Goal: Task Accomplishment & Management: Manage account settings

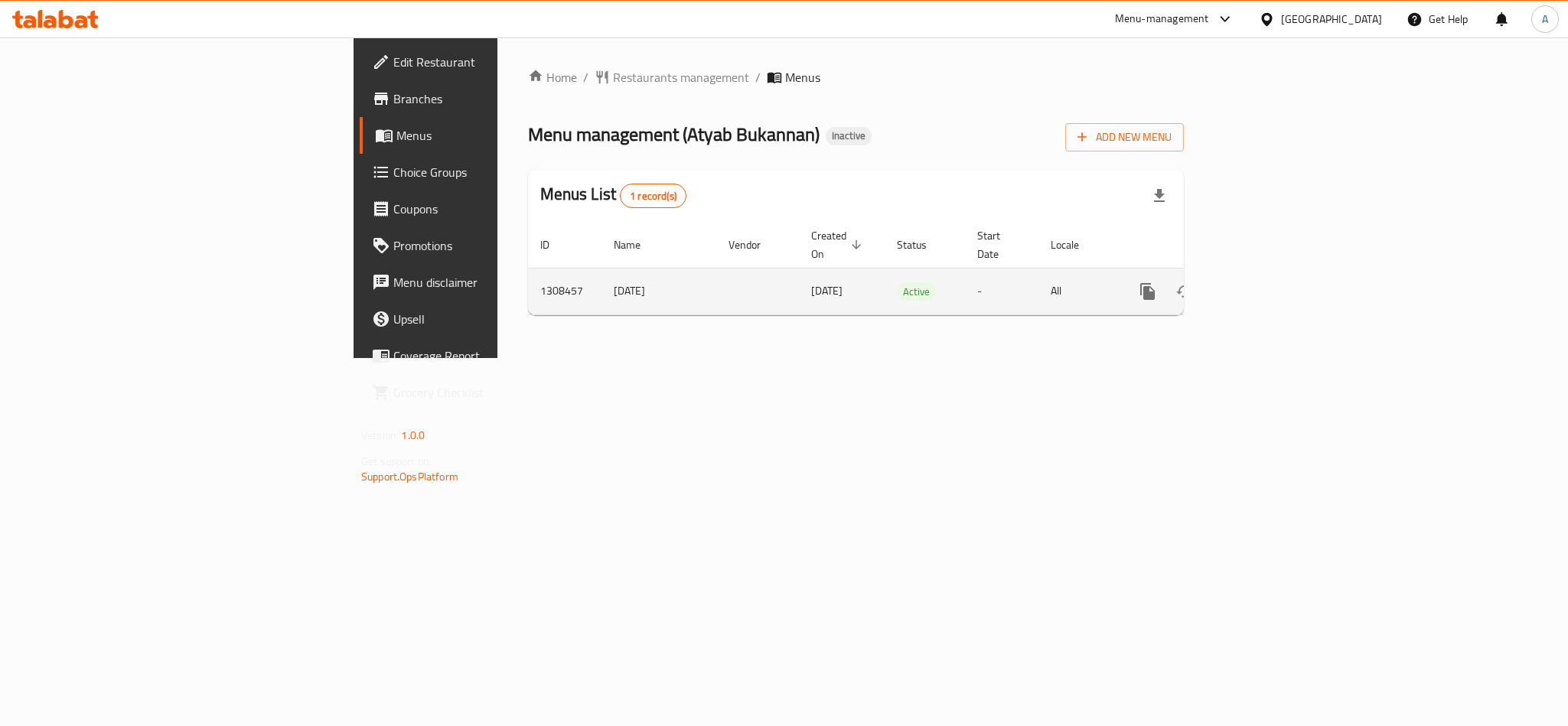
click at [1277, 281] on link "enhanced table" at bounding box center [1258, 291] width 37 height 37
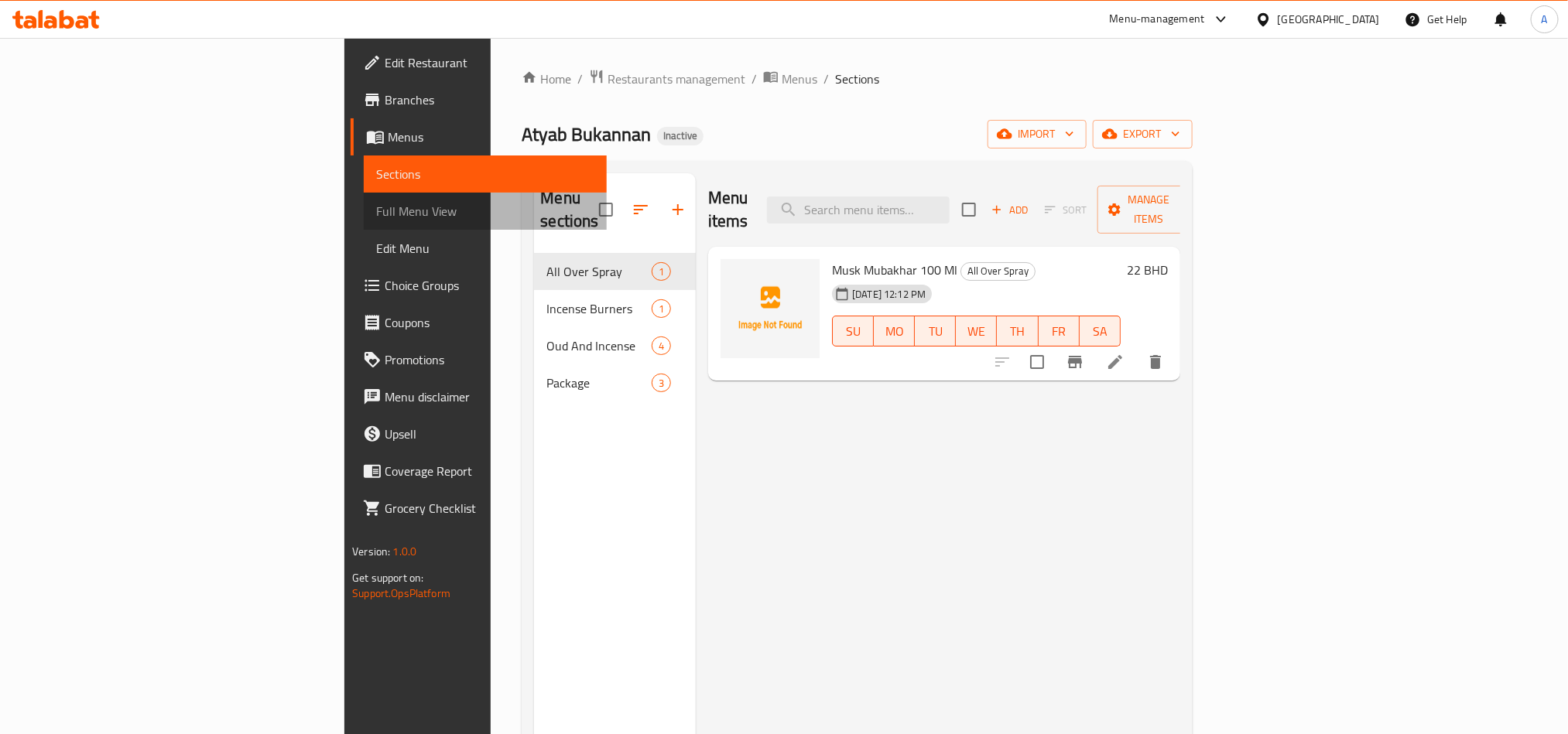
click at [376, 212] on span "Full Menu View" at bounding box center [485, 211] width 217 height 19
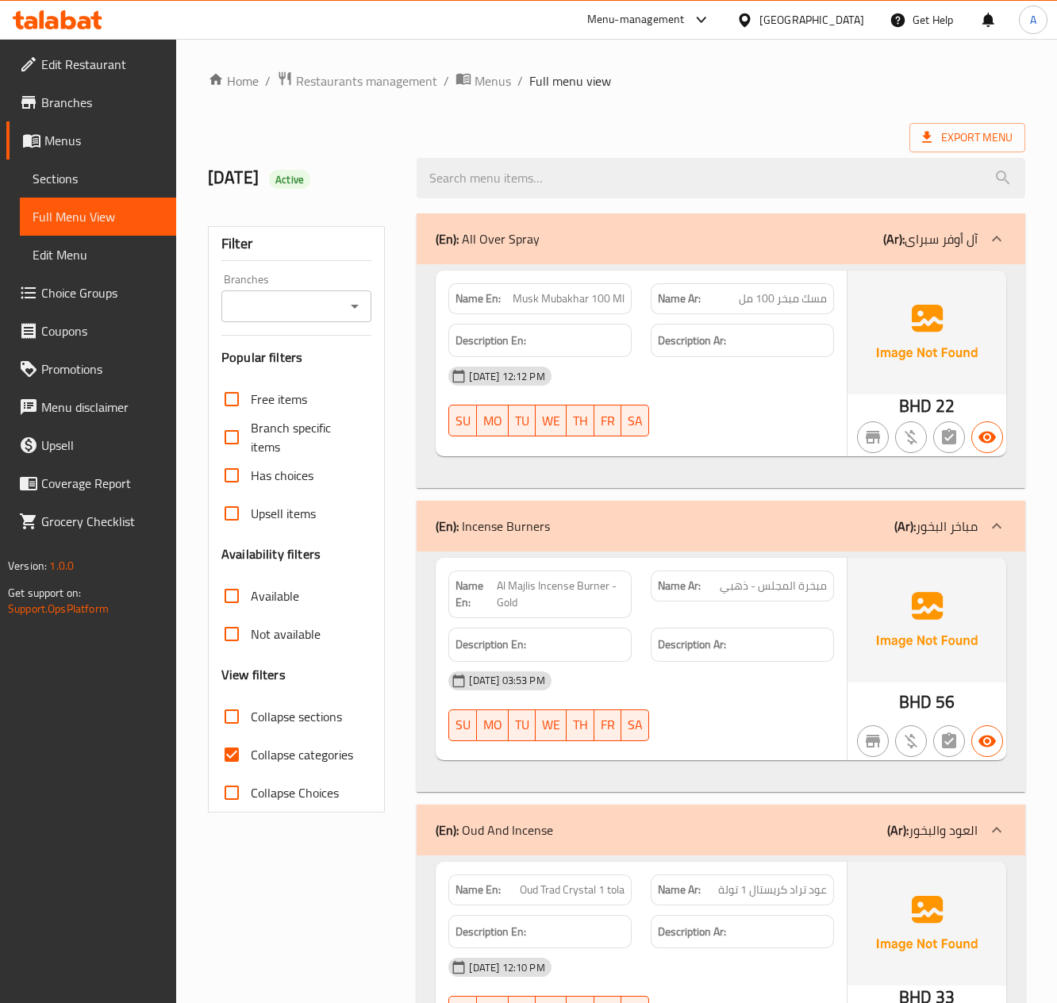
click at [724, 381] on div "[DATE] 12:12 PM" at bounding box center [641, 376] width 404 height 38
click at [803, 395] on div "[DATE] 12:12 PM" at bounding box center [641, 376] width 404 height 38
click at [522, 307] on span "Musk Mubakhar 100 Ml" at bounding box center [569, 298] width 112 height 17
click at [600, 302] on span "Musk Mubakhar 100 Ml" at bounding box center [569, 298] width 112 height 17
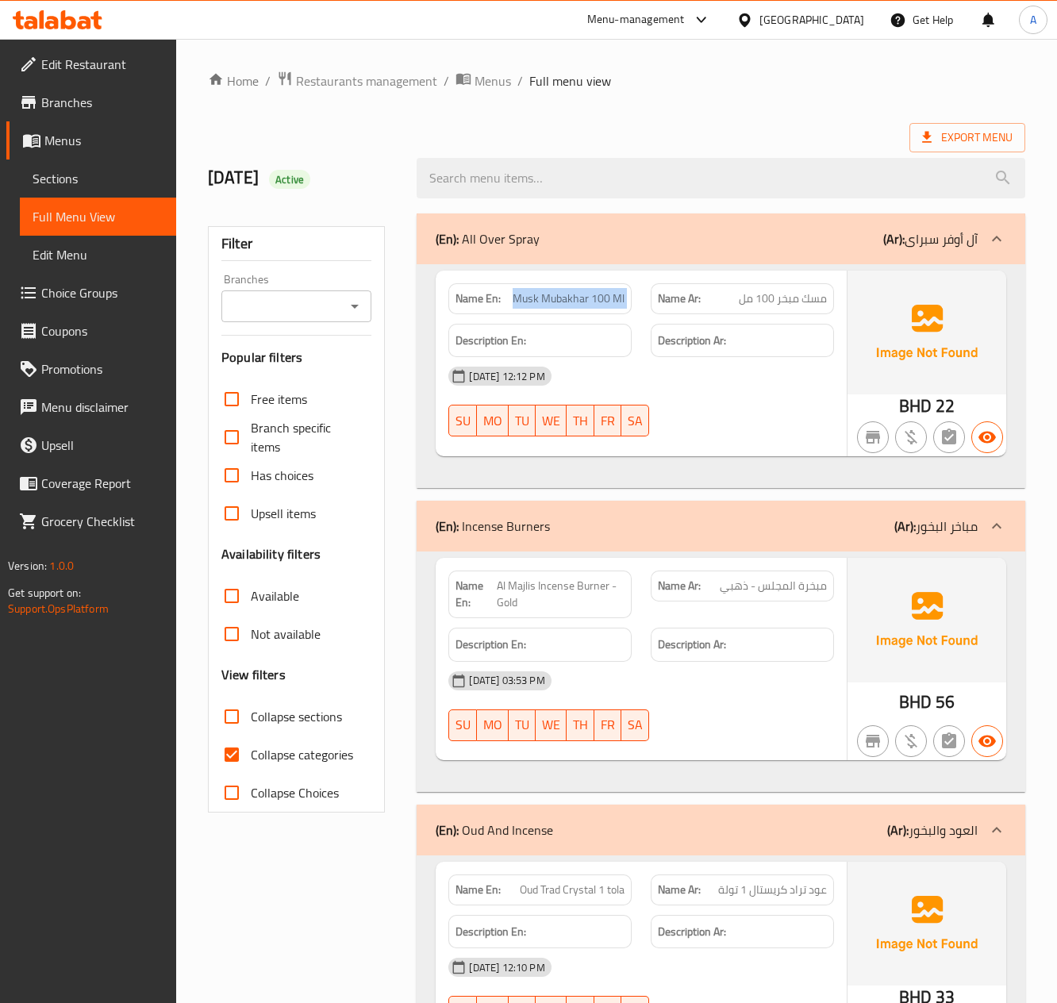
click at [600, 302] on span "Musk Mubakhar 100 Ml" at bounding box center [569, 298] width 112 height 17
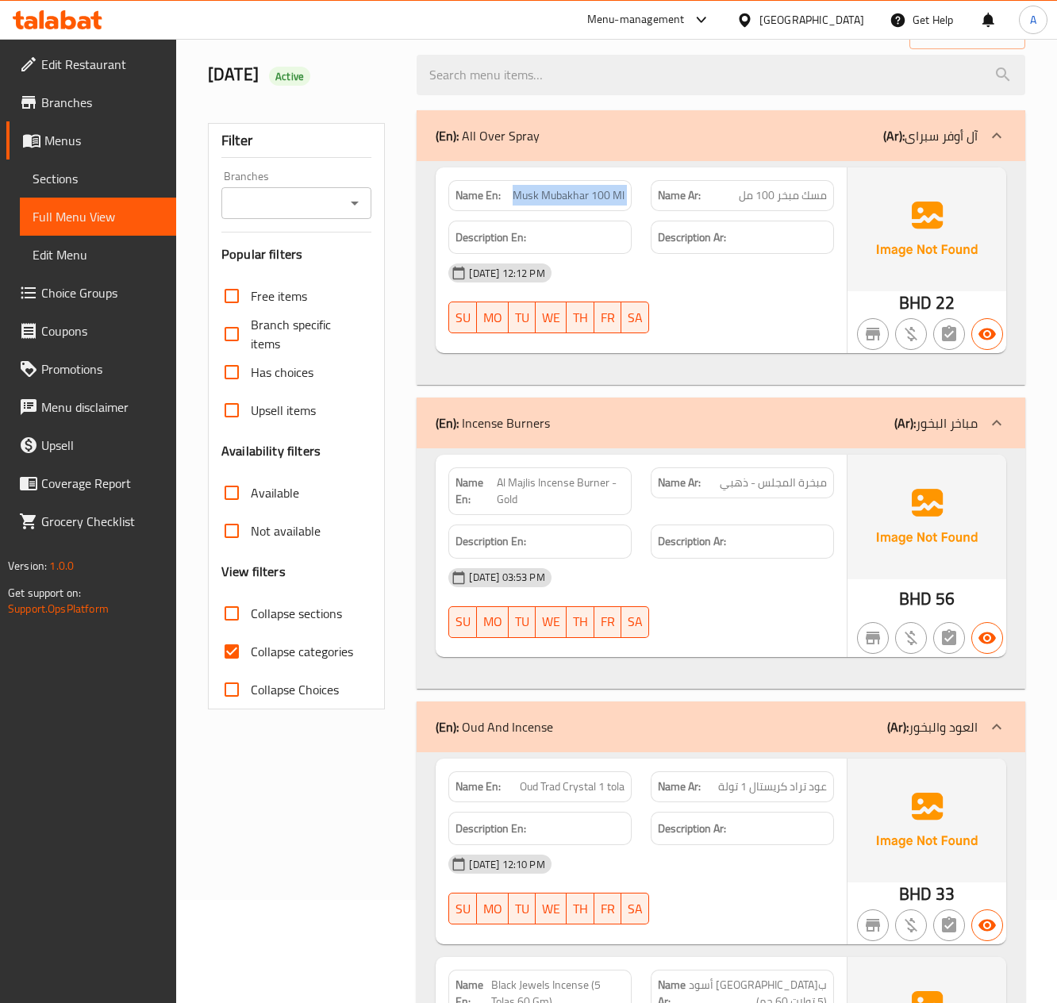
scroll to position [159, 0]
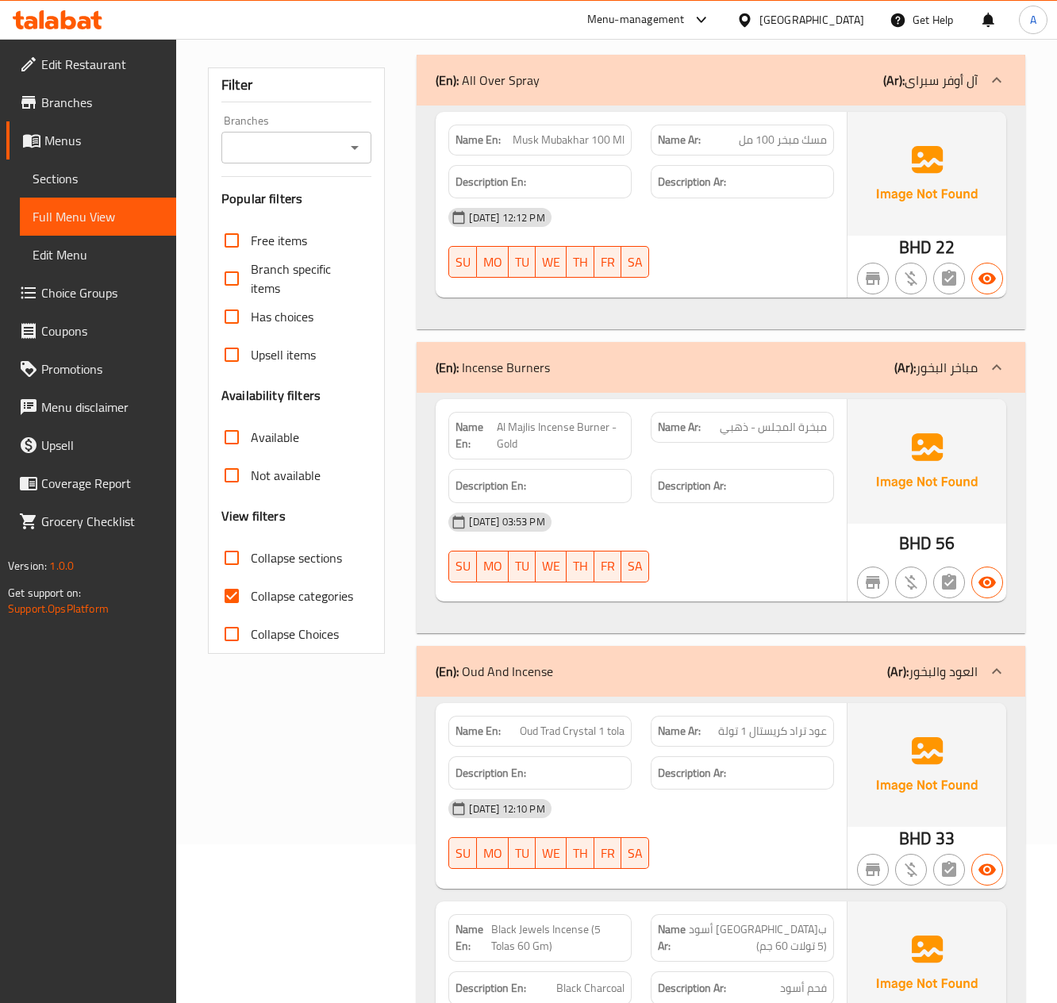
click at [538, 148] on span "Al Majlis Incense Burner - Gold" at bounding box center [569, 140] width 112 height 17
click at [765, 199] on div "Description Ar:" at bounding box center [742, 182] width 183 height 34
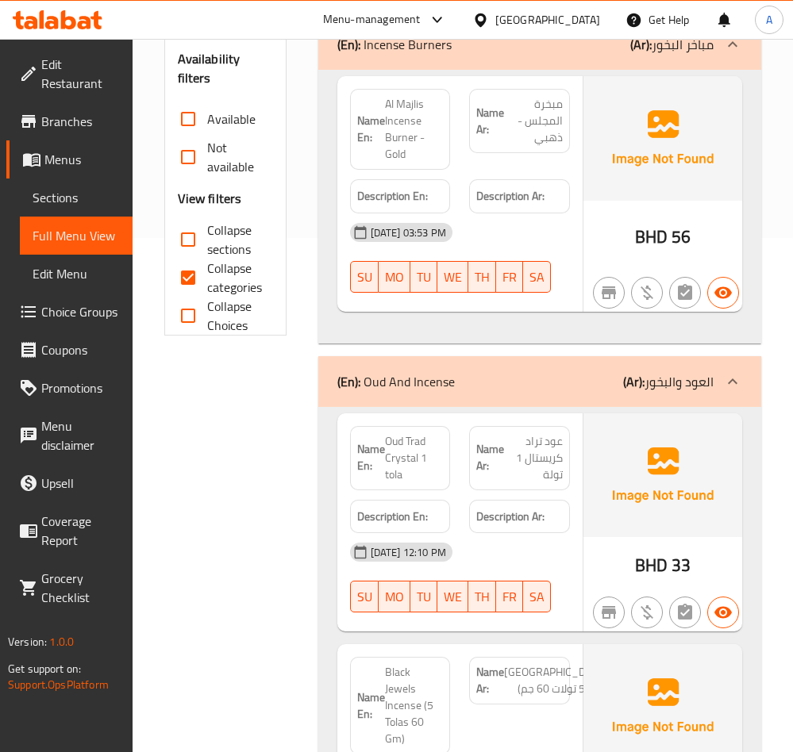
scroll to position [515, 0]
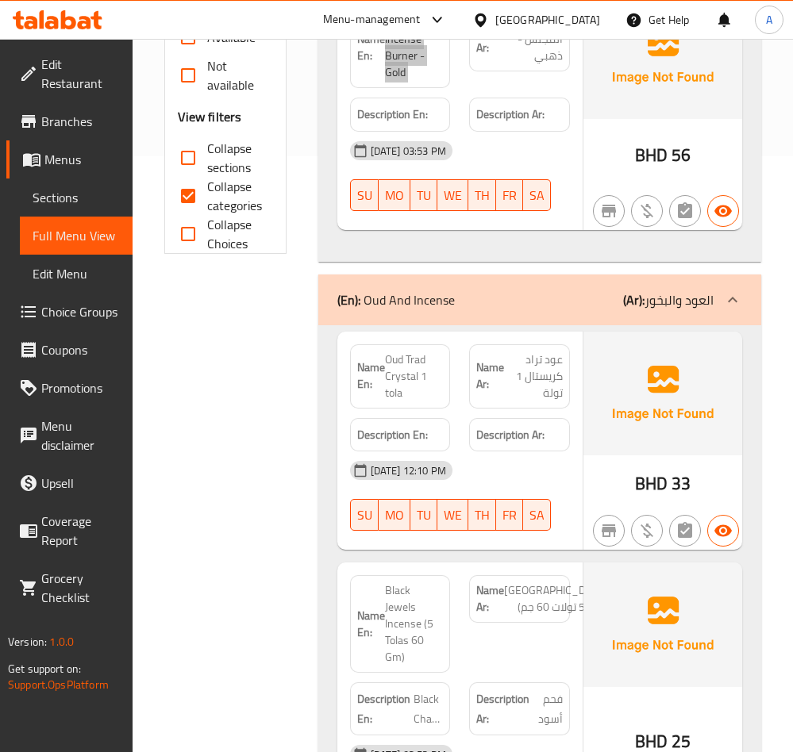
scroll to position [634, 0]
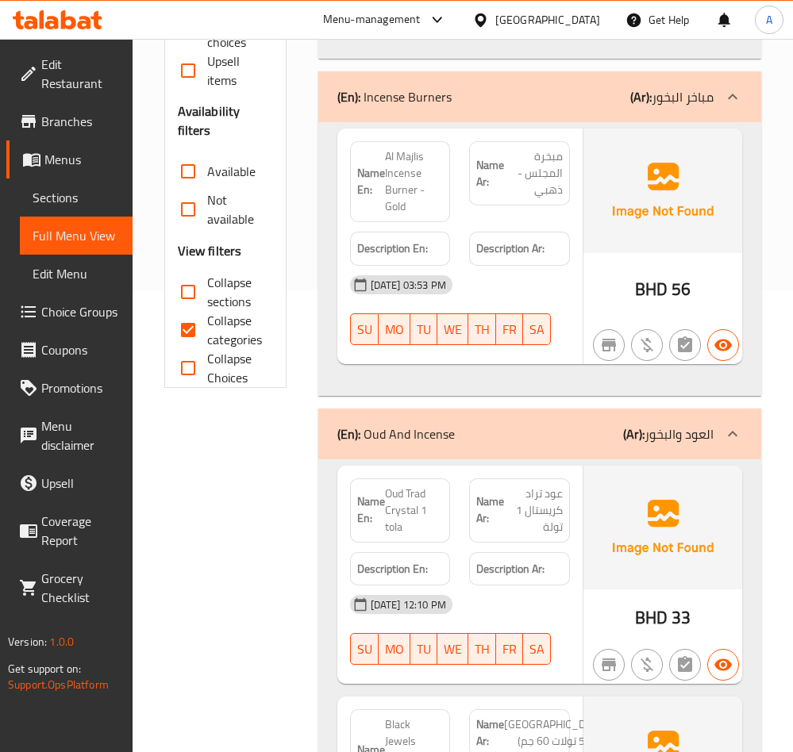
scroll to position [277, 0]
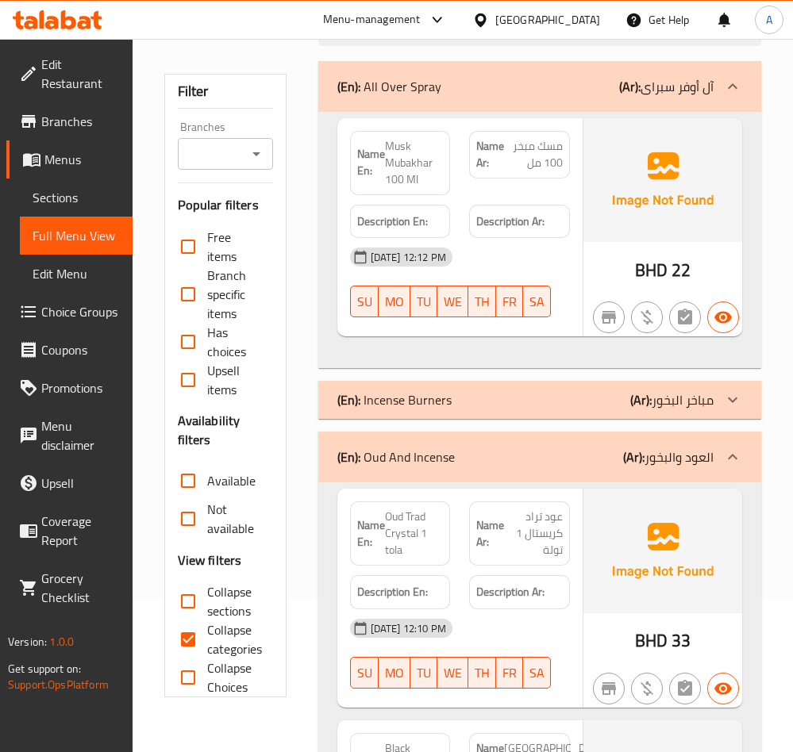
scroll to position [0, 0]
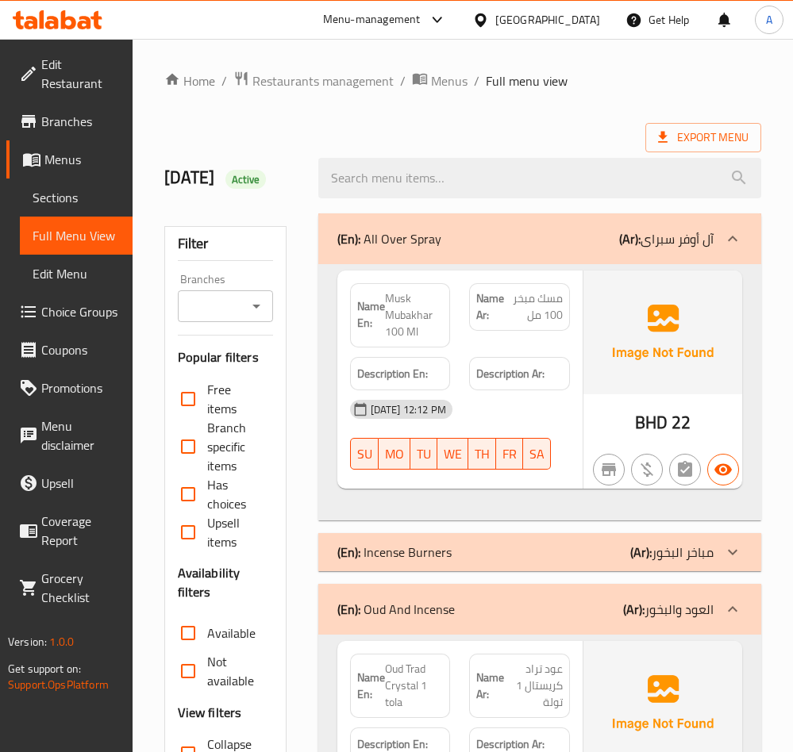
click at [525, 236] on div "(En): All Over Spray (Ar): آل أوفر سبراى" at bounding box center [525, 238] width 376 height 19
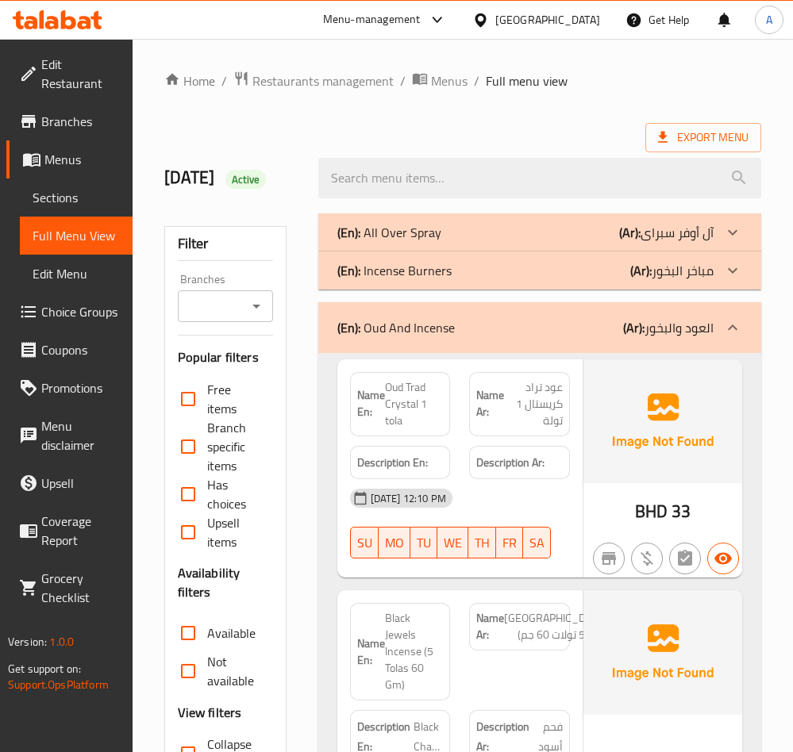
scroll to position [119, 0]
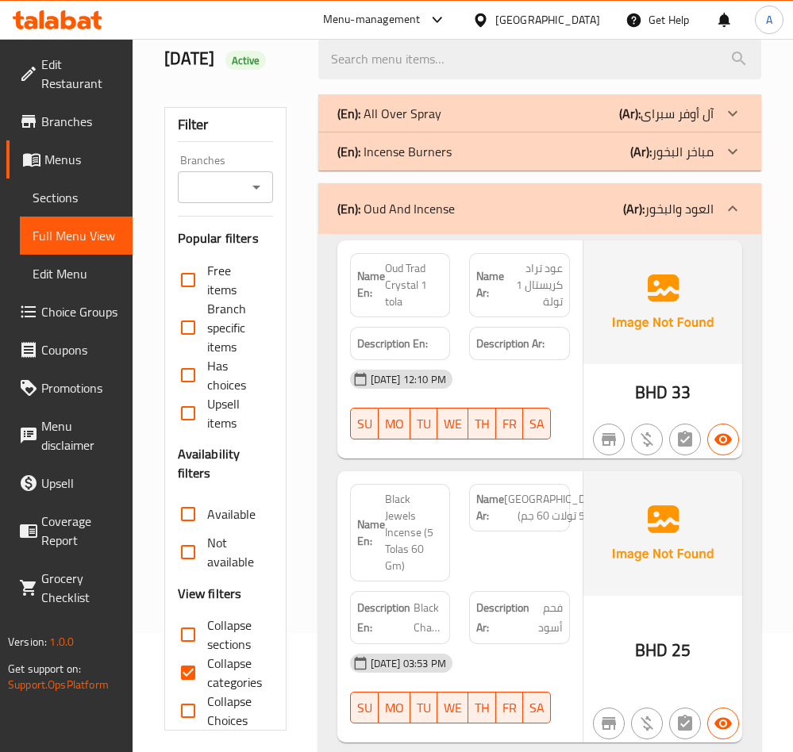
click at [417, 276] on span "Oud Trad Crystal 1 tola" at bounding box center [414, 285] width 59 height 50
click at [615, 367] on div "BHD 33" at bounding box center [662, 349] width 159 height 219
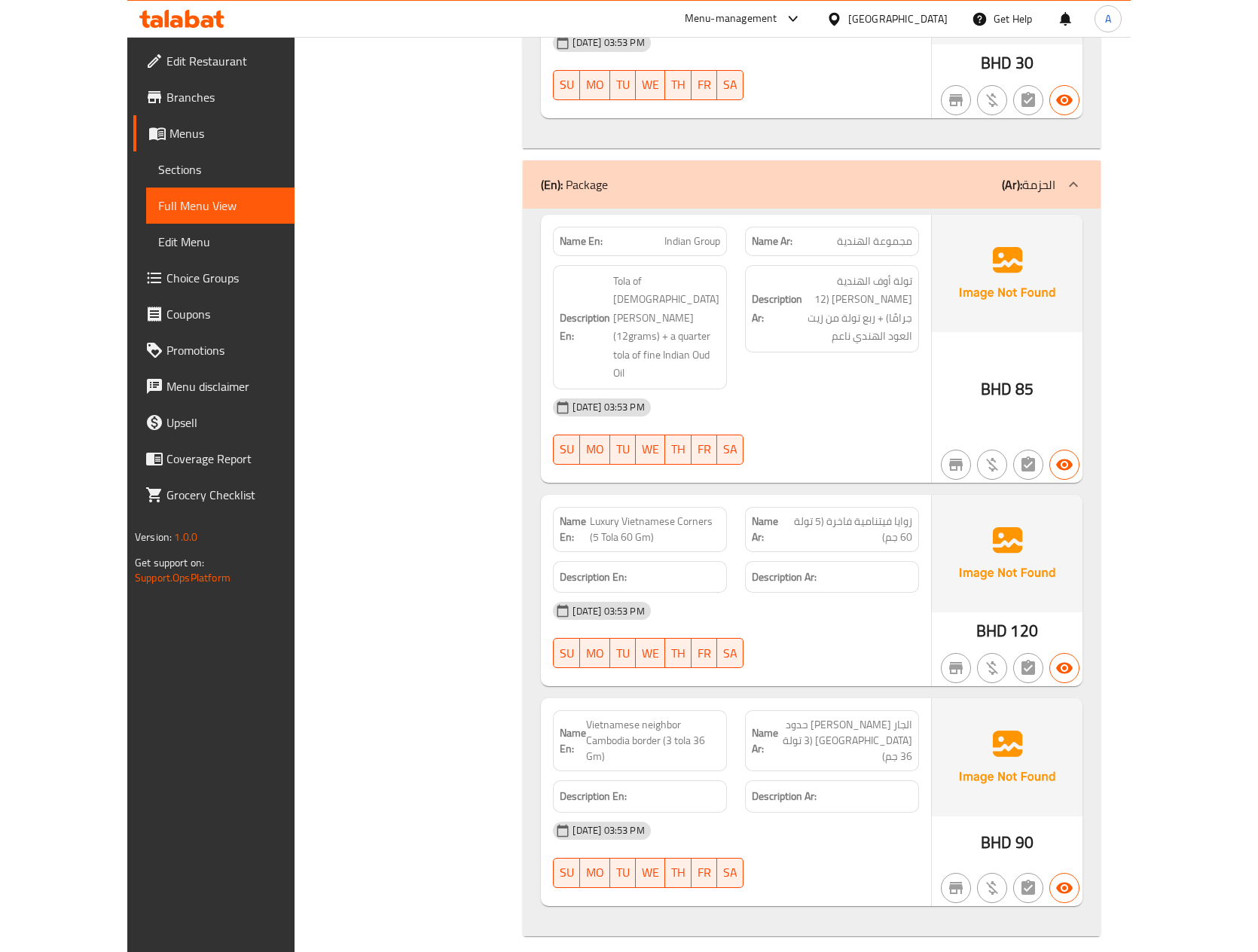
scroll to position [914, 0]
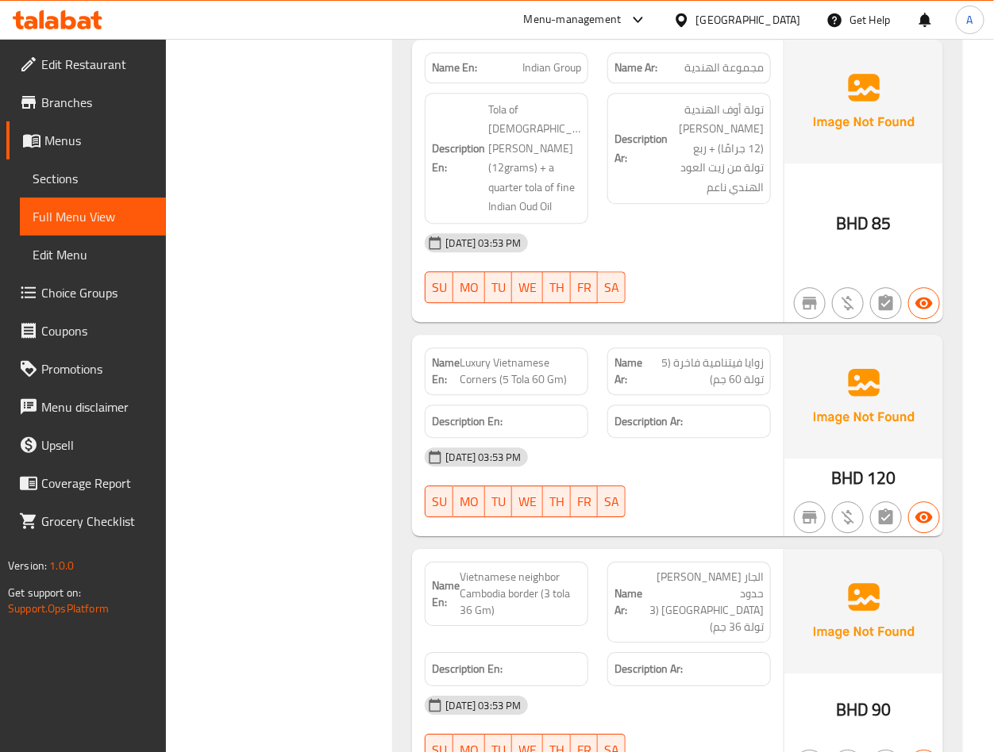
scroll to position [1320, 0]
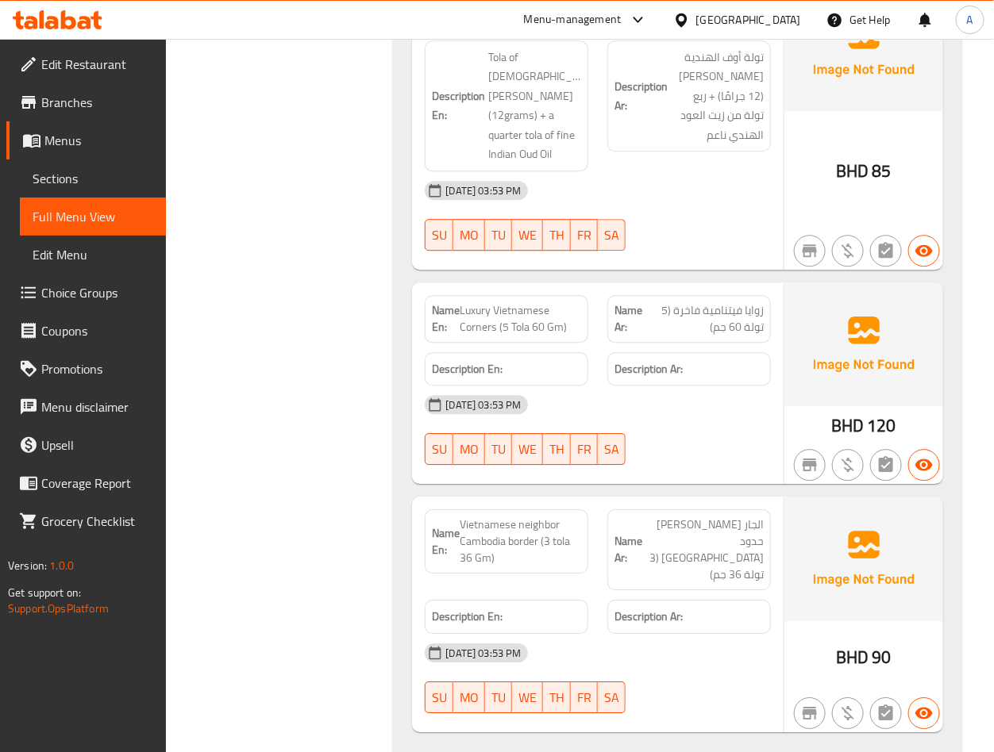
drag, startPoint x: 472, startPoint y: 317, endPoint x: 479, endPoint y: 293, distance: 25.6
copy span "Luxury Vietnamese Corners"
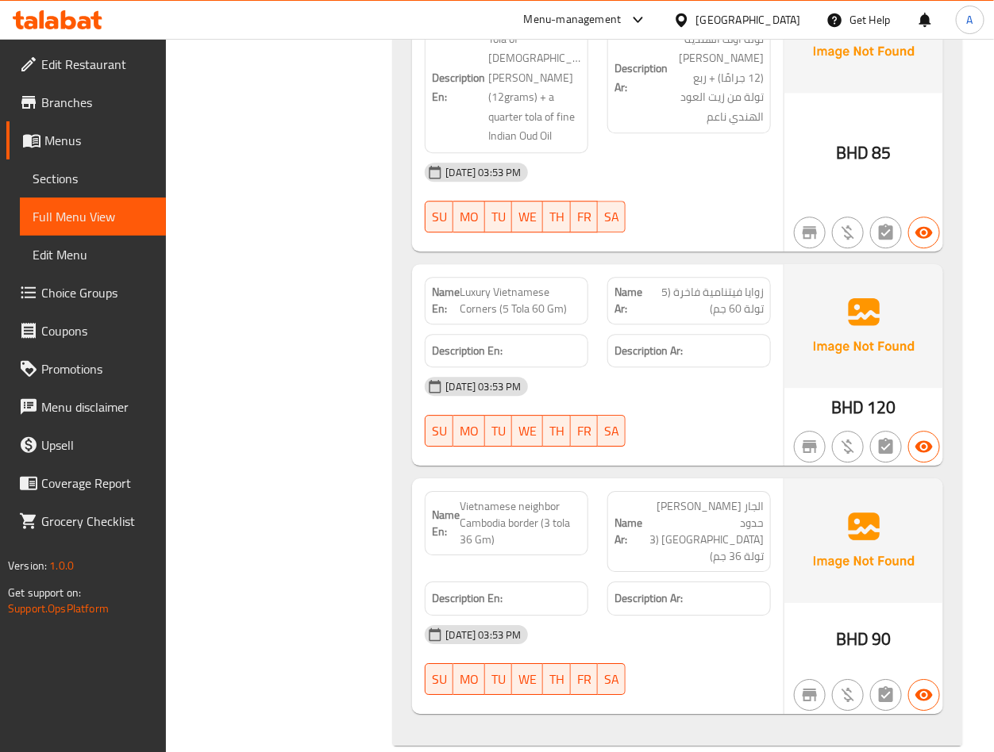
copy span "Vietnamese neighbor Cambodia border (3 tola 36 Gm)"
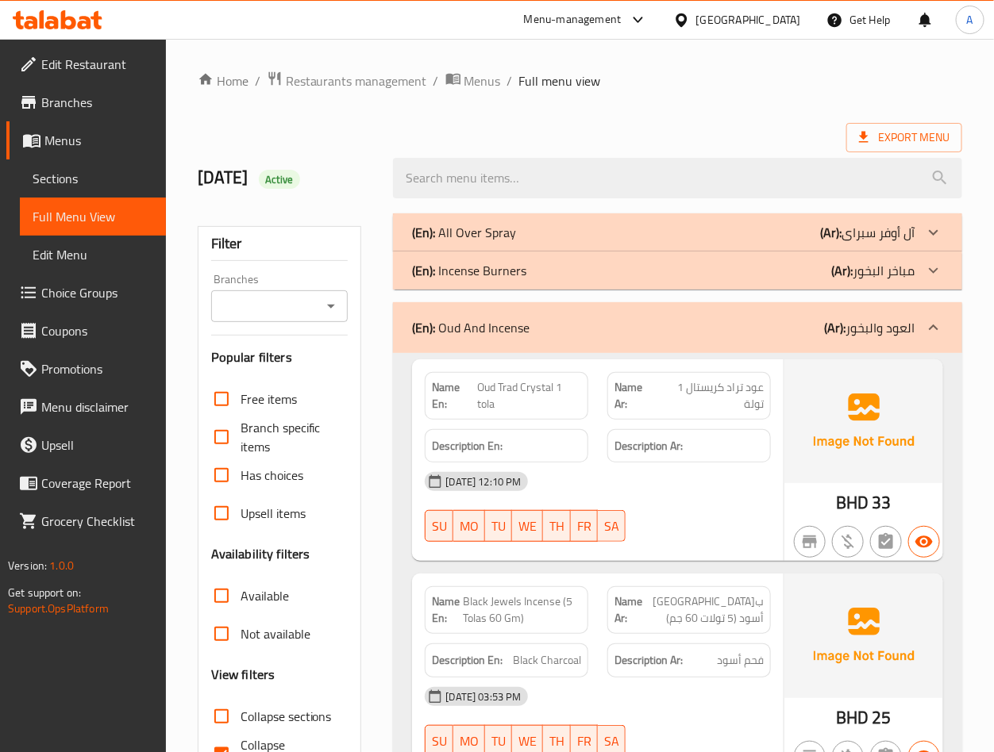
scroll to position [357, 0]
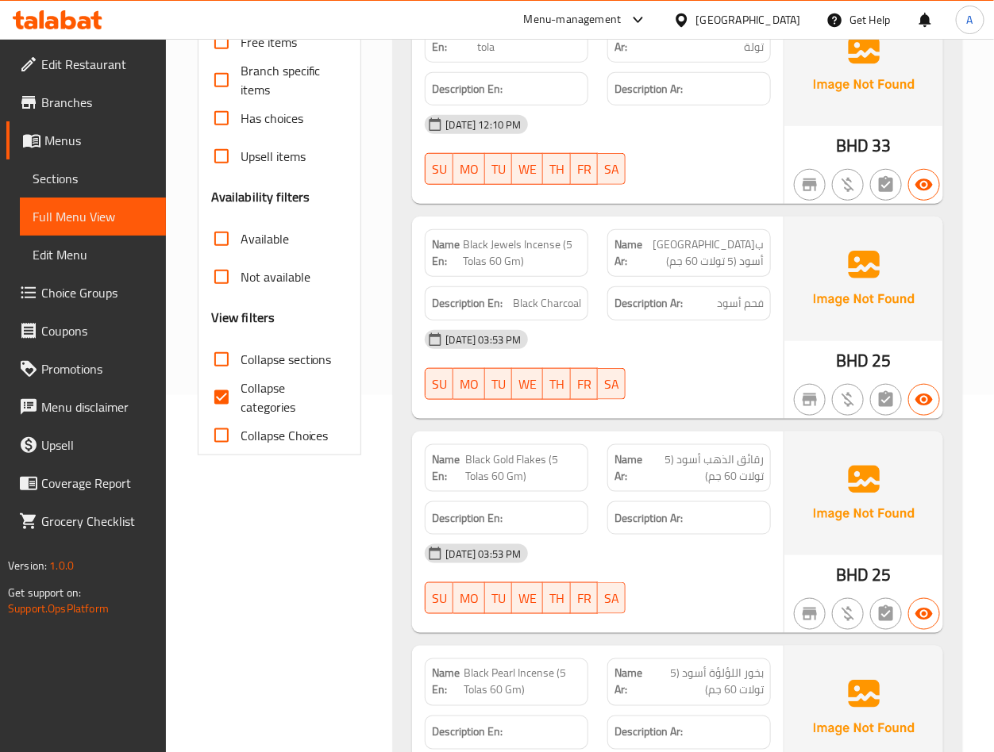
drag, startPoint x: 260, startPoint y: 400, endPoint x: 283, endPoint y: 400, distance: 23.8
click at [260, 400] on span "Collapse categories" at bounding box center [287, 398] width 95 height 38
click at [240, 400] on input "Collapse categories" at bounding box center [221, 398] width 38 height 38
checkbox input "false"
click at [232, 350] on input "Collapse sections" at bounding box center [221, 359] width 38 height 38
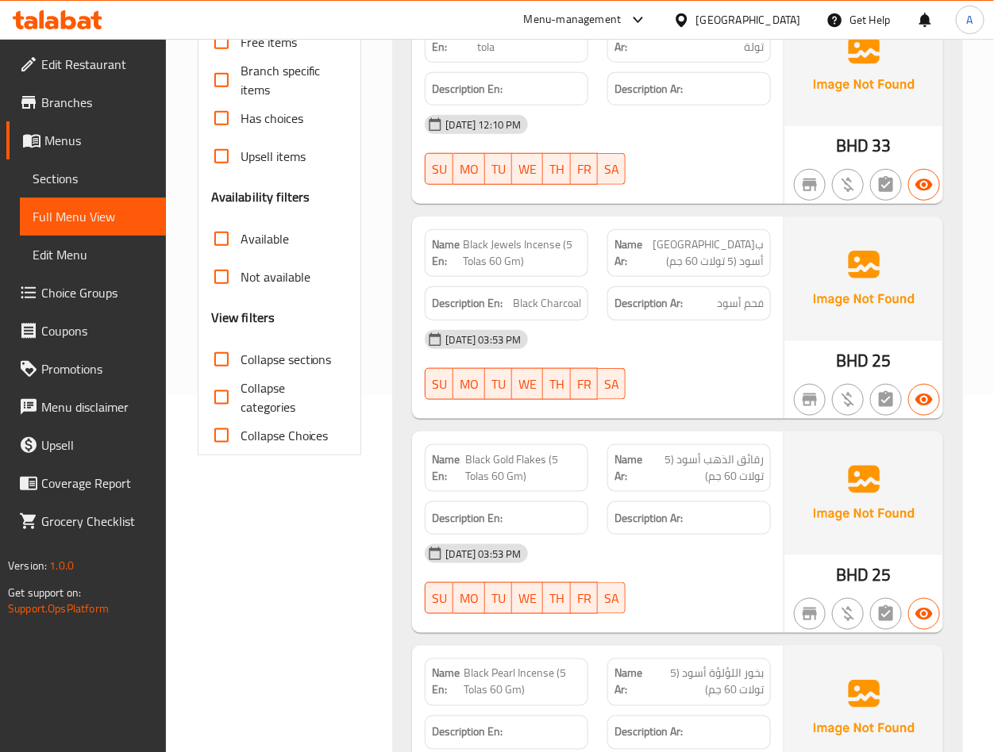
checkbox input "true"
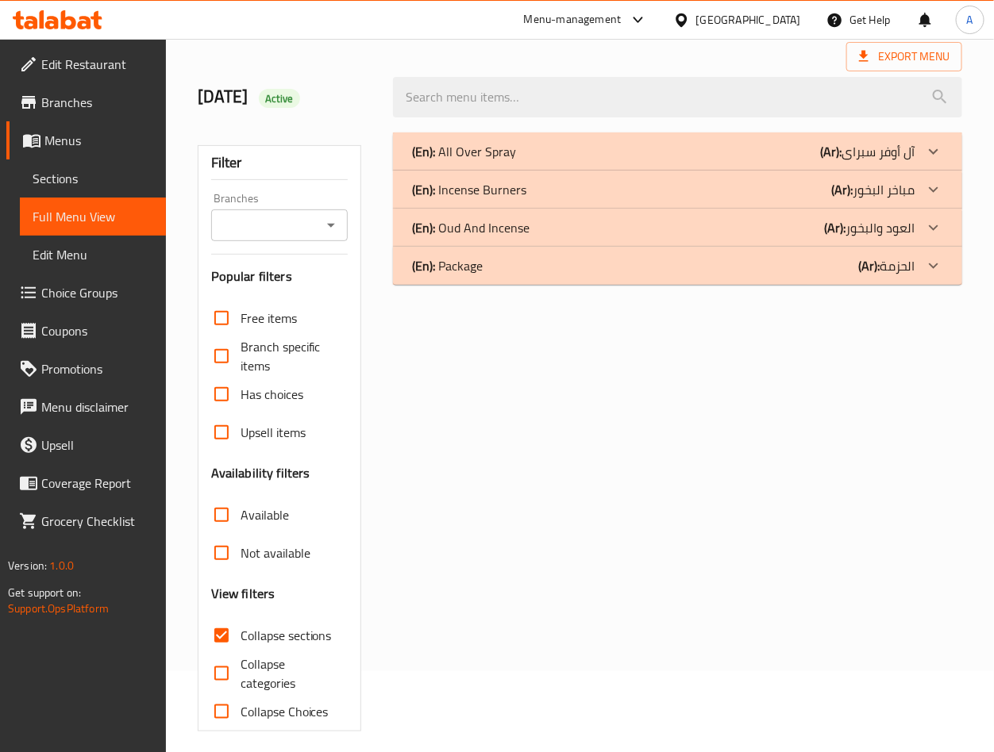
scroll to position [0, 0]
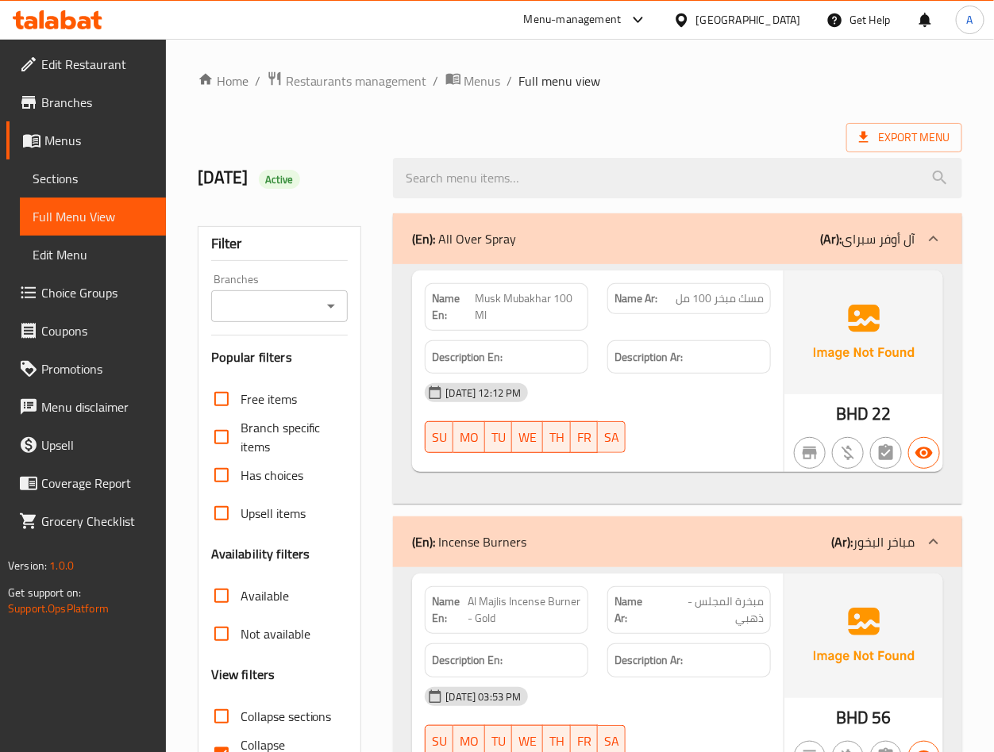
click at [48, 175] on span "Sections" at bounding box center [93, 178] width 121 height 19
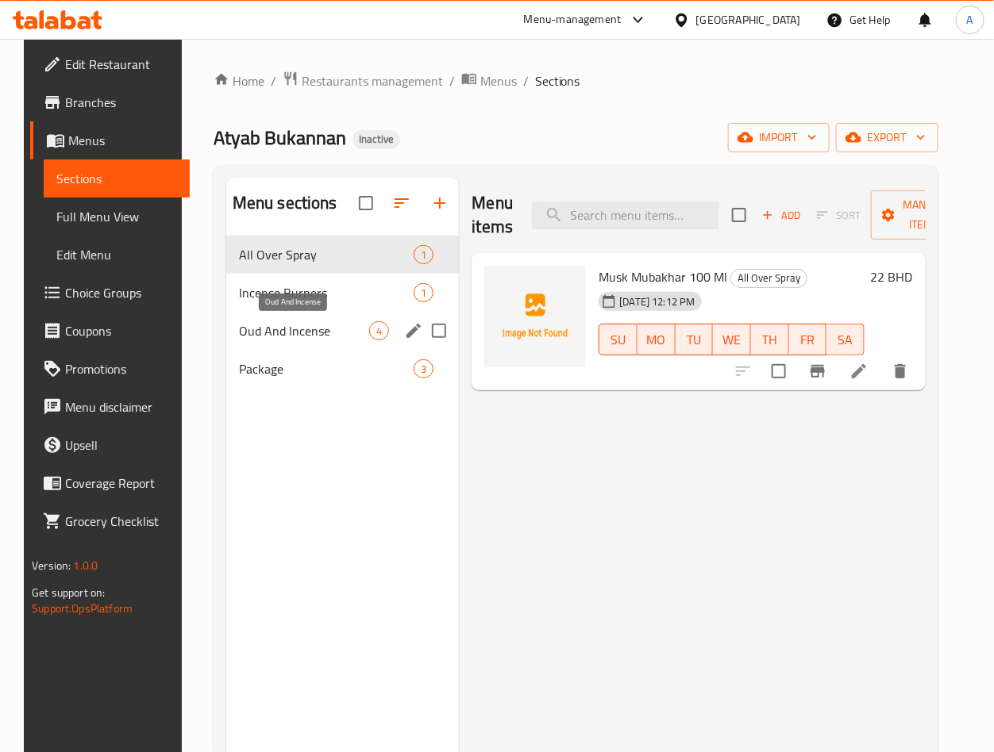
click at [298, 329] on span "Oud And Incense" at bounding box center [304, 330] width 131 height 19
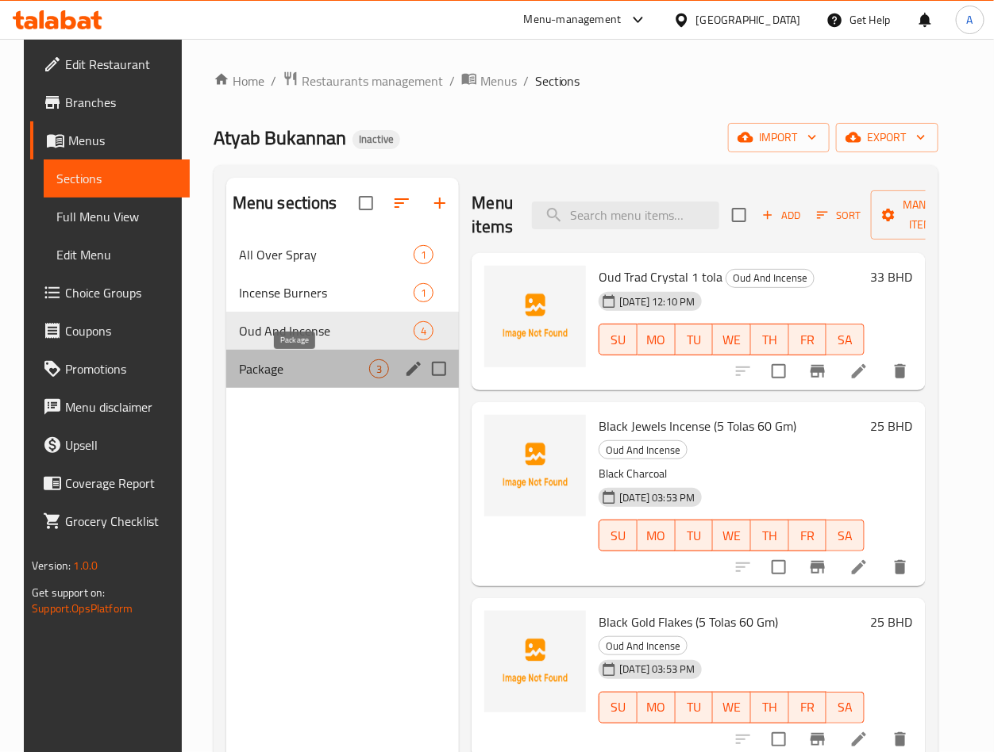
click at [314, 376] on span "Package" at bounding box center [304, 368] width 131 height 19
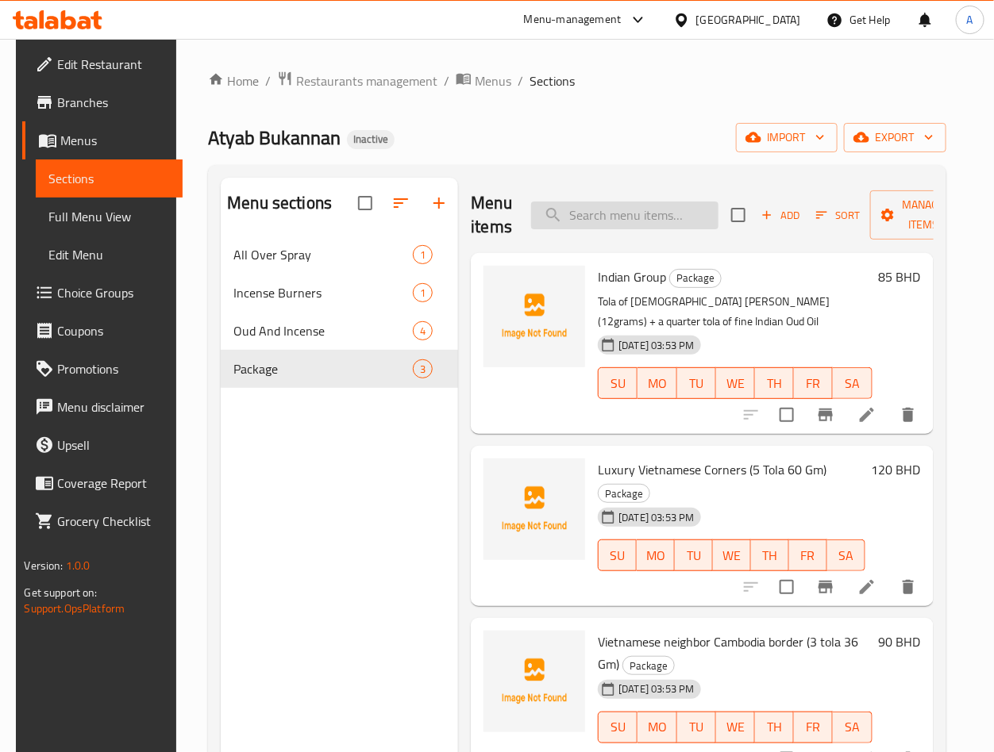
click at [631, 222] on input "search" at bounding box center [624, 216] width 187 height 28
paste input "Luxury Vietnamese Corners (5 Tola 60 Gm)"
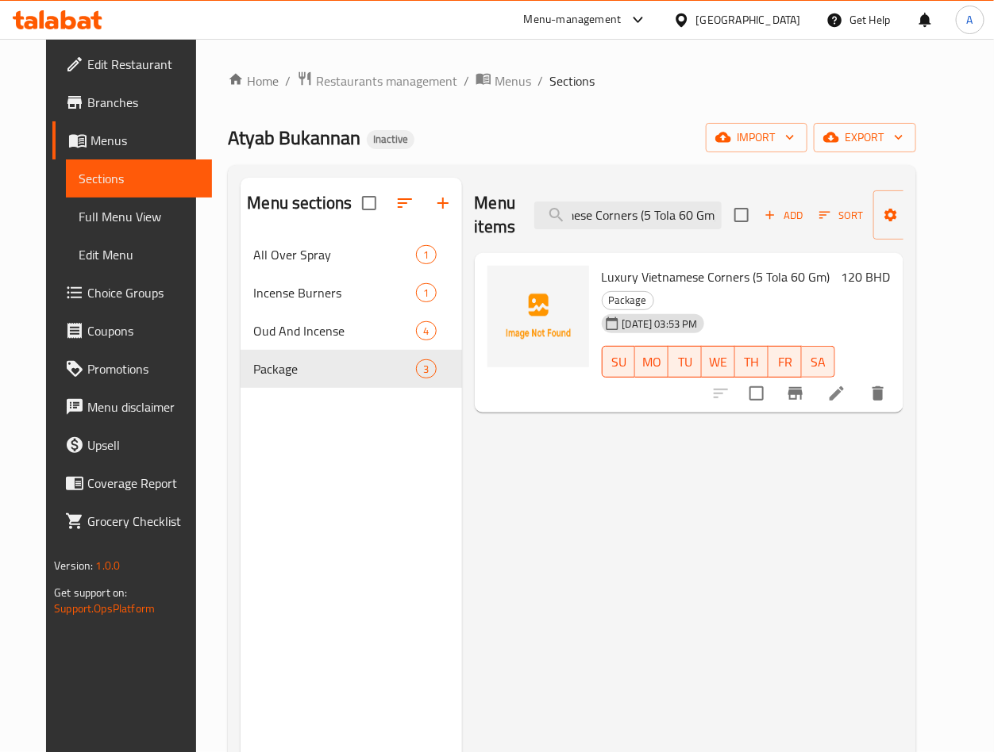
type input "Luxury Vietnamese Corners (5 Tola 60 Gm)"
click at [859, 382] on li at bounding box center [836, 393] width 44 height 29
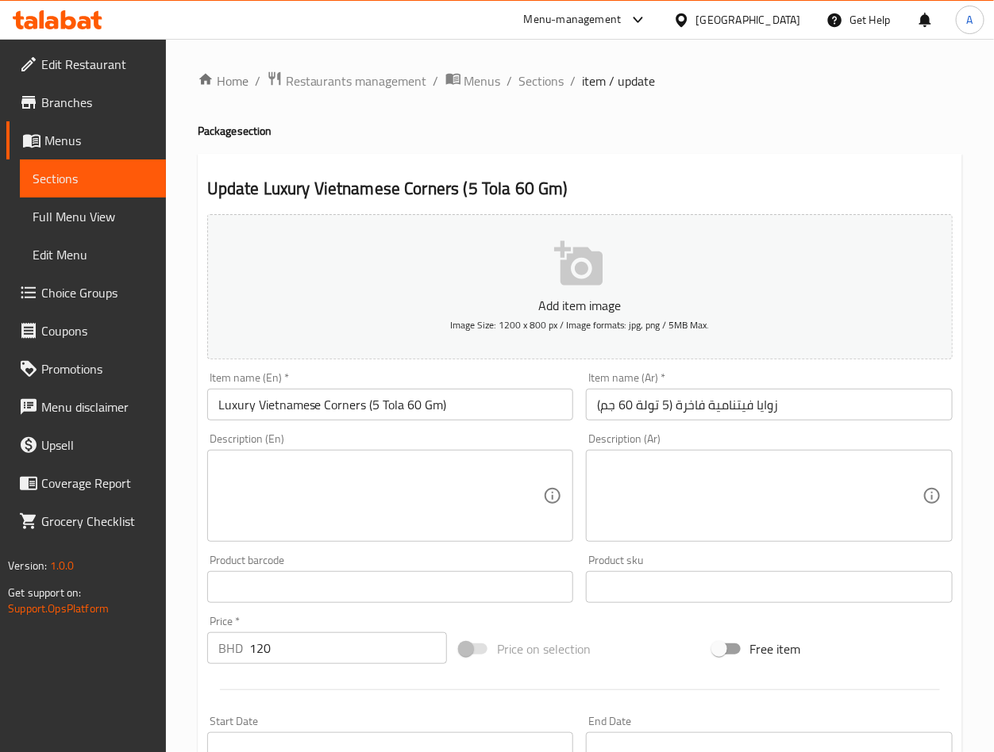
click at [820, 407] on input "زوايا فيتنامية فاخرة (5 تولة 60 جم)" at bounding box center [769, 405] width 367 height 32
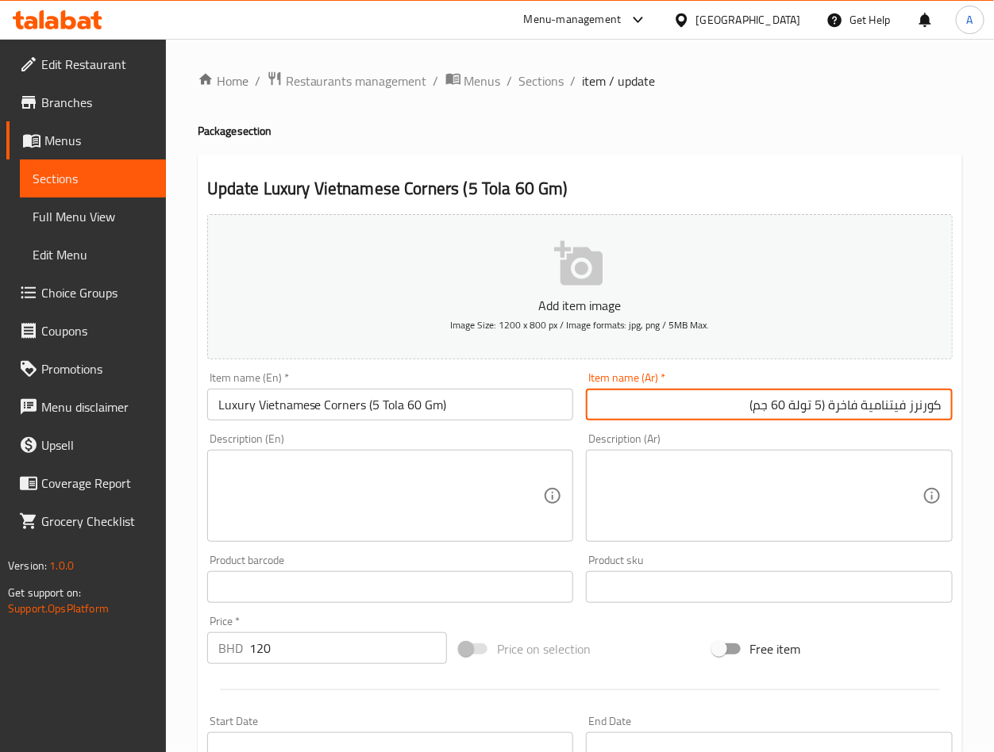
click at [895, 407] on input "كورنرز فيتنامية فاخرة (5 تولة 60 جم)" at bounding box center [769, 405] width 367 height 32
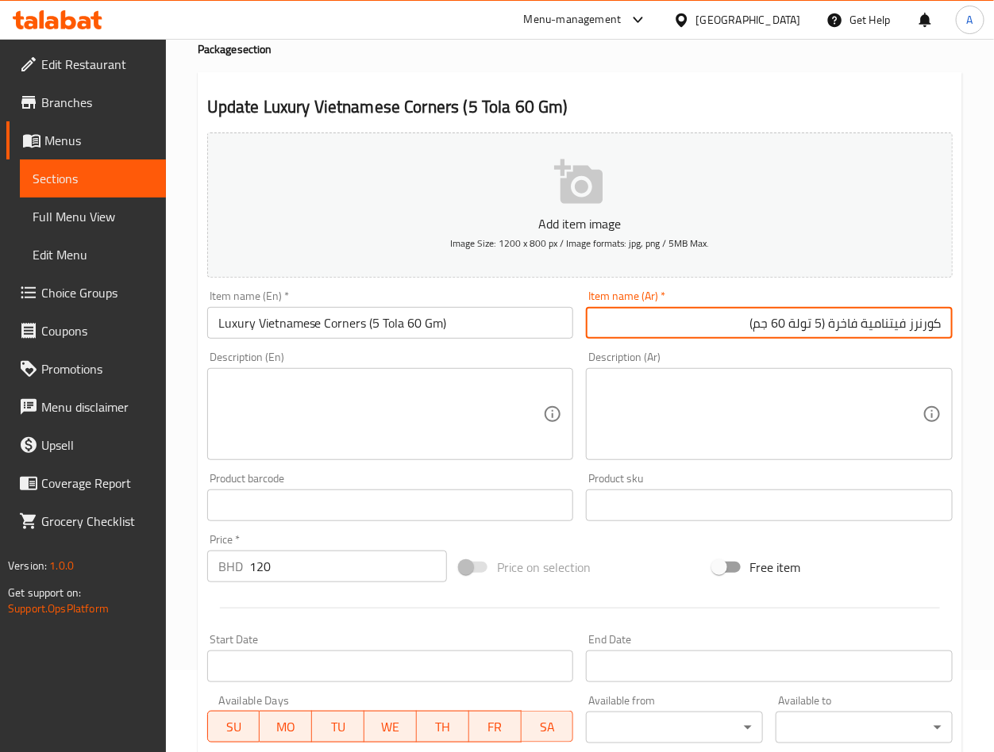
scroll to position [119, 0]
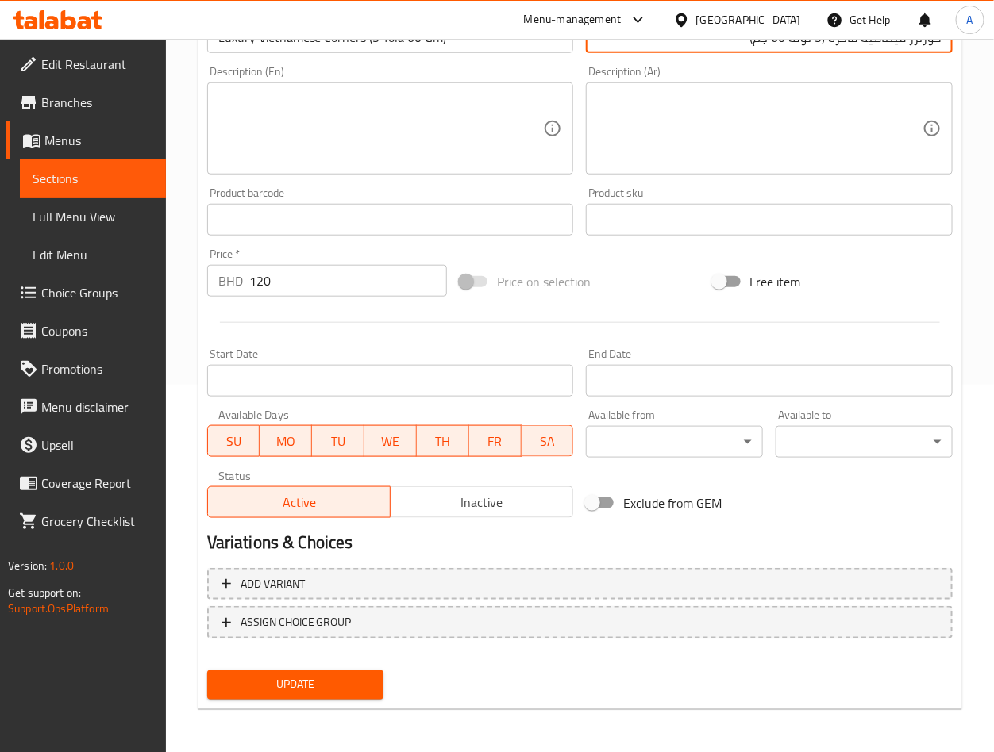
type input "كورنرز فيتنامية فاخرة (5 تولة 60 جم)"
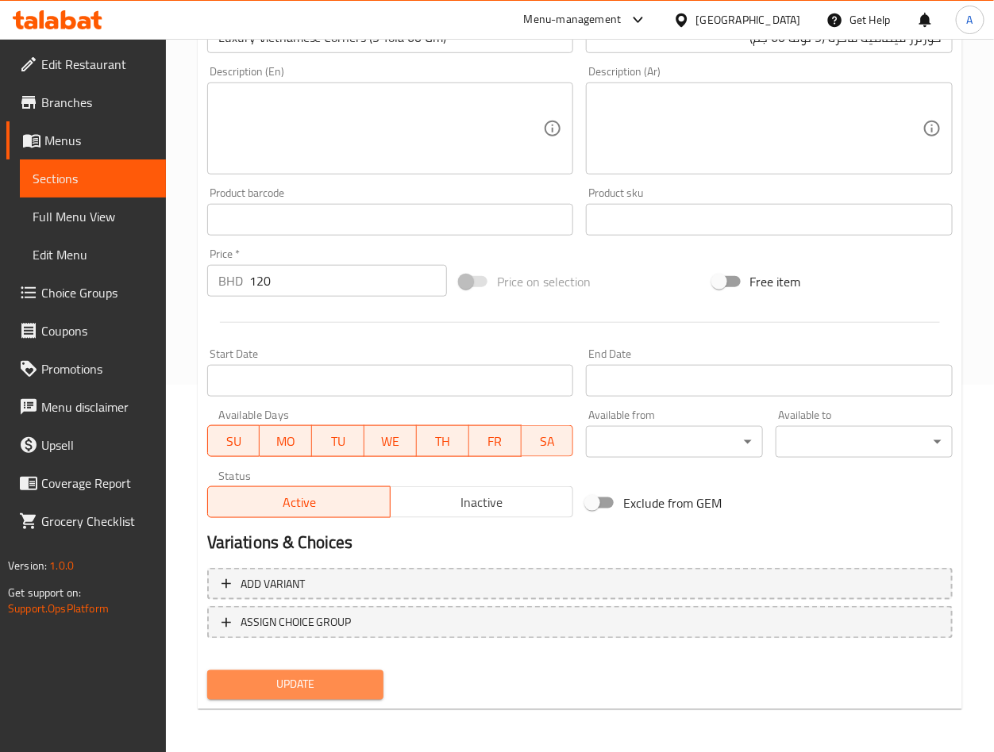
click at [357, 696] on button "Update" at bounding box center [295, 685] width 177 height 29
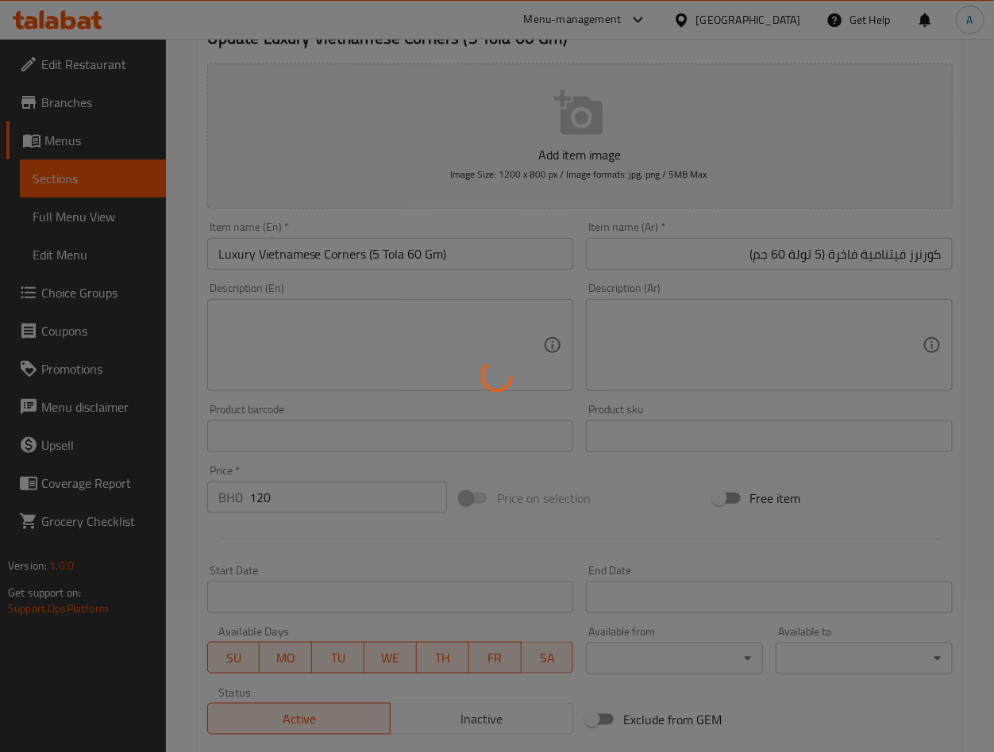
scroll to position [0, 0]
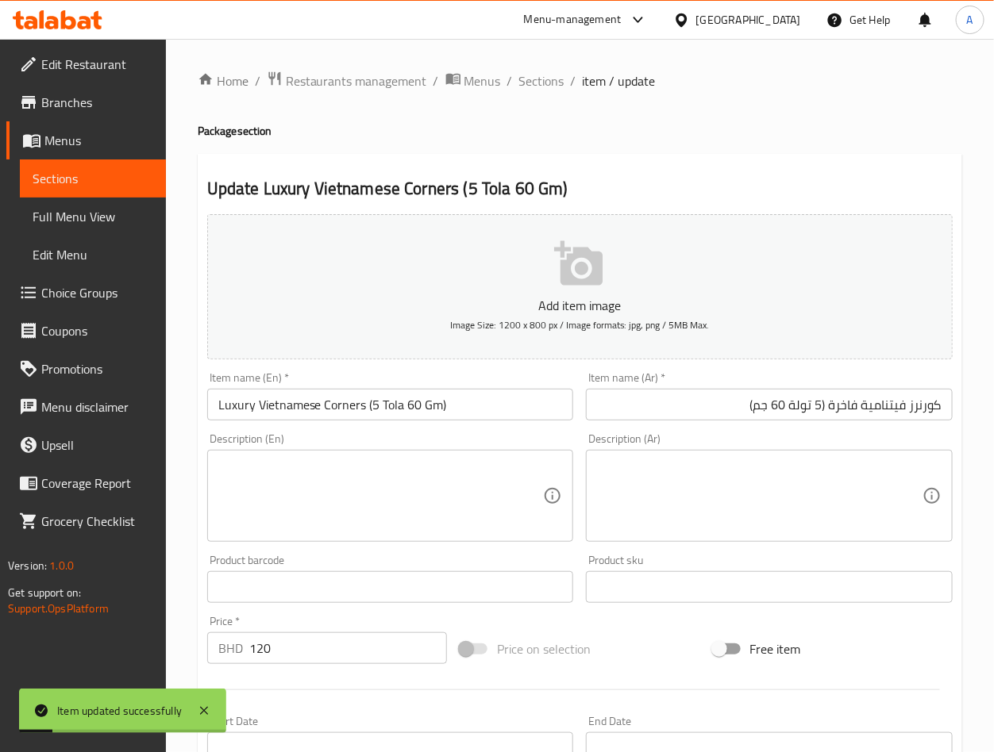
click at [582, 110] on div "Home / Restaurants management / Menus / Sections / item / update Package sectio…" at bounding box center [580, 580] width 764 height 1019
click at [548, 83] on span "Sections" at bounding box center [541, 80] width 45 height 19
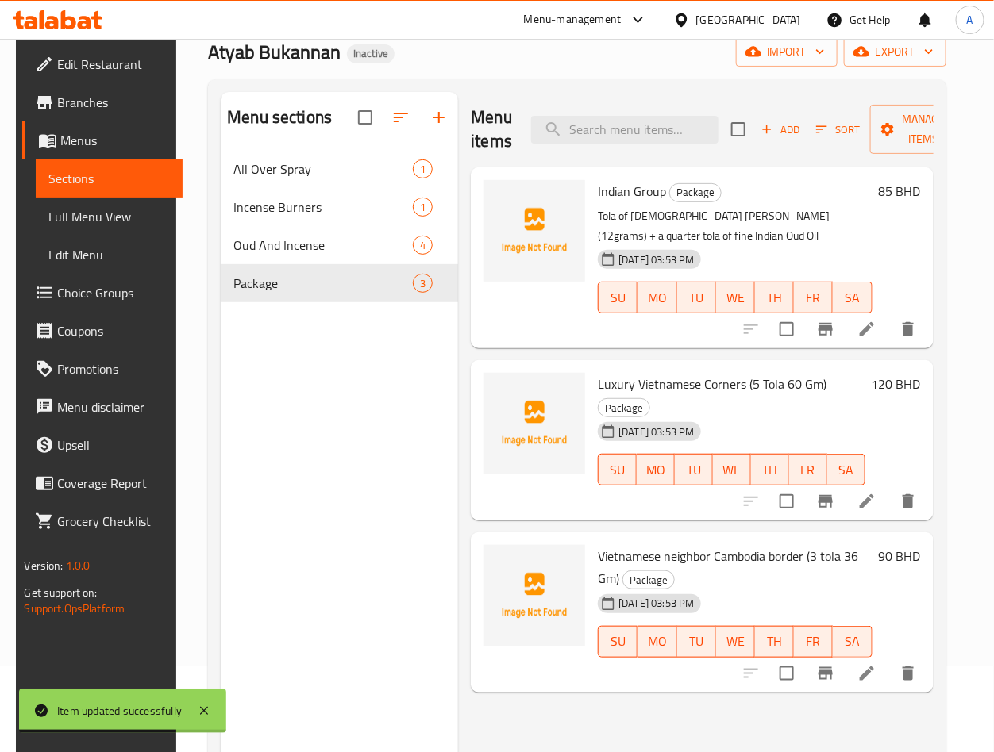
scroll to position [222, 0]
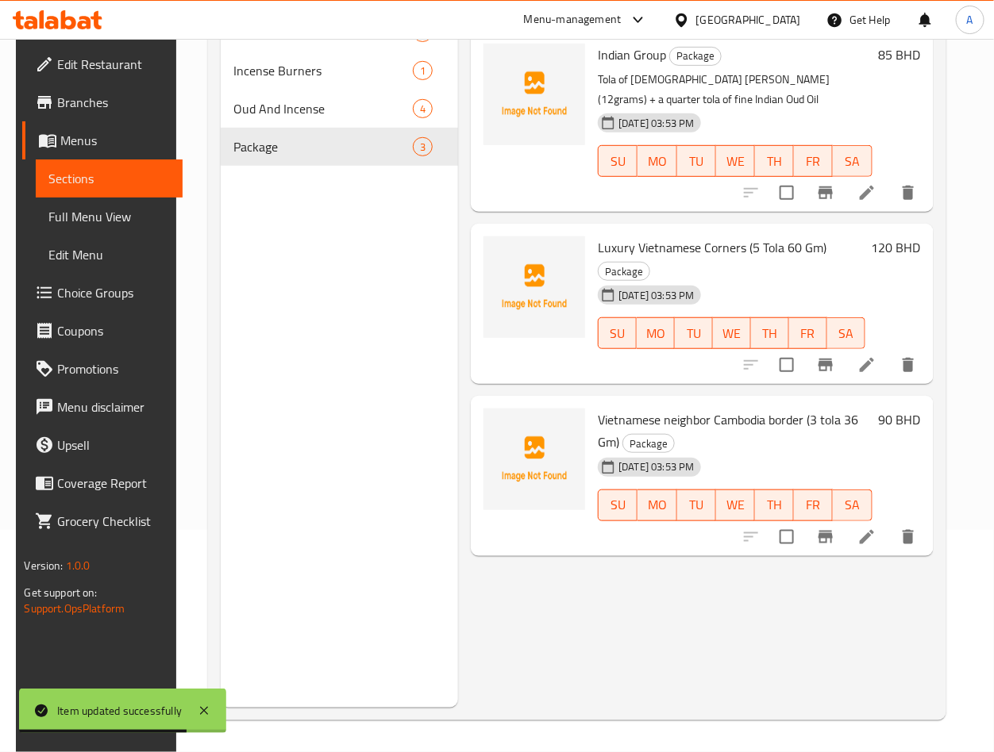
click at [888, 523] on li at bounding box center [866, 537] width 44 height 29
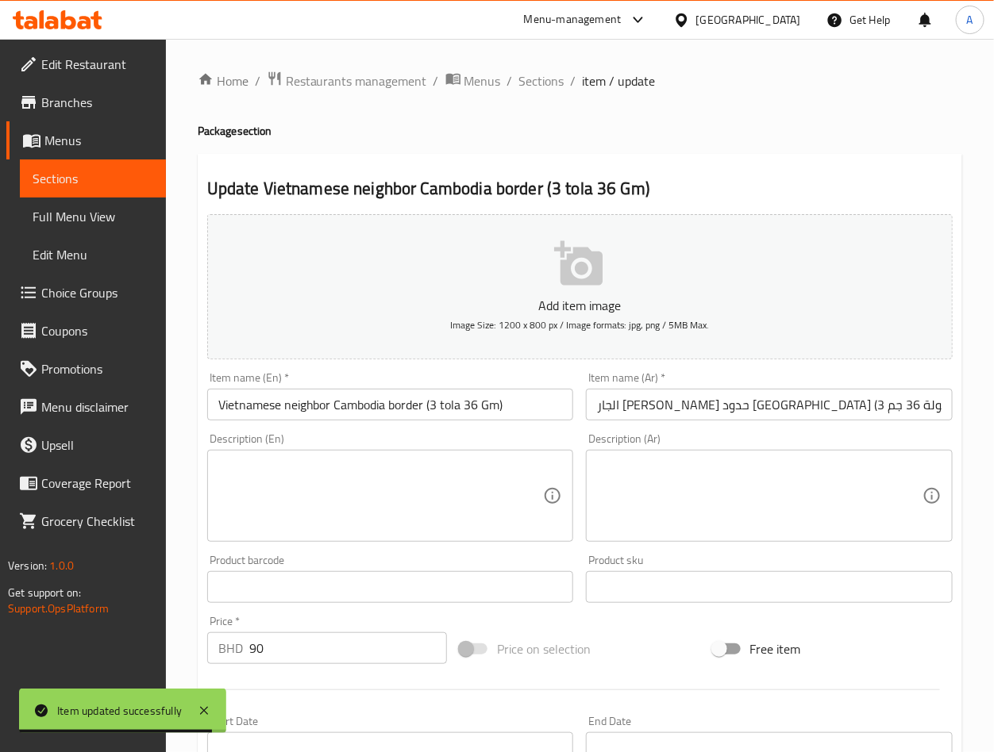
click at [829, 381] on div "Item name (Ar)   * الجار الفيتنامي حدود كمبوديا (3 تولة 36 جم) Item name (Ar) *" at bounding box center [769, 396] width 367 height 48
click at [832, 415] on input "الجار الفيتنامي حدود كمبوديا (3 تولة 36 جم)" at bounding box center [769, 405] width 367 height 32
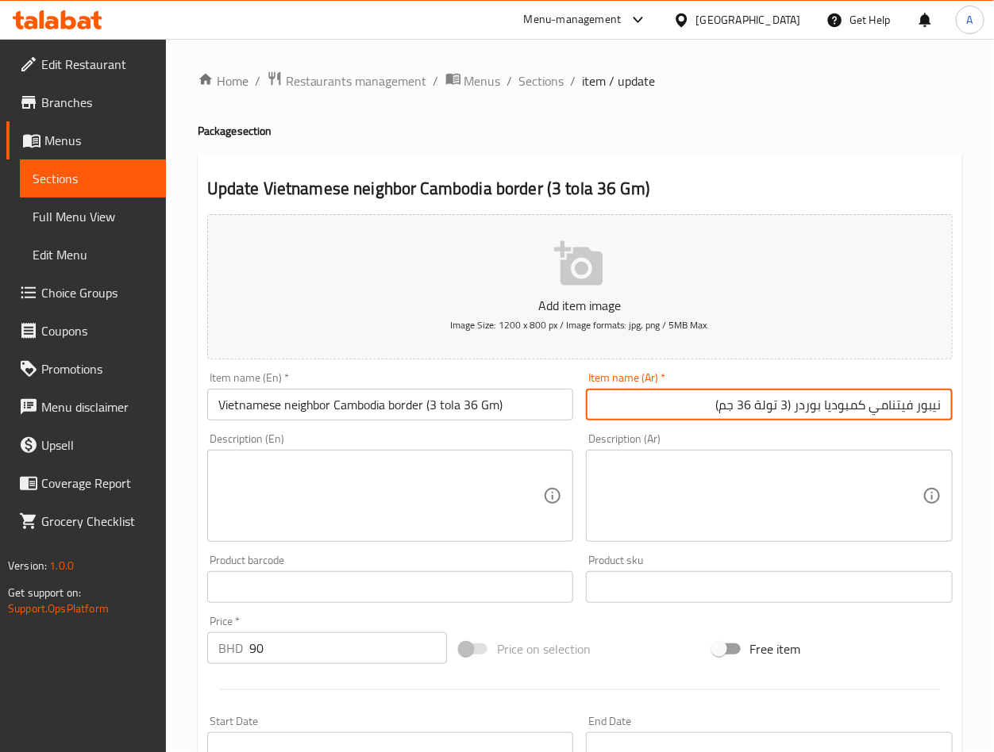
click at [829, 413] on input "نيبور فيتنامي كمبوديا بوردر (3 تولة 36 جم)" at bounding box center [769, 405] width 367 height 32
click at [810, 394] on input "نيبور فيتنامي كمبوديا بوردر (3 تولة 36 جم)" at bounding box center [769, 405] width 367 height 32
click at [798, 412] on input "نيبور فيتنامي كمبوديا بوردر (3 تولة 36 جم)" at bounding box center [769, 405] width 367 height 32
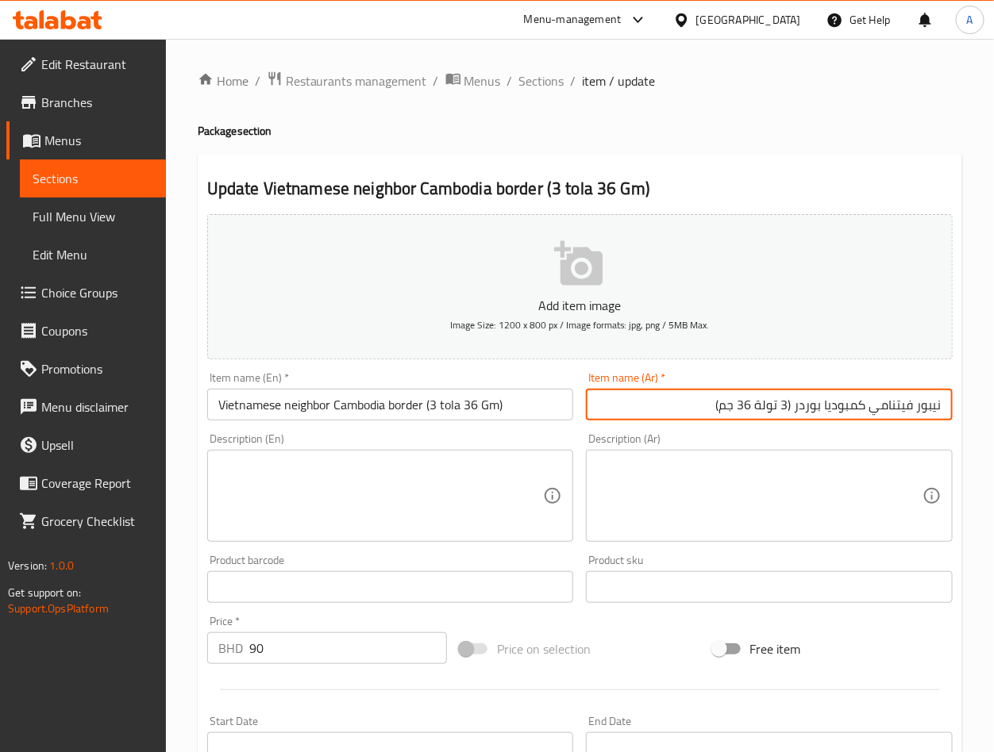
drag, startPoint x: 798, startPoint y: 412, endPoint x: 1033, endPoint y: 408, distance: 234.9
click at [993, 408] on html "​ Menu-management Bahrain Get Help A Edit Restaurant Branches Menus Sections Fu…" at bounding box center [497, 376] width 994 height 752
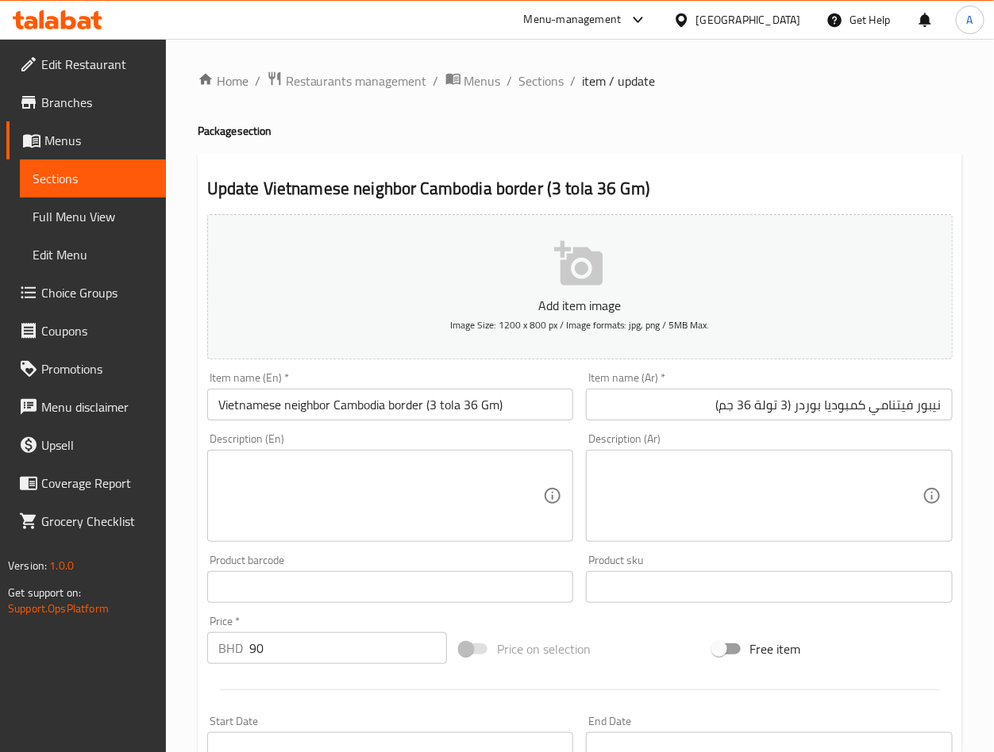
click at [294, 412] on input "Vietnamese neighbor Cambodia border (3 tola 36 Gm)" at bounding box center [390, 405] width 367 height 32
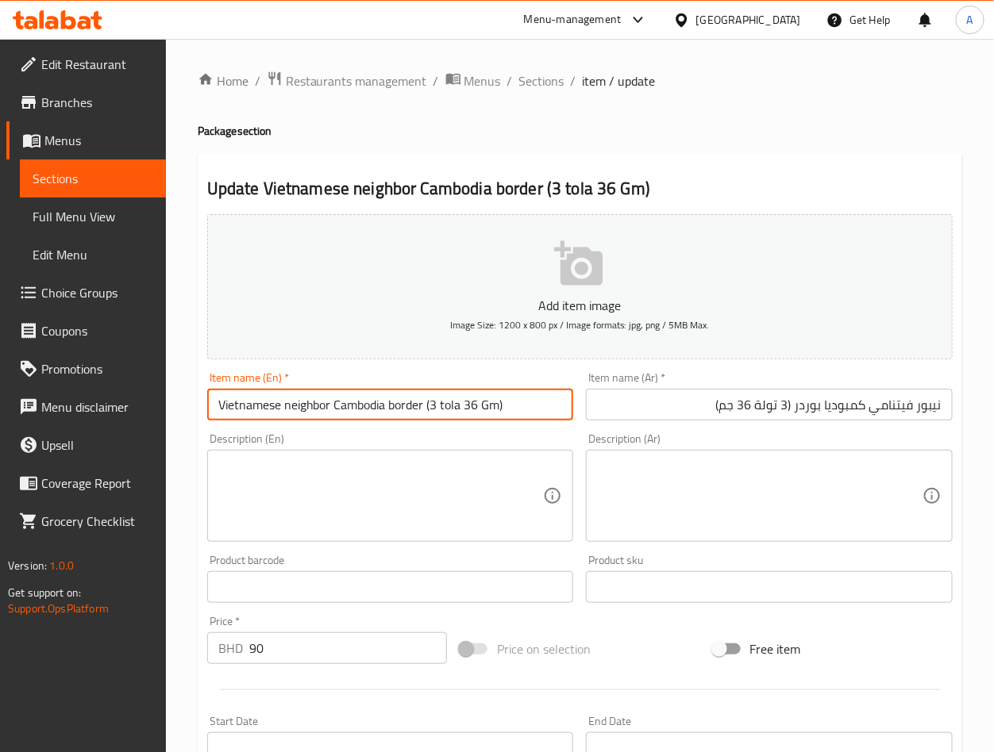
click at [294, 412] on input "Vietnamese neighbor Cambodia border (3 tola 36 Gm)" at bounding box center [390, 405] width 367 height 32
click at [936, 409] on input "نيبور فيتنامي كمبوديا بوردر (3 تولة 36 جم)" at bounding box center [769, 405] width 367 height 32
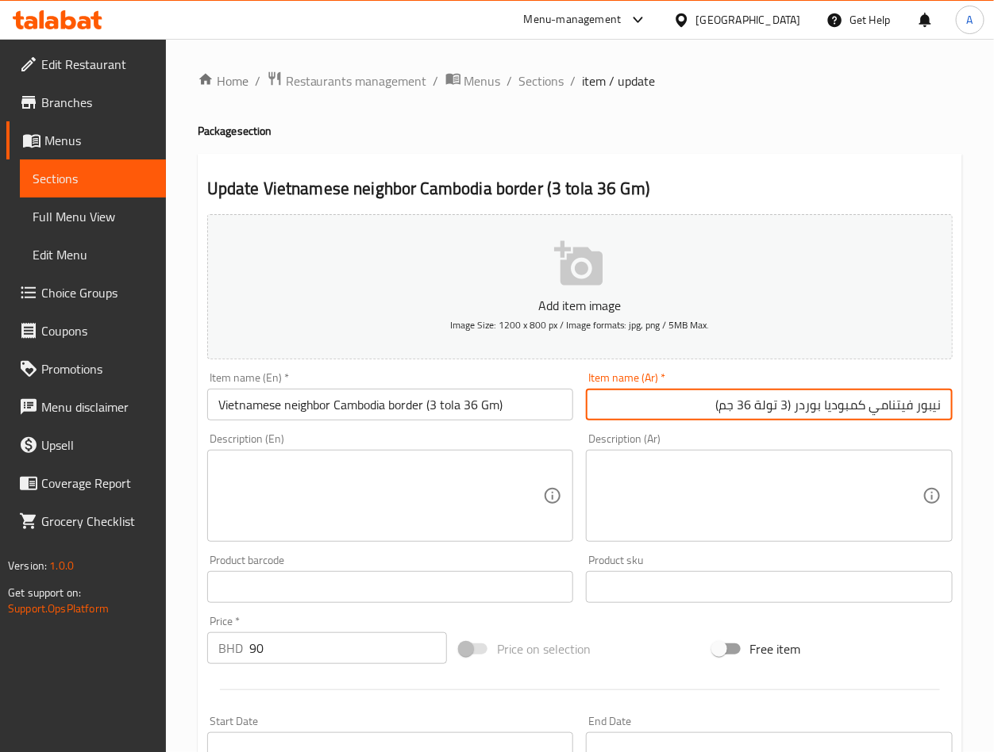
click at [936, 409] on input "نيبور فيتنامي كمبوديا بوردر (3 تولة 36 جم)" at bounding box center [769, 405] width 367 height 32
click at [936, 408] on input "نيبور فيتنامي كمبوديا بوردر (3 تولة 36 جم)" at bounding box center [769, 405] width 367 height 32
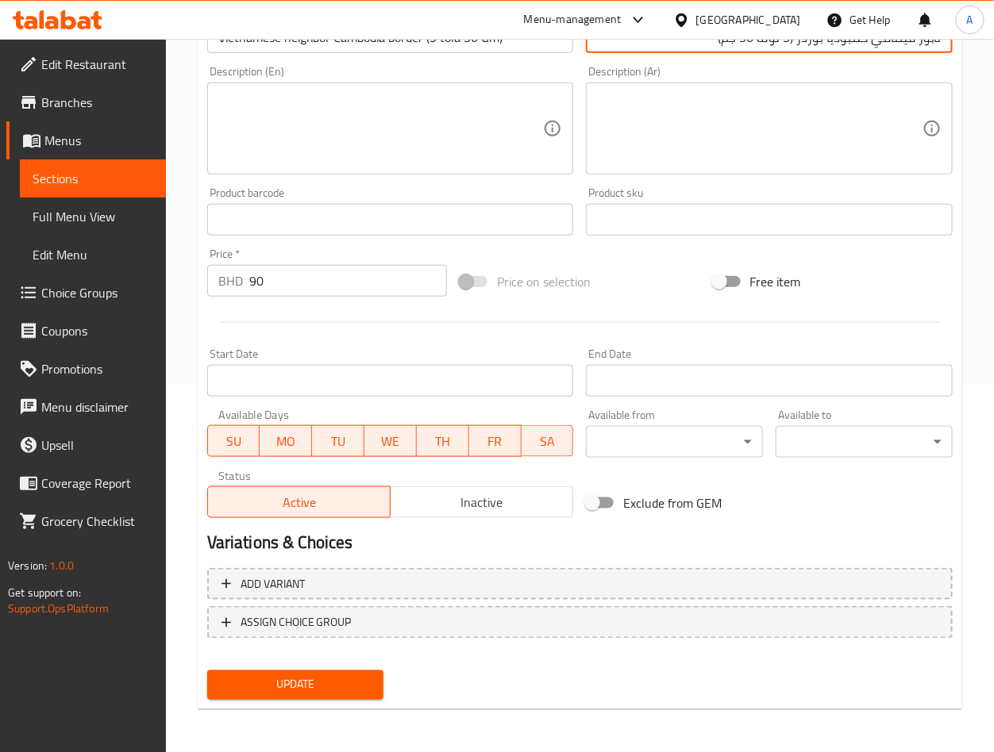
type input "نابور فيتنامي كمبوديا بوردر (3 تولة 36 جم)"
click at [360, 677] on span "Update" at bounding box center [296, 685] width 152 height 20
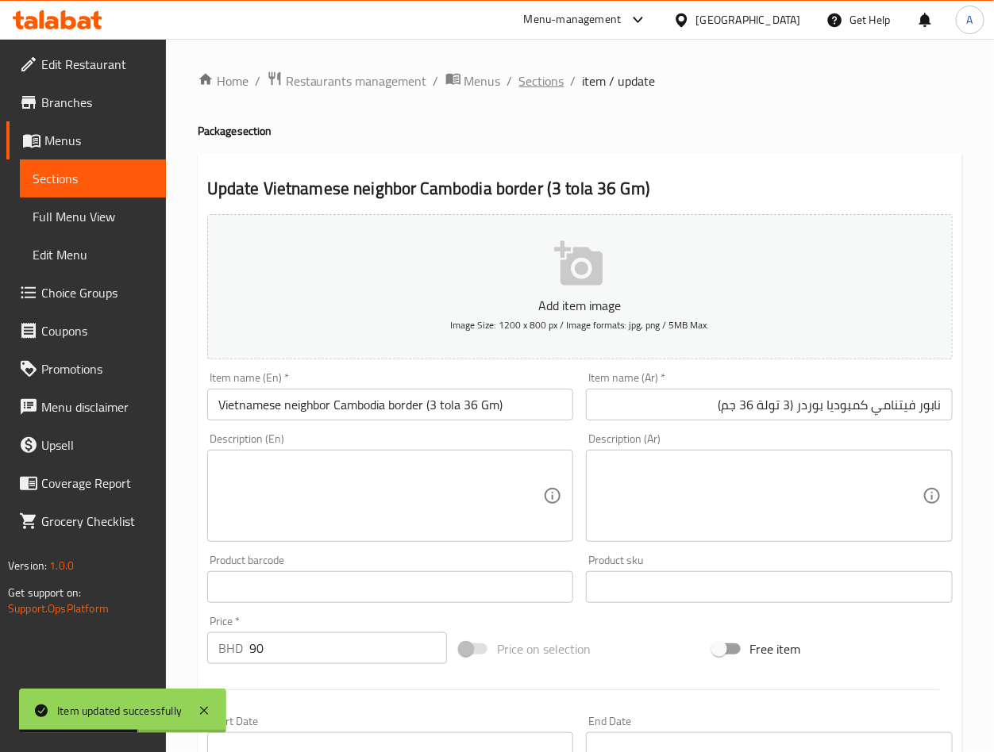
click at [533, 71] on span "Sections" at bounding box center [541, 80] width 45 height 19
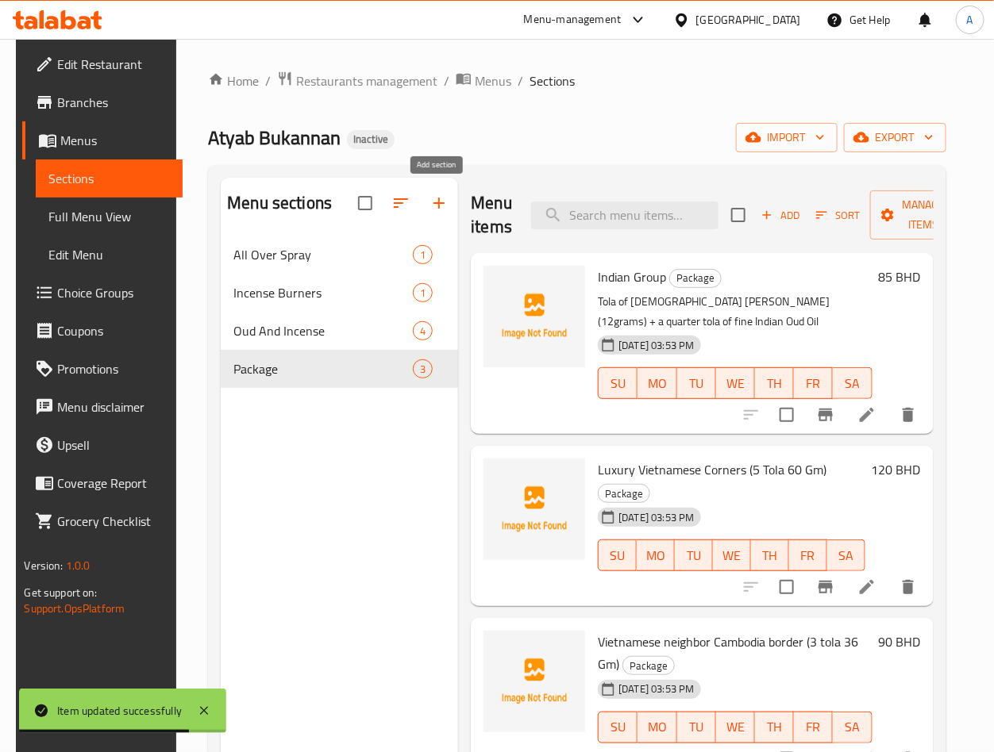
click at [441, 203] on icon "button" at bounding box center [438, 203] width 11 height 11
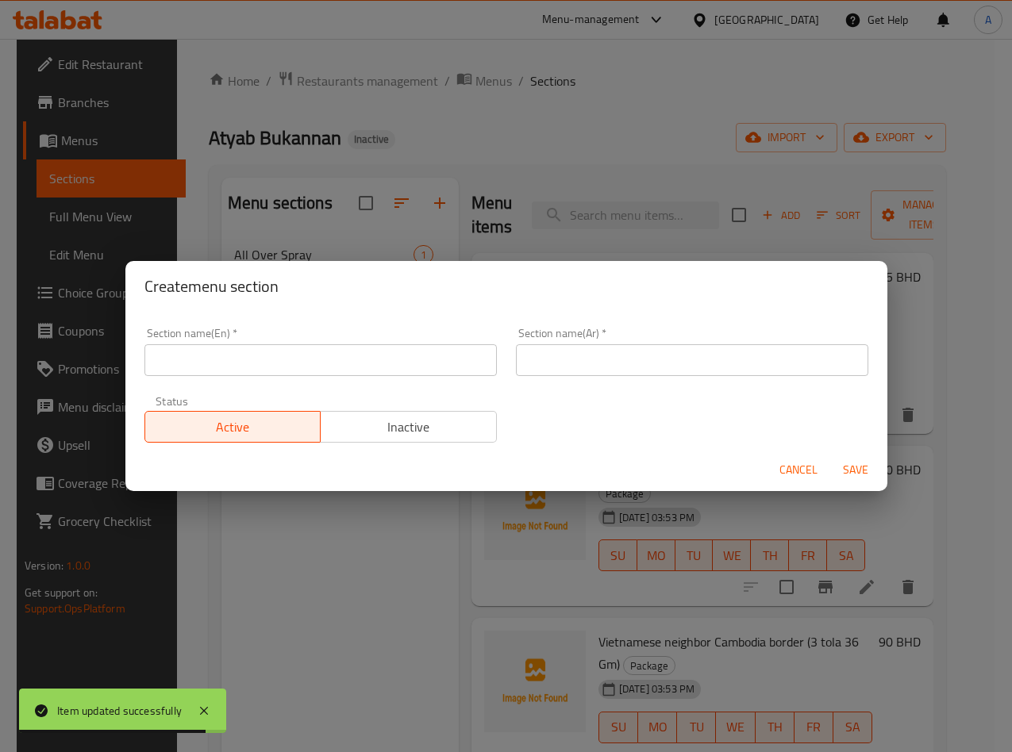
click at [314, 352] on input "text" at bounding box center [320, 360] width 352 height 32
paste input "Somow"
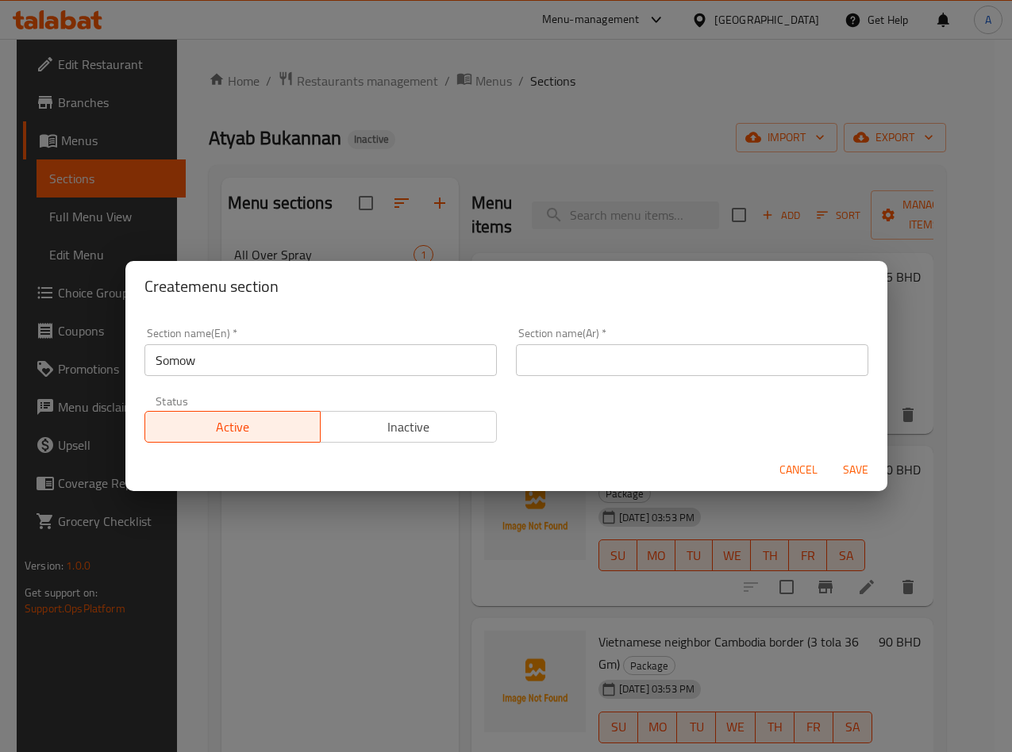
click at [364, 374] on input "Somow" at bounding box center [320, 360] width 352 height 32
paste input "Perfumes"
type input "Perfumes"
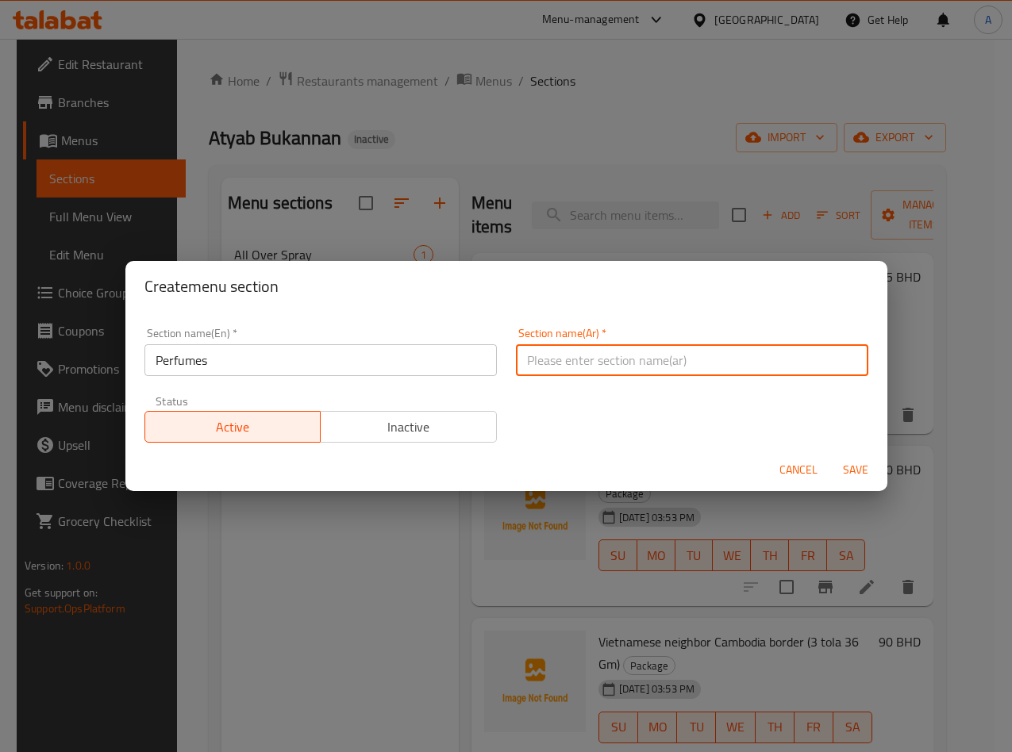
click at [617, 371] on input "text" at bounding box center [692, 360] width 352 height 32
paste input "العطور"
type input "العطور"
click at [858, 469] on span "Save" at bounding box center [855, 470] width 38 height 20
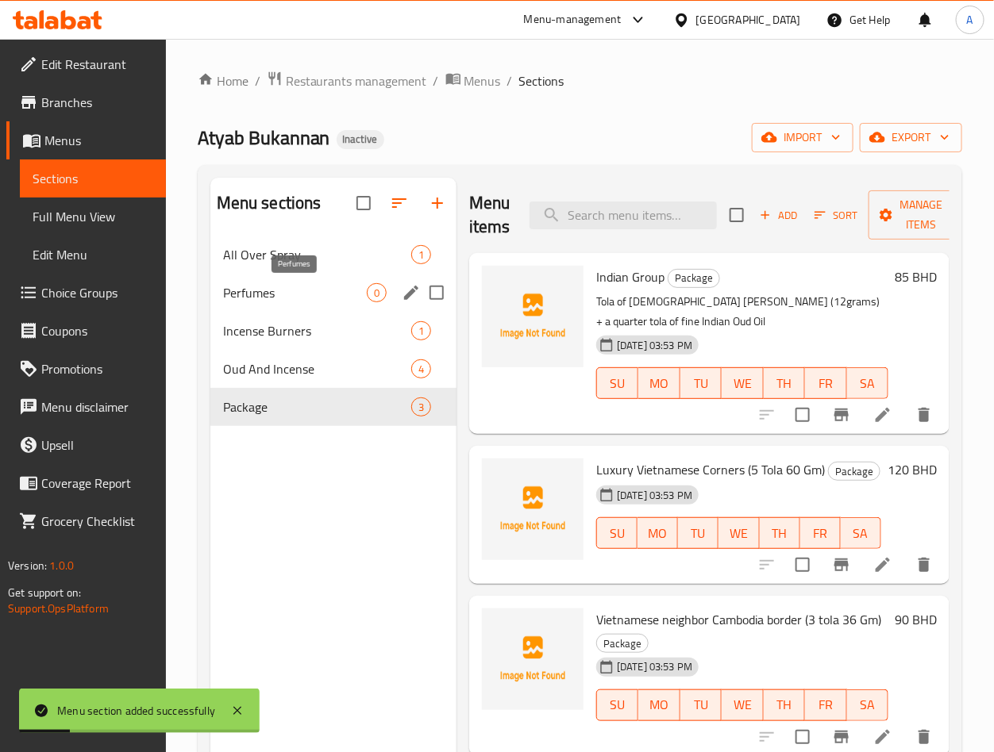
click at [329, 298] on span "Perfumes" at bounding box center [295, 292] width 144 height 19
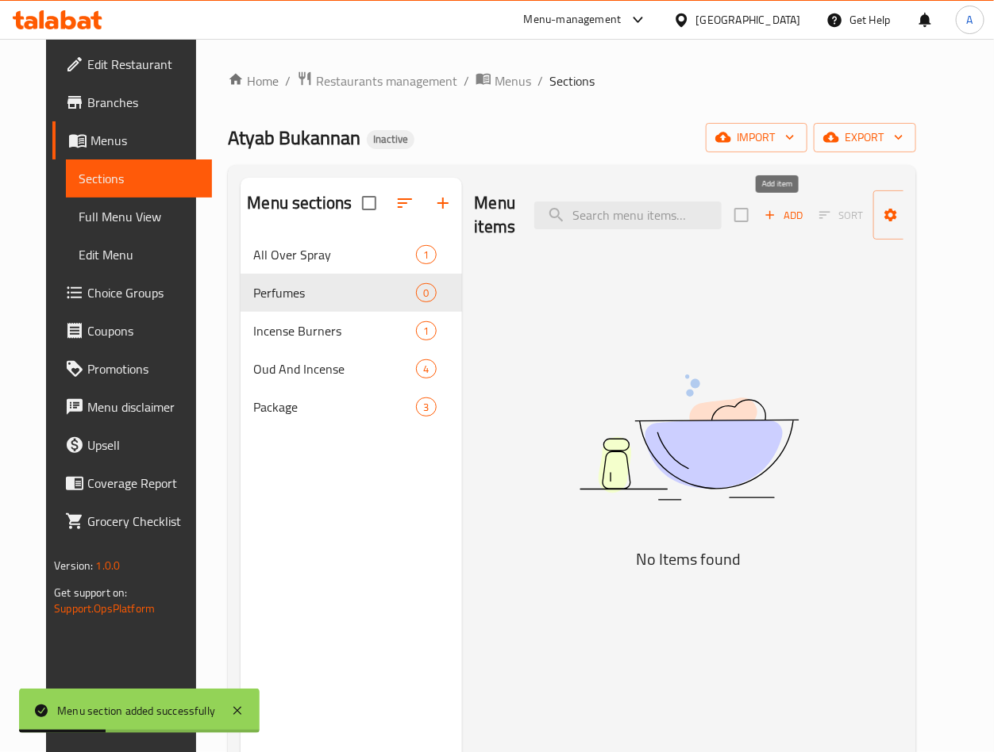
click at [772, 214] on span "Add" at bounding box center [783, 215] width 43 height 18
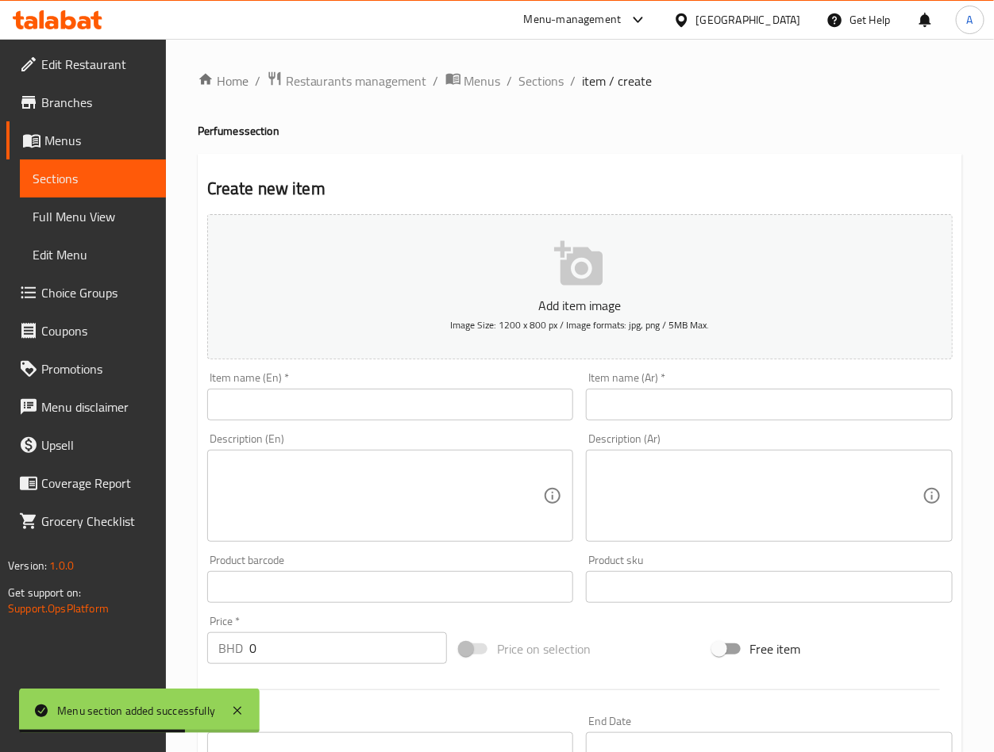
click at [322, 395] on input "text" at bounding box center [390, 405] width 367 height 32
paste input "Somow"
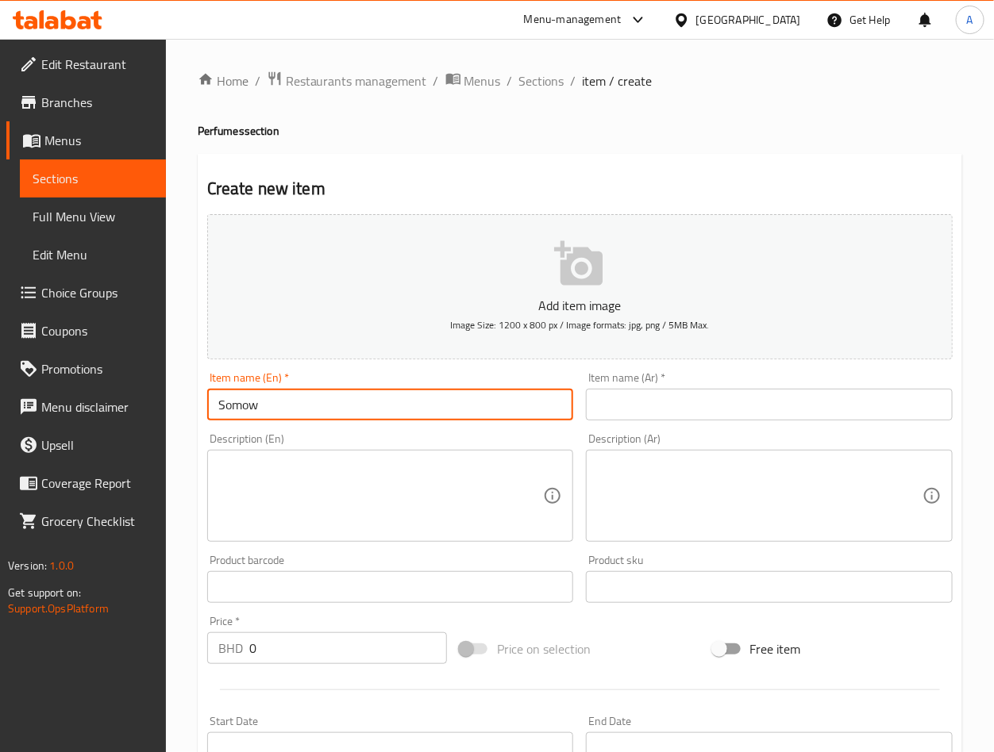
paste input "100 ml"
click at [417, 414] on input "Somow 100 ml" at bounding box center [390, 405] width 367 height 32
type input "Somow 100 ml"
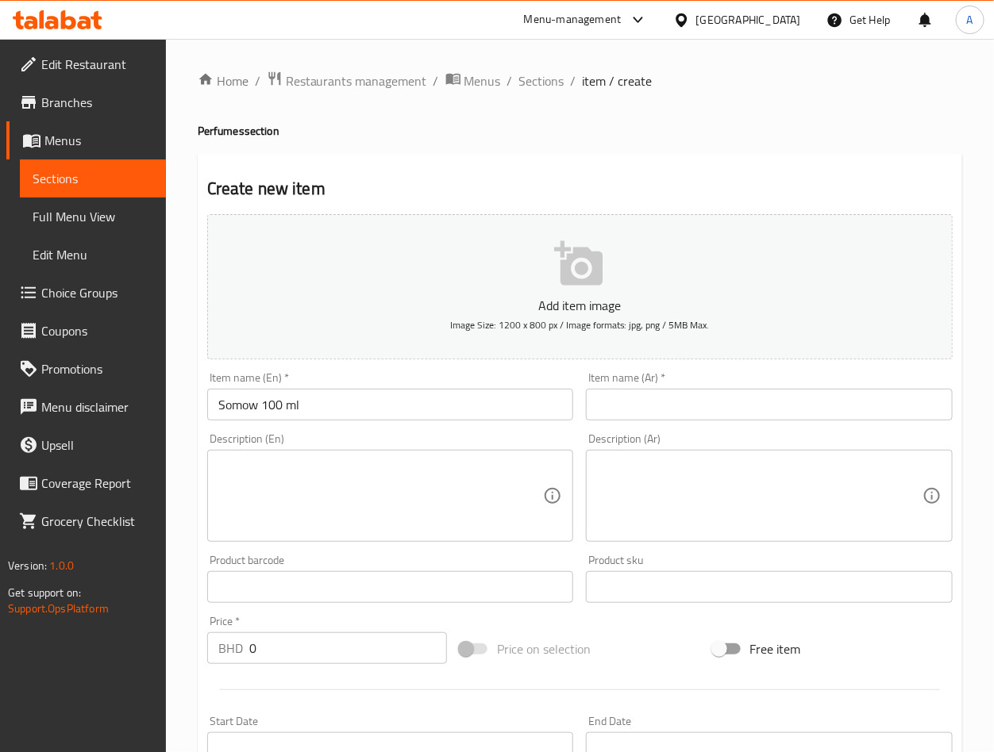
click at [748, 393] on input "text" at bounding box center [769, 405] width 367 height 32
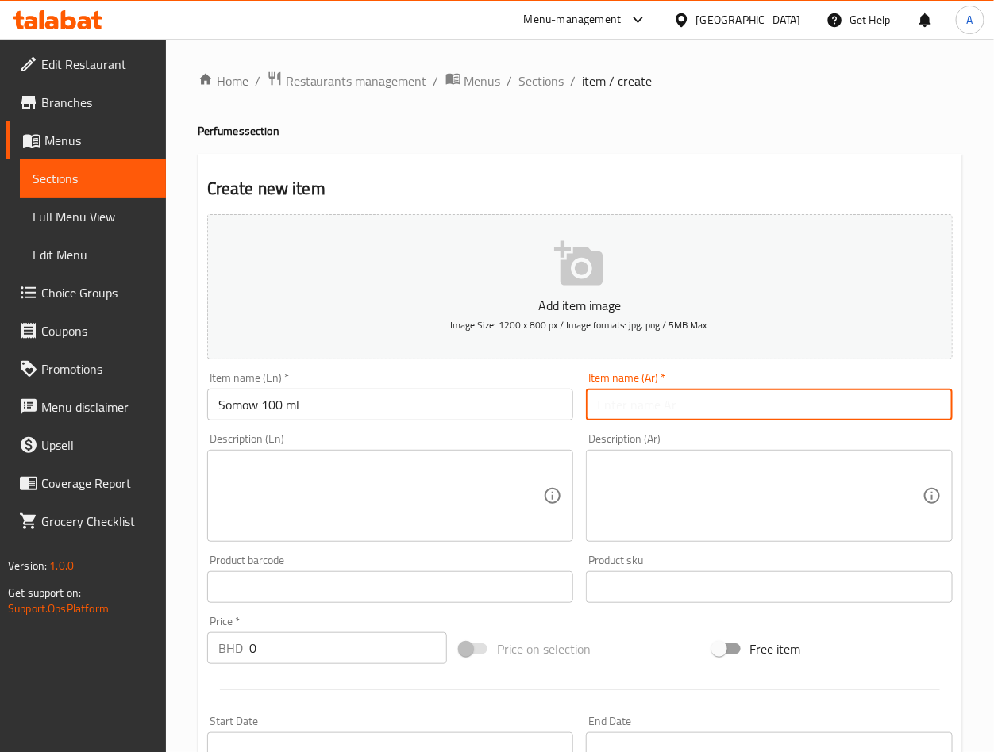
paste input "سومو 100 مل"
type input "سومو 100 مل"
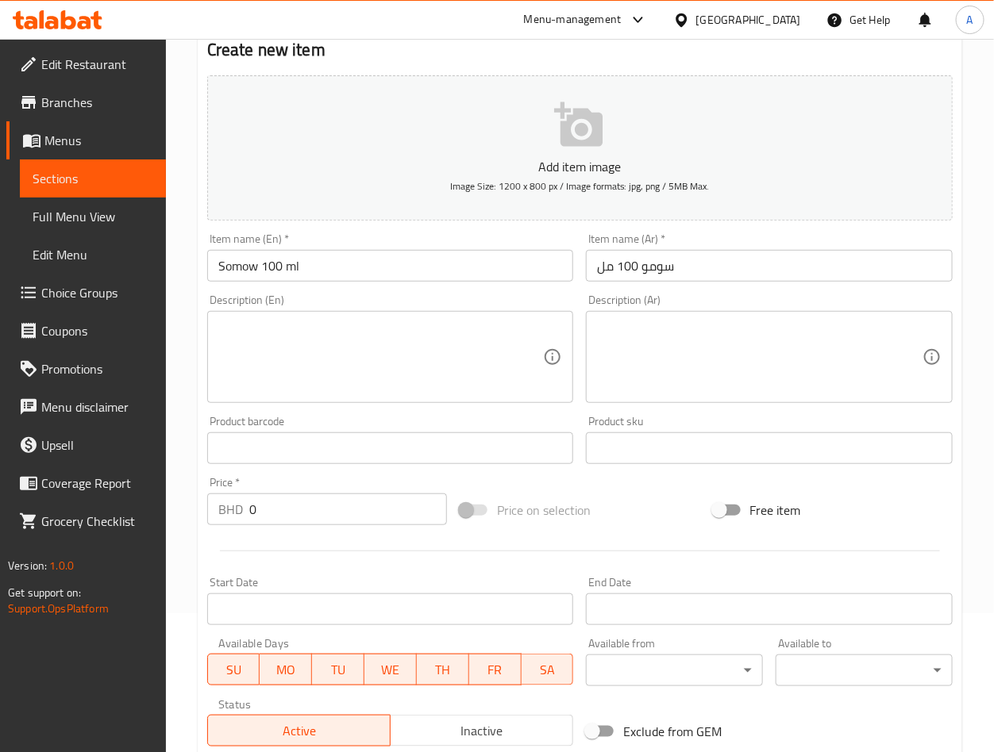
scroll to position [357, 0]
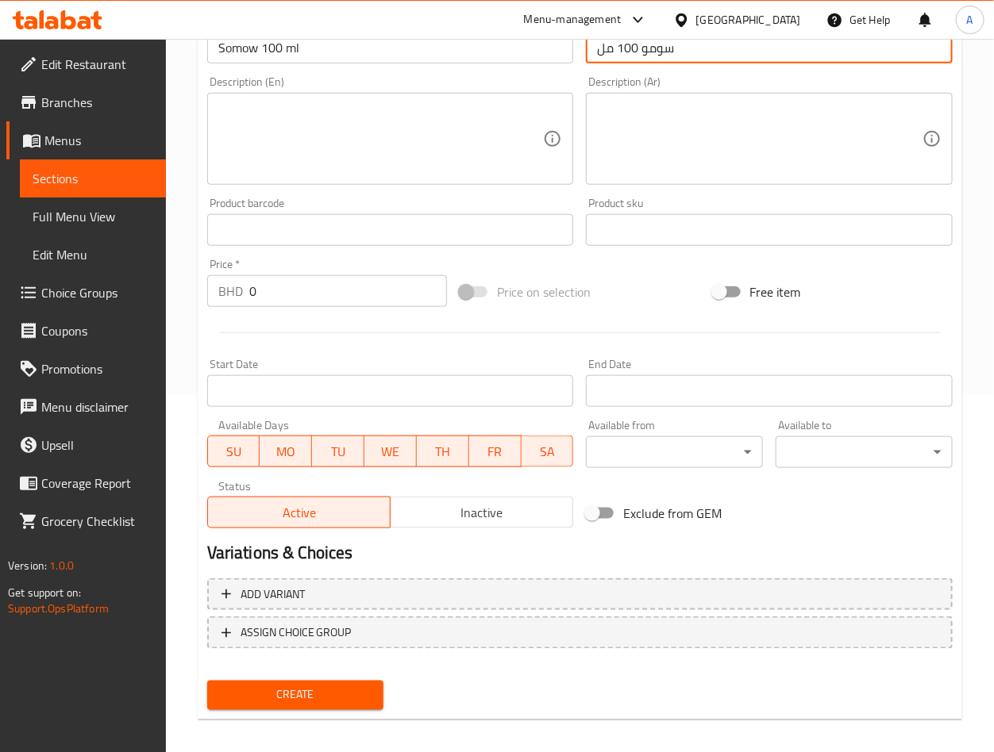
click at [357, 283] on input "0" at bounding box center [348, 291] width 198 height 32
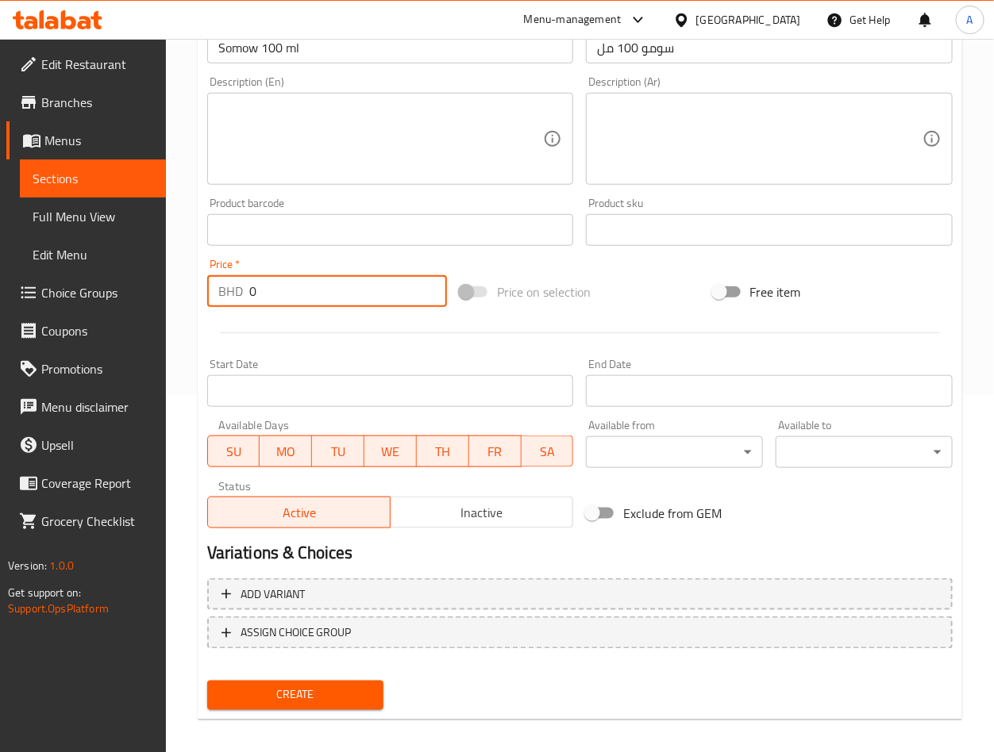
click at [357, 283] on input "0" at bounding box center [348, 291] width 198 height 32
paste input "45"
type input "45"
click at [329, 686] on span "Create" at bounding box center [296, 696] width 152 height 20
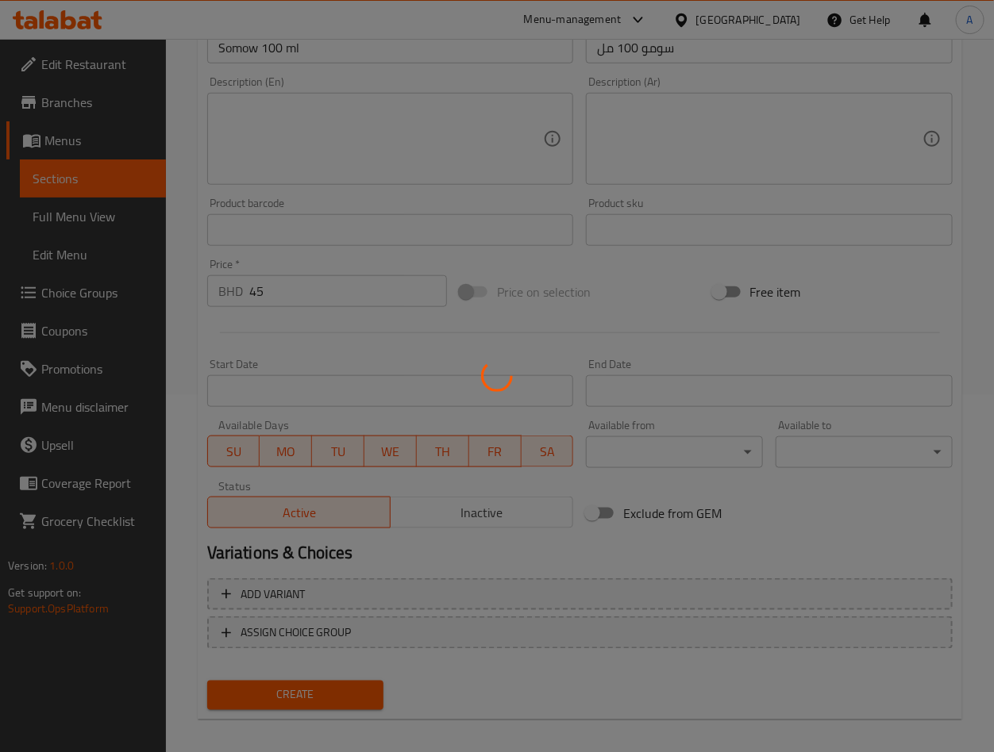
type input "0"
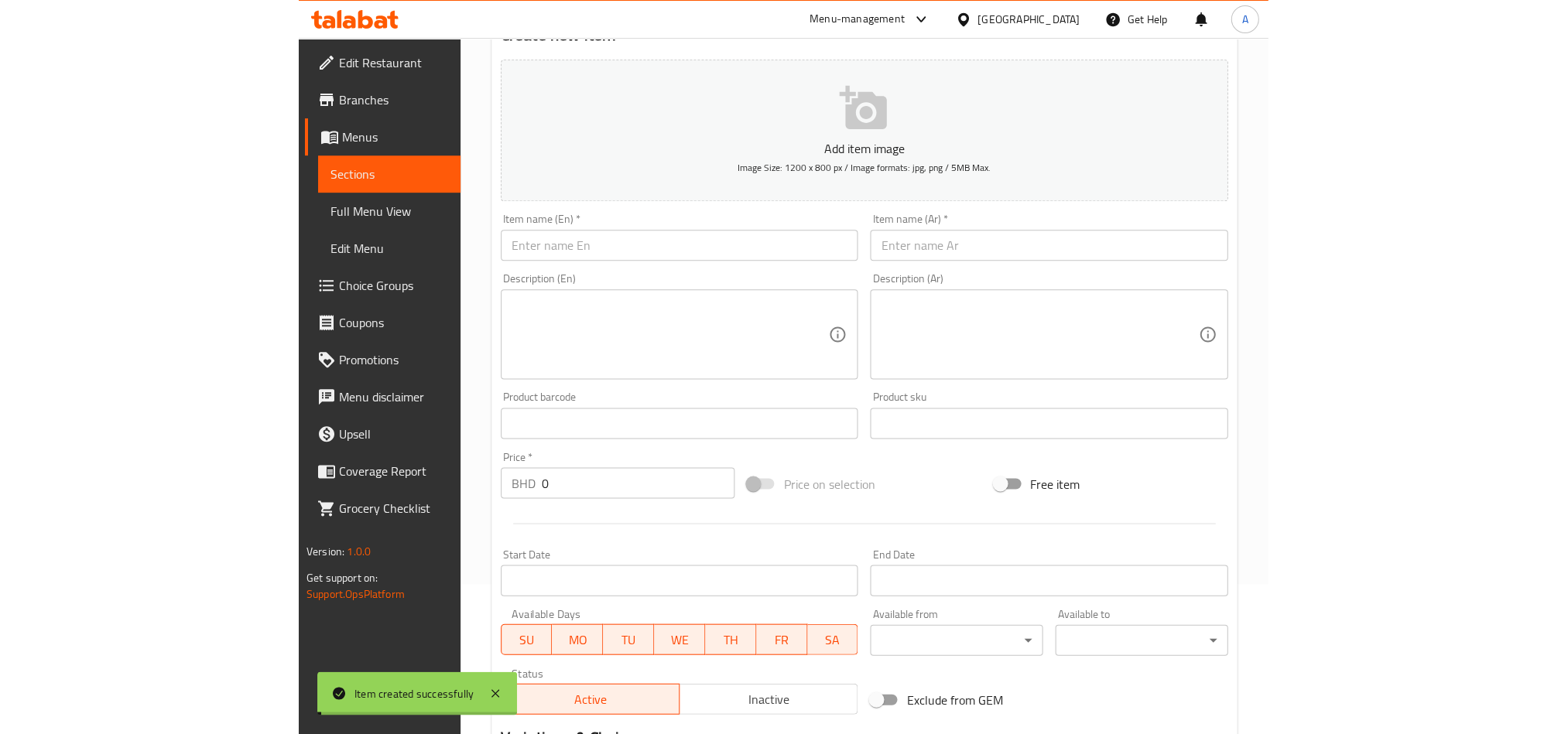
scroll to position [0, 0]
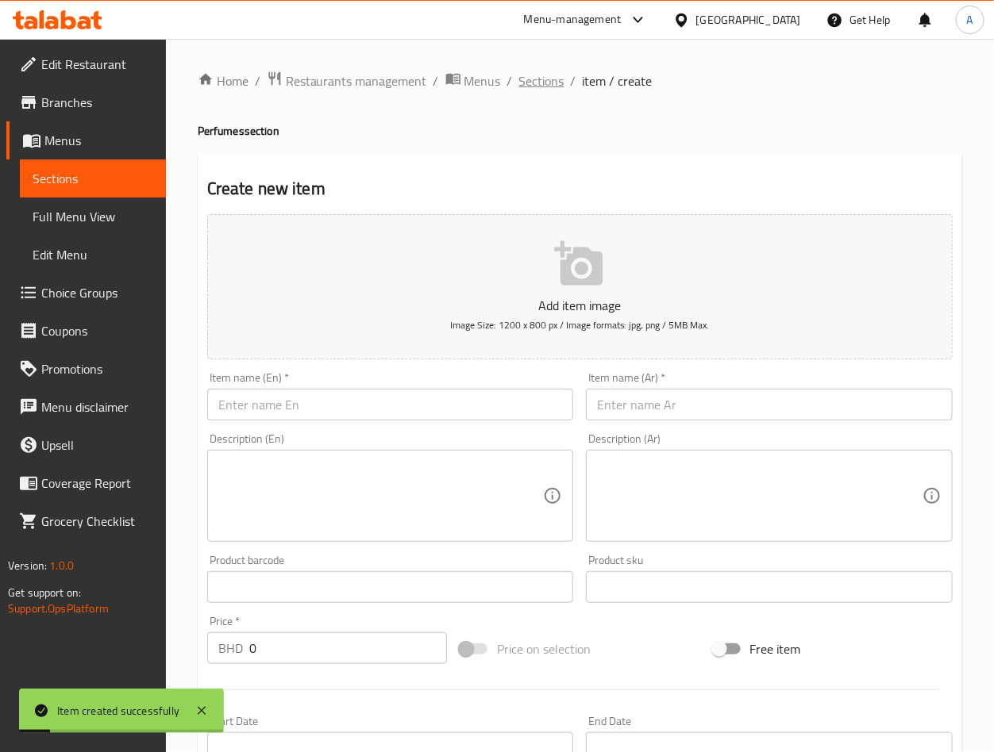
click at [534, 79] on span "Sections" at bounding box center [541, 80] width 45 height 19
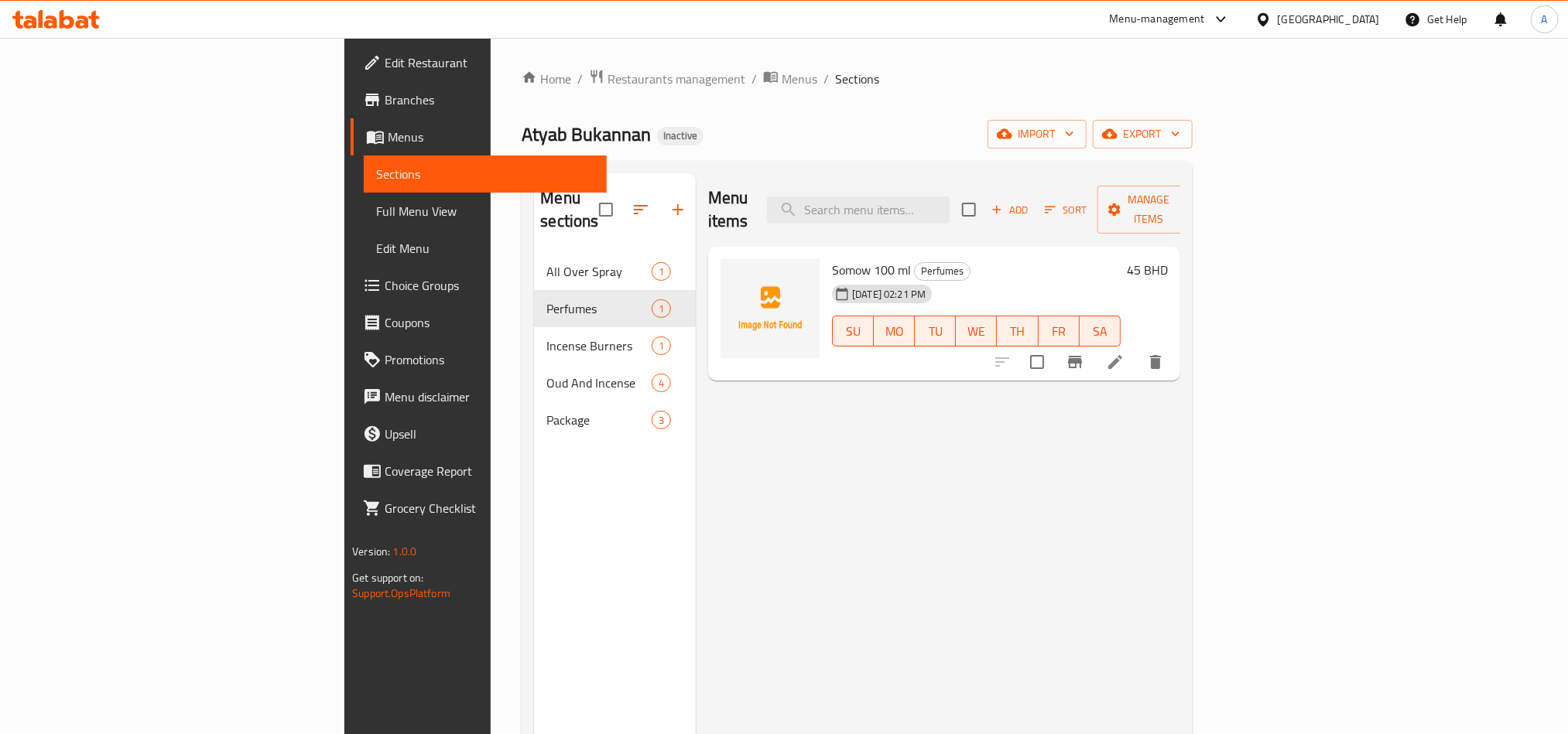
click at [384, 94] on span "Branches" at bounding box center [489, 99] width 209 height 19
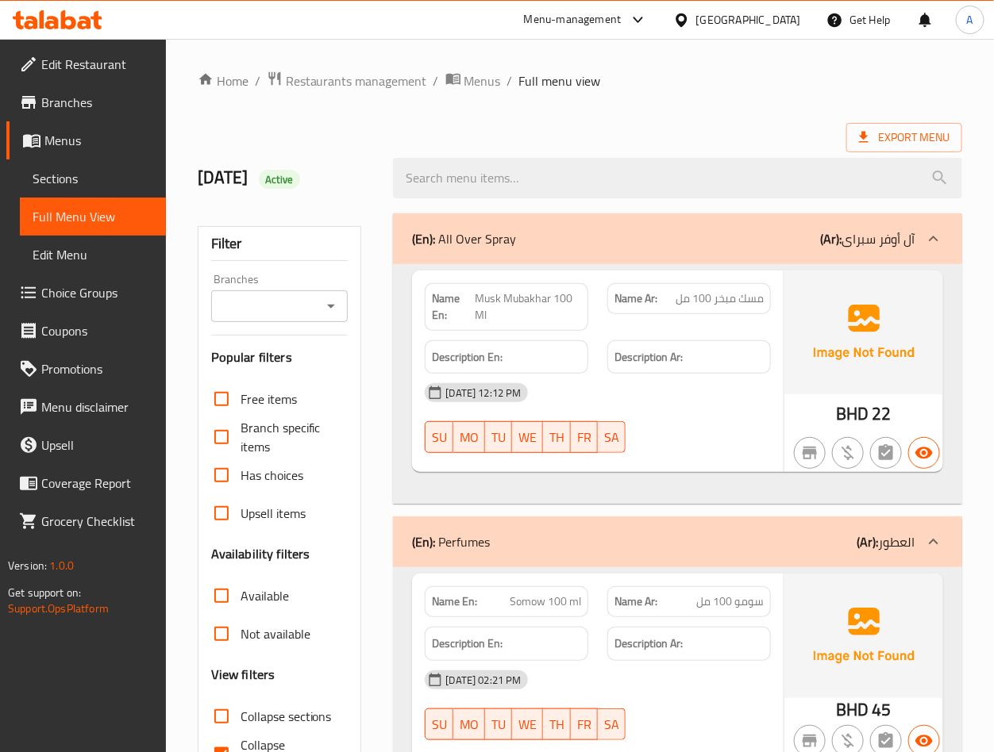
click at [94, 39] on div at bounding box center [497, 39] width 994 height 1
click at [89, 69] on span "Edit Restaurant" at bounding box center [97, 64] width 112 height 19
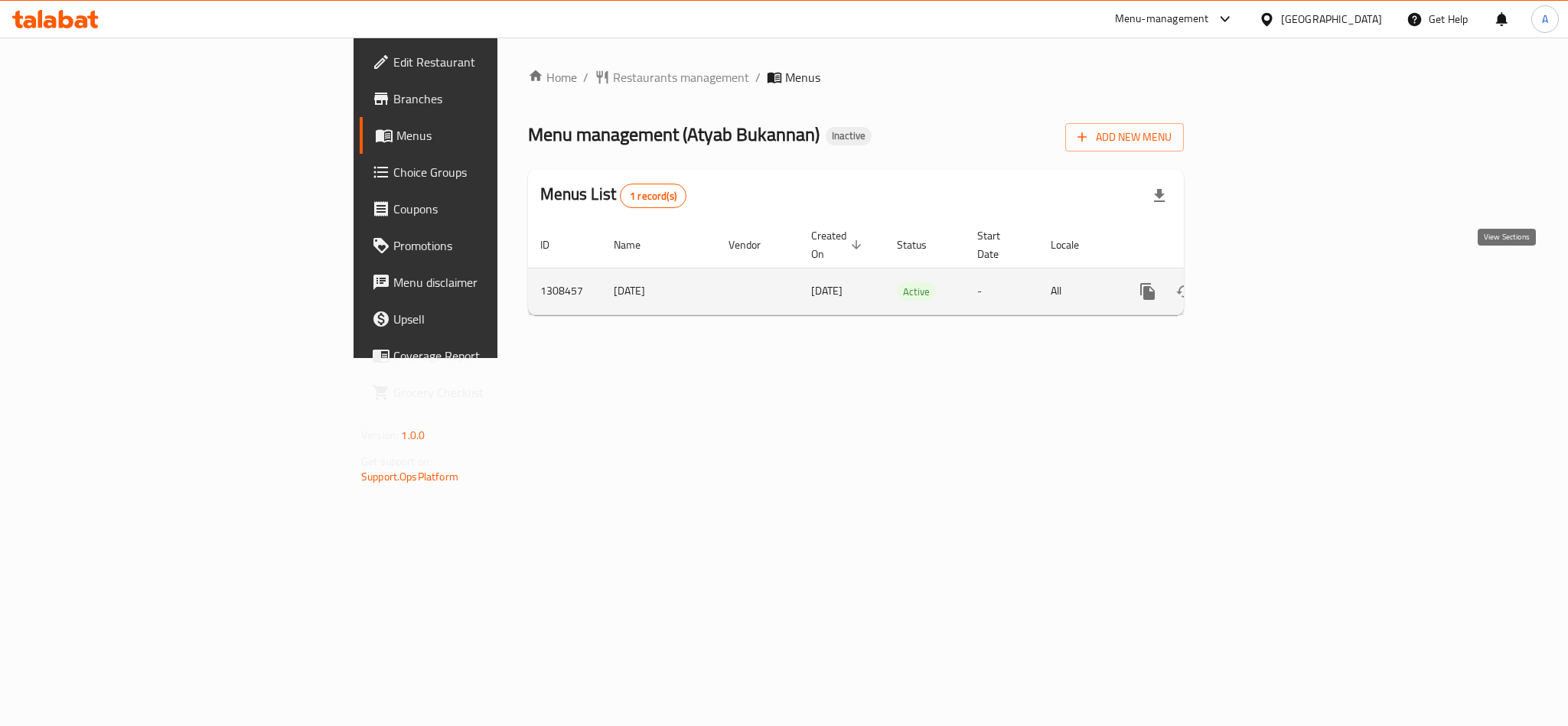
click at [1265, 284] on icon "enhanced table" at bounding box center [1258, 291] width 14 height 13
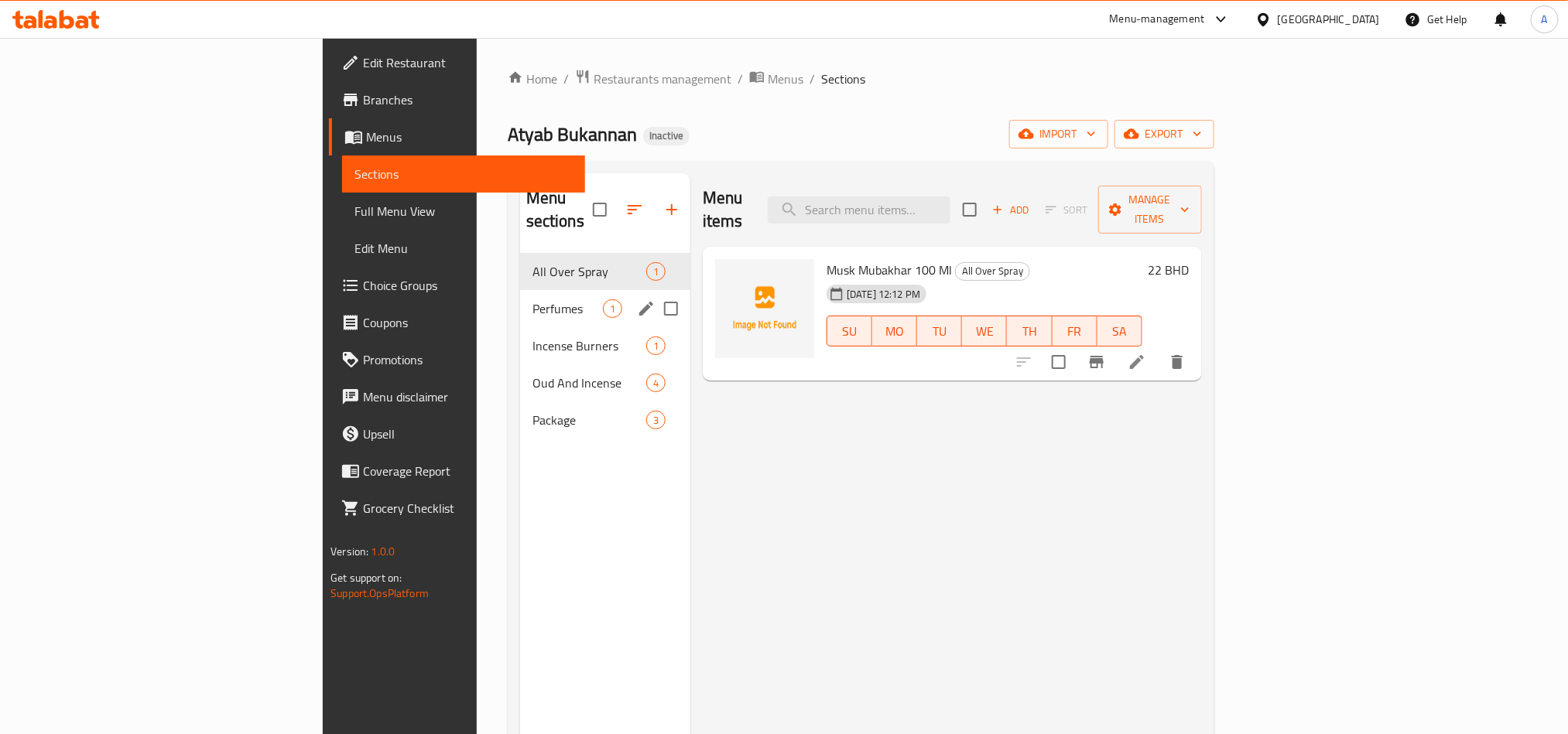
click at [520, 290] on div "Perfumes 1" at bounding box center [605, 309] width 171 height 37
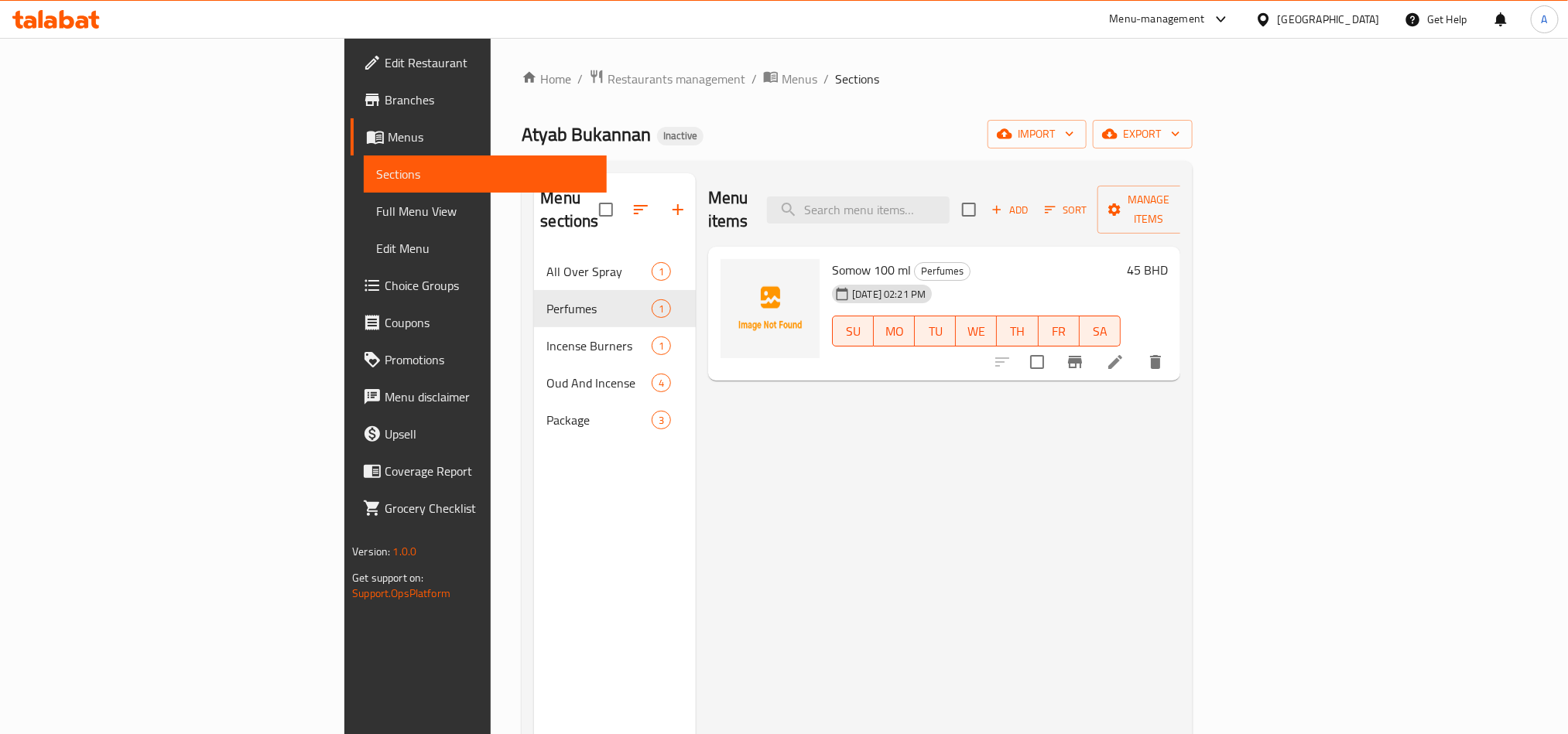
click at [832, 258] on span "Somow 100 ml" at bounding box center [871, 270] width 79 height 23
copy h6 "Somow 100 ml"
click at [1122, 355] on icon at bounding box center [1115, 362] width 14 height 14
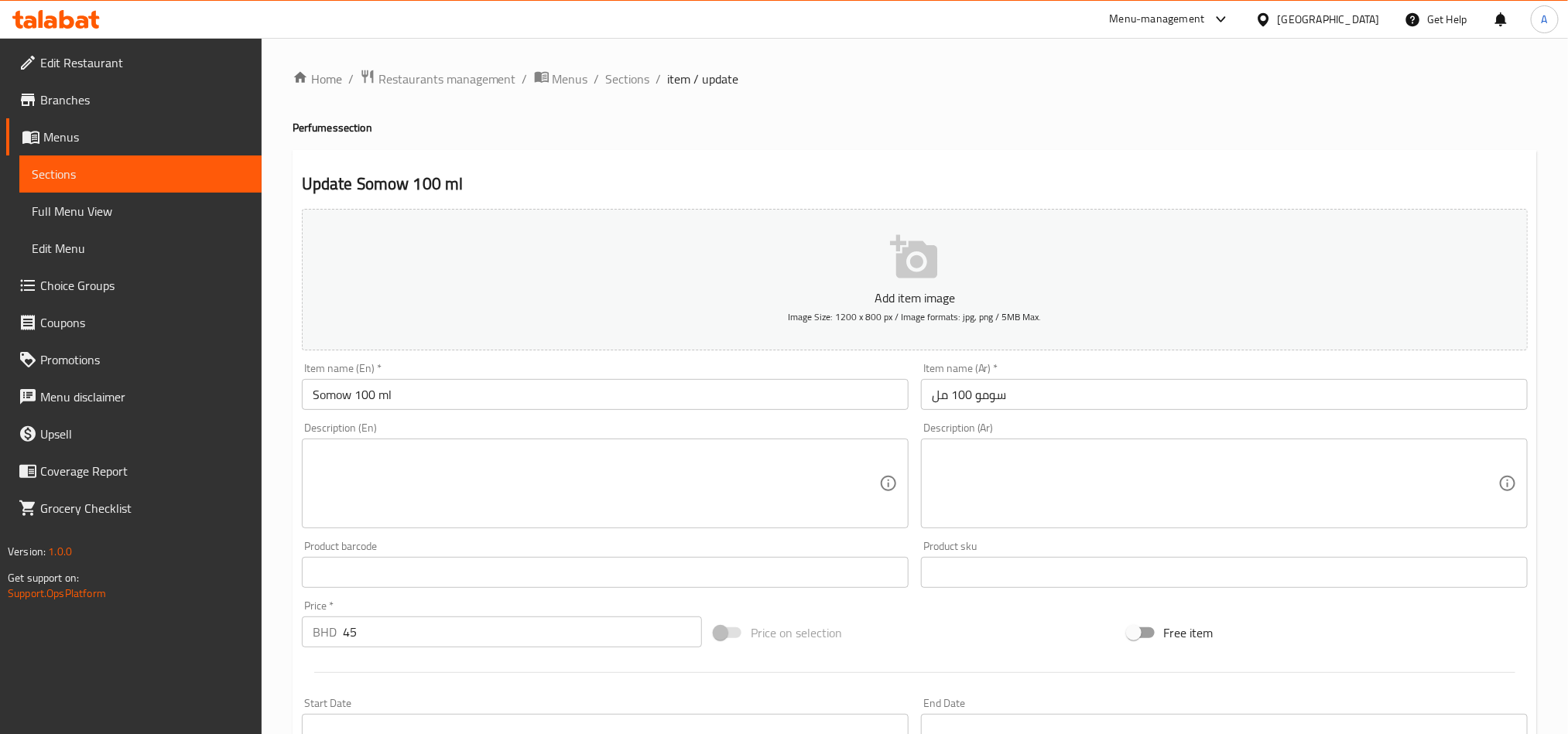
click at [527, 501] on textarea at bounding box center [596, 483] width 567 height 73
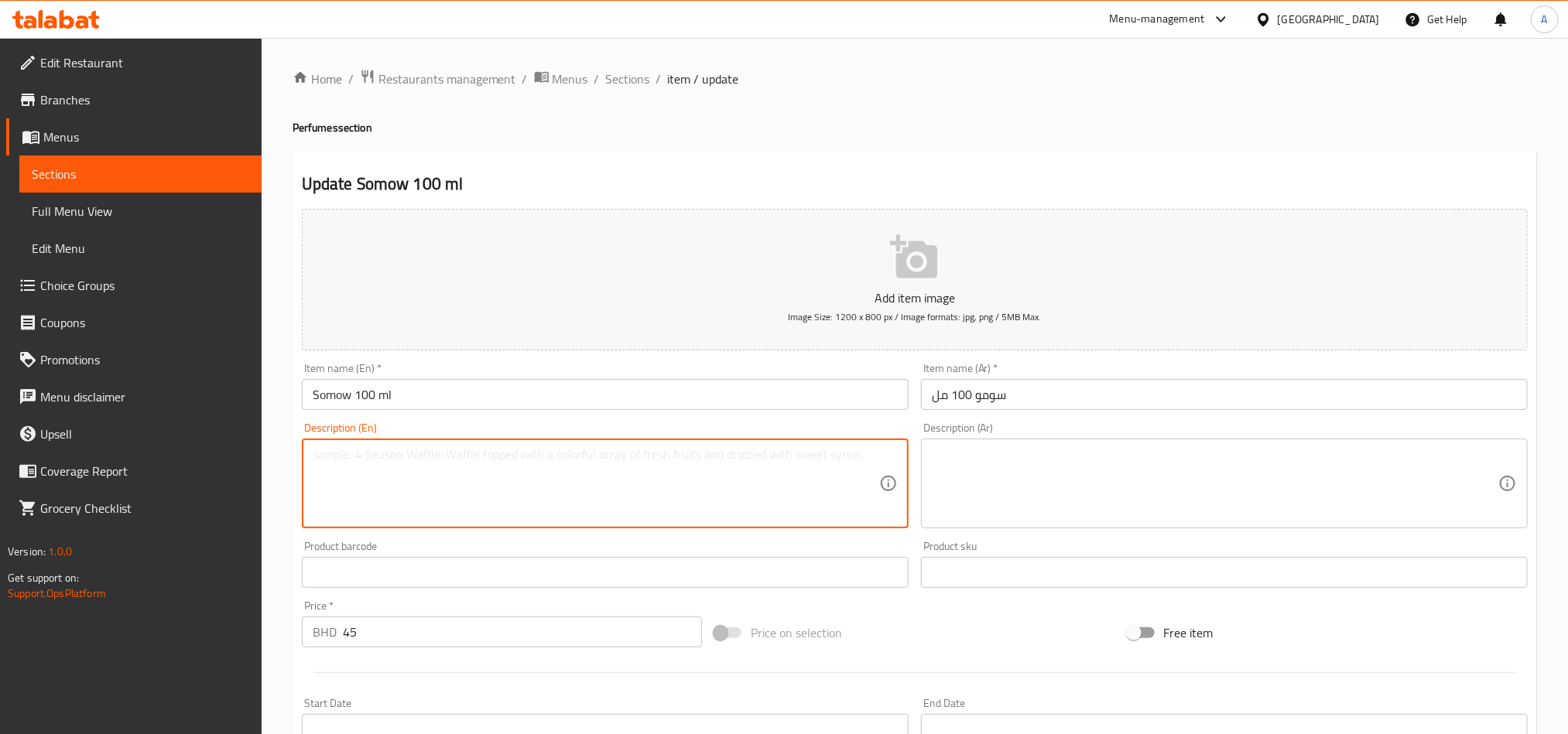
paste textarea "unisex fragrance"
type textarea "unisex fragrance"
click at [1007, 504] on textarea at bounding box center [1214, 483] width 567 height 73
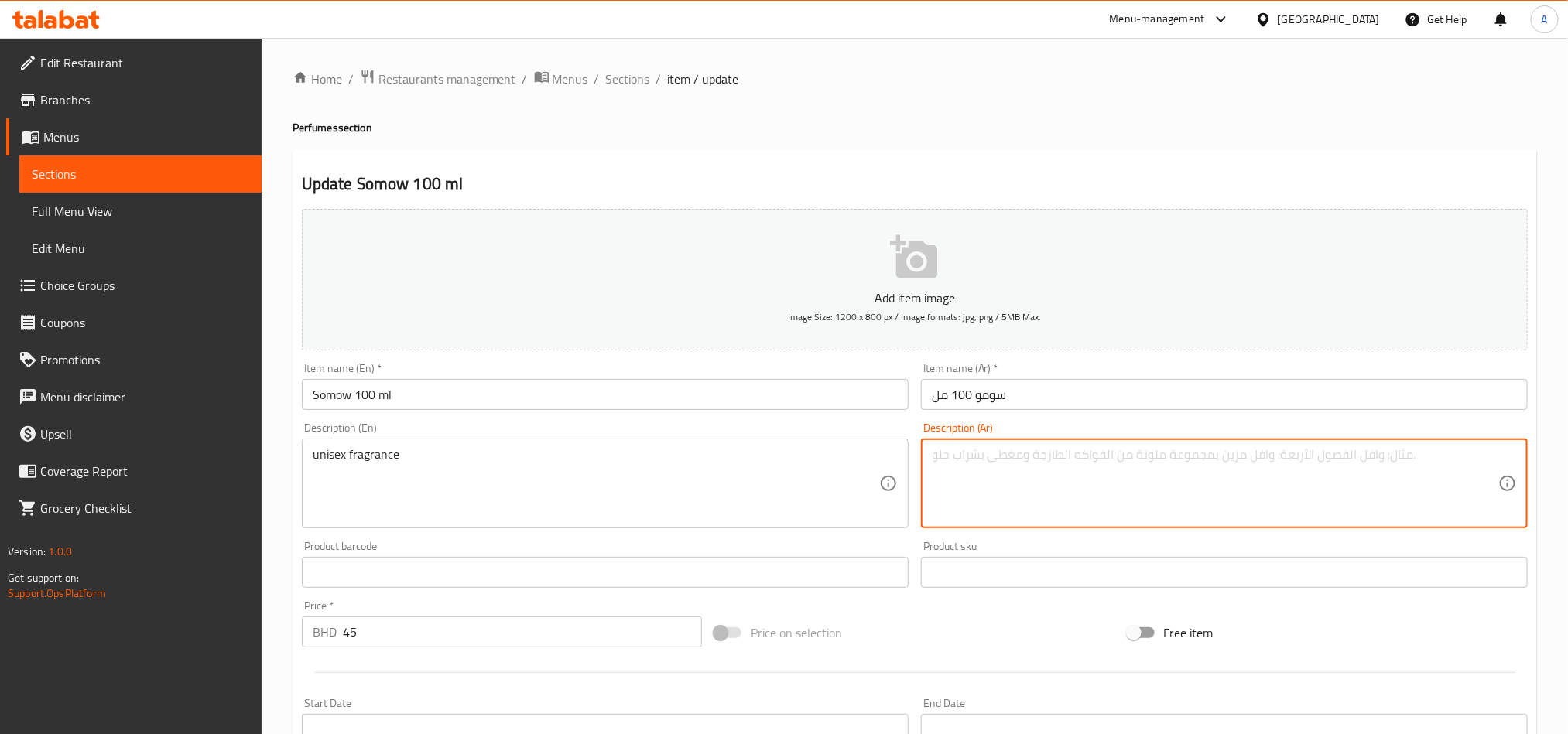
paste textarea "عطر للجنسين"
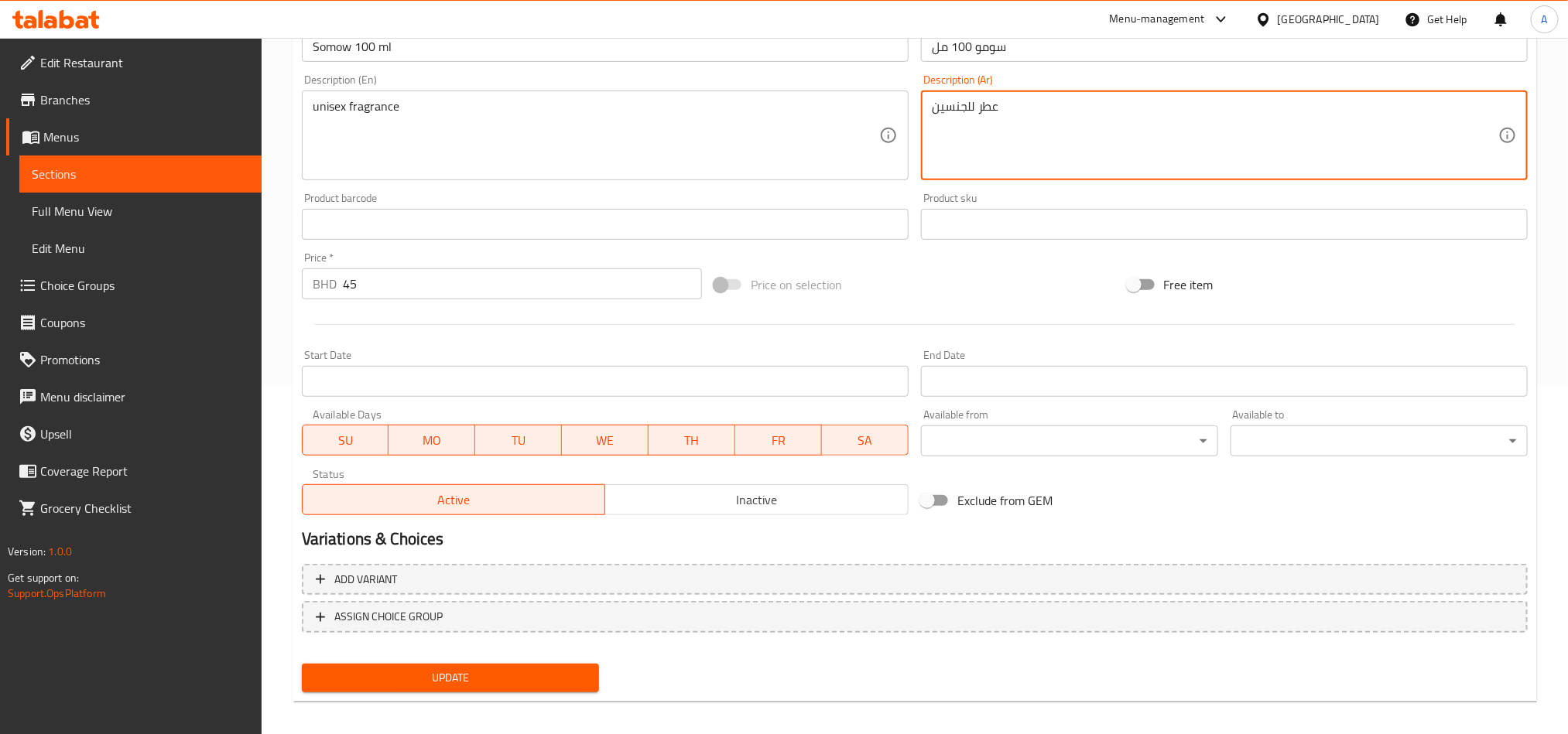
scroll to position [358, 0]
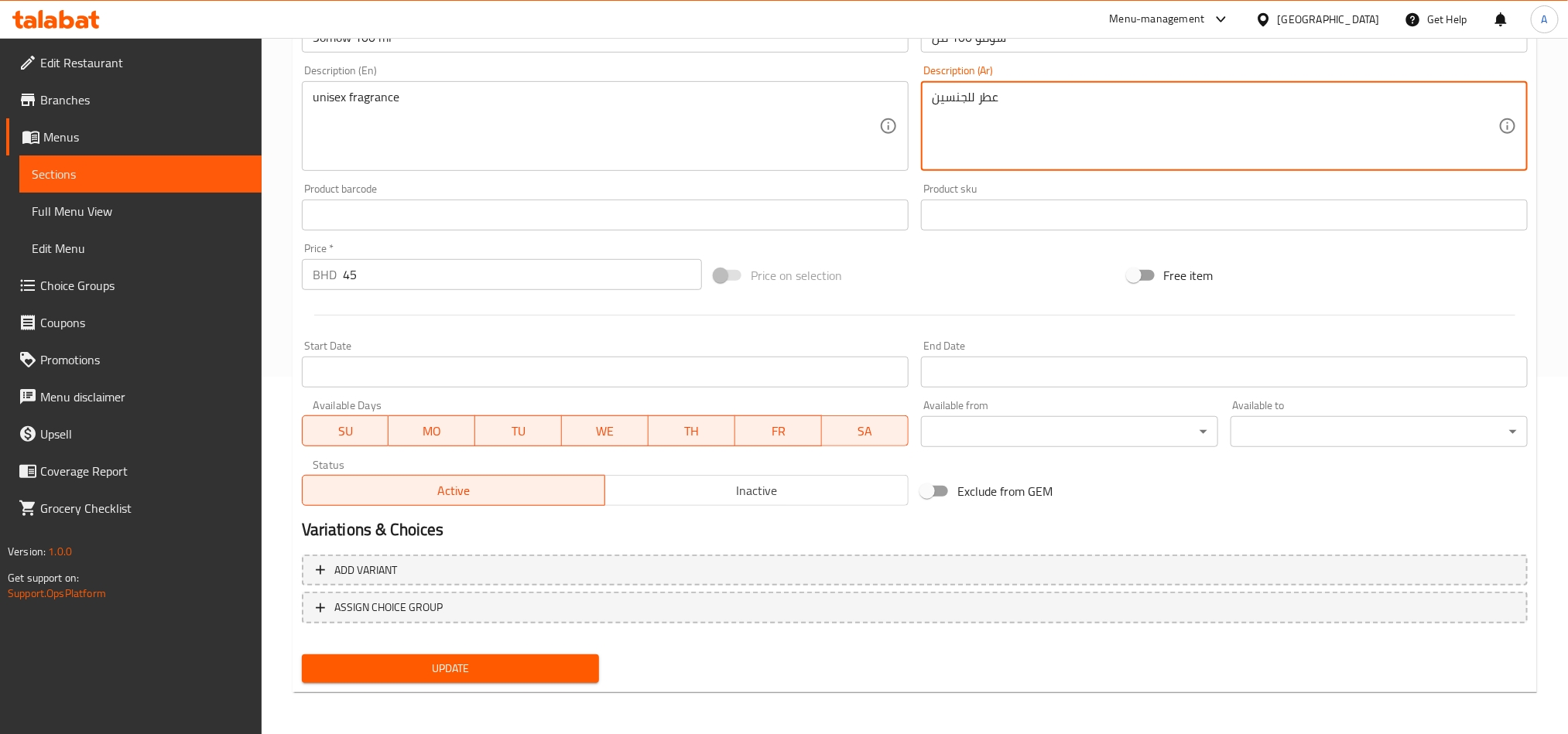
type textarea "عطر للجنسين"
click at [463, 660] on span "Update" at bounding box center [450, 669] width 272 height 19
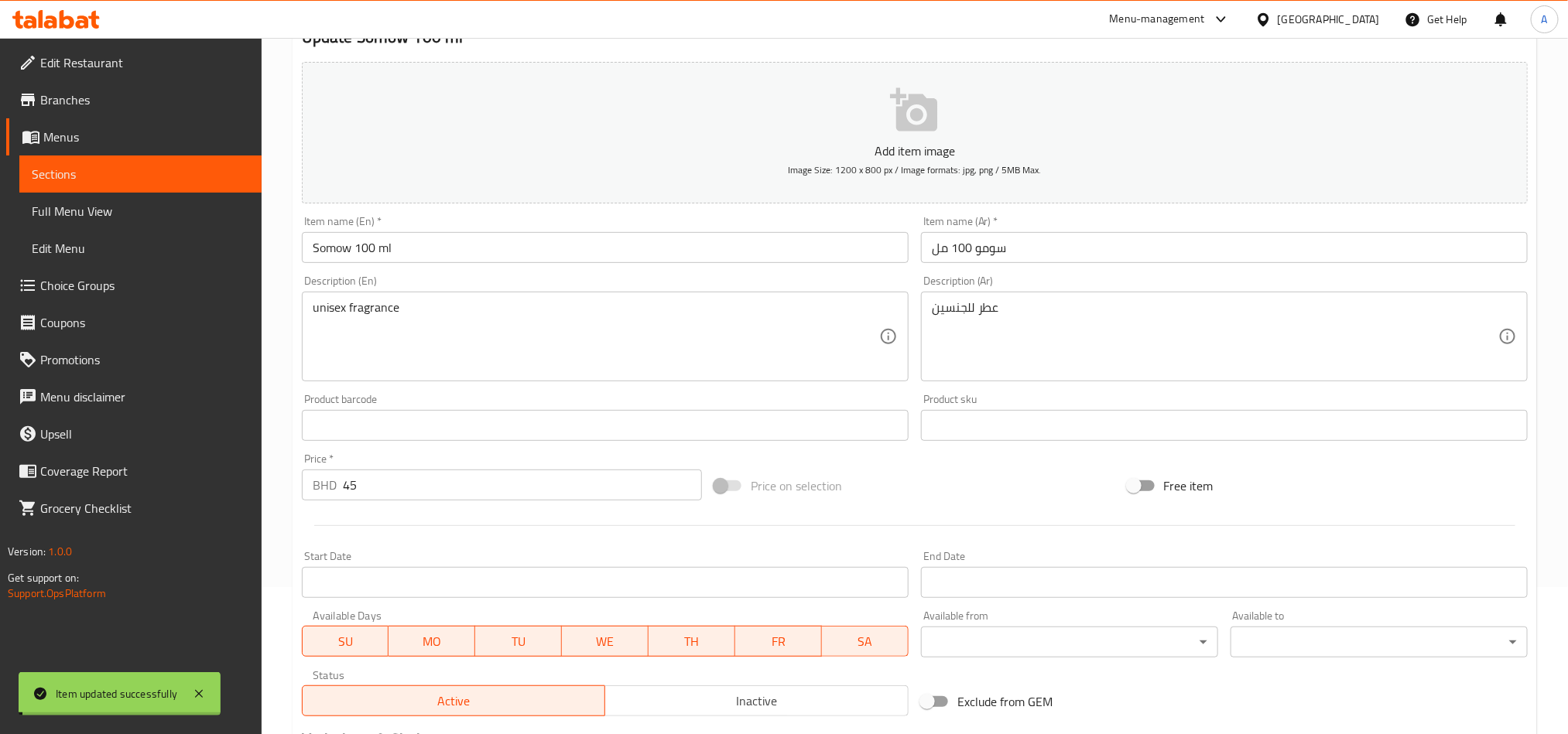
scroll to position [0, 0]
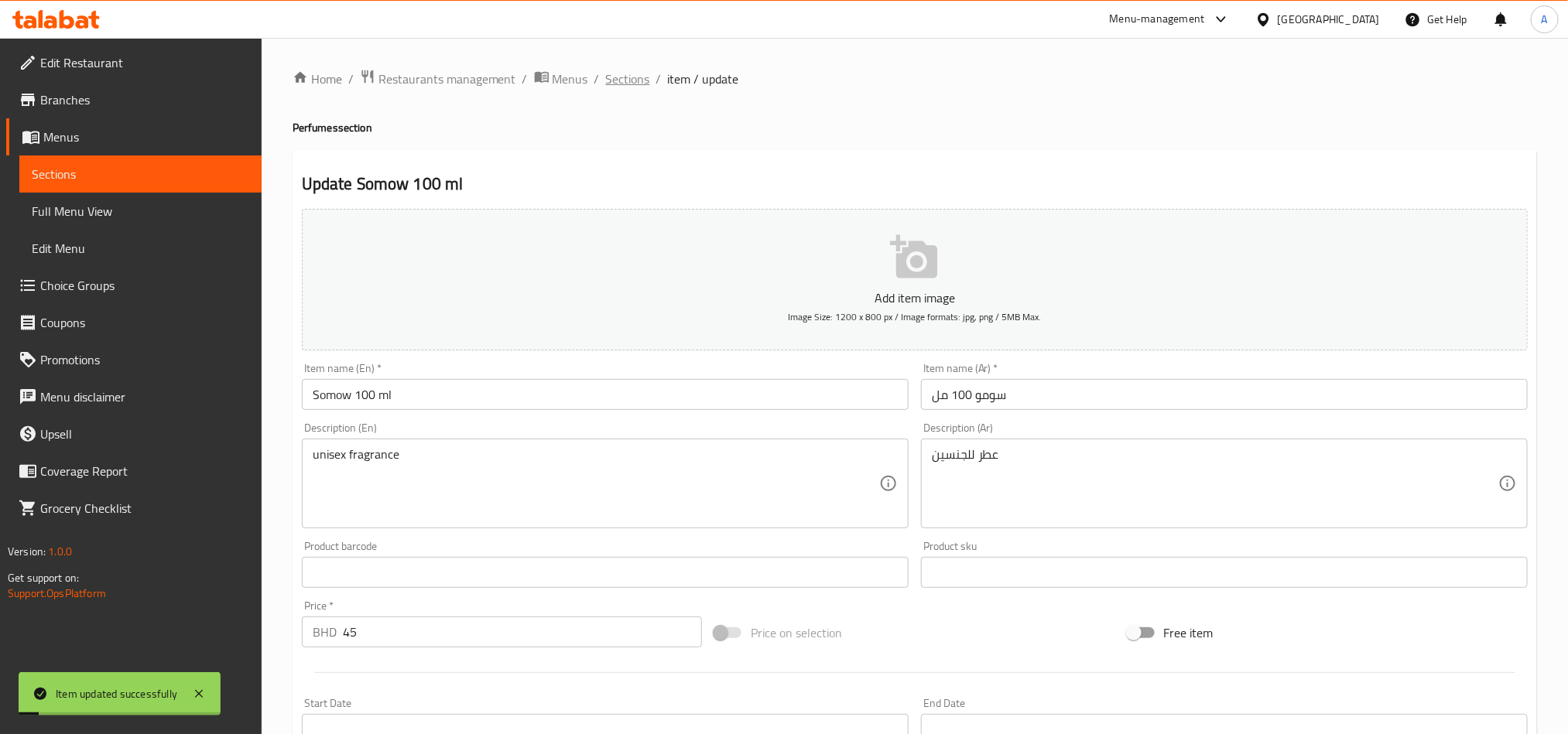
click at [613, 80] on span "Sections" at bounding box center [627, 78] width 44 height 19
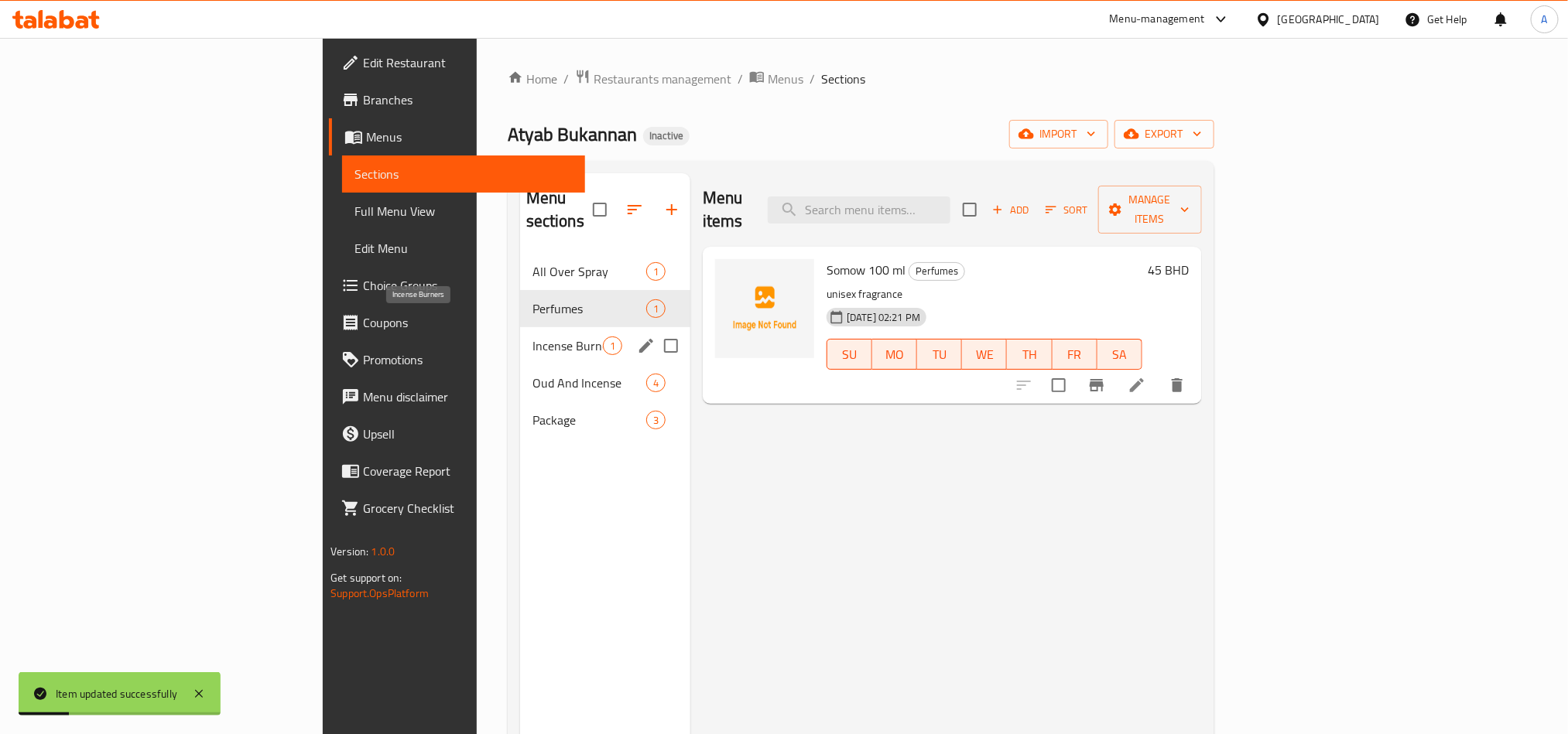
click at [532, 336] on span "Incense Burners" at bounding box center [568, 345] width 70 height 19
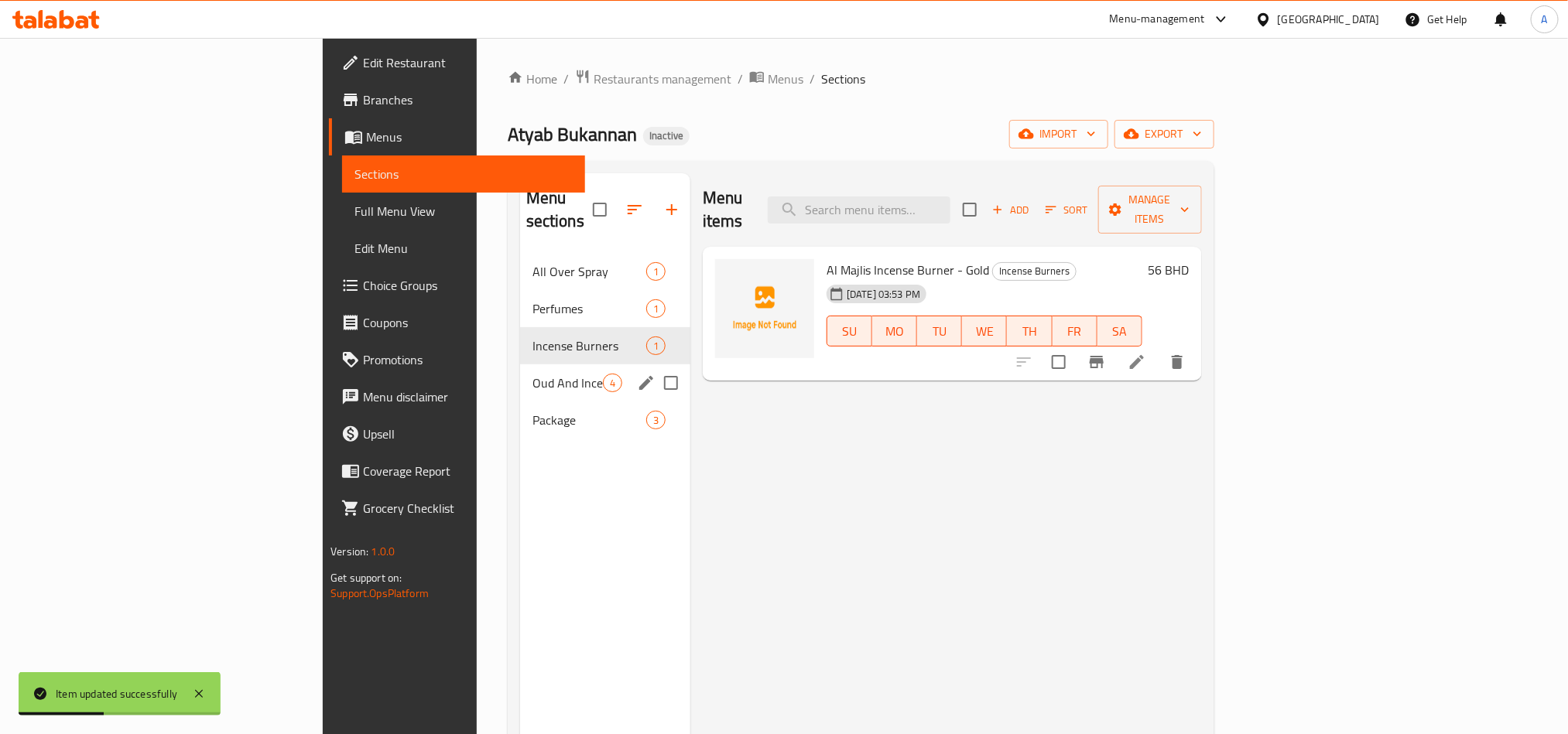
click at [520, 365] on div "Oud And Incense 4" at bounding box center [605, 383] width 171 height 37
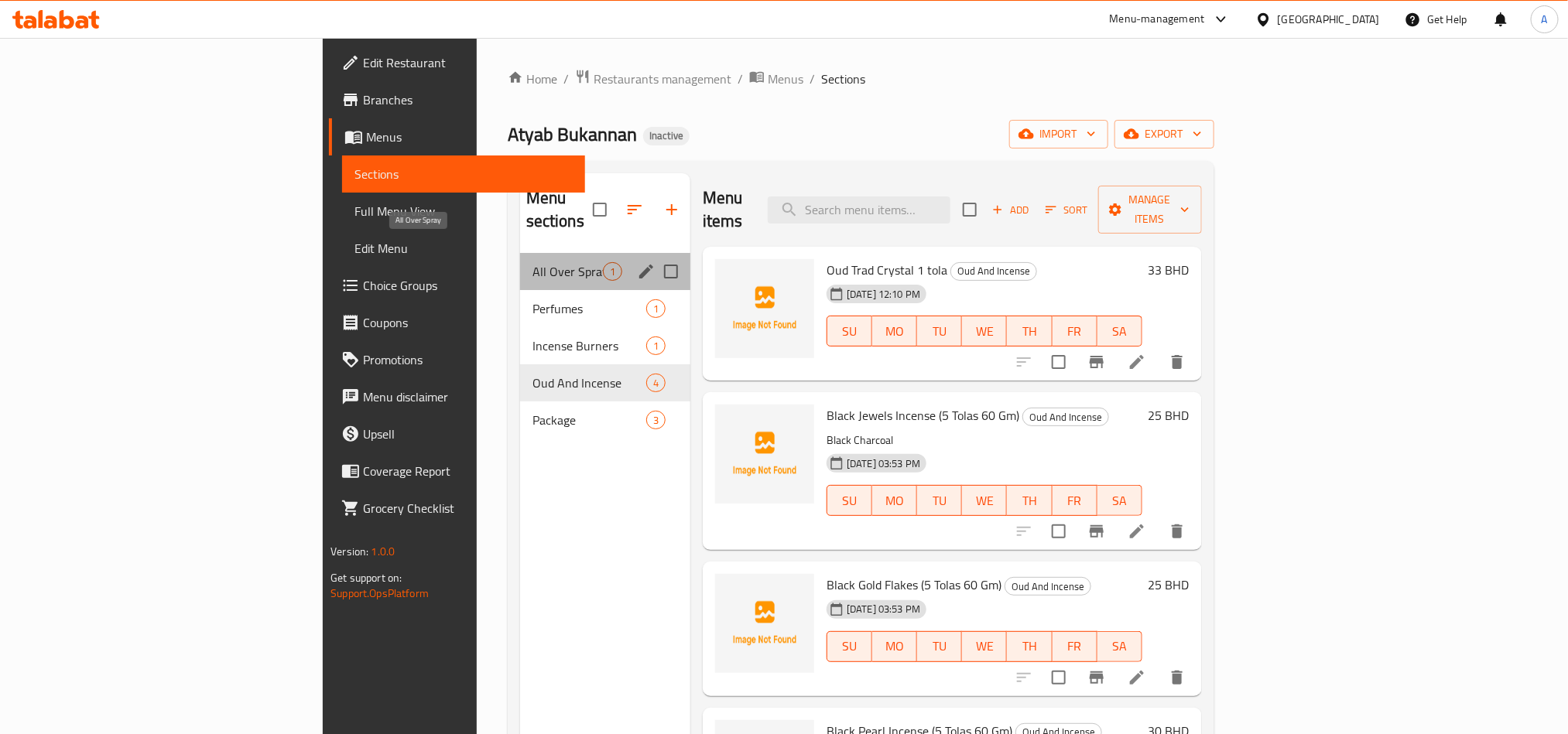
click at [532, 262] on span "All Over Spray" at bounding box center [568, 271] width 70 height 19
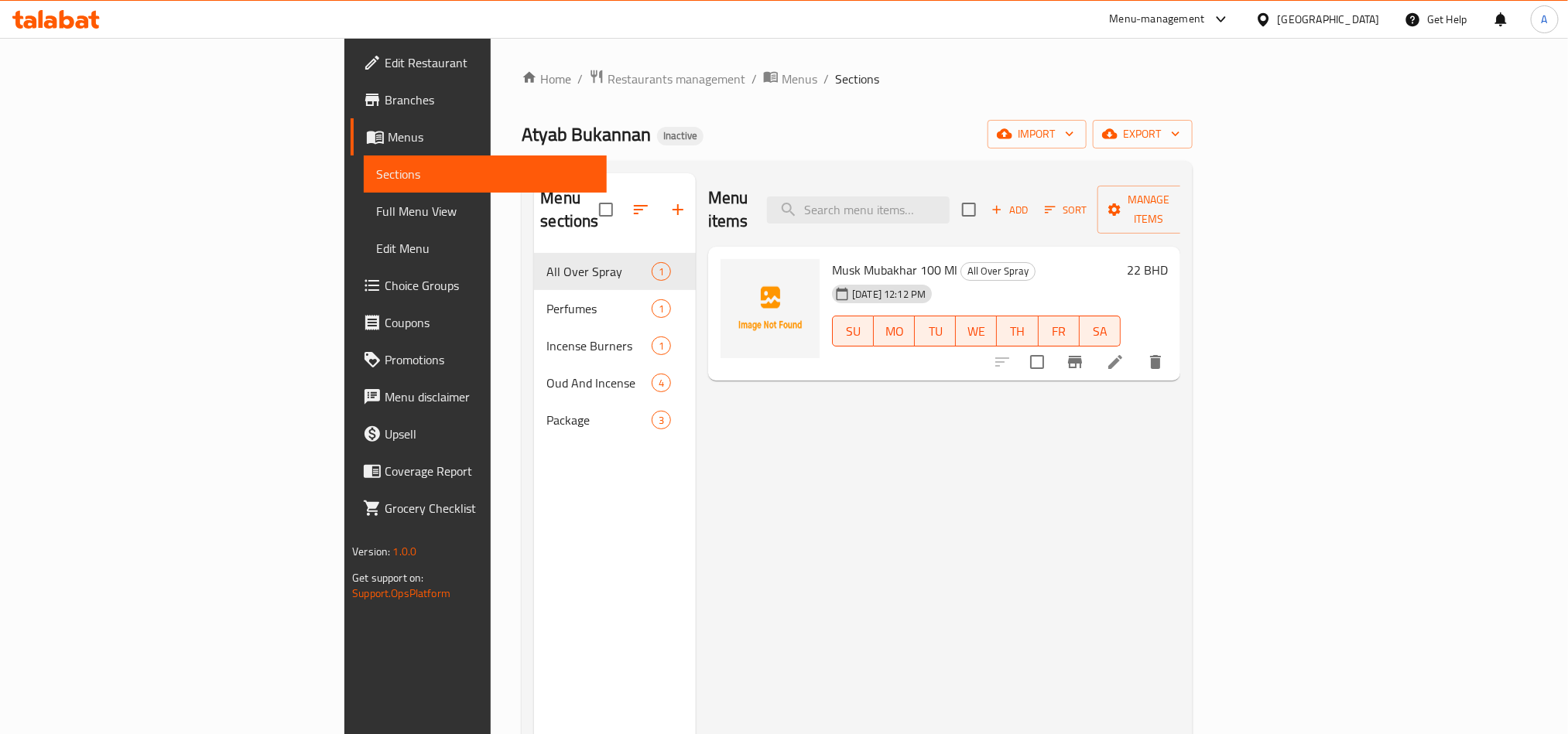
click at [832, 258] on span "Musk Mubakhar 100 Ml" at bounding box center [894, 270] width 126 height 23
drag, startPoint x: 766, startPoint y: 249, endPoint x: 841, endPoint y: 249, distance: 75.0
click at [841, 258] on span "Musk Mubakhar 100 Ml" at bounding box center [894, 270] width 126 height 23
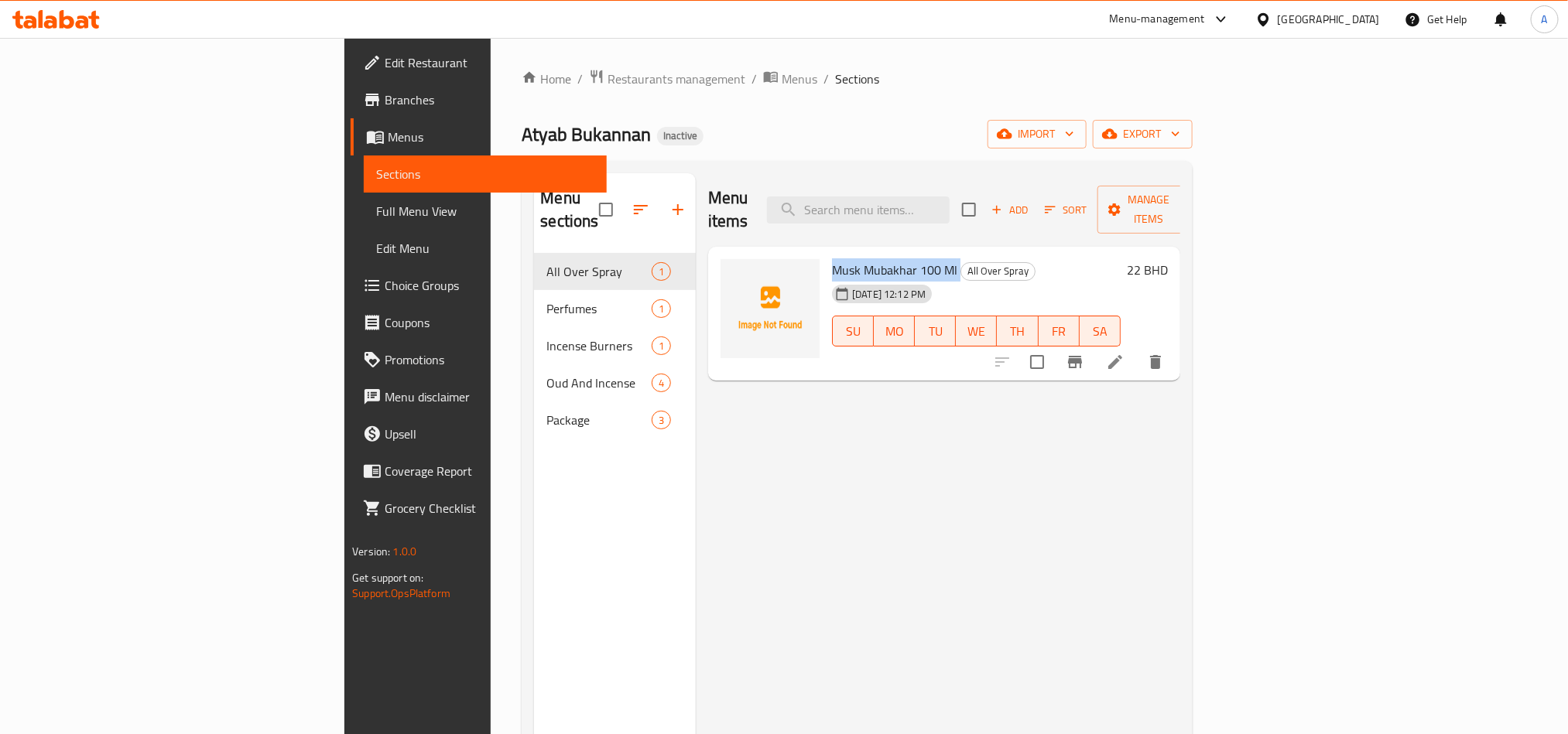
click at [841, 258] on span "Musk Mubakhar 100 Ml" at bounding box center [894, 270] width 126 height 23
click at [1122, 355] on icon at bounding box center [1115, 362] width 14 height 14
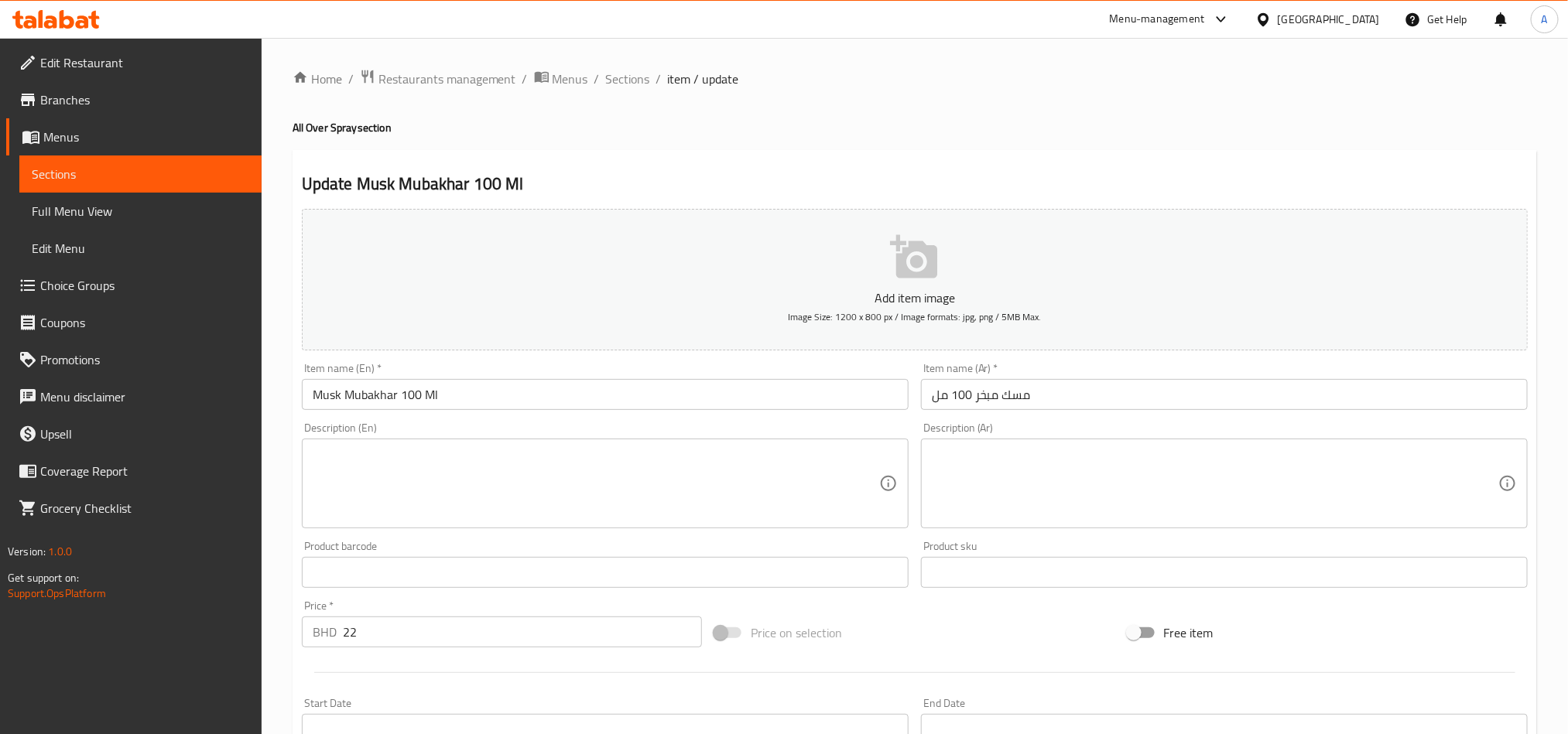
click at [493, 471] on textarea at bounding box center [596, 483] width 567 height 73
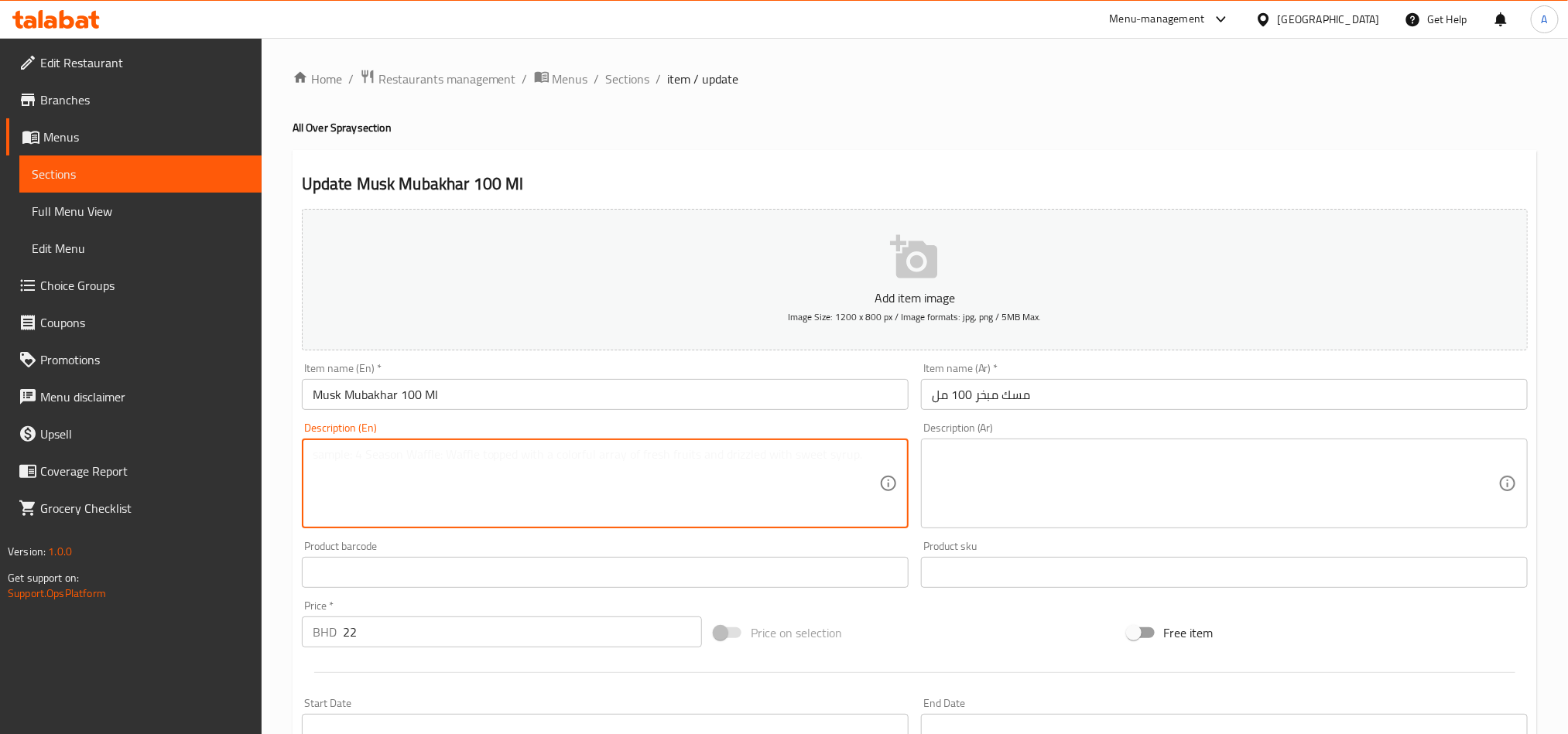
paste textarea "unisex fragrance"
type textarea "unisex fragrance"
click at [1056, 474] on textarea at bounding box center [1214, 483] width 567 height 73
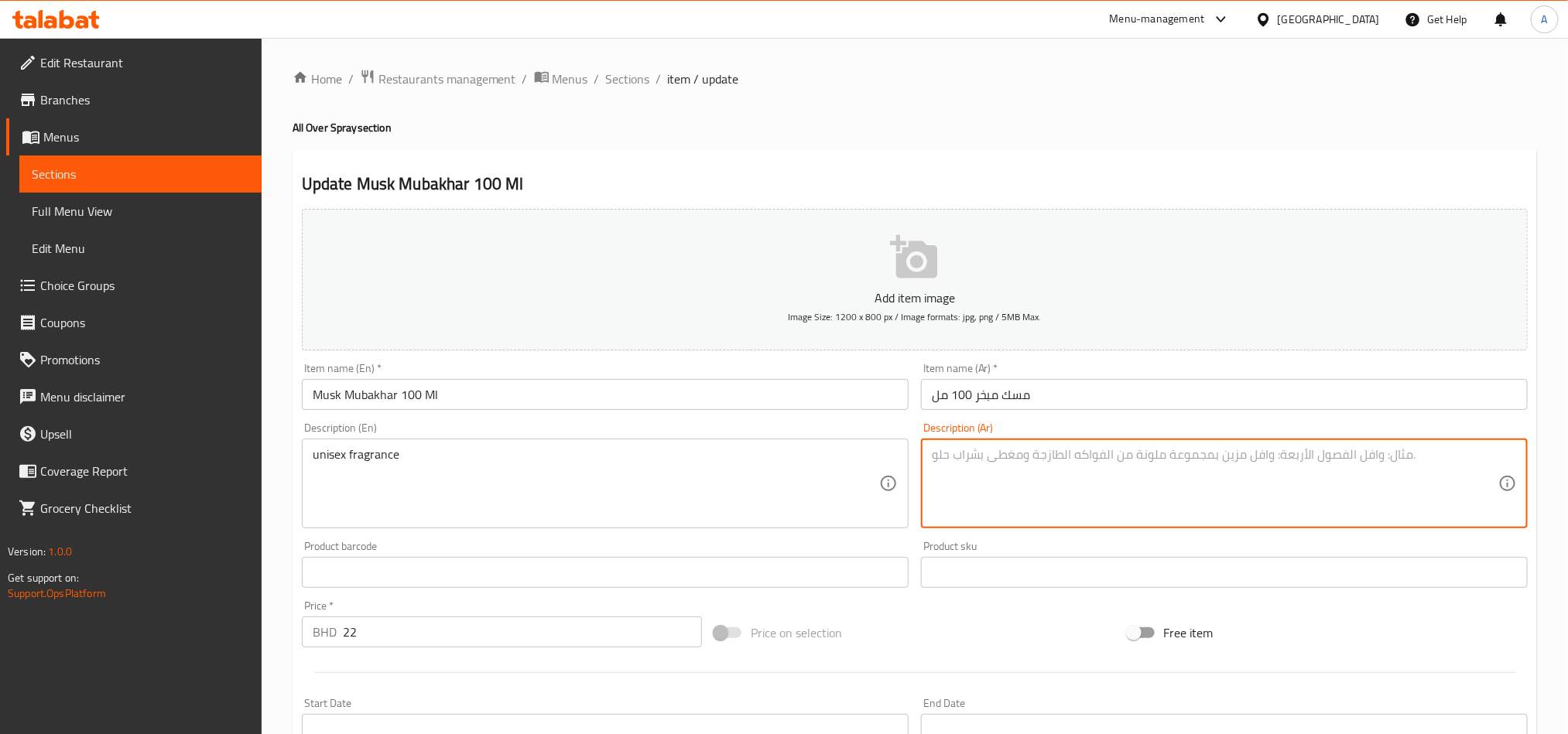
click at [1032, 455] on textarea at bounding box center [1214, 483] width 567 height 73
paste textarea "عطر للجنسين"
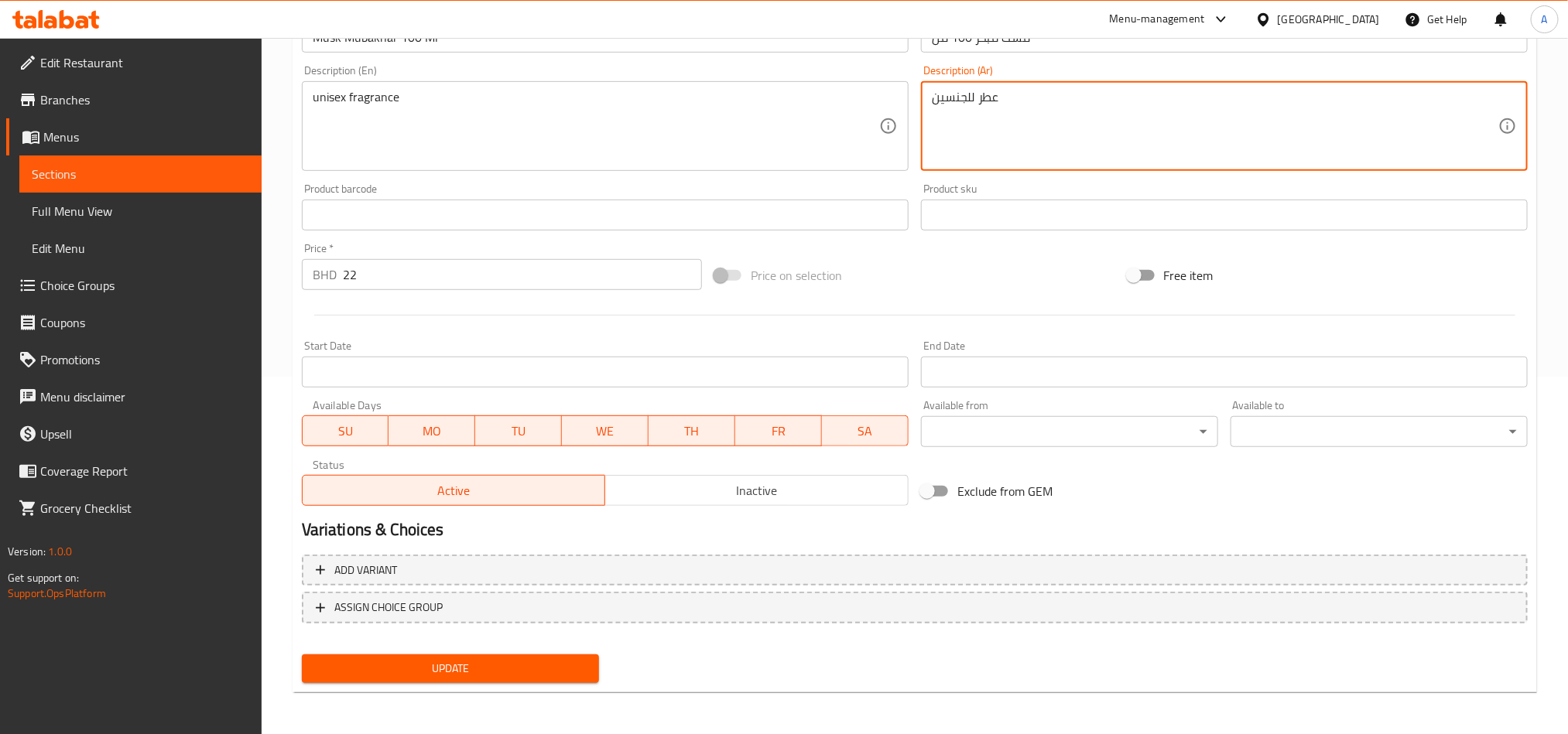
type textarea "عطر للجنسين"
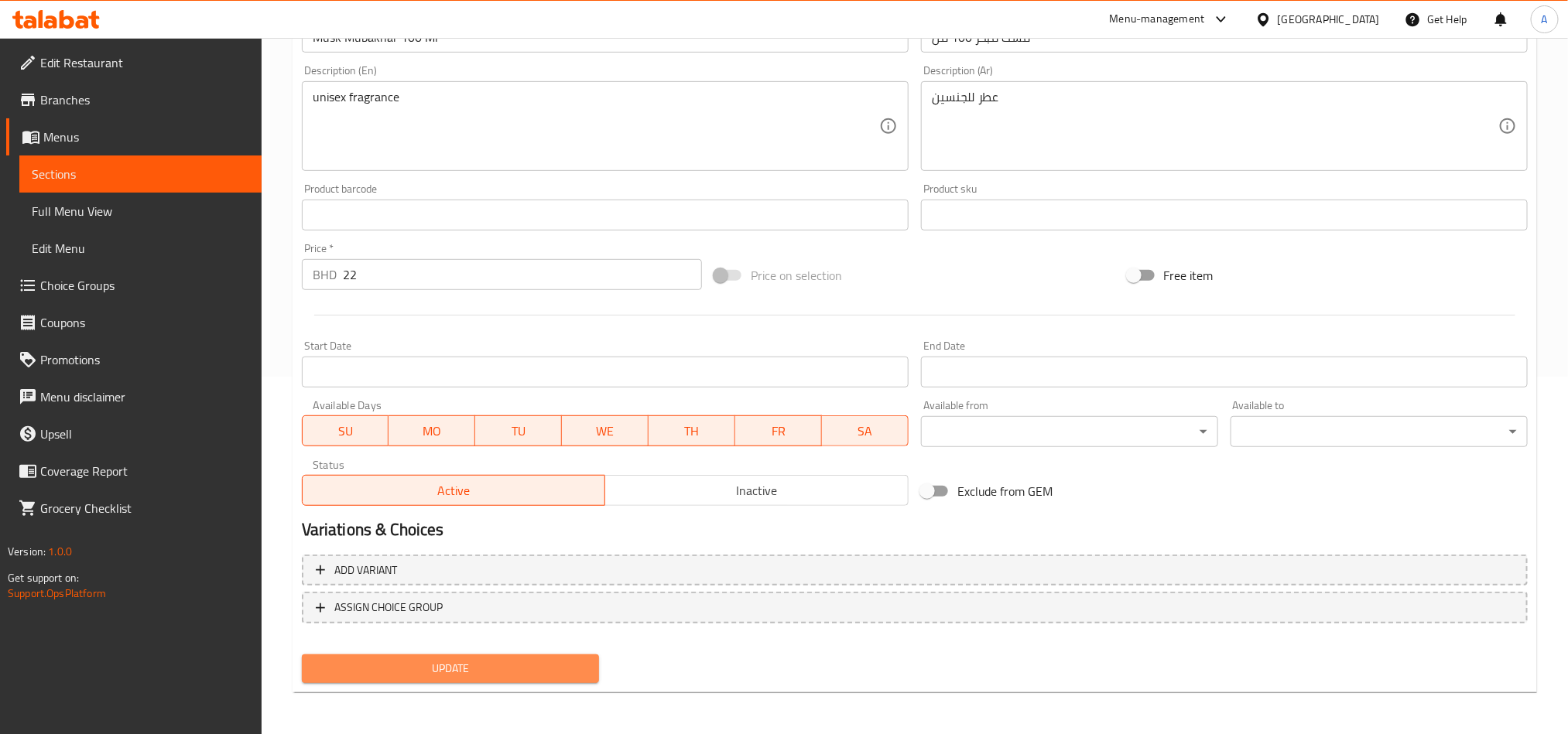
click at [523, 674] on span "Update" at bounding box center [450, 669] width 272 height 19
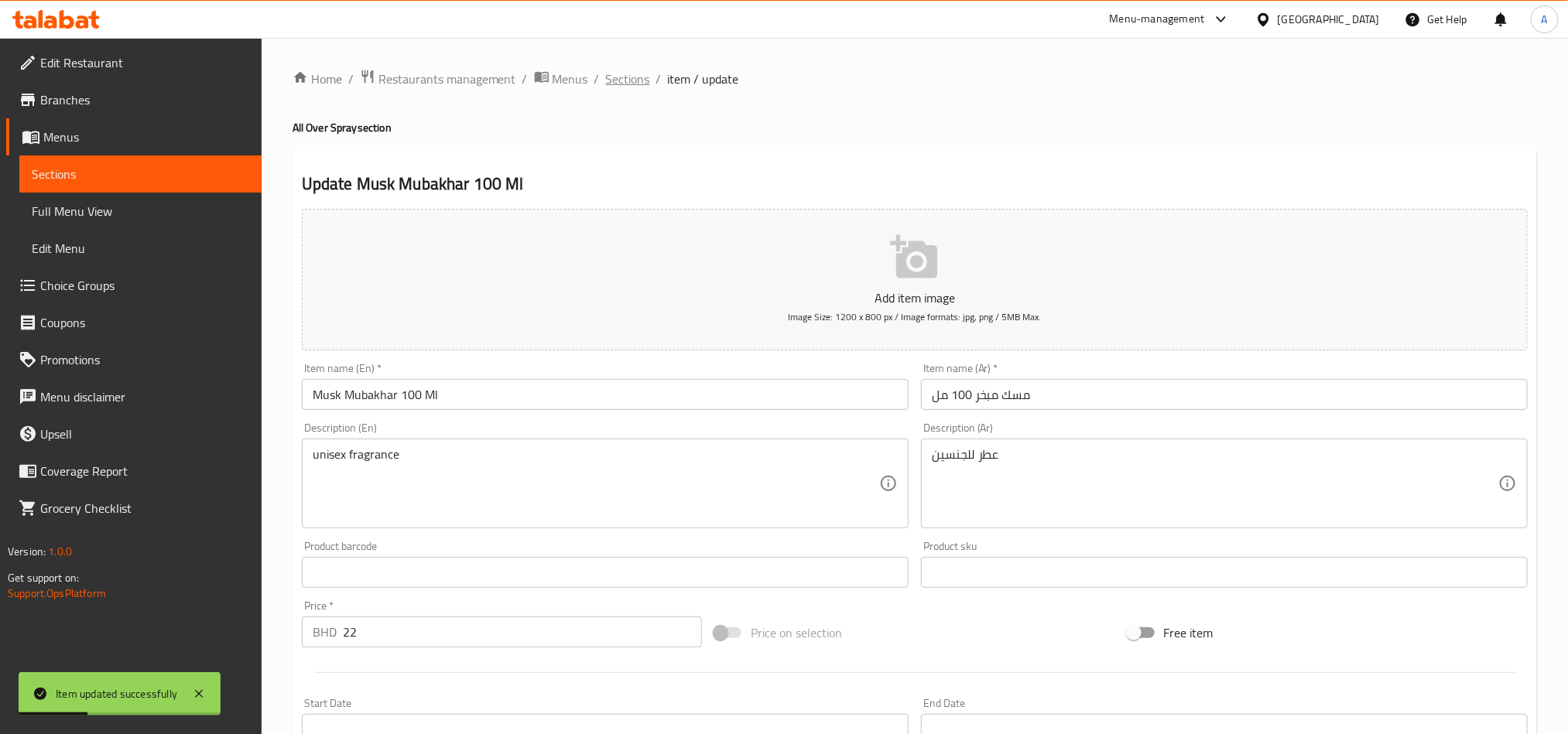
click at [615, 74] on span "Sections" at bounding box center [627, 78] width 44 height 19
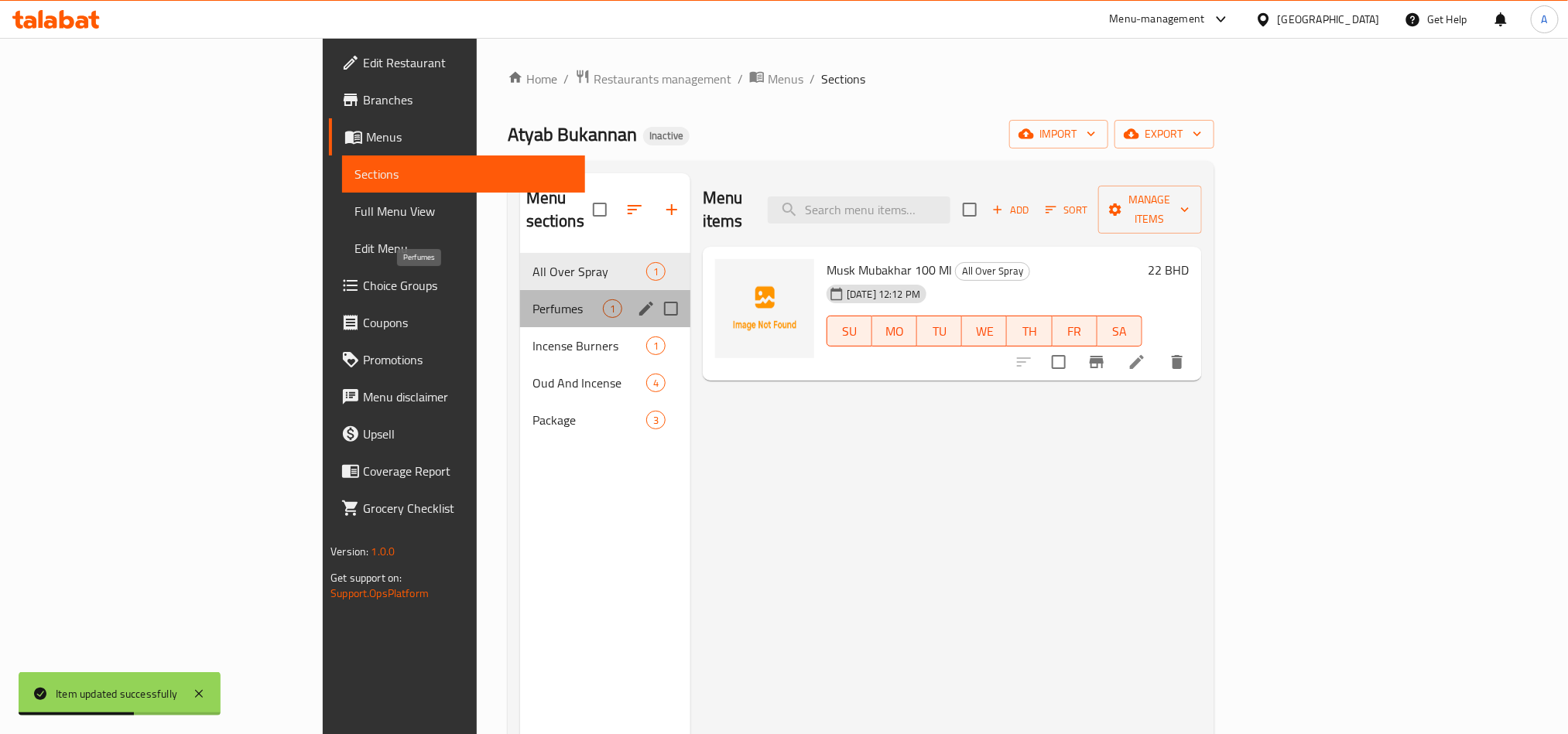
click at [532, 299] on span "Perfumes" at bounding box center [568, 308] width 70 height 19
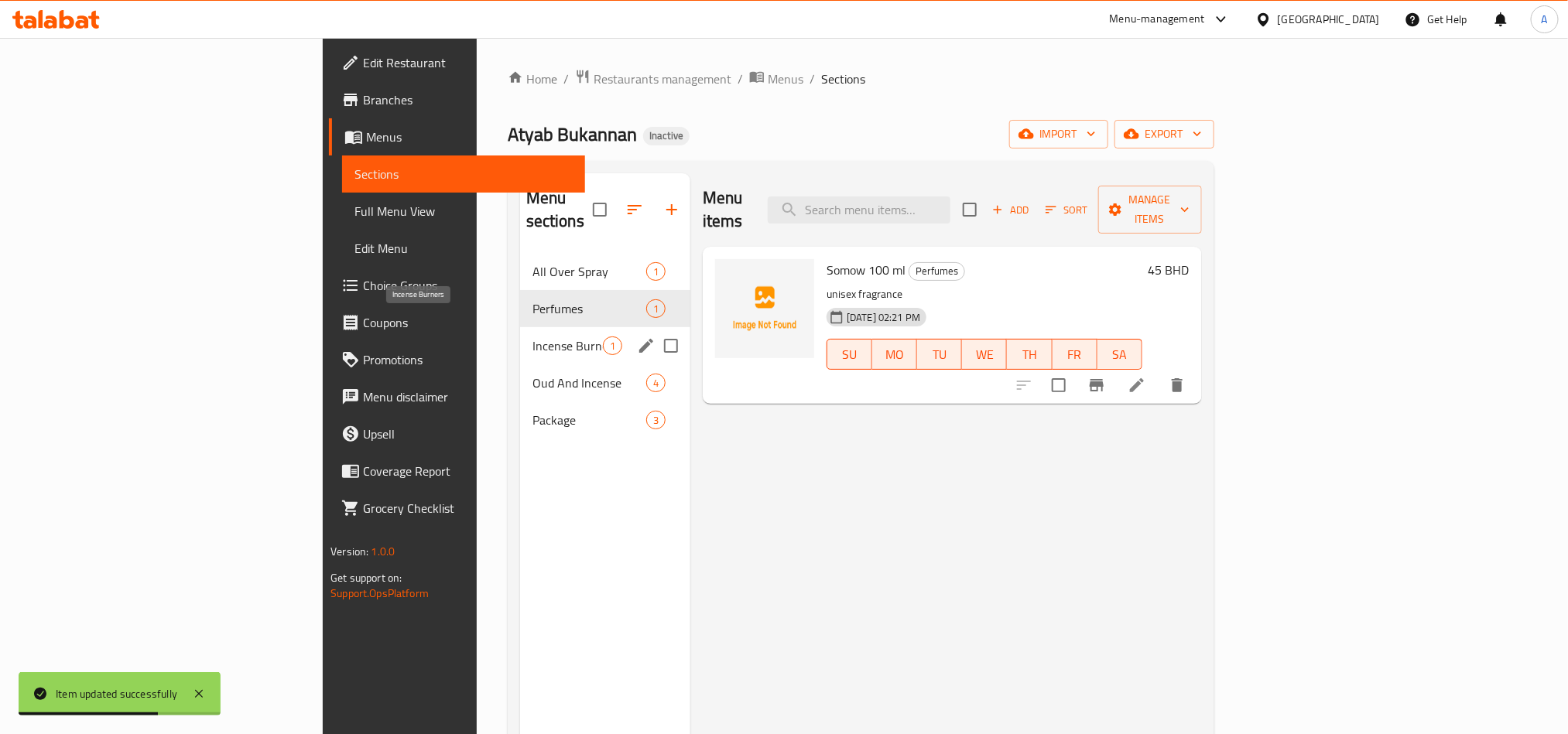
click at [532, 336] on span "Incense Burners" at bounding box center [568, 345] width 70 height 19
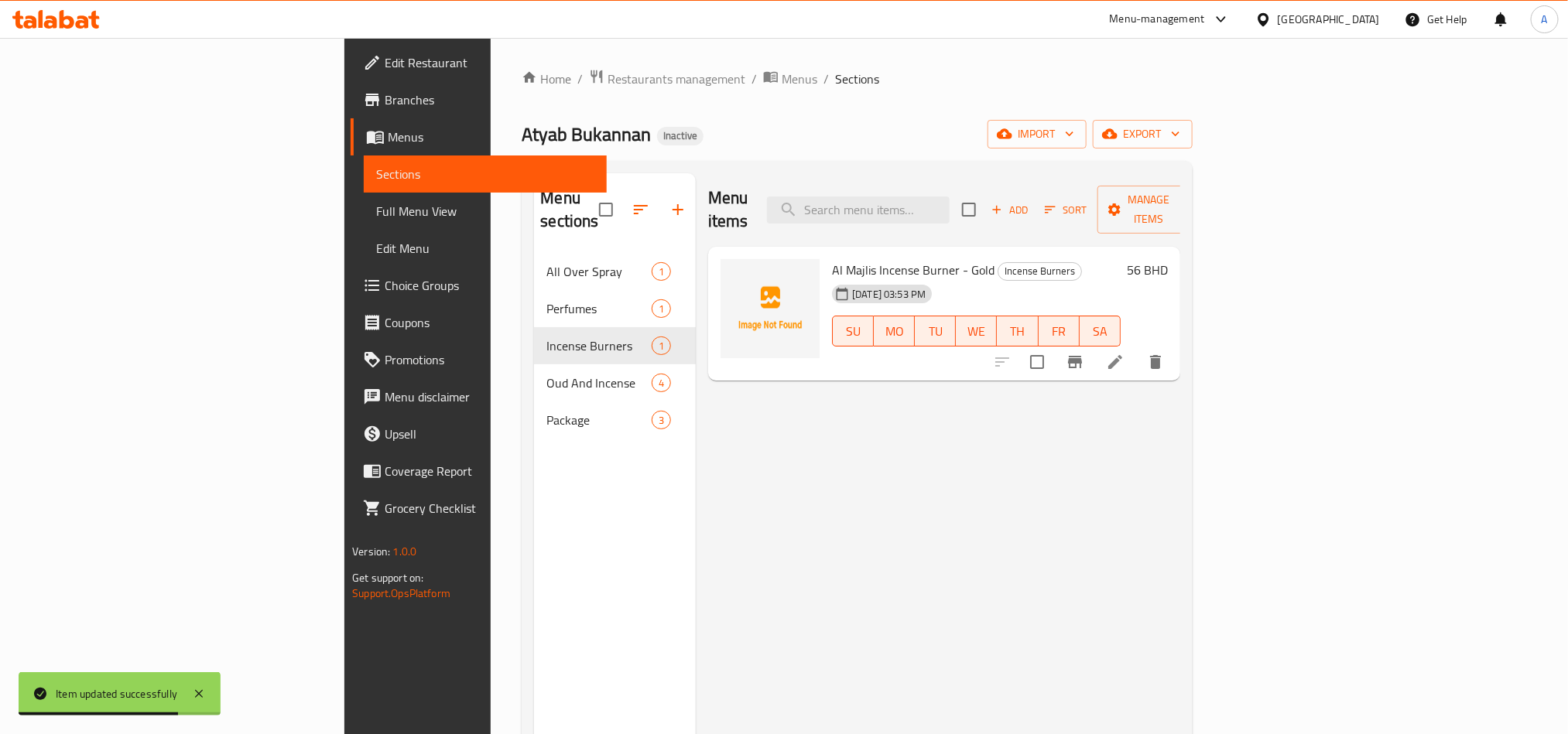
click at [832, 258] on span "Al Majlis Incense Burner - Gold" at bounding box center [913, 270] width 163 height 23
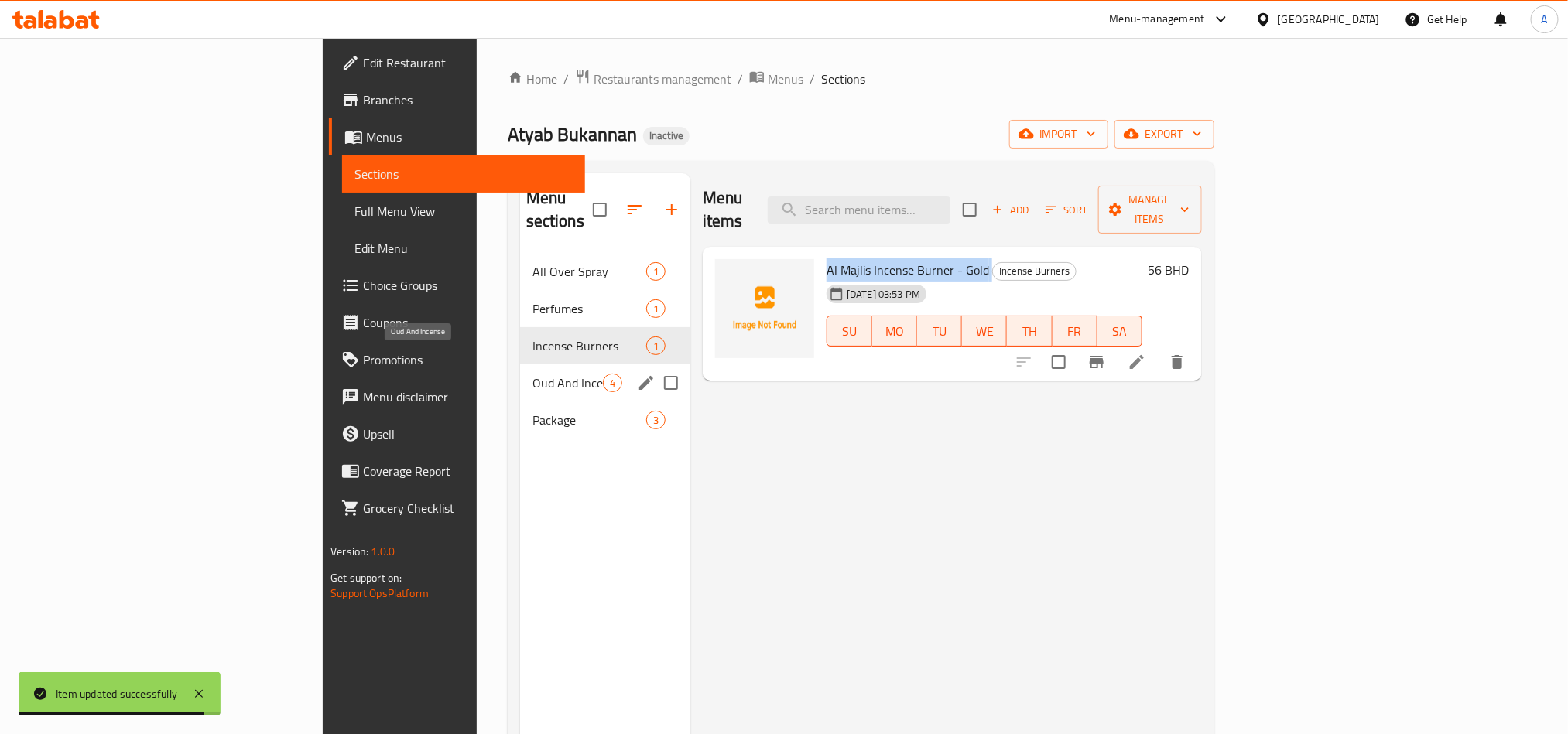
click at [532, 373] on span "Oud And Incense" at bounding box center [568, 382] width 70 height 19
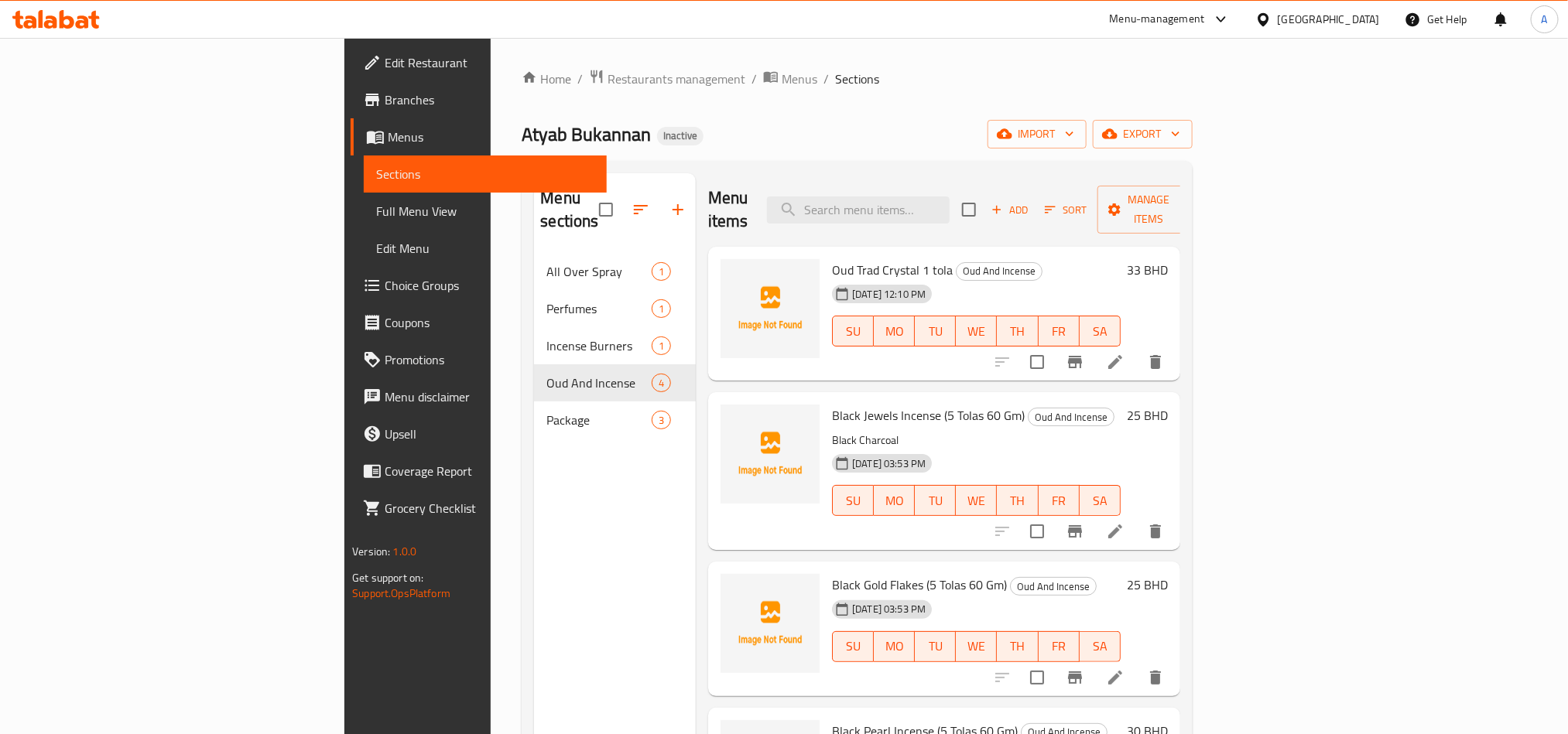
click at [832, 258] on span "Oud Trad Crystal 1 tola" at bounding box center [892, 270] width 121 height 23
copy h6 "Oud Trad Crystal 1 tola"
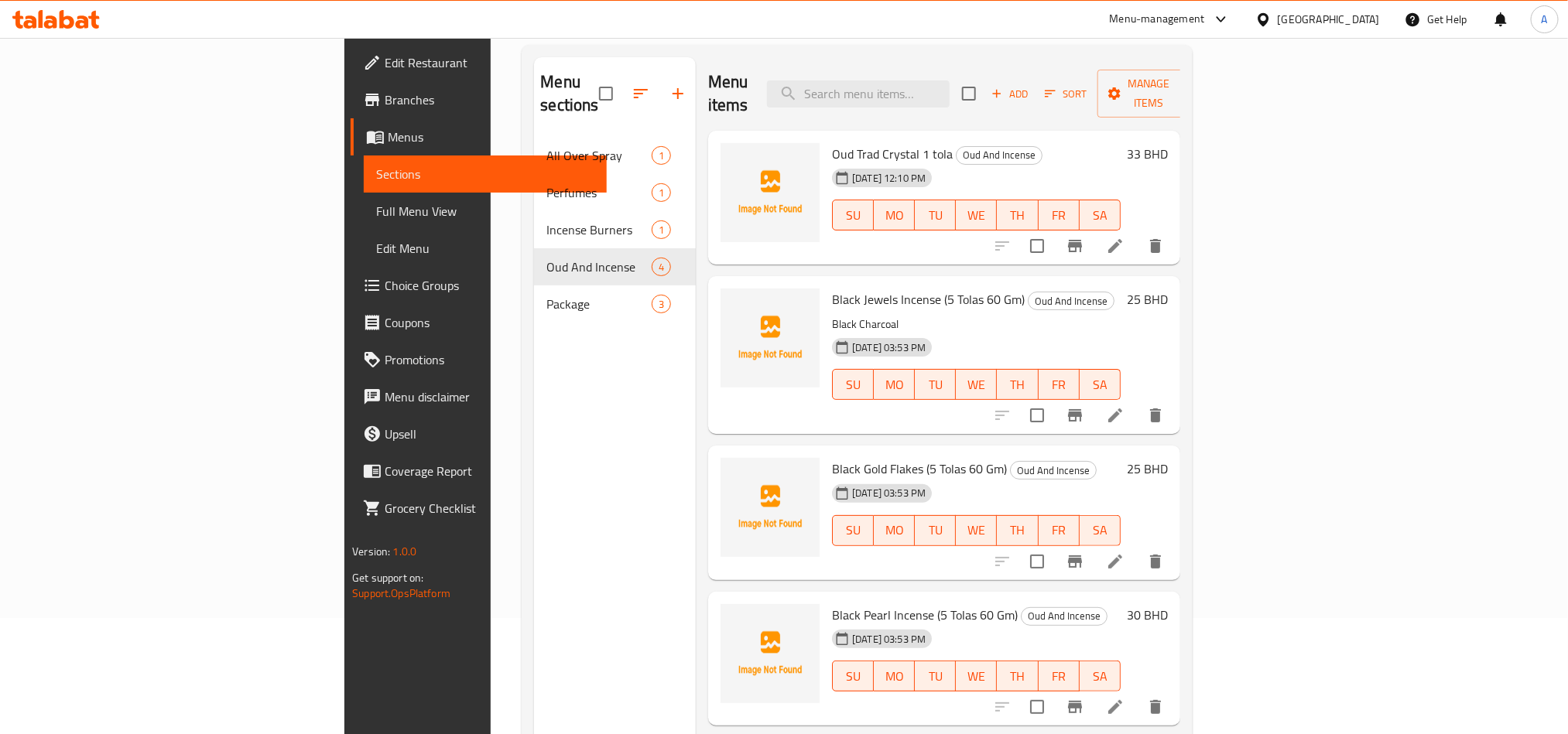
click at [832, 288] on span "Black Jewels Incense (5 Tolas 60 Gm)" at bounding box center [928, 299] width 193 height 23
copy h6 "Black Jewels Incense (5 Tolas 60 Gm)"
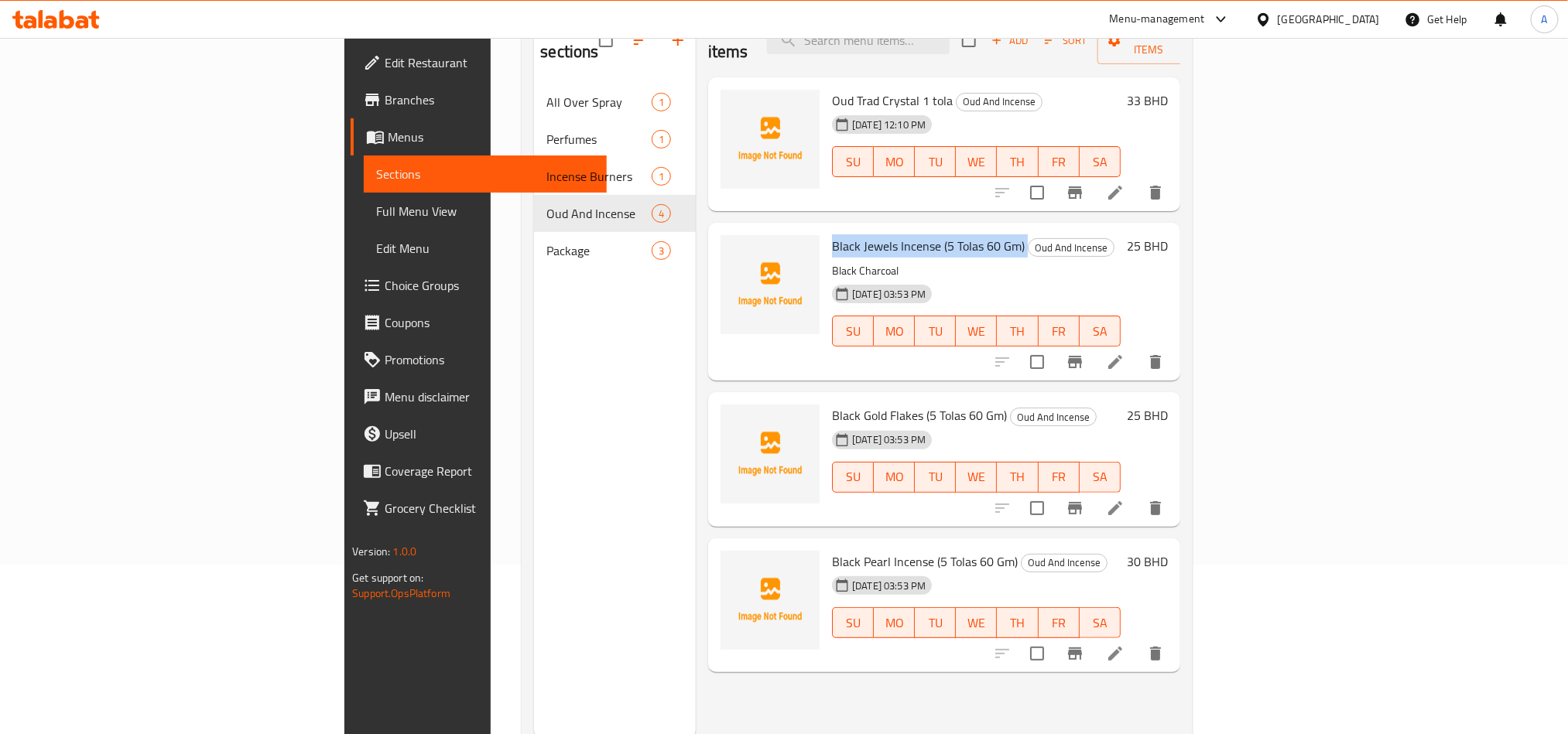
scroll to position [216, 0]
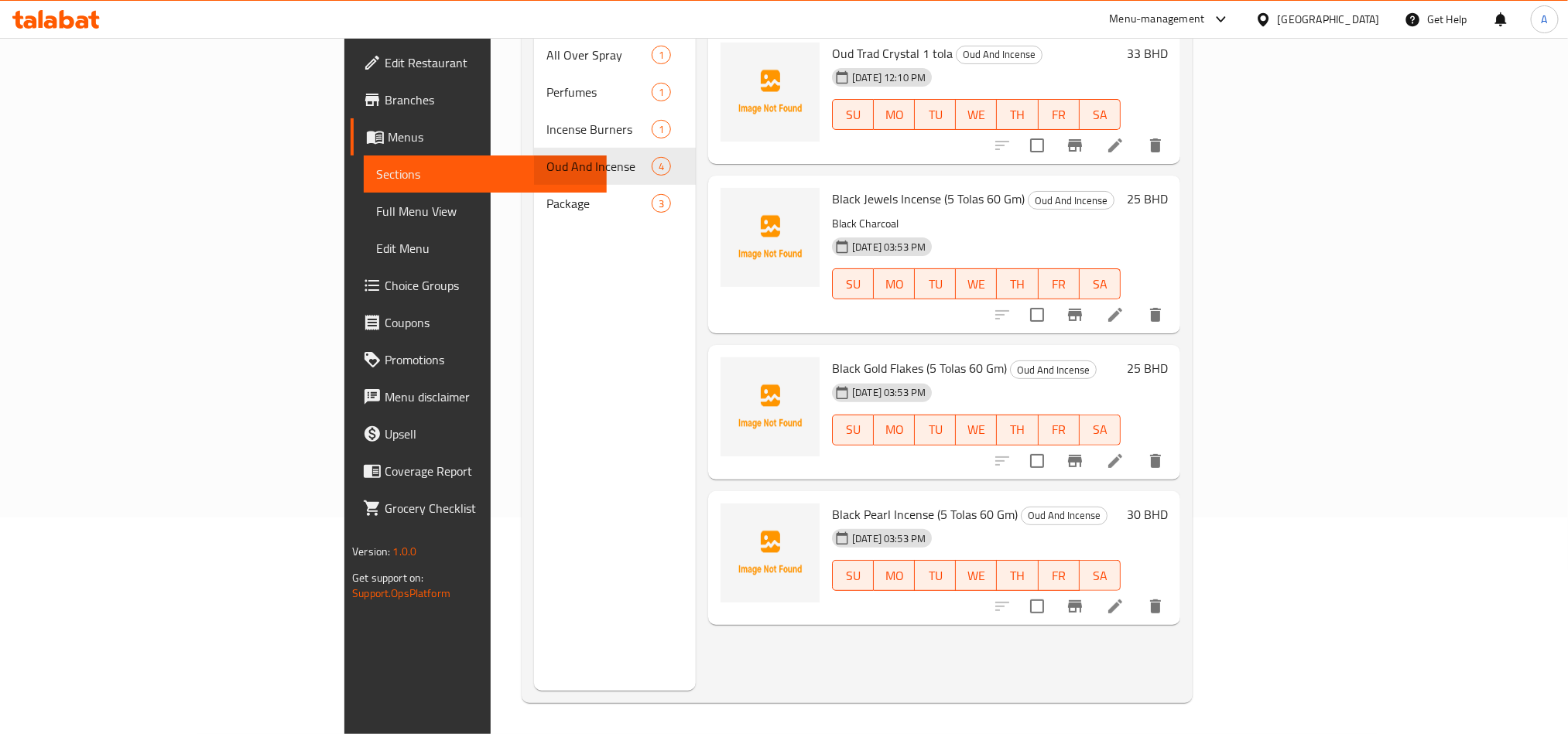
click at [832, 357] on span "Black Gold Flakes (5 Tolas 60 Gm)" at bounding box center [919, 368] width 175 height 23
click at [832, 503] on span "Black Pearl Incense (5 Tolas 60 Gm)" at bounding box center [924, 515] width 185 height 23
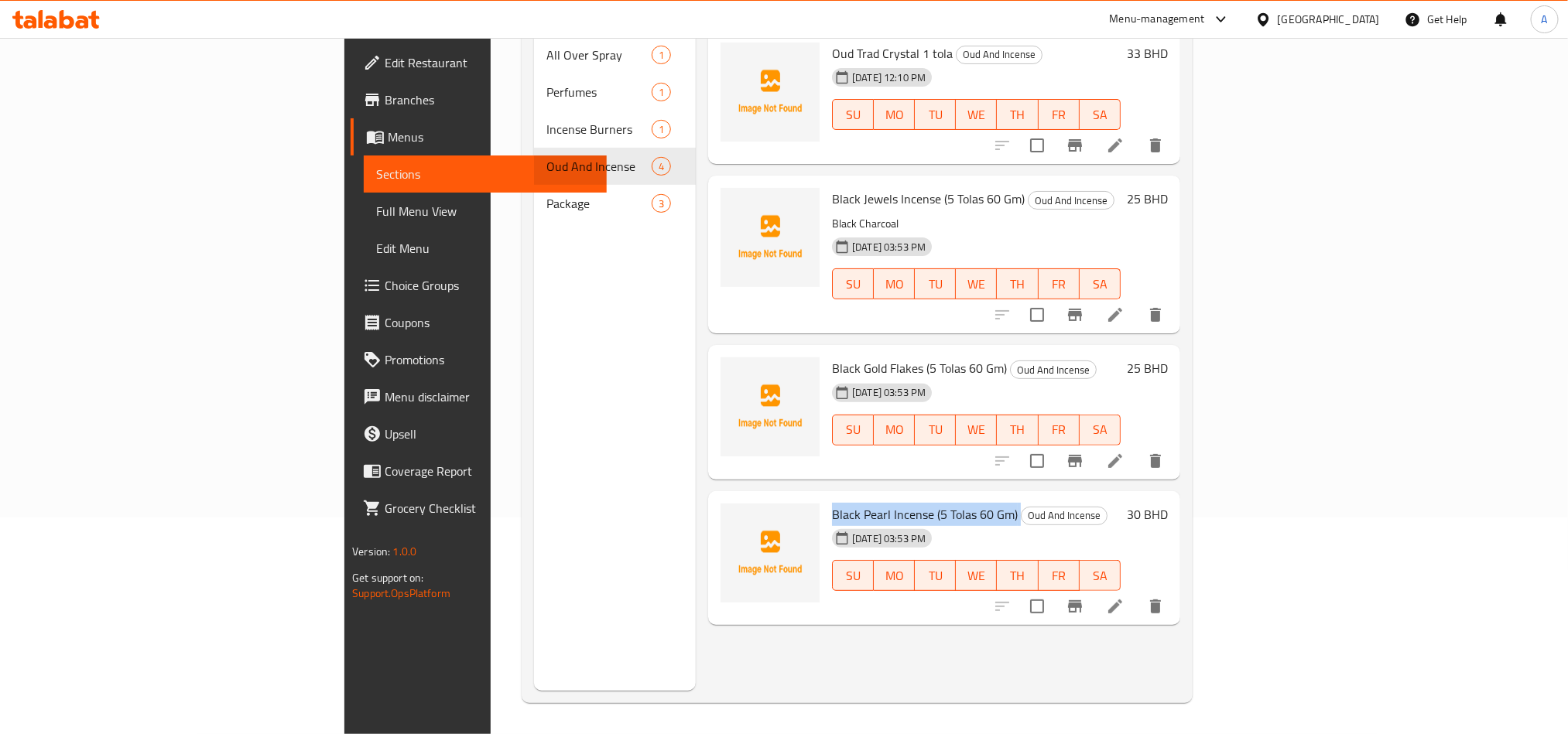
click at [832, 503] on span "Black Pearl Incense (5 Tolas 60 Gm)" at bounding box center [924, 515] width 185 height 23
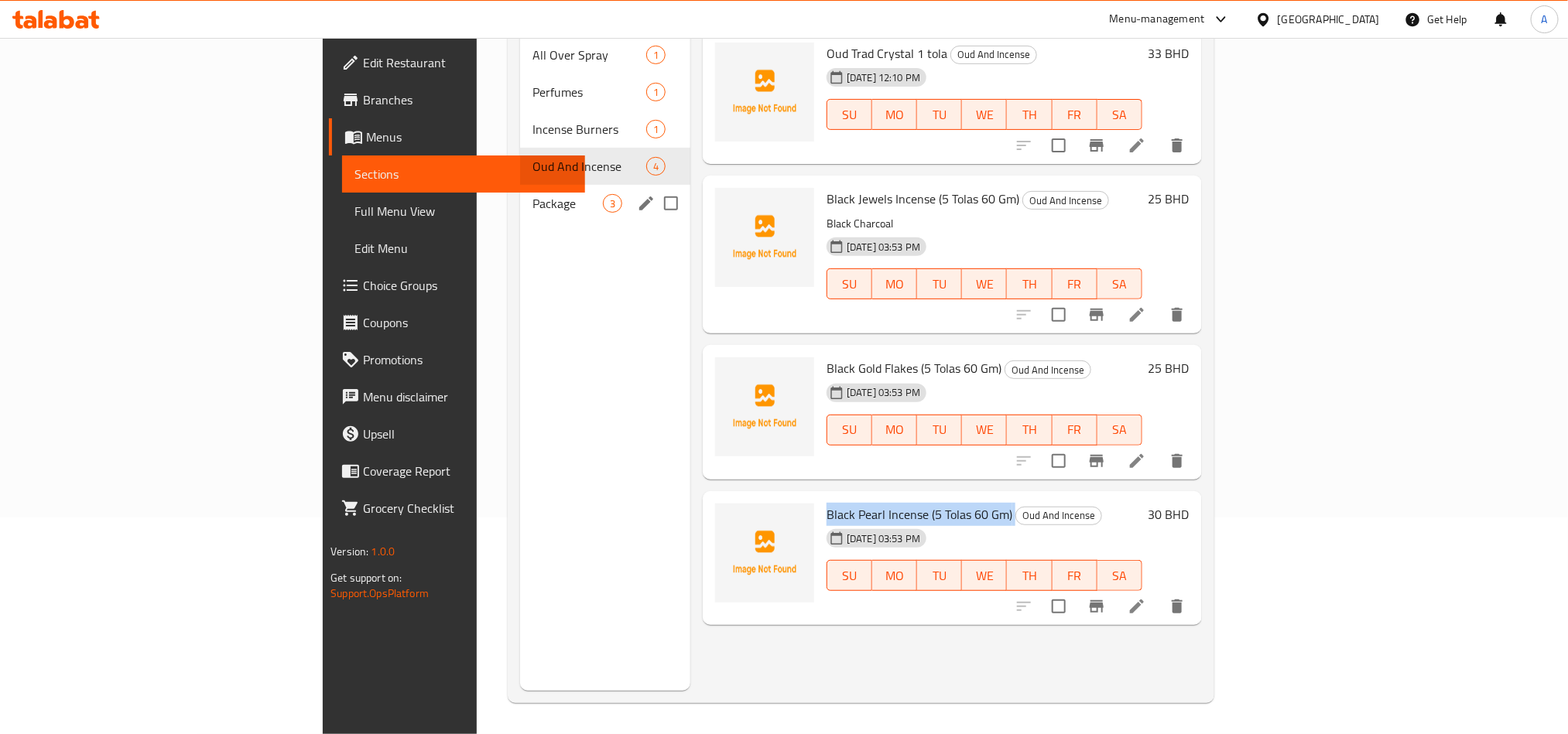
click at [520, 185] on div "Package 3" at bounding box center [605, 204] width 171 height 37
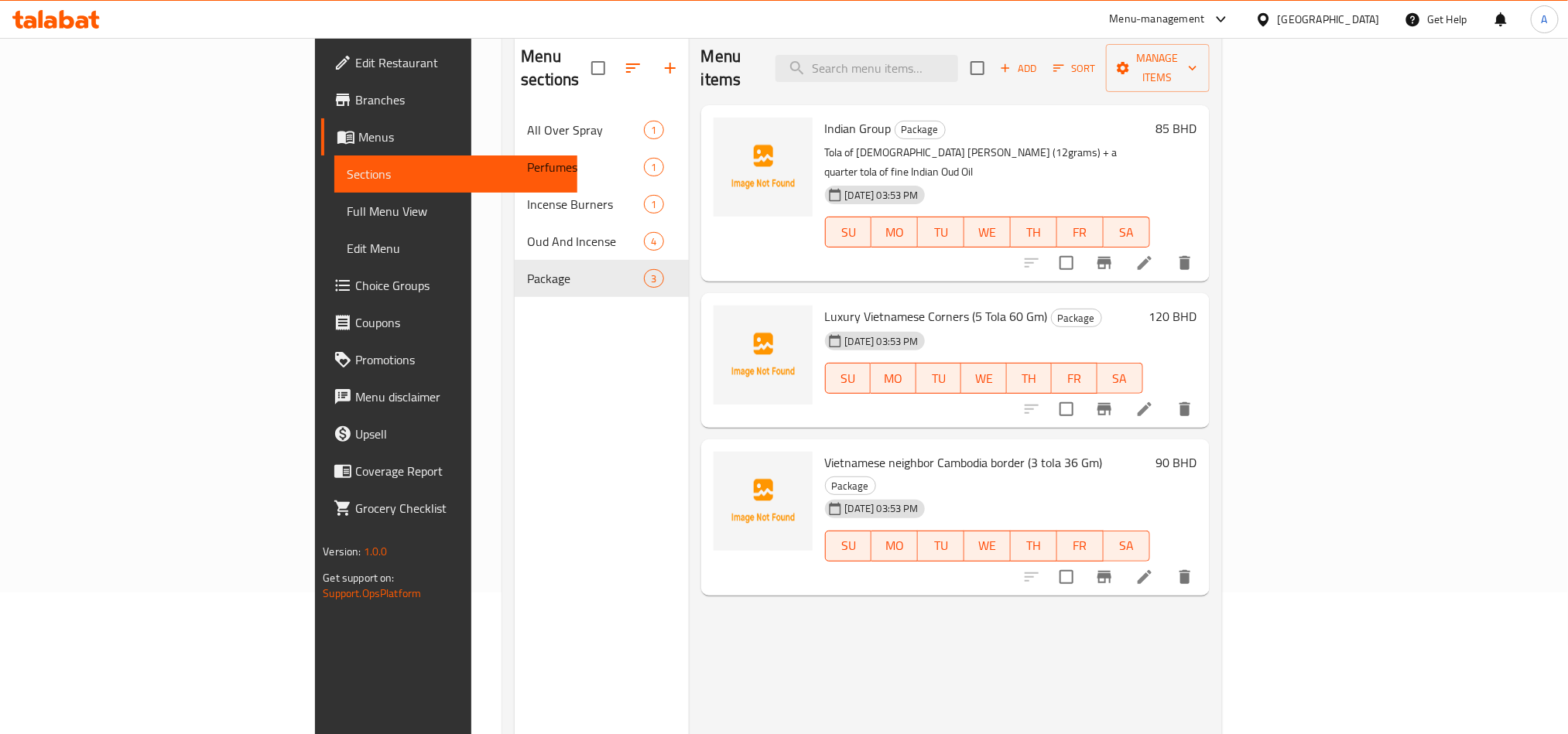
scroll to position [100, 0]
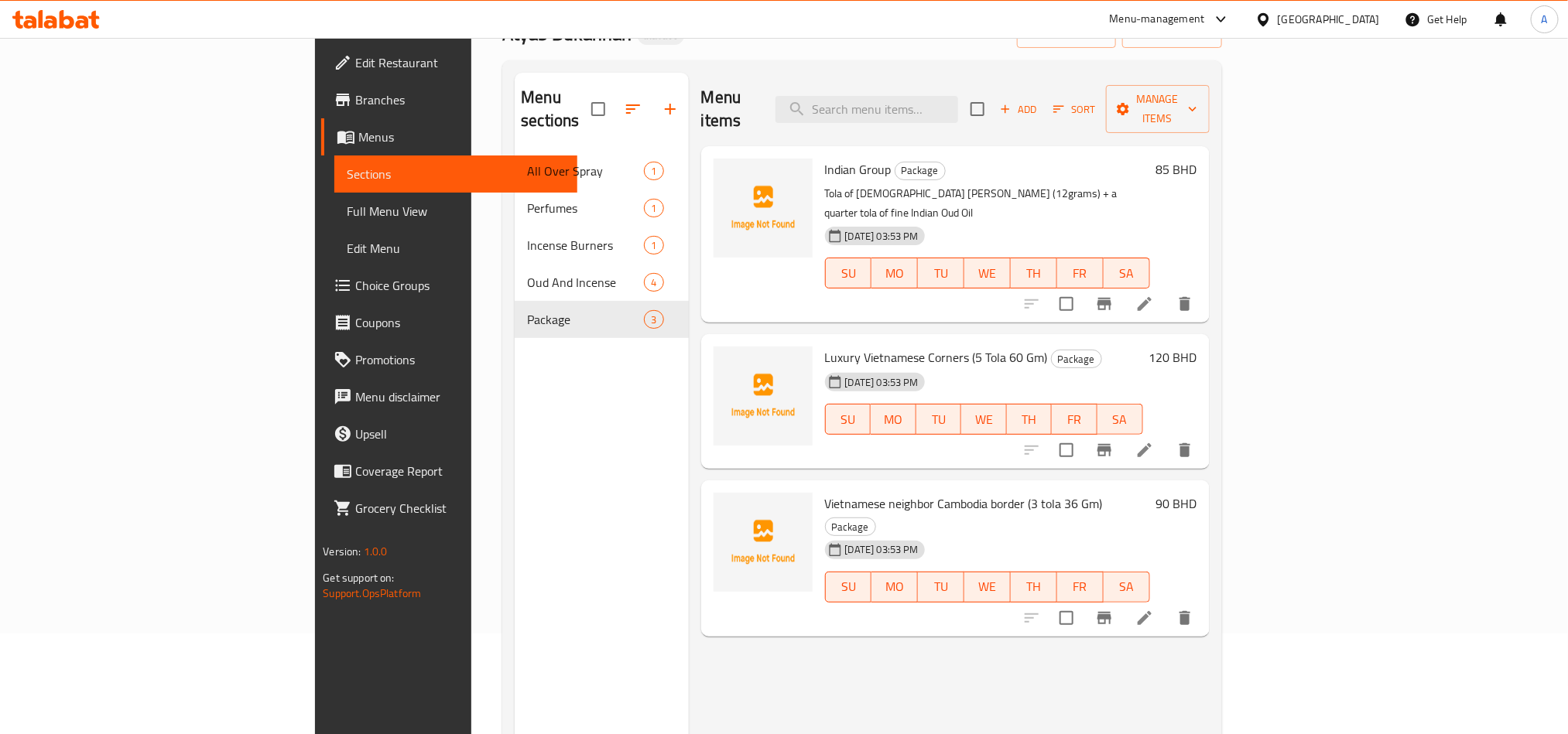
click at [825, 158] on span "Indian Group" at bounding box center [858, 170] width 66 height 23
click at [819, 220] on div "[DATE] 03:53 PM" at bounding box center [861, 236] width 85 height 31
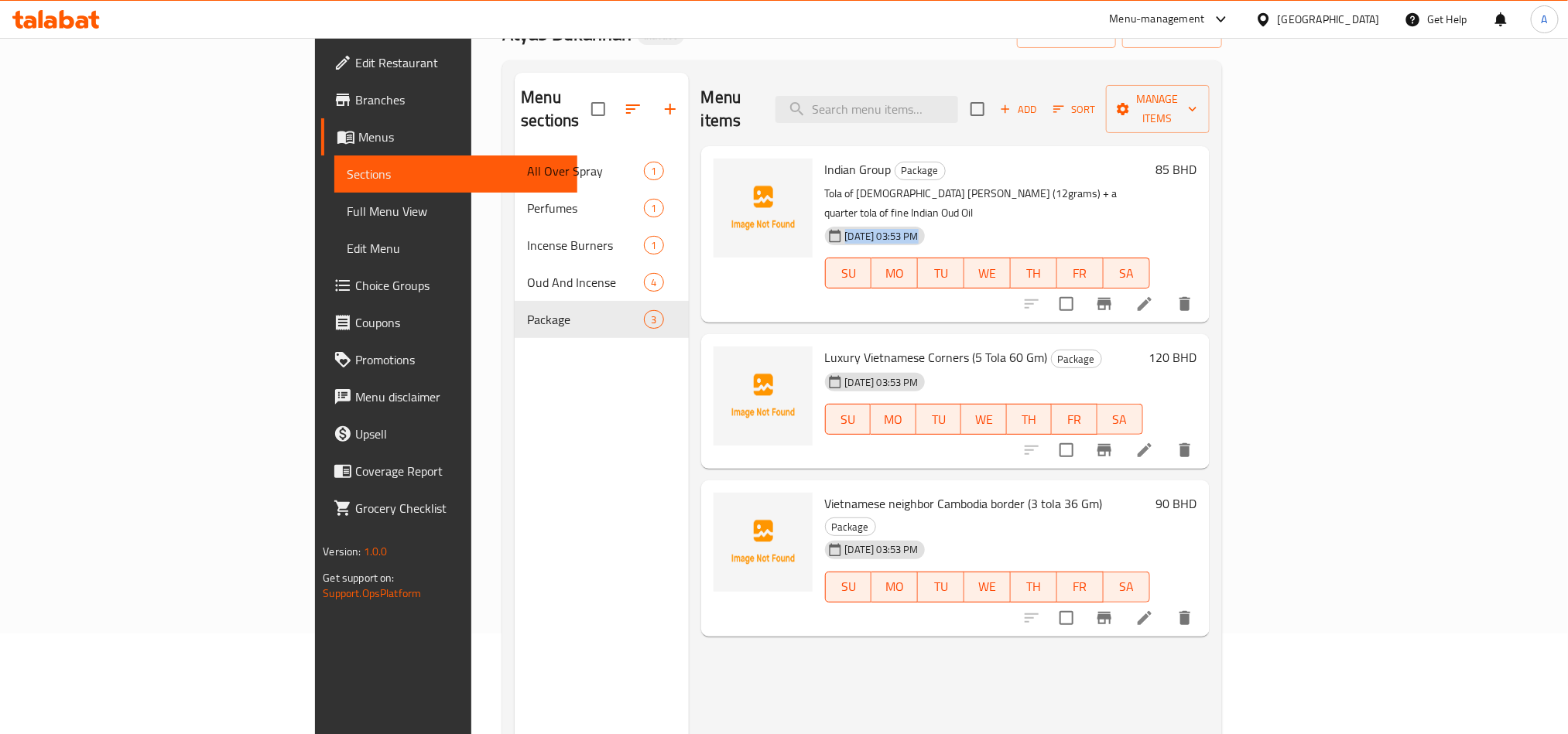
click at [819, 220] on div "[DATE] 03:53 PM" at bounding box center [861, 236] width 85 height 31
click at [825, 184] on p "Tola of [DEMOGRAPHIC_DATA] [PERSON_NAME] (12grams) + a quarter tola of fine Ind…" at bounding box center [987, 204] width 325 height 39
copy div "Tola of [DEMOGRAPHIC_DATA] [PERSON_NAME] (12grams) + a quarter tola of fine Ind…"
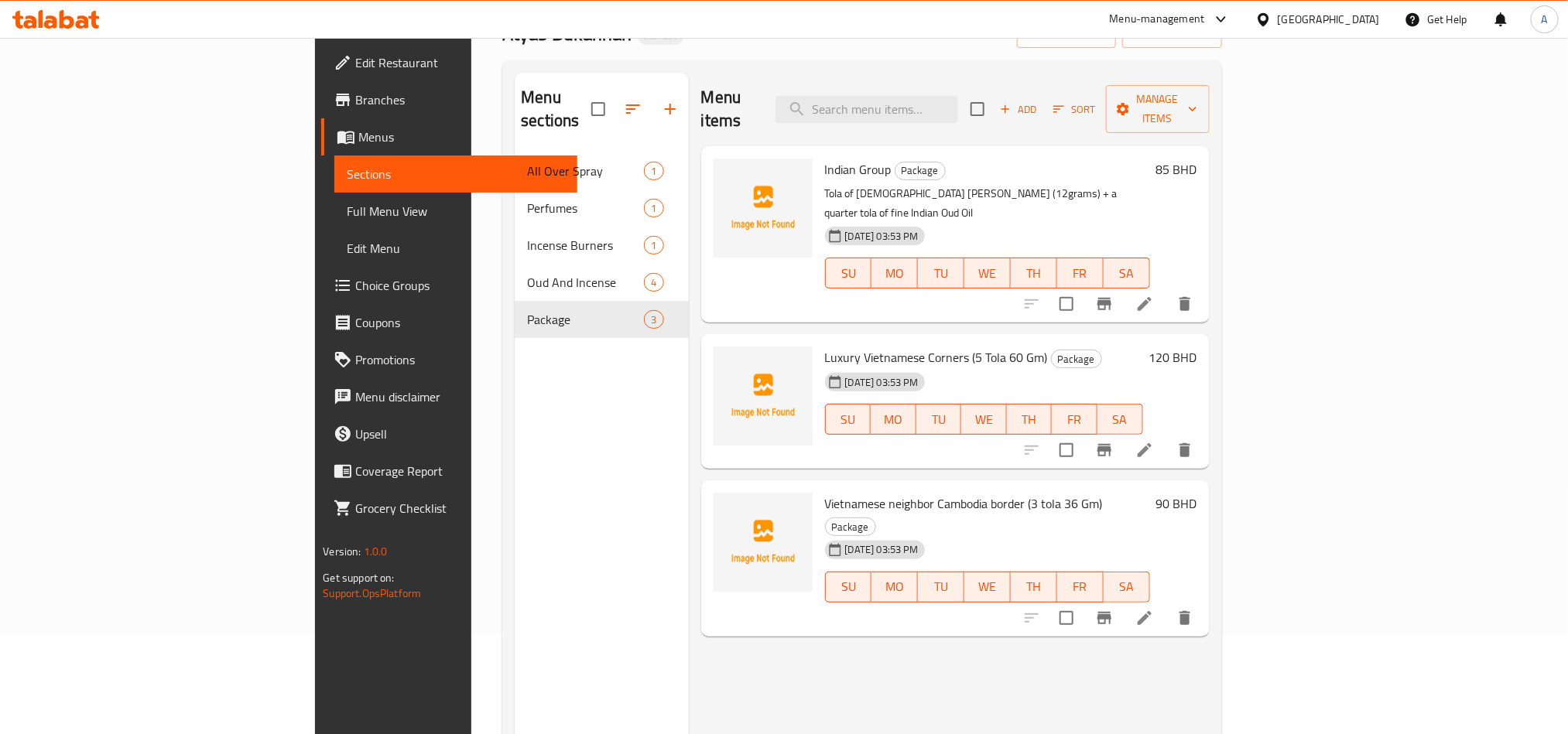
click at [843, 367] on div "[DATE] 03:53 PM" at bounding box center [860, 382] width 83 height 31
click at [825, 158] on span "Indian Group" at bounding box center [858, 170] width 66 height 23
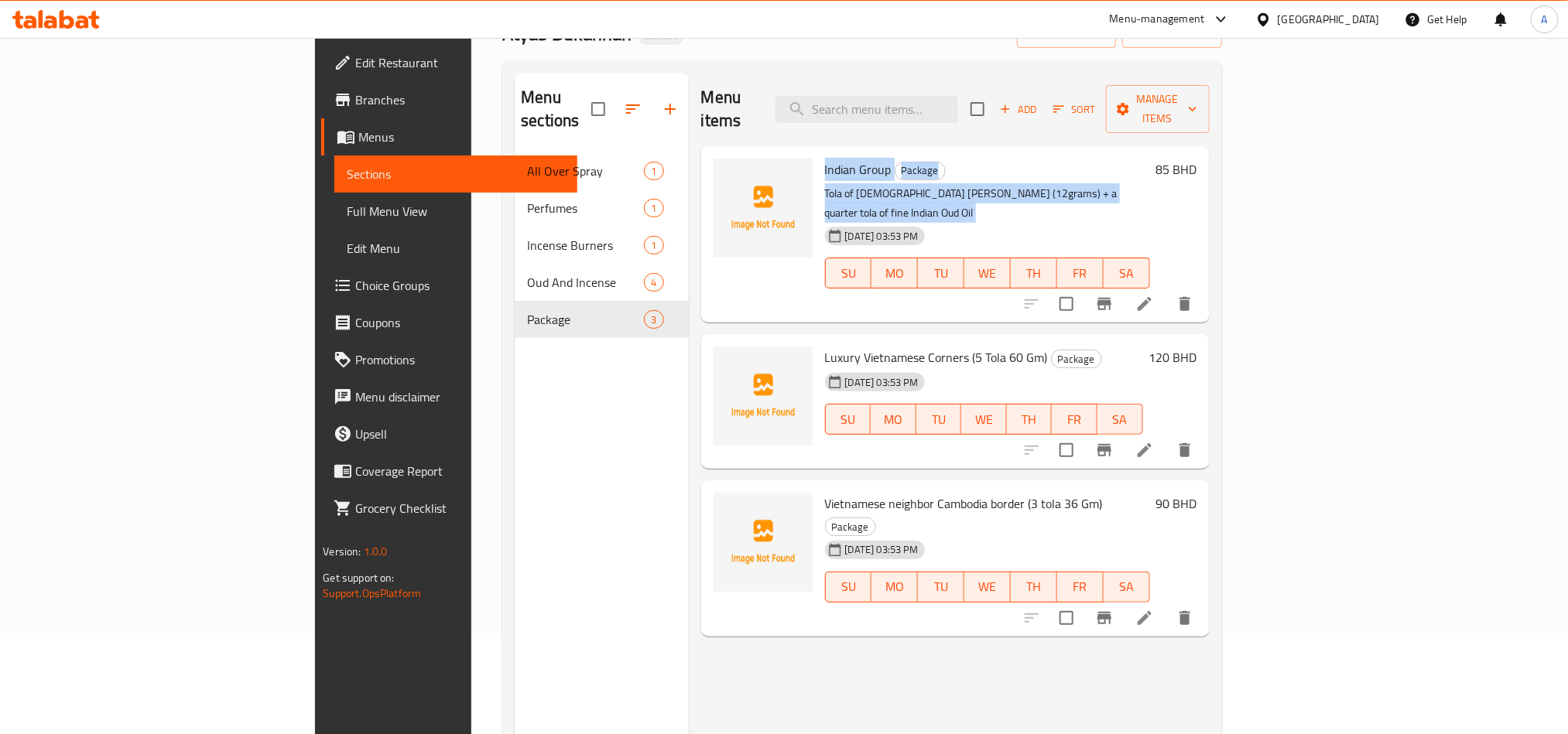
drag, startPoint x: 766, startPoint y: 137, endPoint x: 845, endPoint y: 176, distance: 88.1
click at [845, 176] on div "Indian Group Package Tola of Indian Mori Shiujhi (12grams) + a quarter tola of …" at bounding box center [988, 234] width 337 height 164
copy div "Indian Group Package Tola of Indian Mori Shiujhi (12grams) + a quarter tola of …"
click at [1154, 294] on icon at bounding box center [1144, 303] width 19 height 19
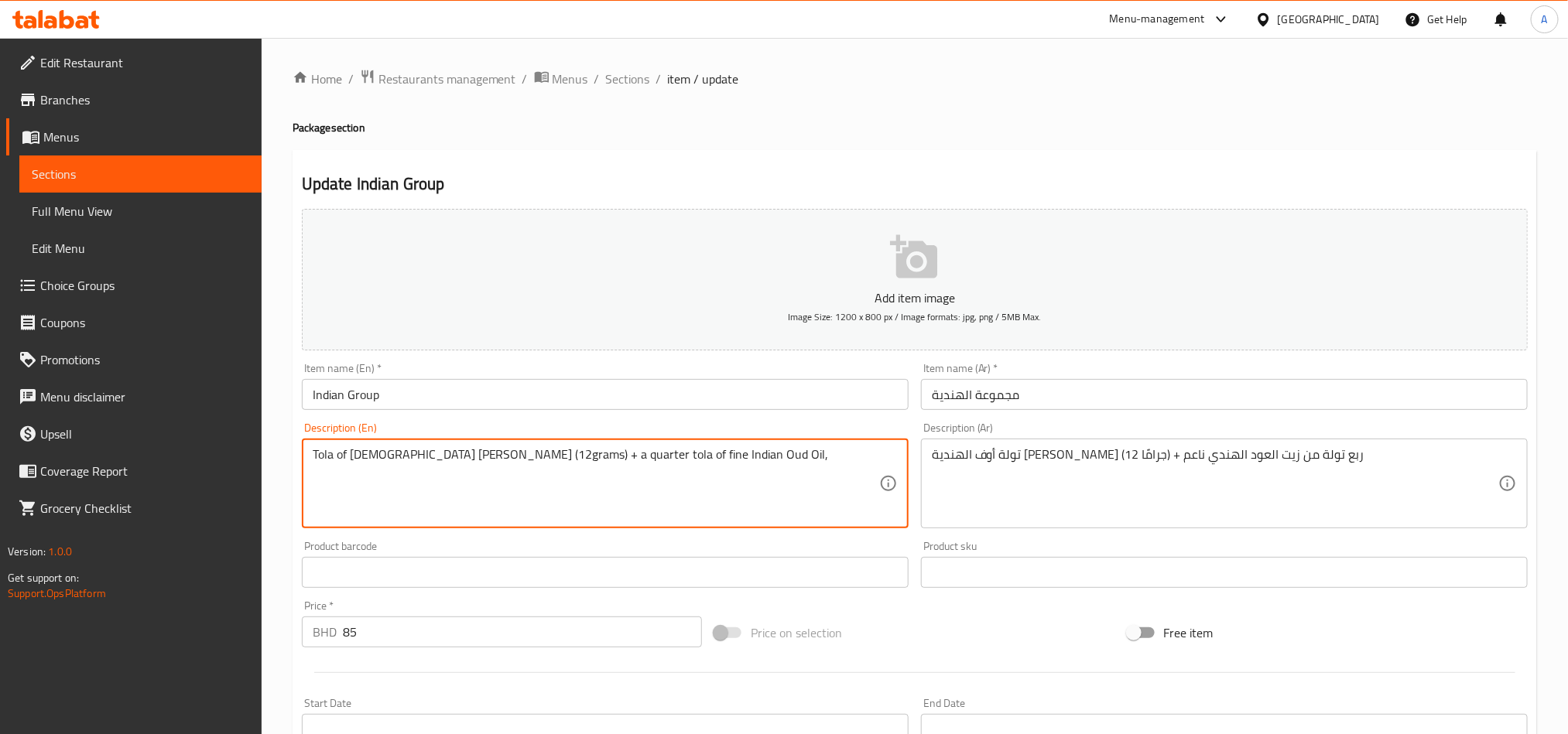
paste textarea "unisex fragrance"
click at [708, 457] on textarea "Tola of Indian Mori Shiujhi (12grams) + a quarter tola of fine Indian Oud Oil, …" at bounding box center [596, 483] width 567 height 73
click at [748, 450] on textarea "Tola of Indian Mori Shiujhi (12grams) + a quarter tola of fine Indian Oud Oil, …" at bounding box center [596, 483] width 567 height 73
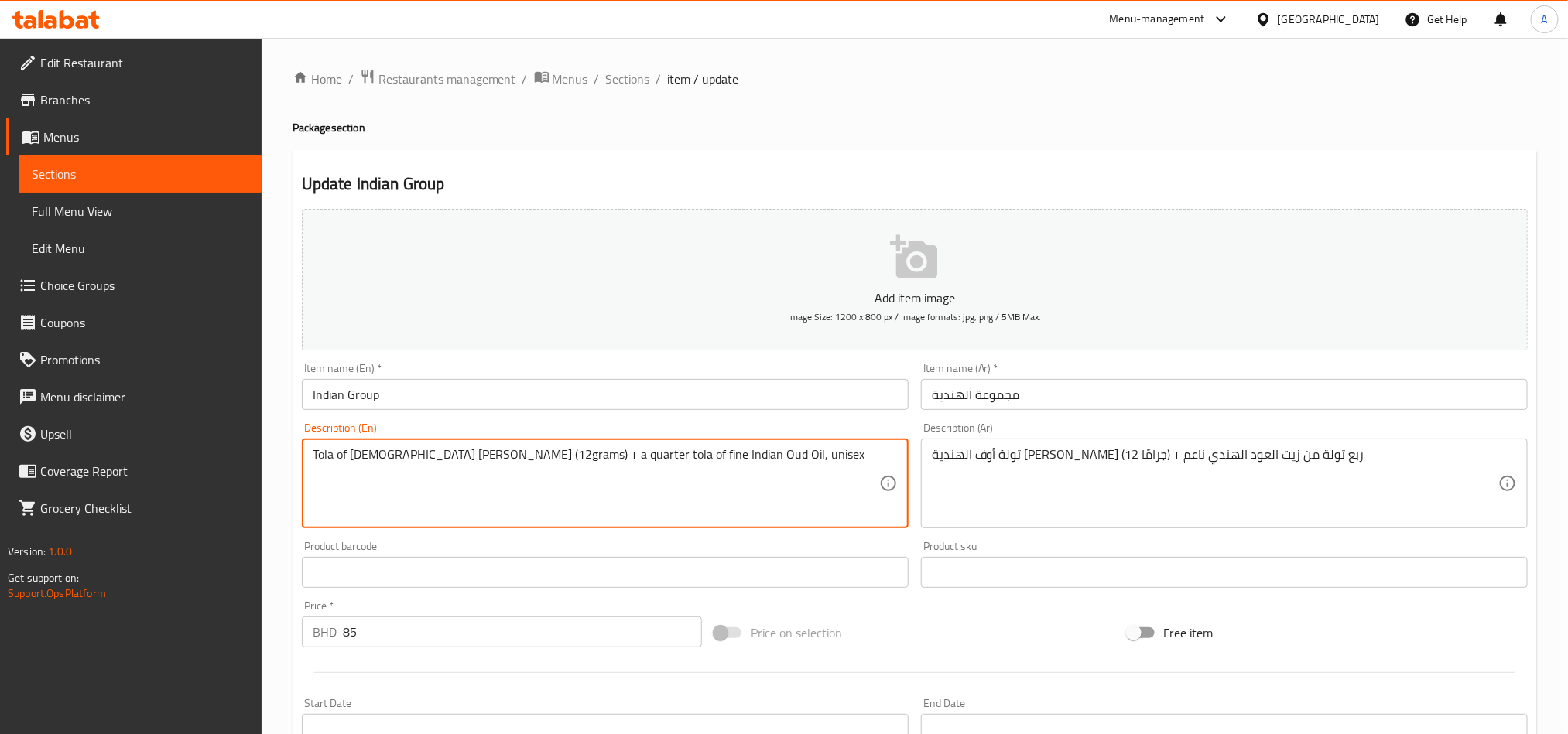
type textarea "Tola of Indian Mori Shiujhi (12grams) + a quarter tola of fine Indian Oud Oil, …"
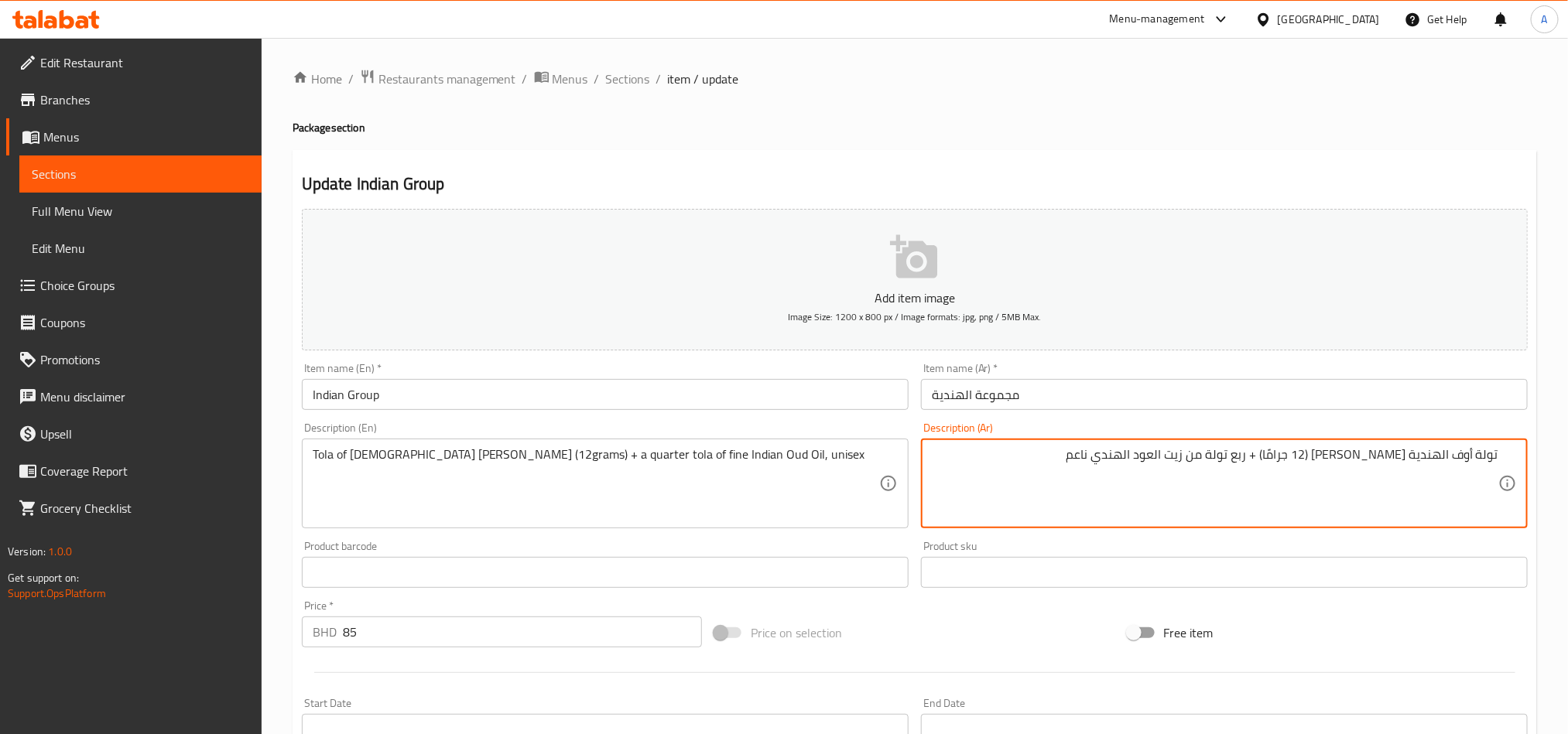
click at [1026, 455] on textarea "تولة أوف الهندية [PERSON_NAME] (12 جرامًا) + ربع تولة من زيت العود الهندي ناعم" at bounding box center [1214, 483] width 567 height 73
paste textarea "unisex"
click at [1084, 460] on textarea "تولة أوف الهندية موري شيوجهي (12 جرامًا) + ربع تولة من زيت العود الهندي ناعم/" at bounding box center [1214, 483] width 567 height 73
paste textarea "للجنسين"
click at [1085, 457] on textarea "تولة أوف الهندية موري شيوجهي (12 جرامًا) + ربع تولة من زيت العود الهندي ناعمللج…" at bounding box center [1214, 483] width 567 height 73
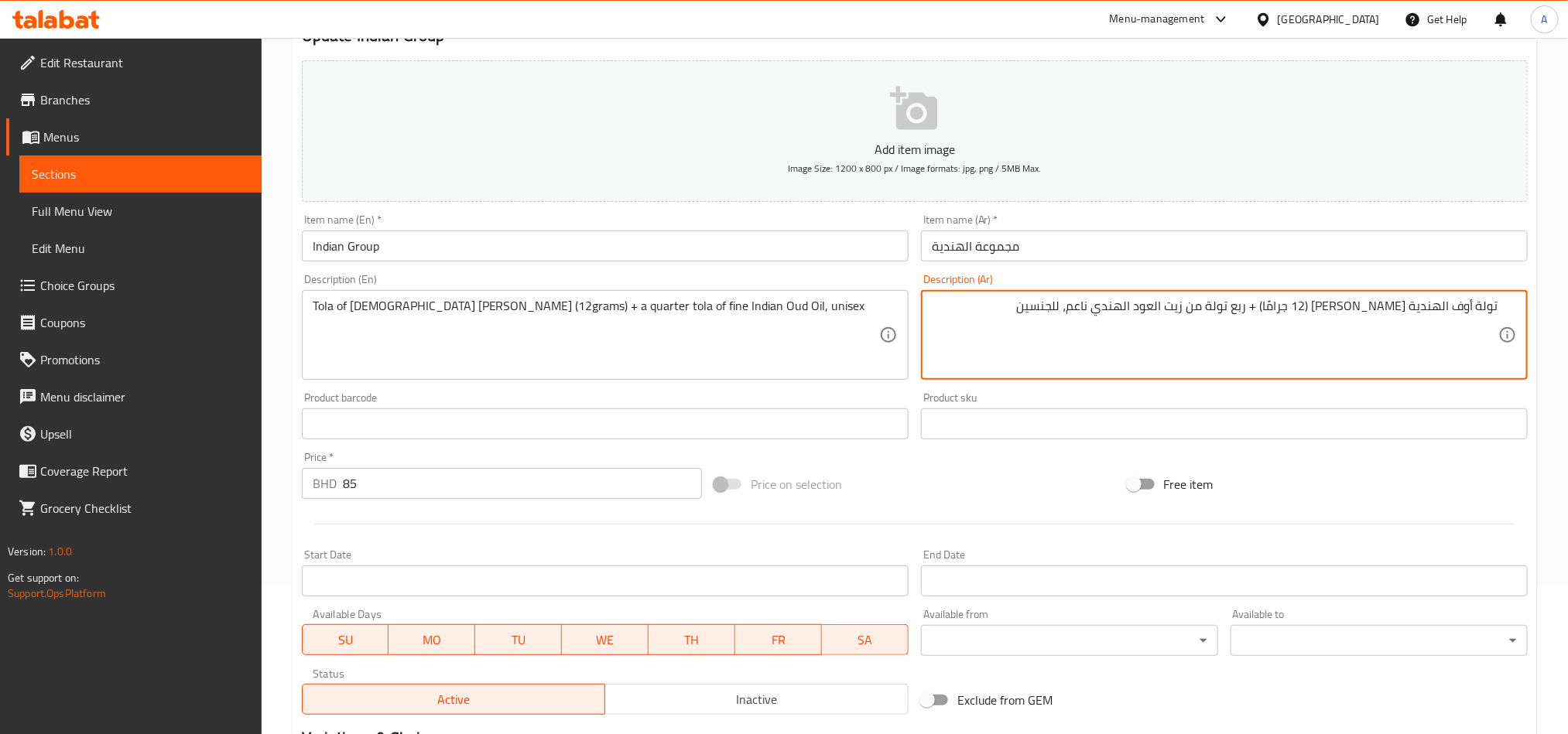
scroll to position [358, 0]
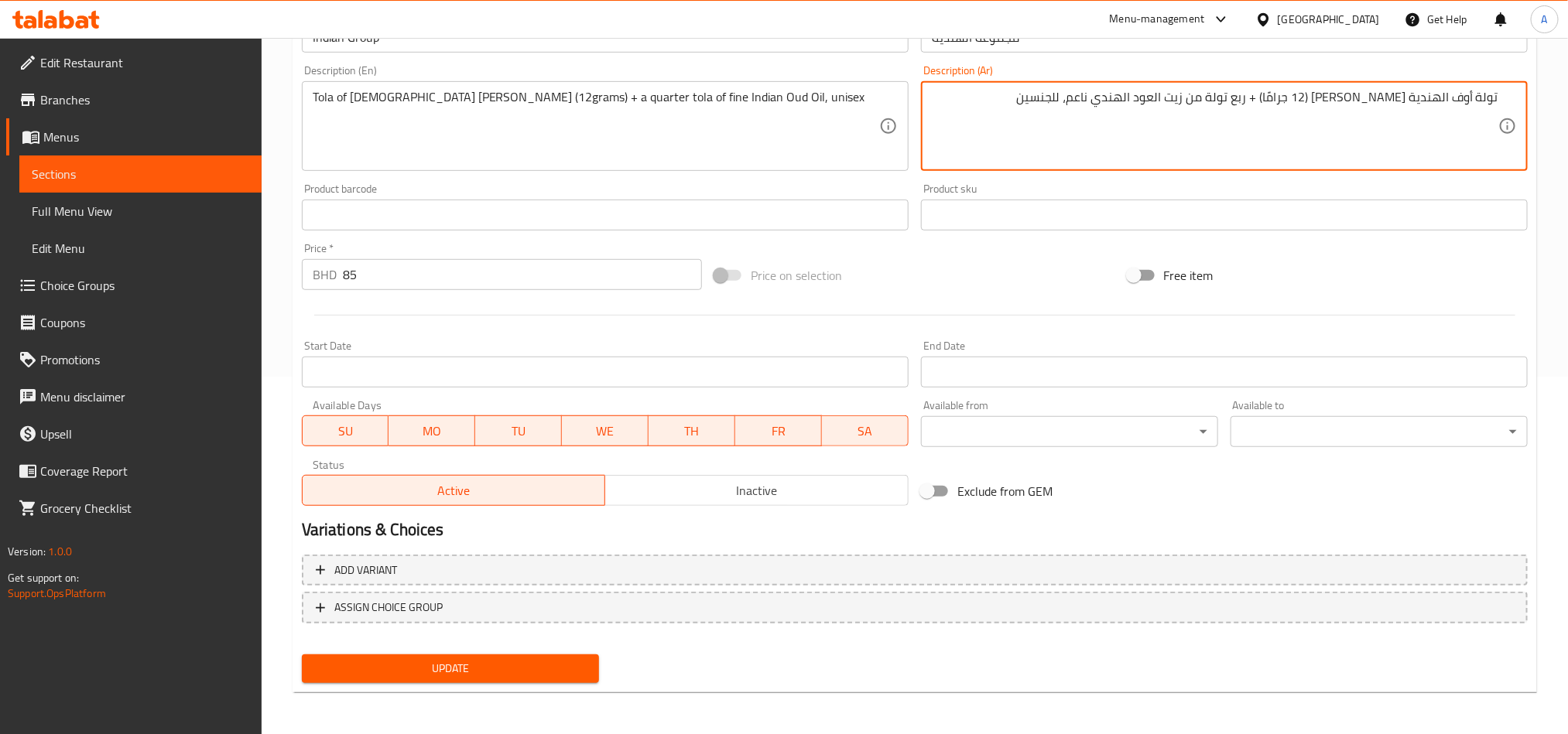
type textarea "تولة أوف الهندية موري شيوجهي (12 جرامًا) + ربع تولة من زيت العود الهندي ناعم، ل…"
click at [539, 685] on div "Update" at bounding box center [450, 669] width 309 height 41
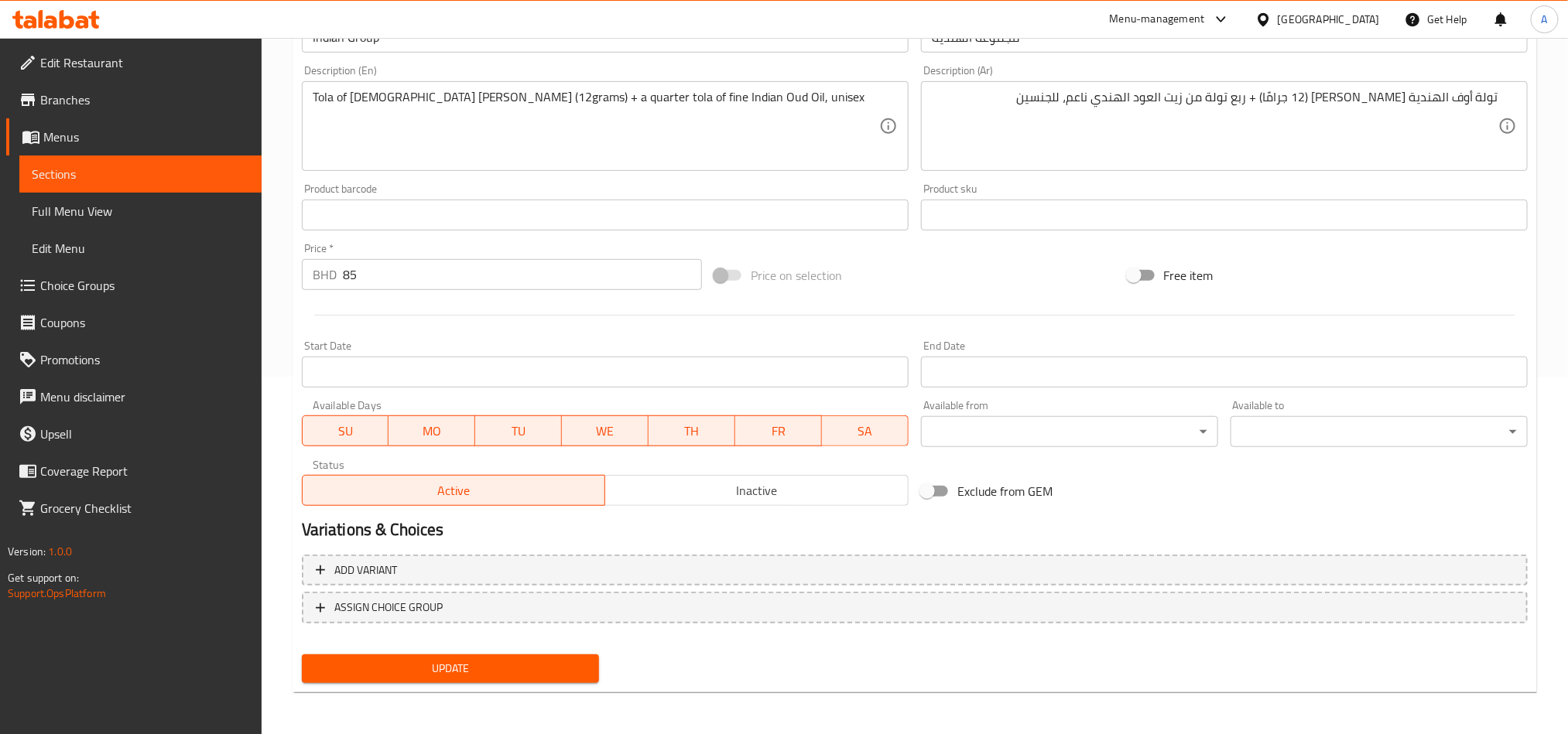
click at [545, 669] on span "Update" at bounding box center [450, 669] width 272 height 19
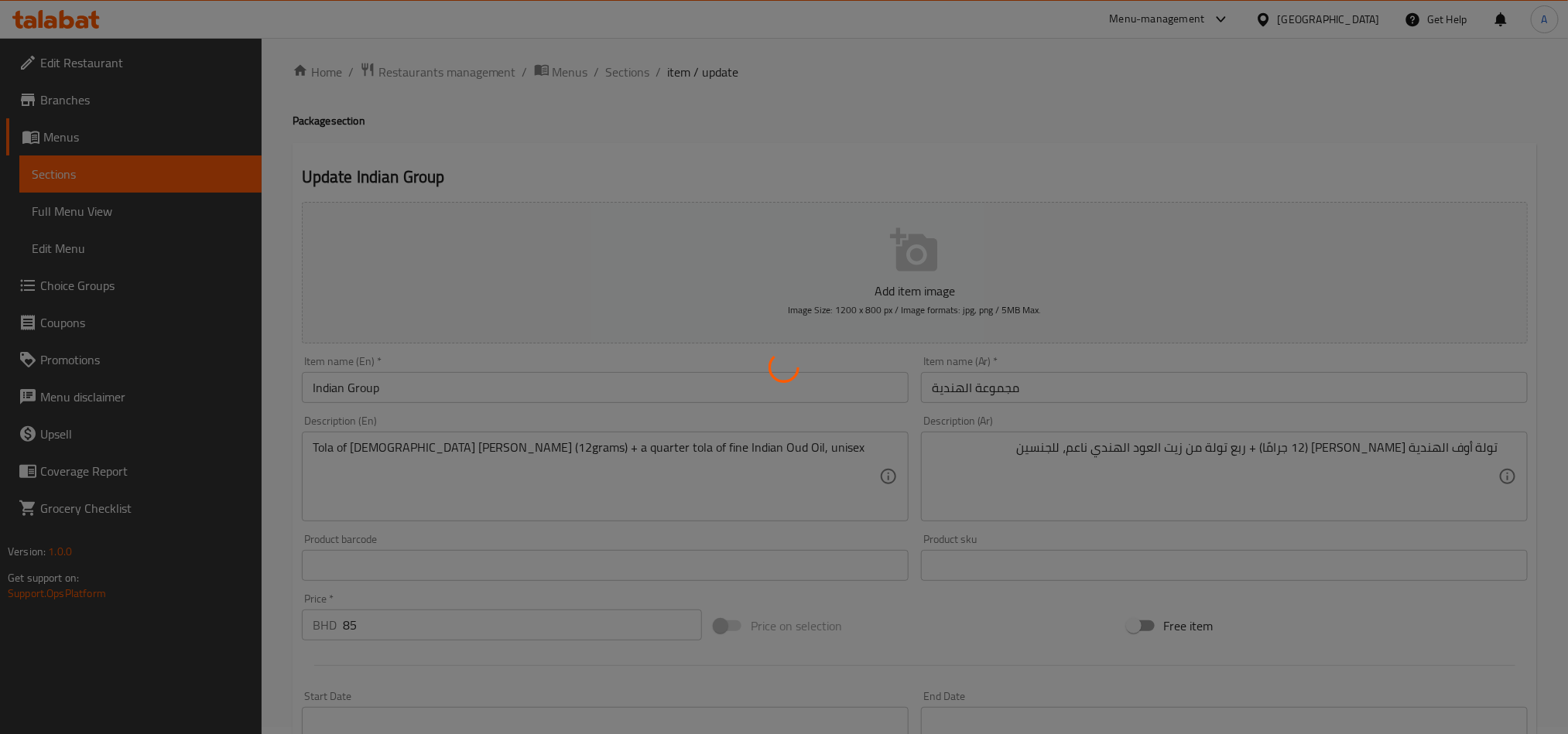
scroll to position [0, 0]
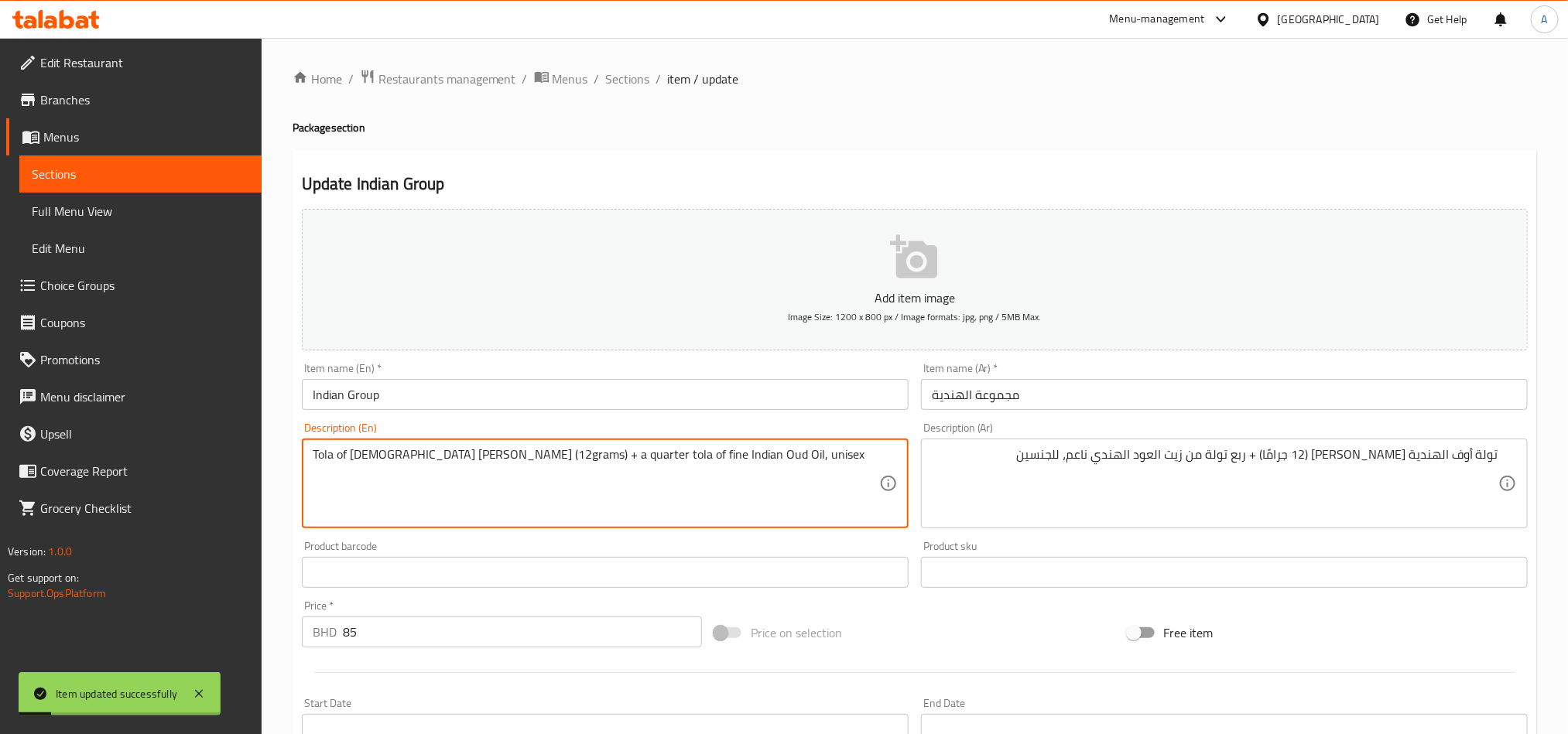
drag, startPoint x: 739, startPoint y: 460, endPoint x: 692, endPoint y: 459, distance: 47.0
drag, startPoint x: 708, startPoint y: 86, endPoint x: 654, endPoint y: 91, distance: 54.2
click at [708, 86] on span "item / update" at bounding box center [703, 78] width 71 height 19
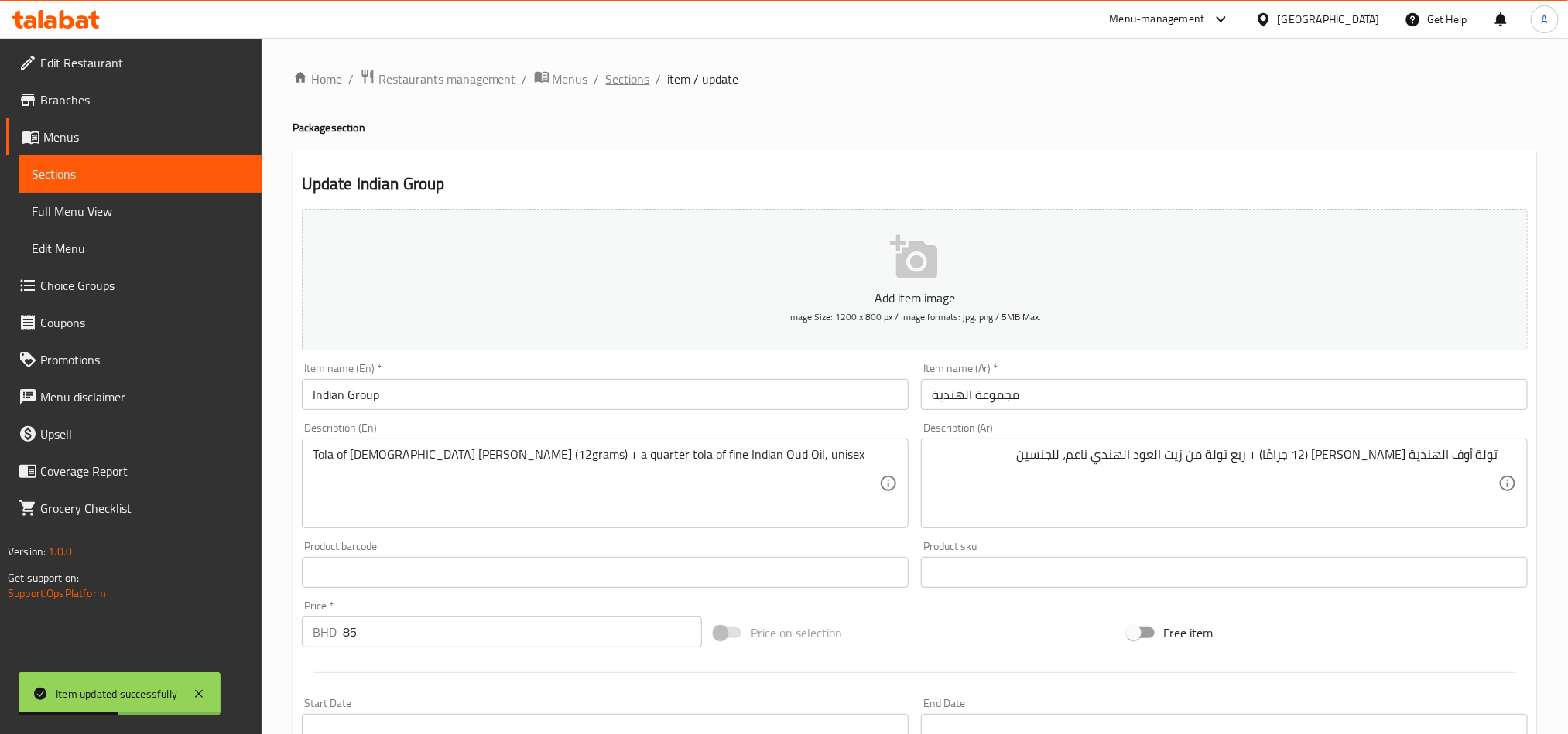
click at [629, 74] on span "Sections" at bounding box center [627, 78] width 44 height 19
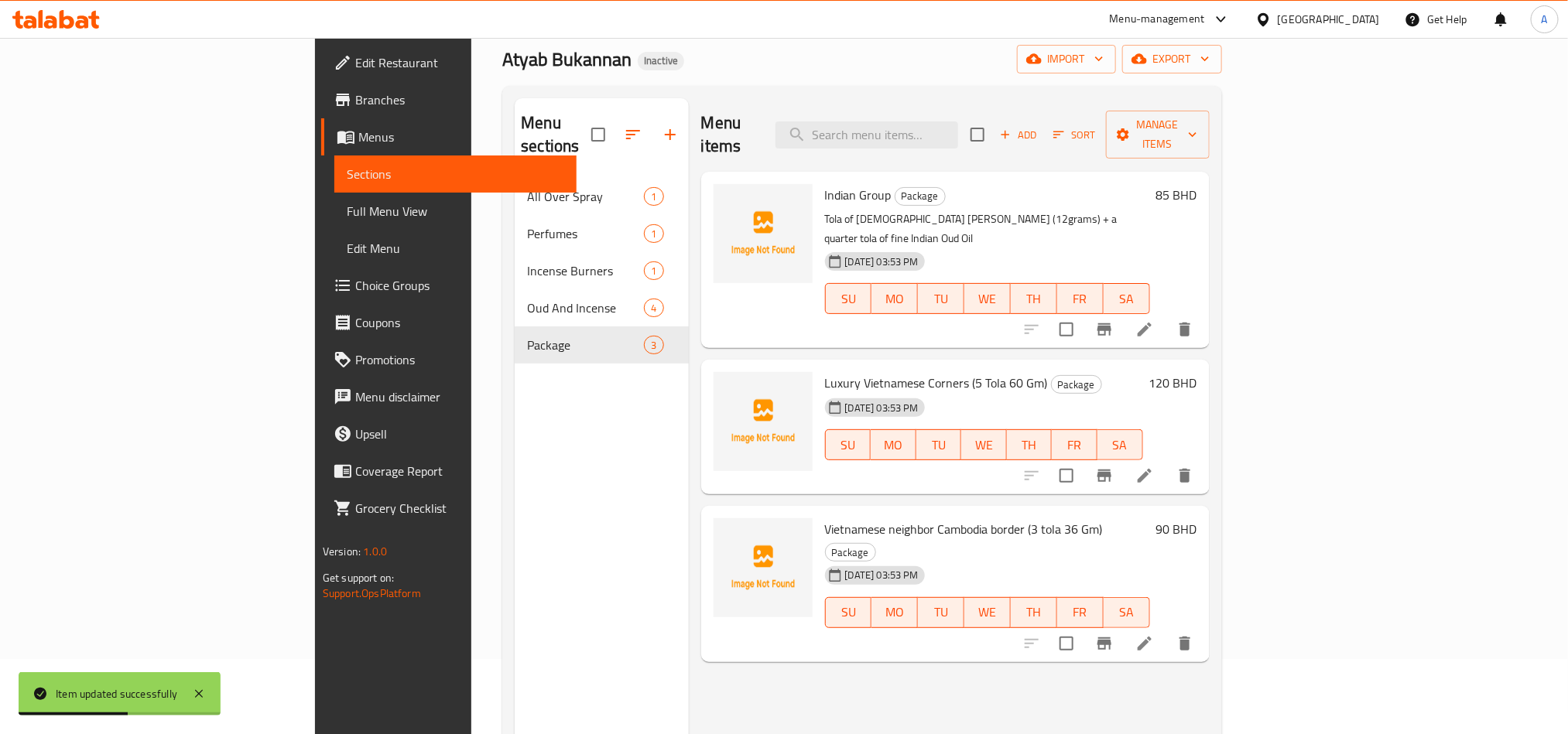
scroll to position [116, 0]
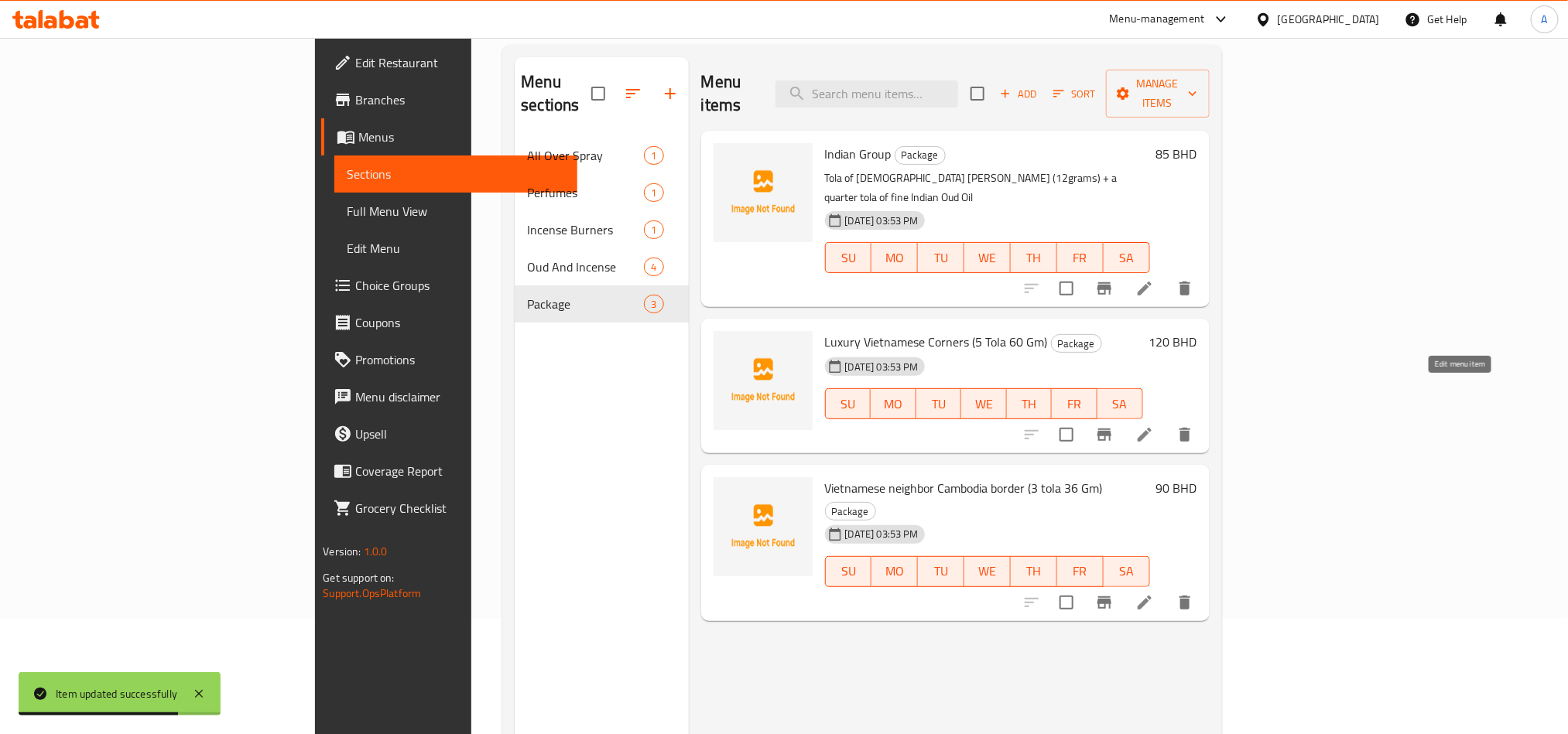
click at [1154, 425] on icon at bounding box center [1144, 434] width 19 height 19
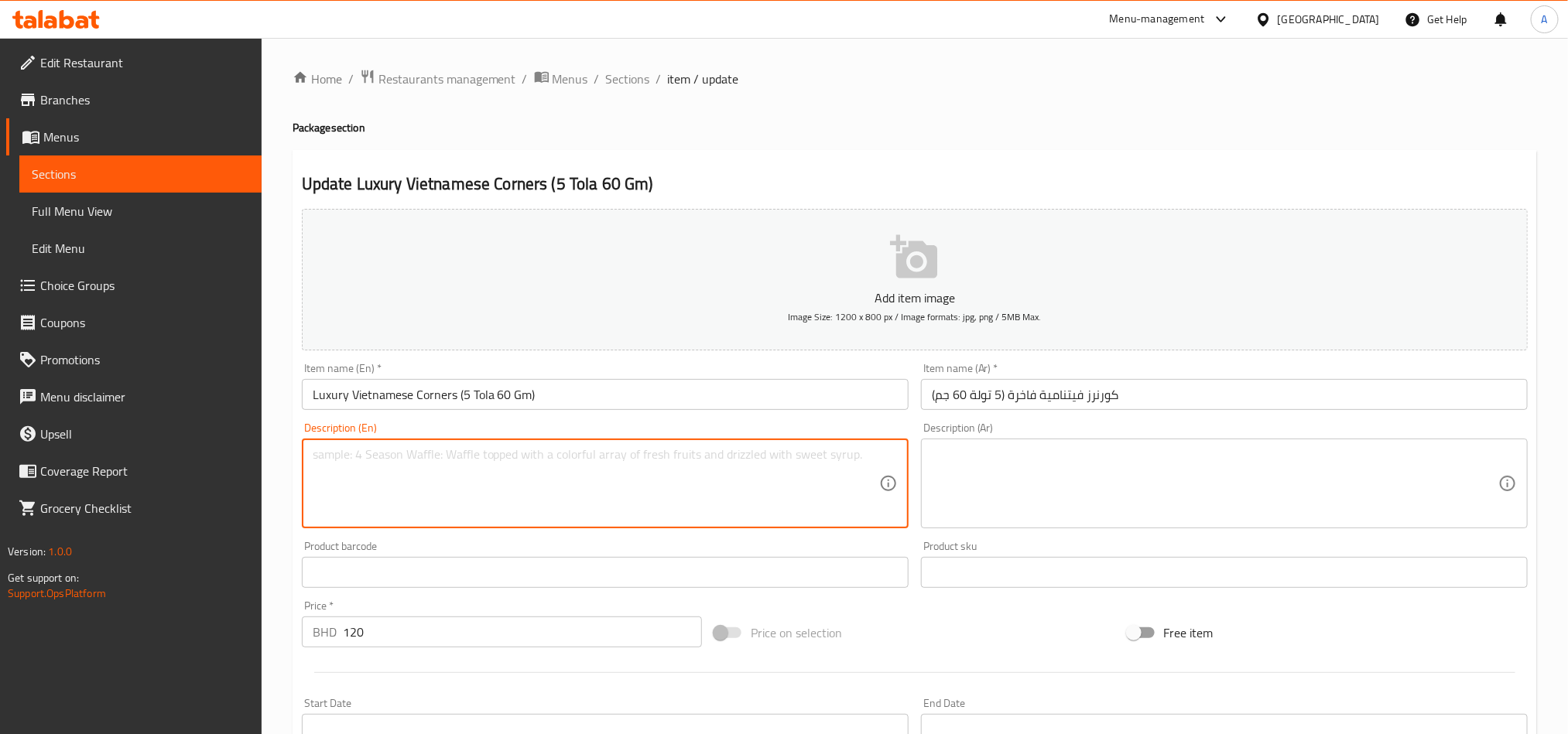
click at [437, 467] on textarea at bounding box center [596, 483] width 567 height 73
paste textarea ", unisex"
drag, startPoint x: 314, startPoint y: 458, endPoint x: 350, endPoint y: 489, distance: 47.5
click at [321, 460] on textarea ", unisex" at bounding box center [596, 483] width 567 height 73
type textarea "unisex"
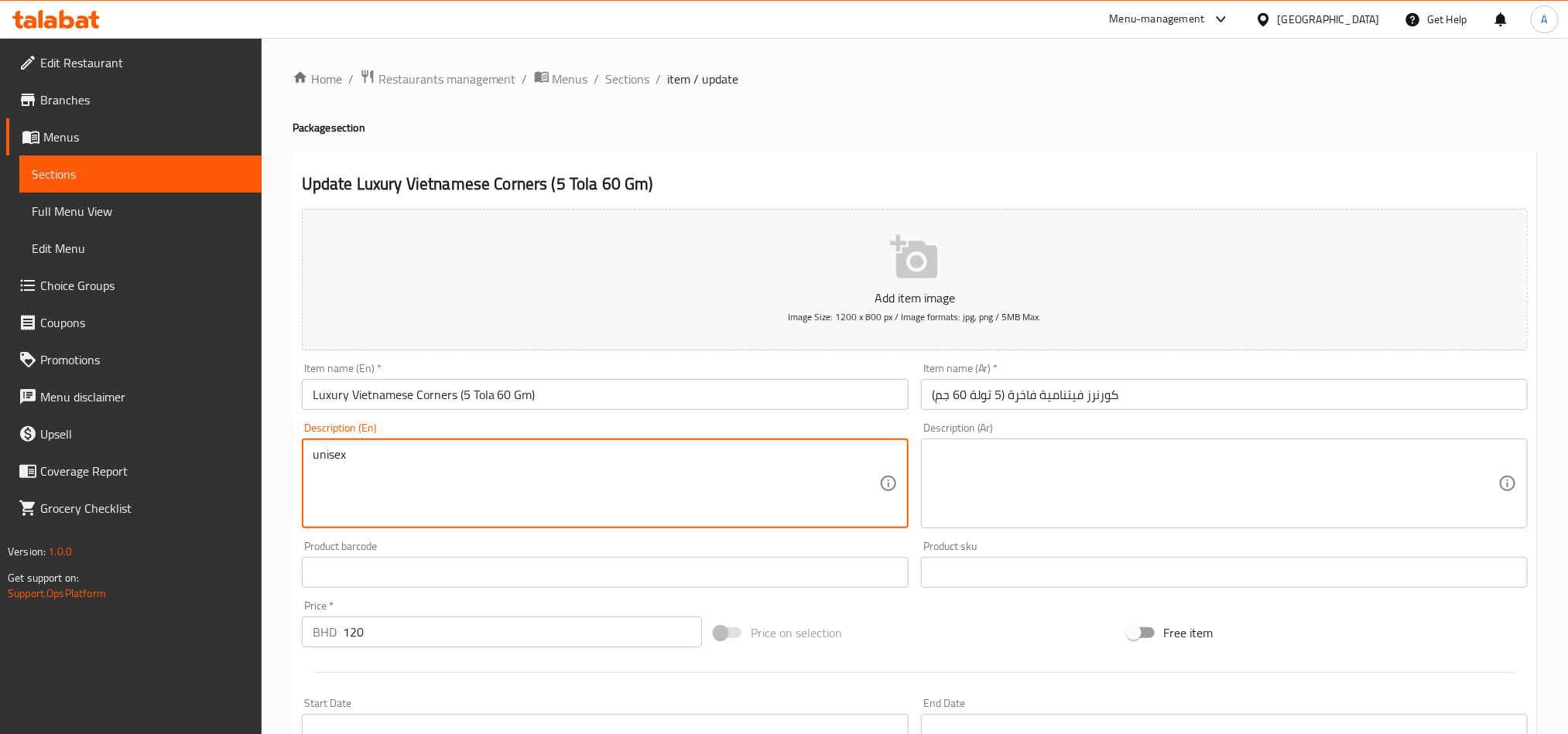
click at [1122, 444] on div "Description (Ar)" at bounding box center [1224, 483] width 607 height 90
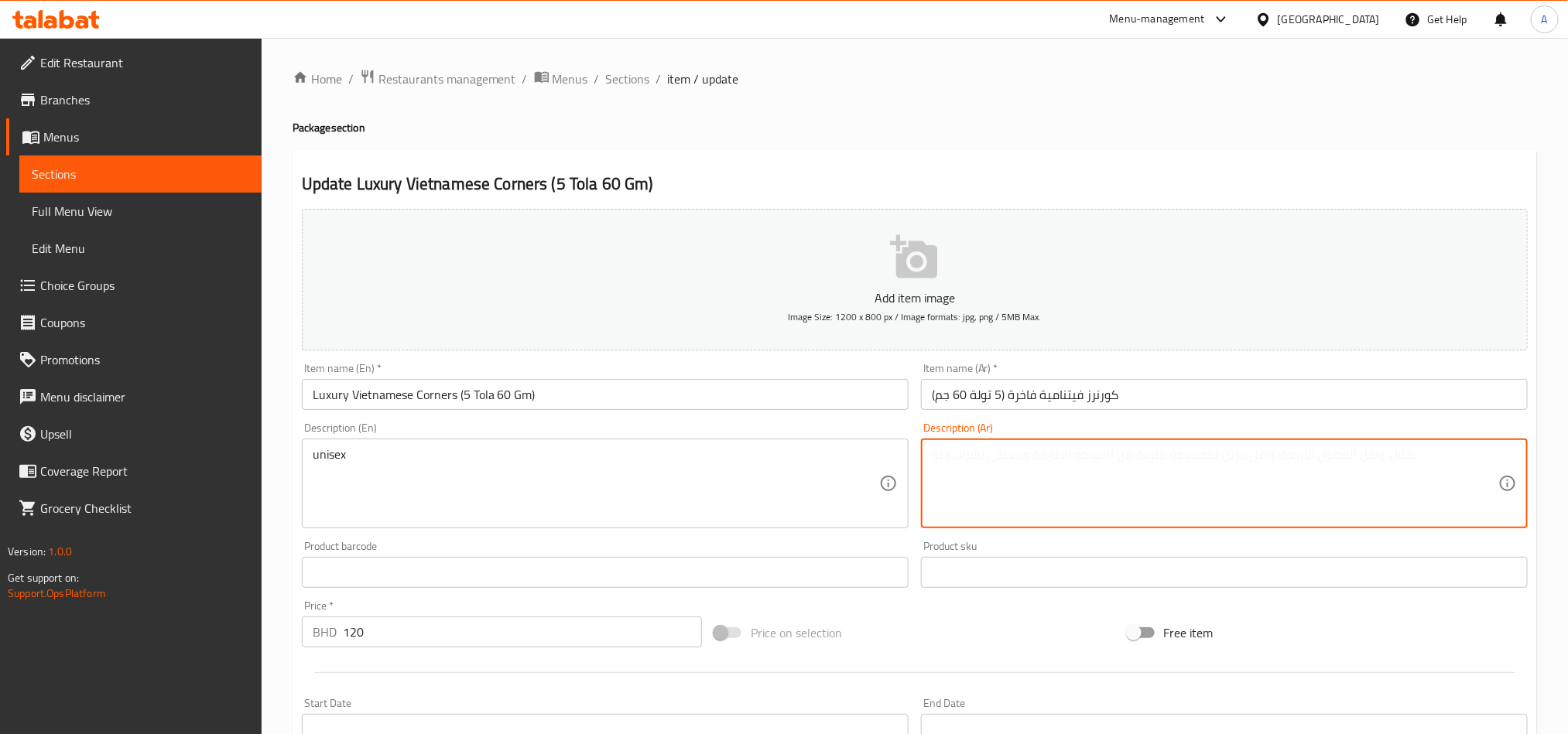
paste textarea "للجنسين"
type textarea "للجنسين"
click at [687, 402] on input "Luxury Vietnamese Corners (5 Tola 60 Gm)" at bounding box center [605, 395] width 607 height 31
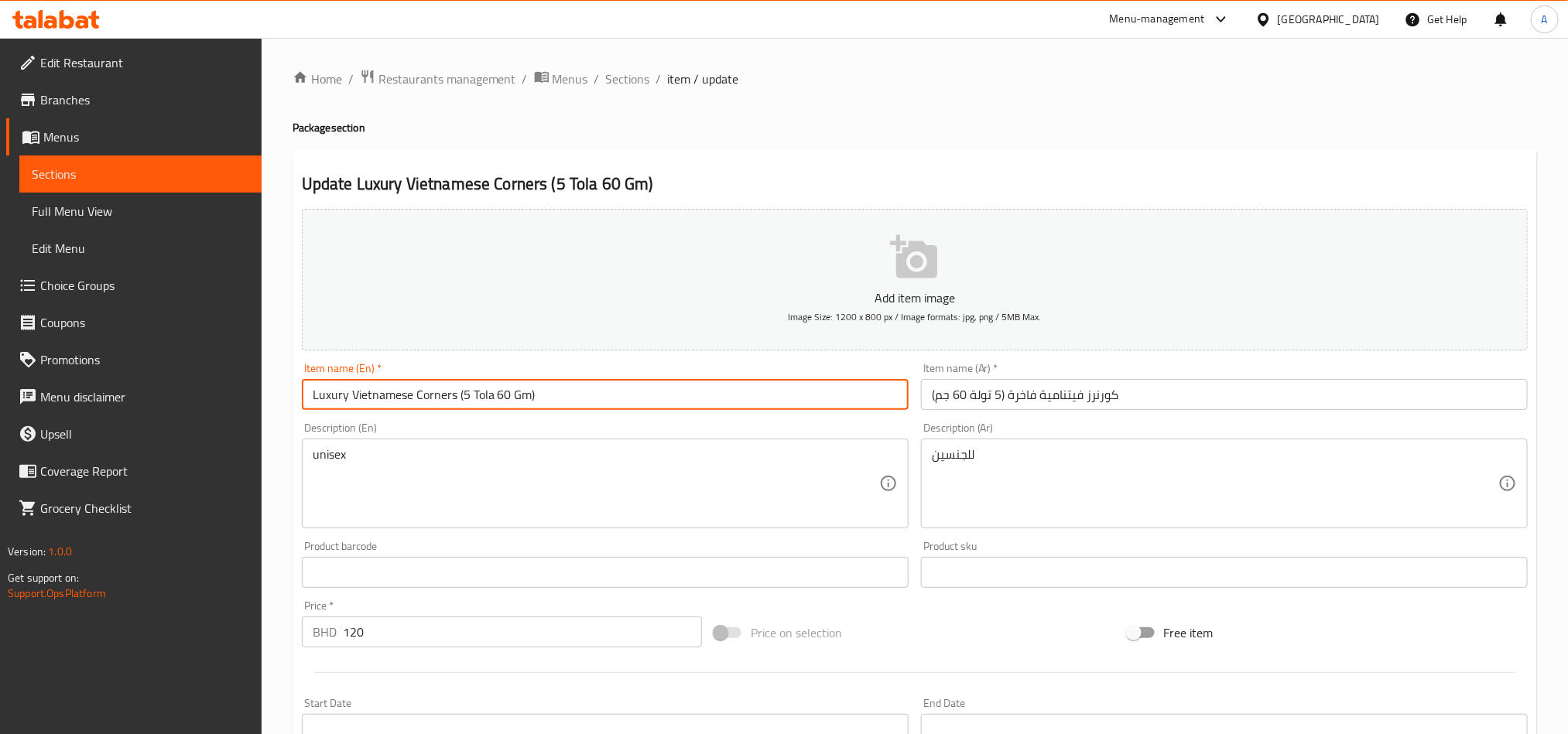
click at [687, 402] on input "Luxury Vietnamese Corners (5 Tola 60 Gm)" at bounding box center [605, 395] width 607 height 31
paste input "للجنسين"
type input "Luxury Vietnamese Corners (5 Tola 60 Gm)"
click at [557, 397] on input "Luxury Vietnamese Corners (5 Tola 60 Gm)" at bounding box center [605, 395] width 607 height 31
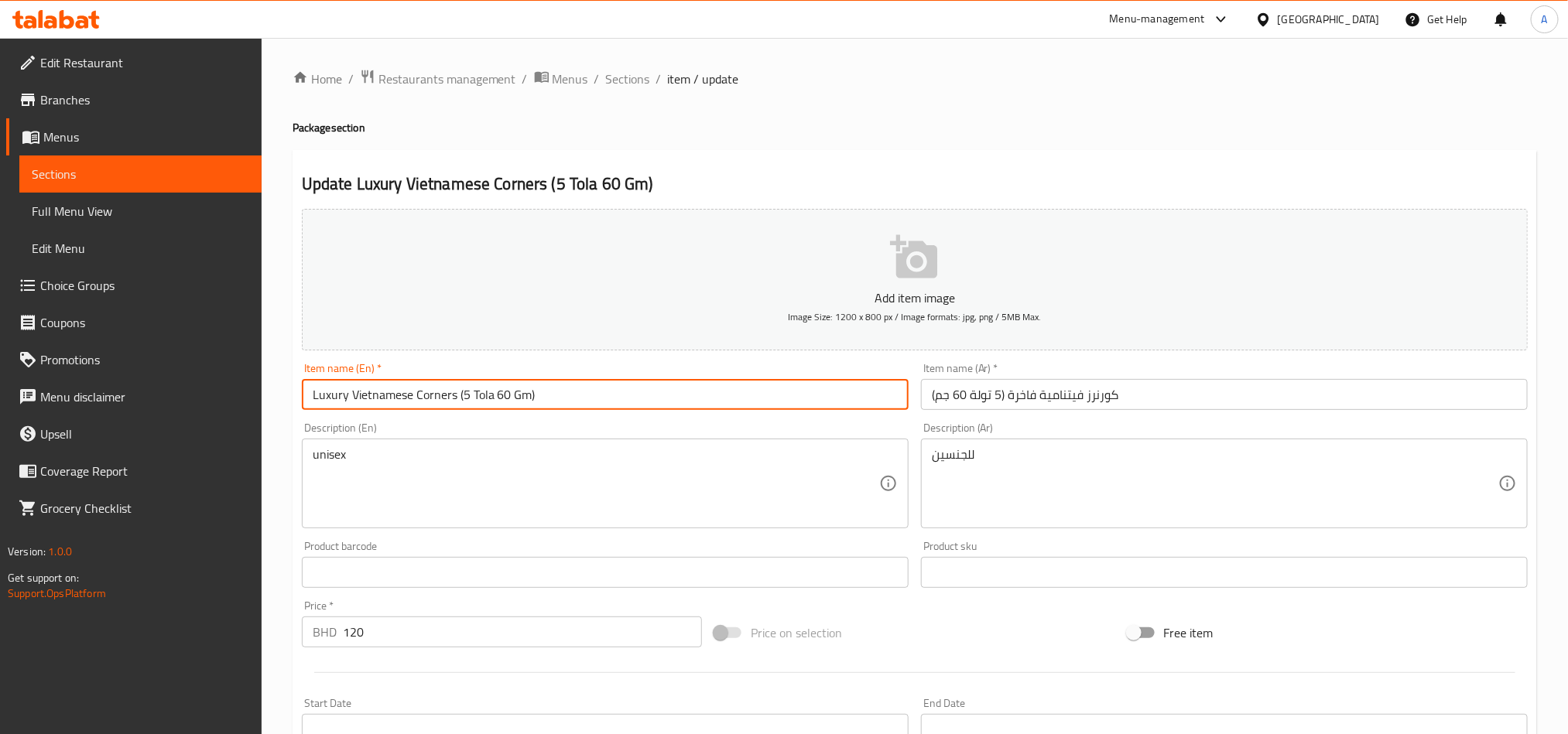
click at [557, 397] on input "Luxury Vietnamese Corners (5 Tola 60 Gm)" at bounding box center [605, 395] width 607 height 31
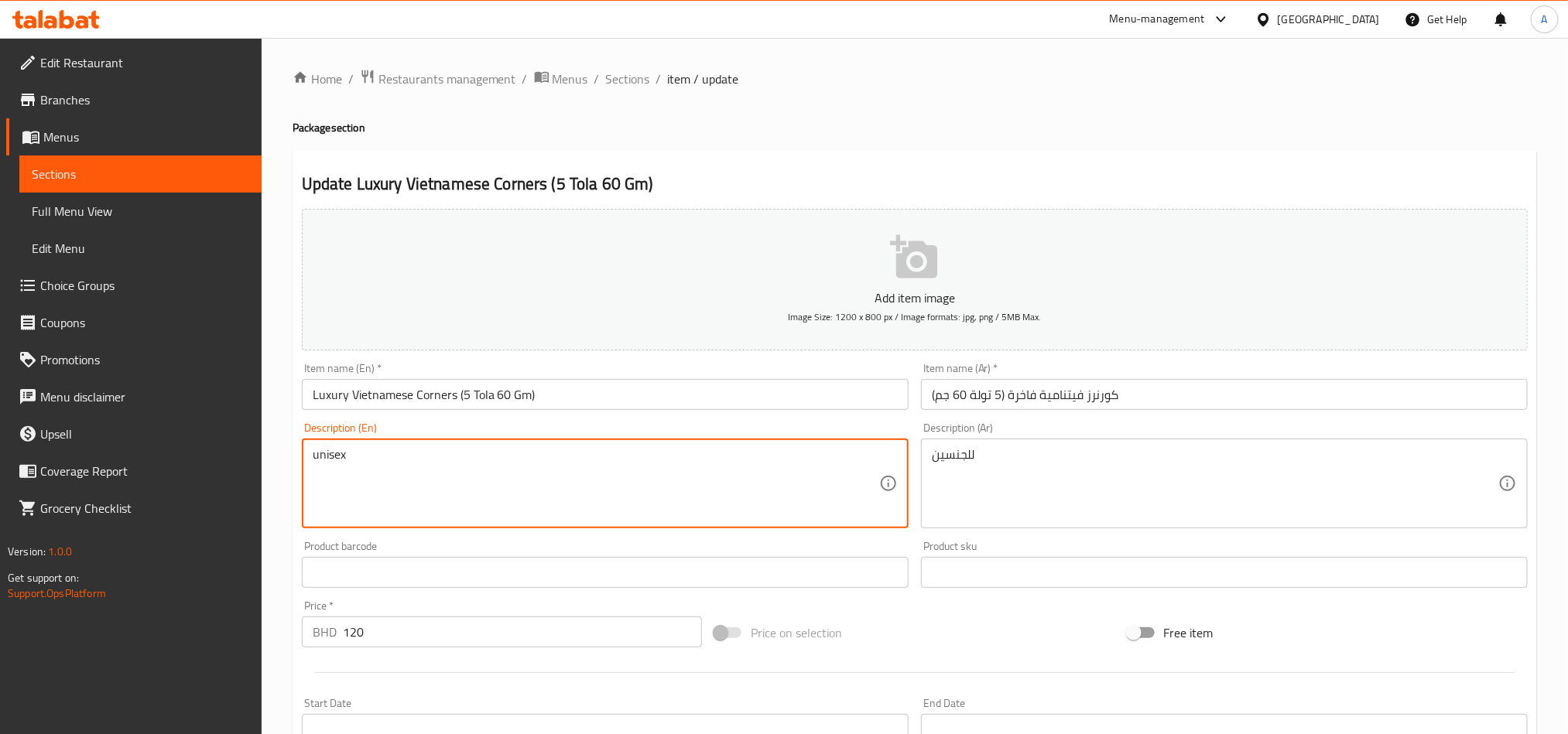
click at [593, 451] on textarea "unisex" at bounding box center [596, 483] width 567 height 73
click at [768, 485] on textarea "unisex" at bounding box center [596, 483] width 567 height 73
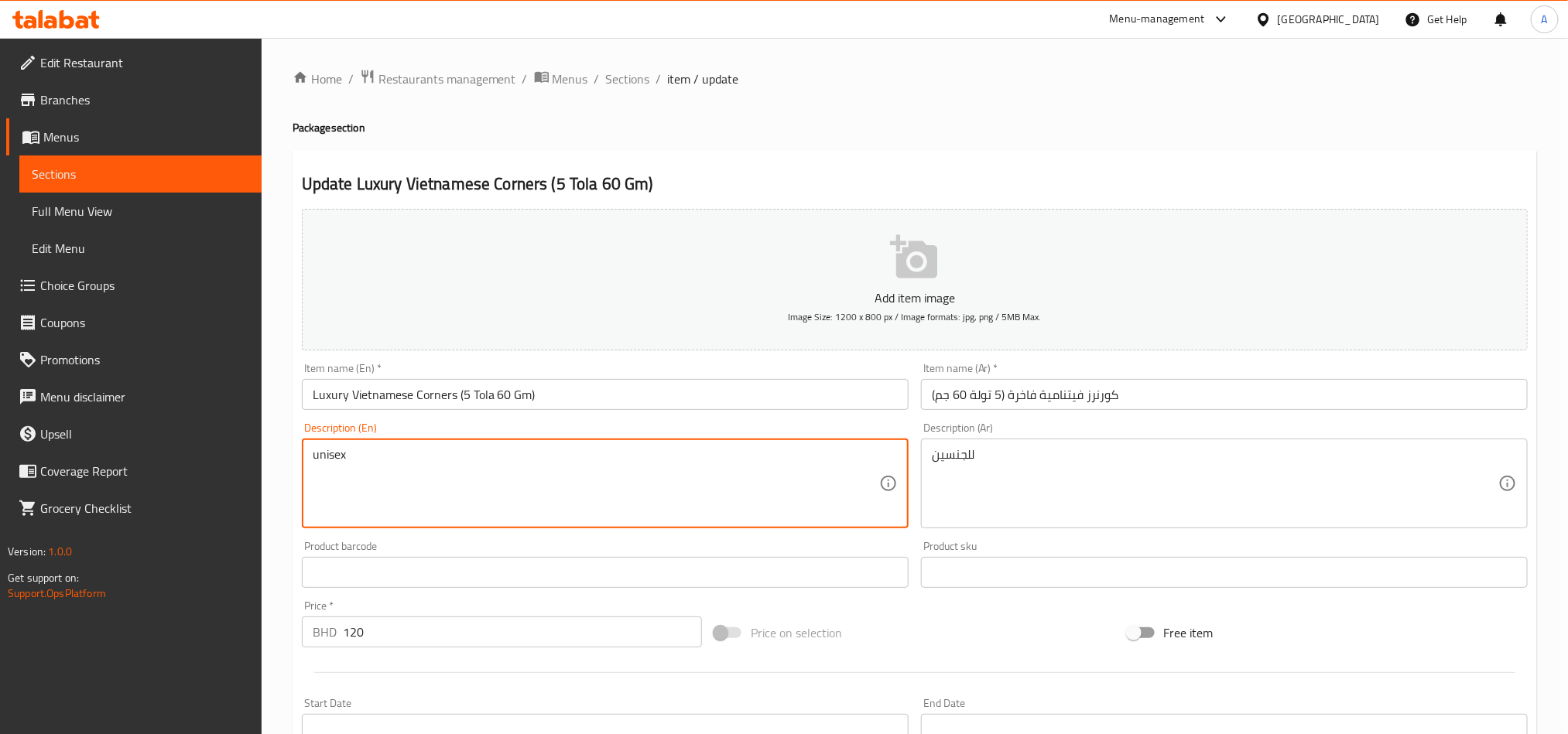
click at [768, 485] on textarea "unisex" at bounding box center [596, 483] width 567 height 73
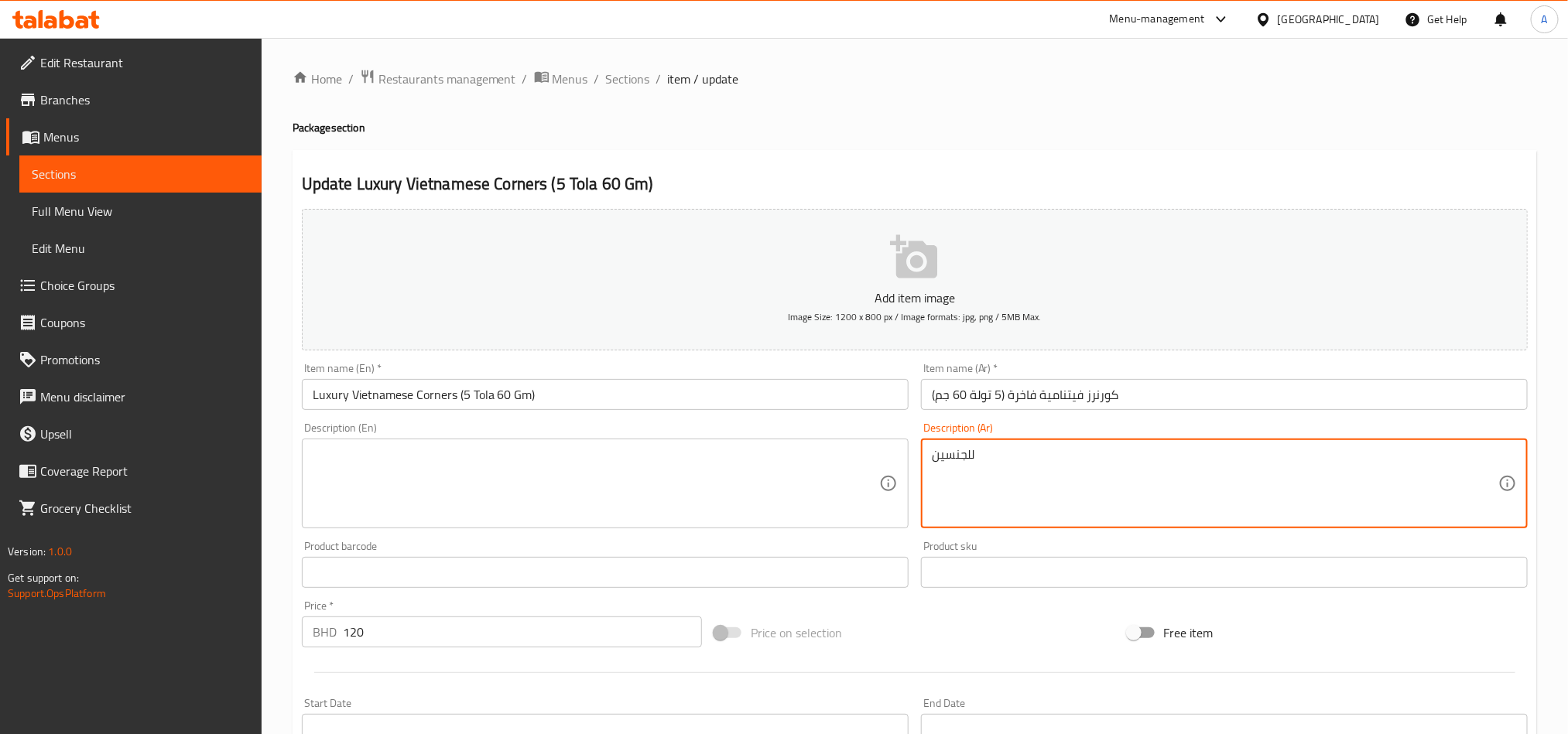
click at [1068, 467] on textarea "للجنسين" at bounding box center [1214, 483] width 567 height 73
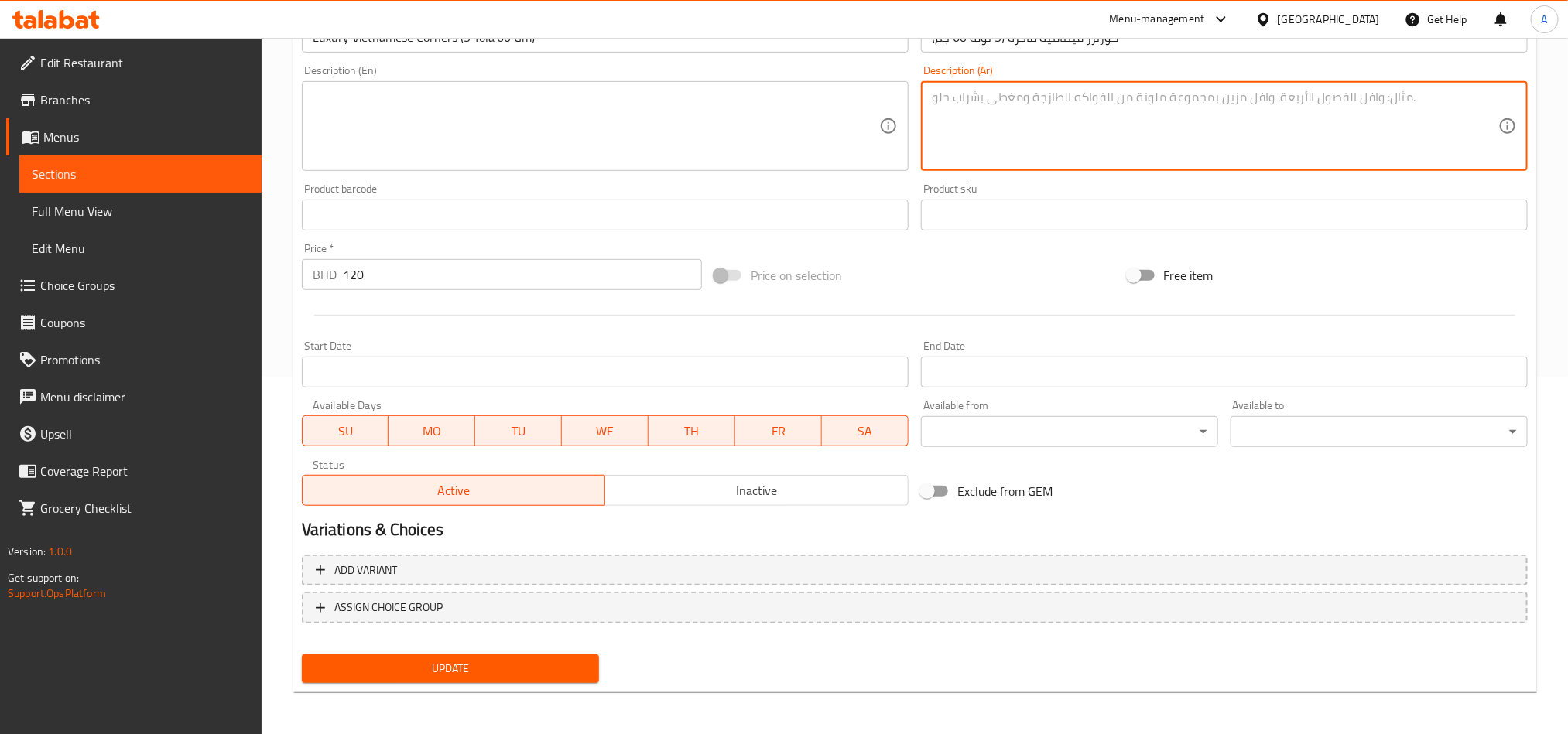
click at [486, 676] on span "Update" at bounding box center [450, 669] width 272 height 19
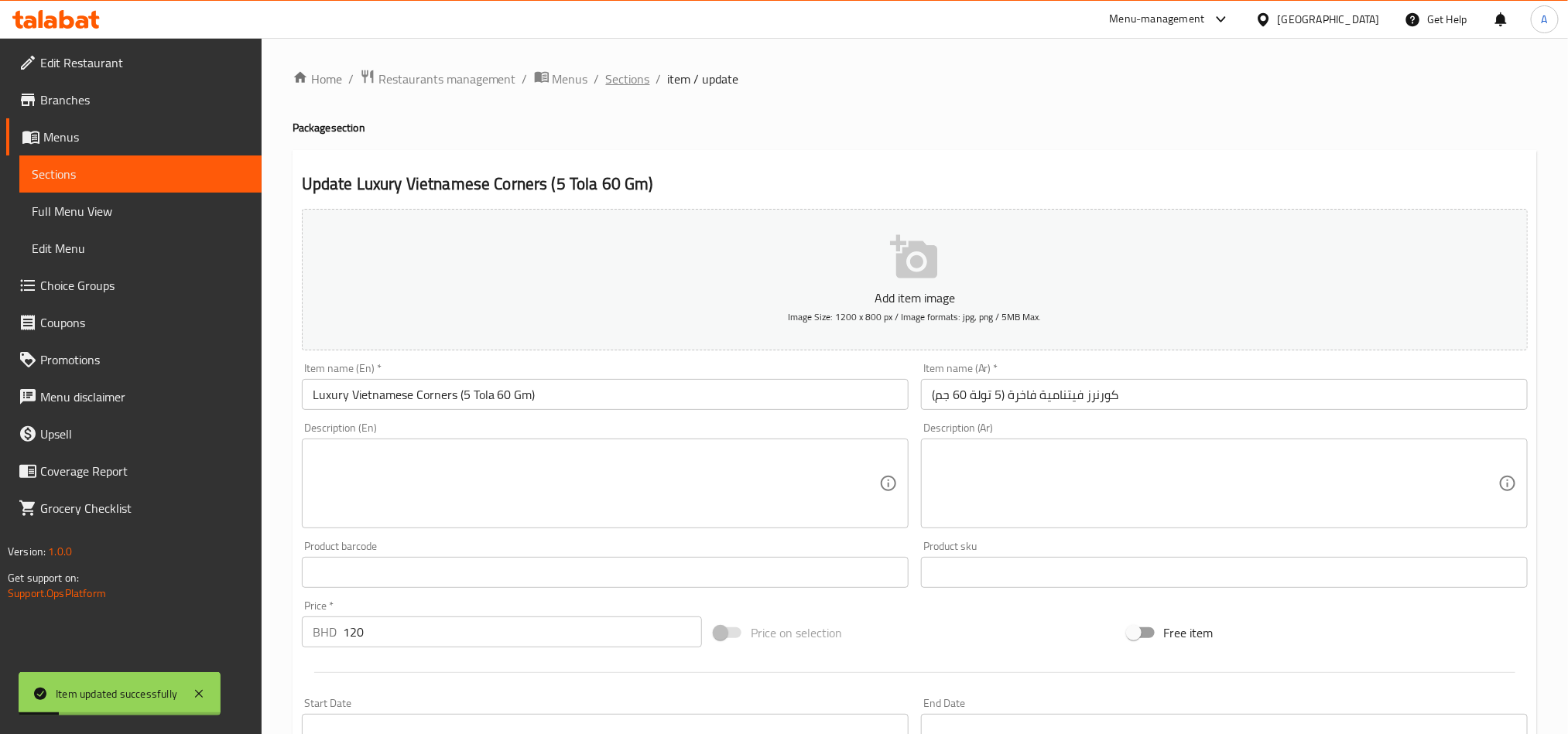
click at [641, 77] on span "Sections" at bounding box center [627, 78] width 44 height 19
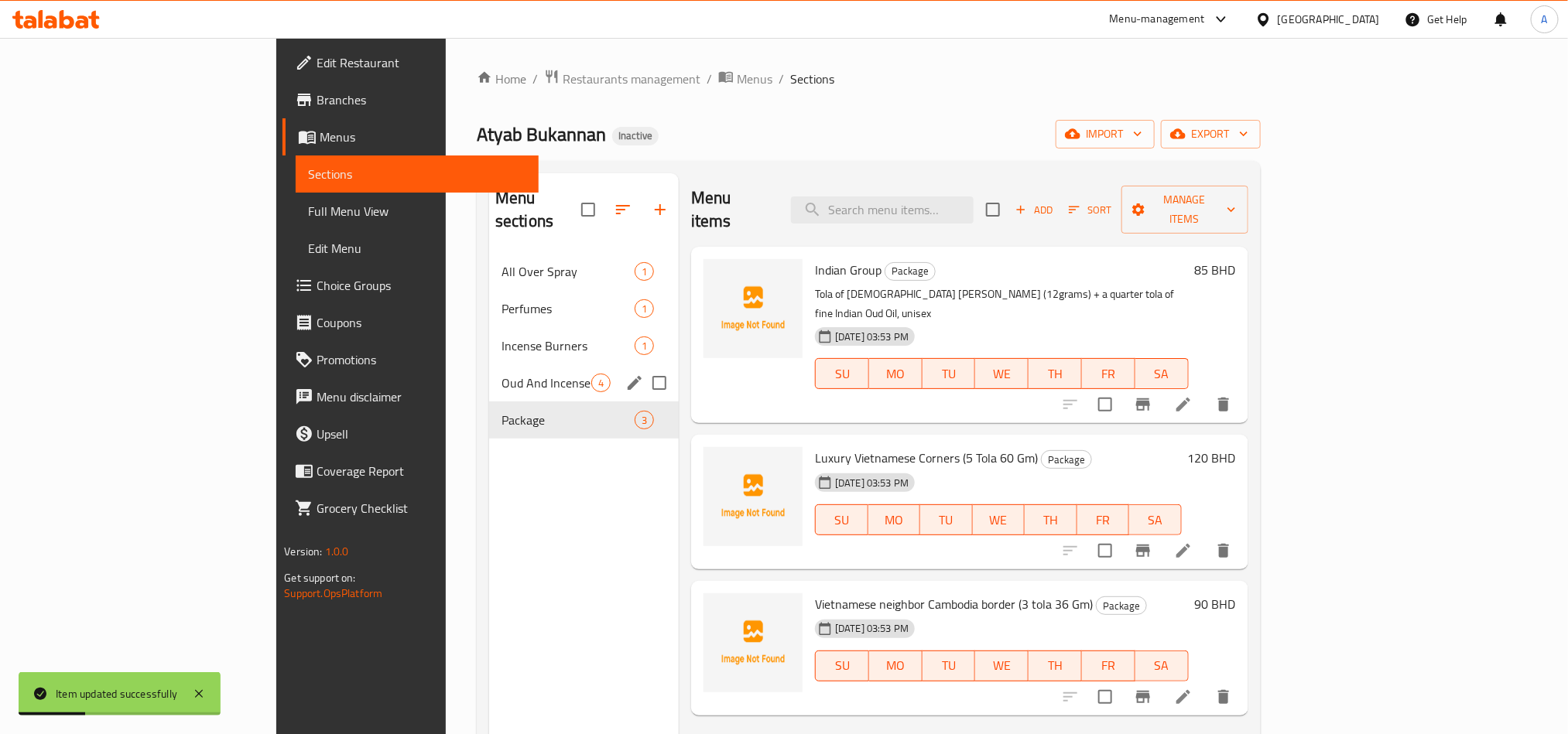
drag, startPoint x: 399, startPoint y: 372, endPoint x: 390, endPoint y: 349, distance: 24.7
click at [490, 372] on div "Oud And Incense 4" at bounding box center [584, 383] width 189 height 37
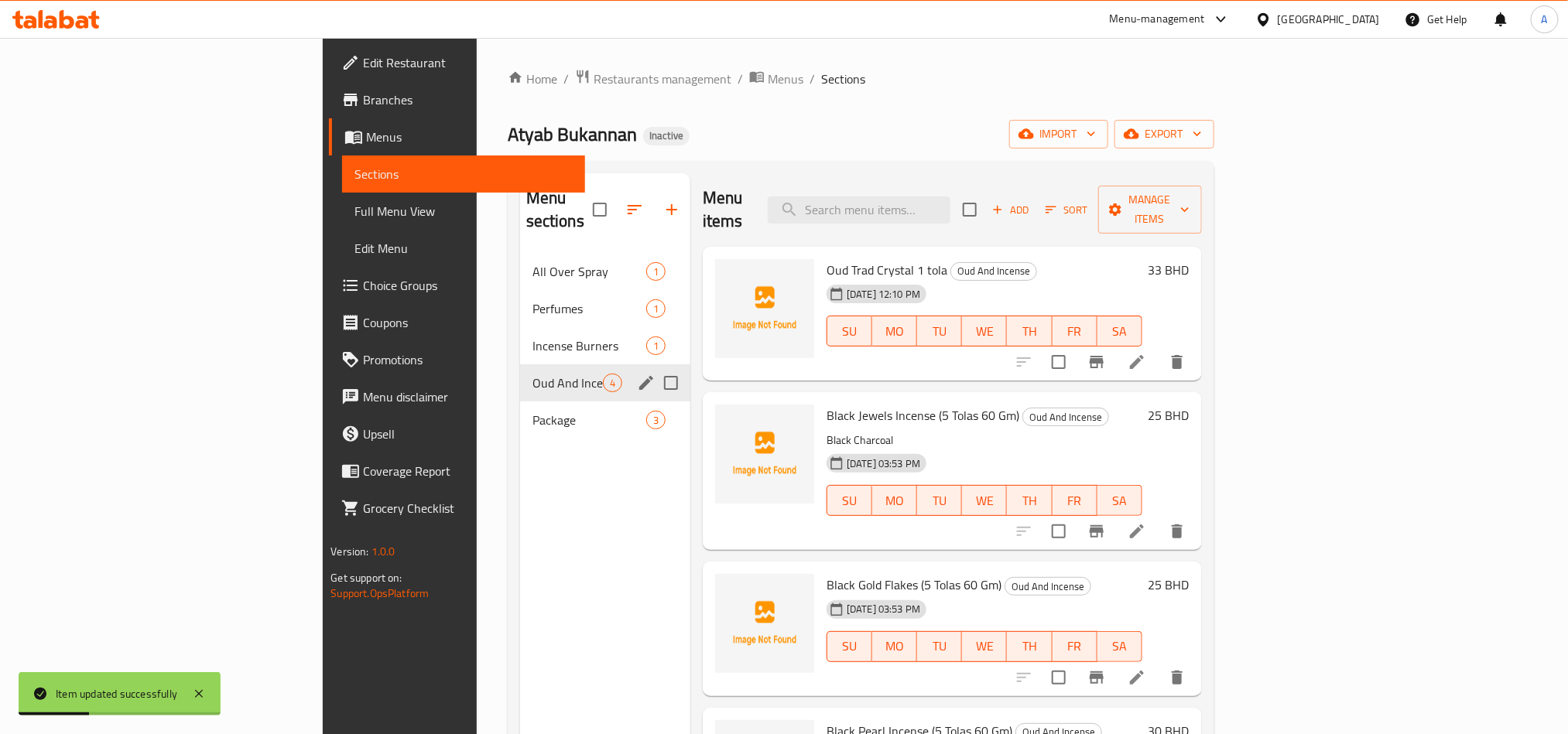
click at [532, 336] on span "Incense Burners" at bounding box center [589, 345] width 114 height 19
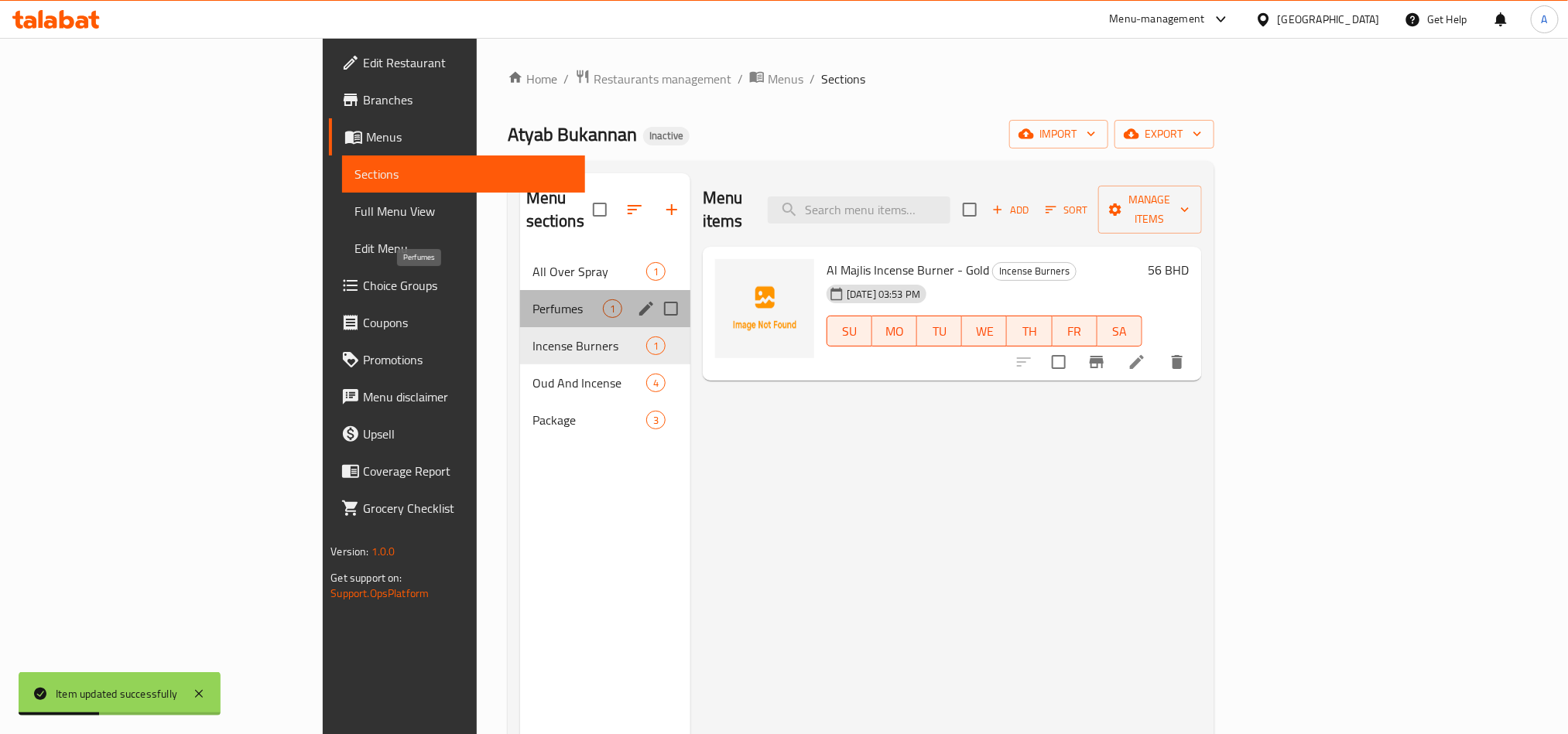
click at [532, 299] on span "Perfumes" at bounding box center [568, 308] width 70 height 19
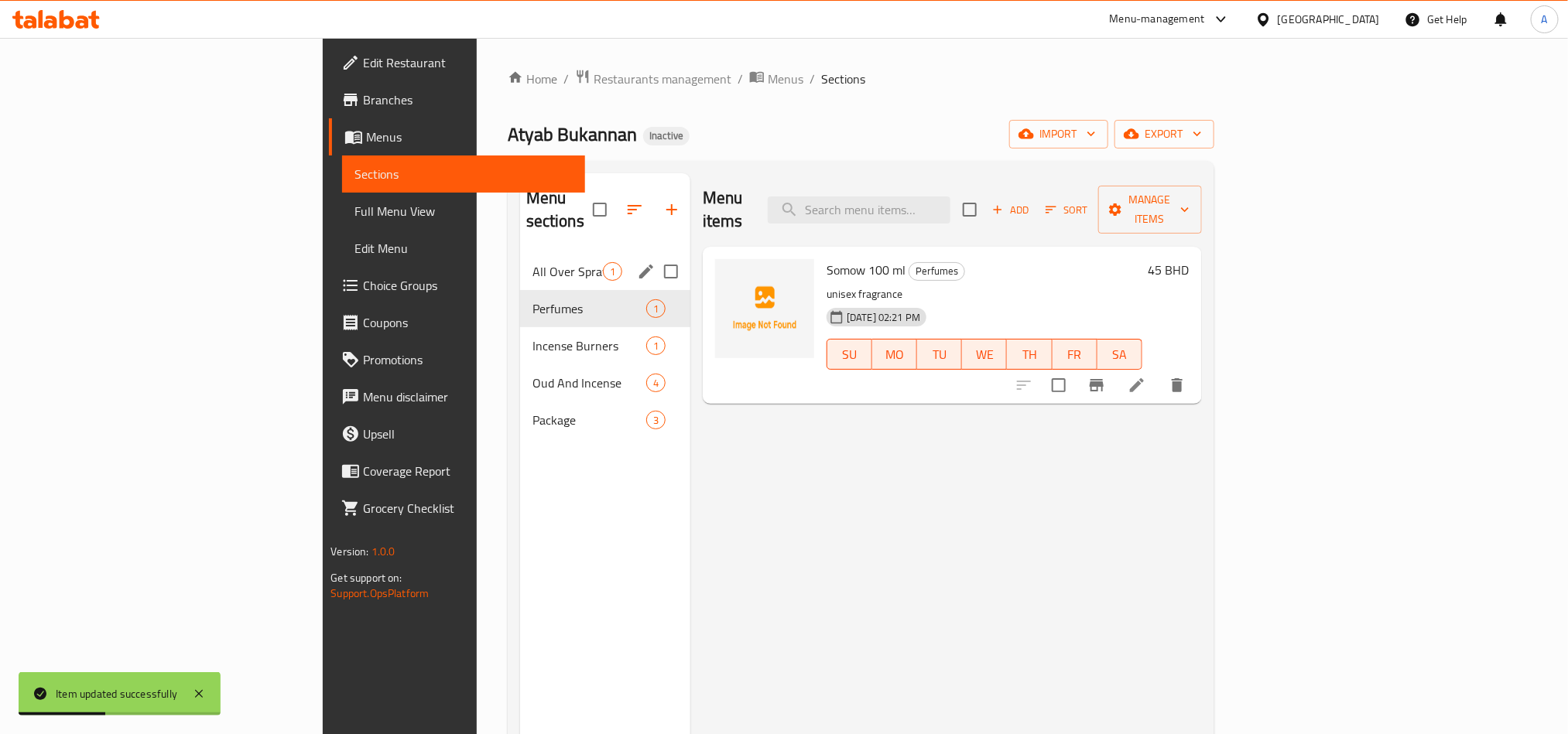
click at [520, 258] on div "All Over Spray 1" at bounding box center [605, 272] width 171 height 37
click at [520, 253] on div "All Over Spray 1" at bounding box center [605, 272] width 171 height 37
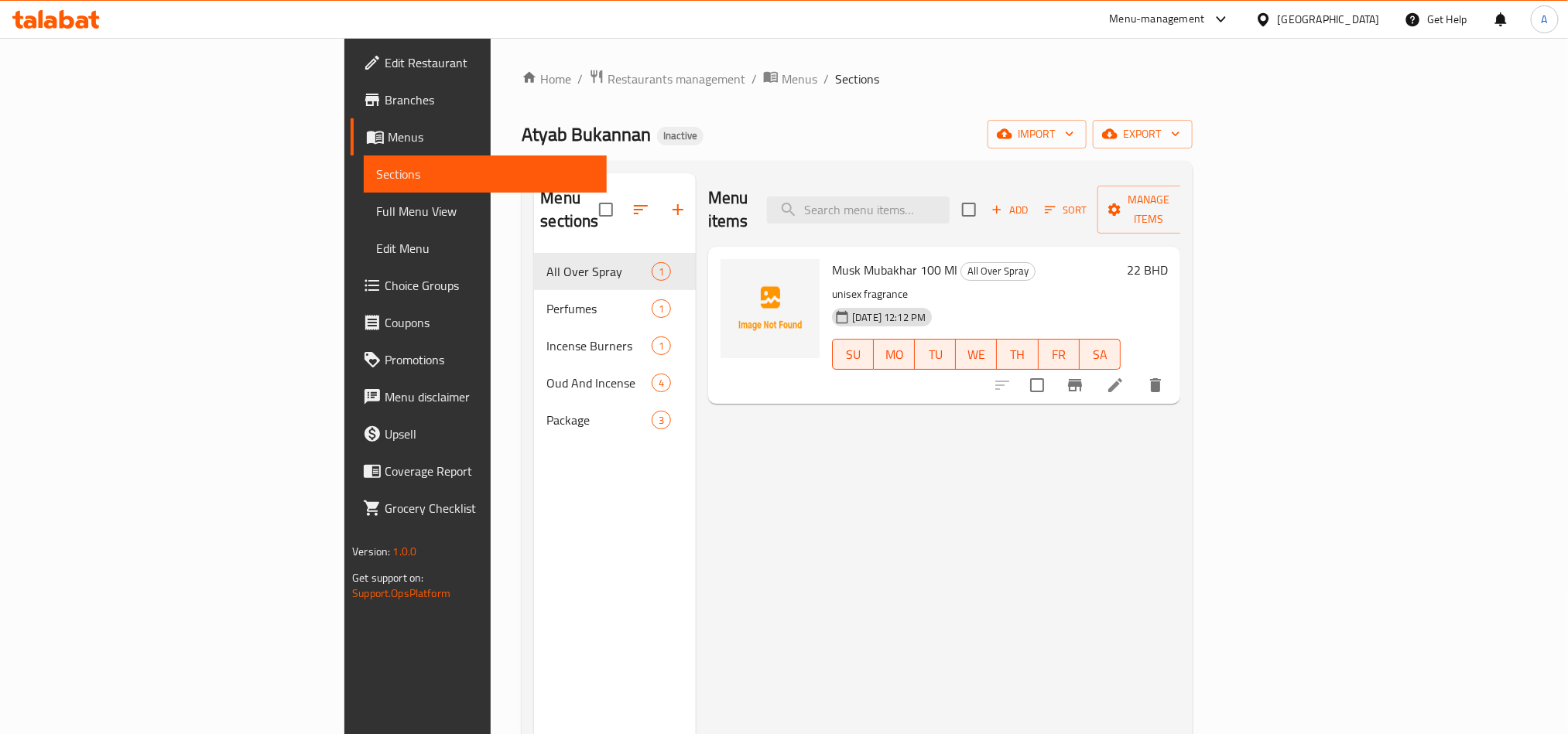
click at [376, 208] on span "Full Menu View" at bounding box center [485, 211] width 217 height 19
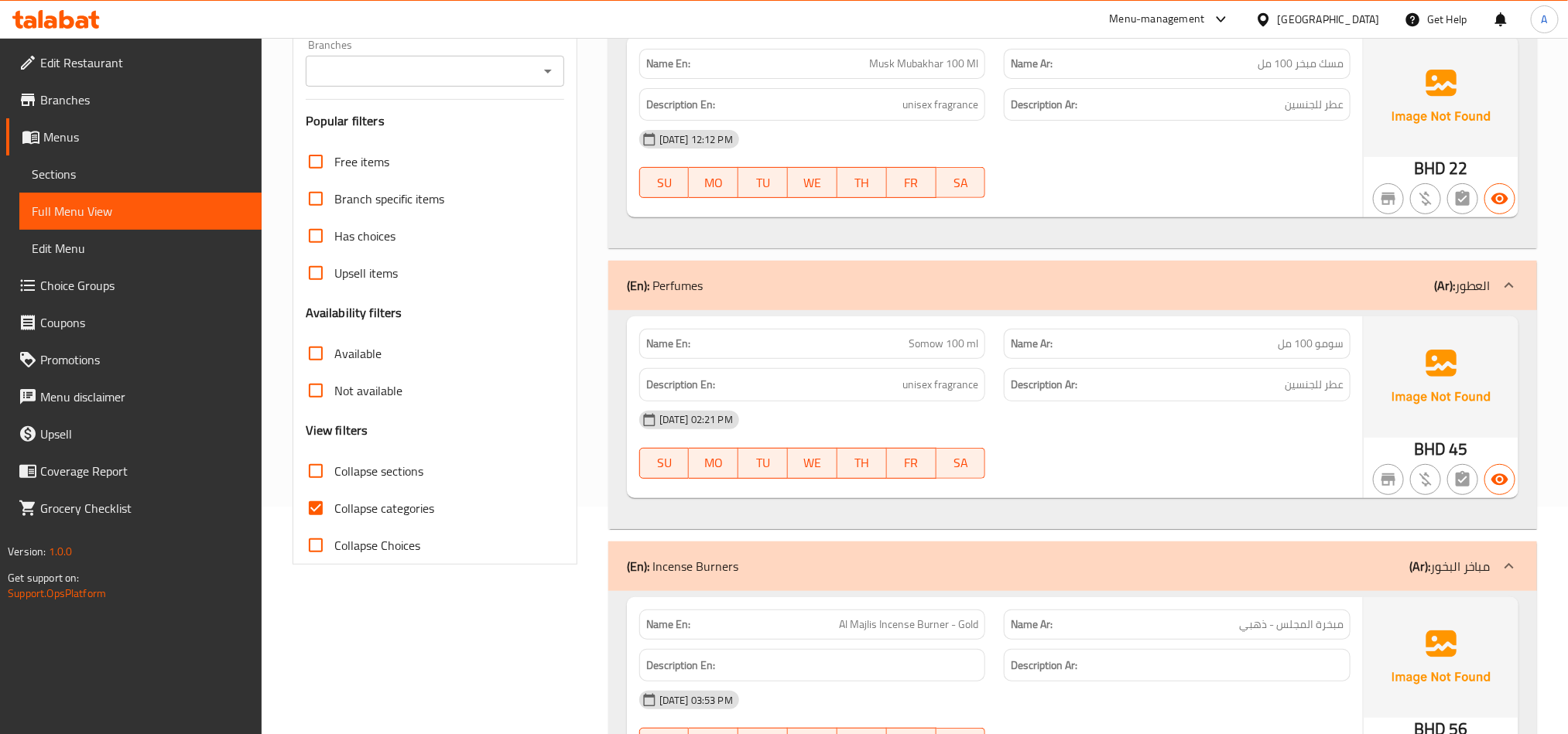
scroll to position [464, 0]
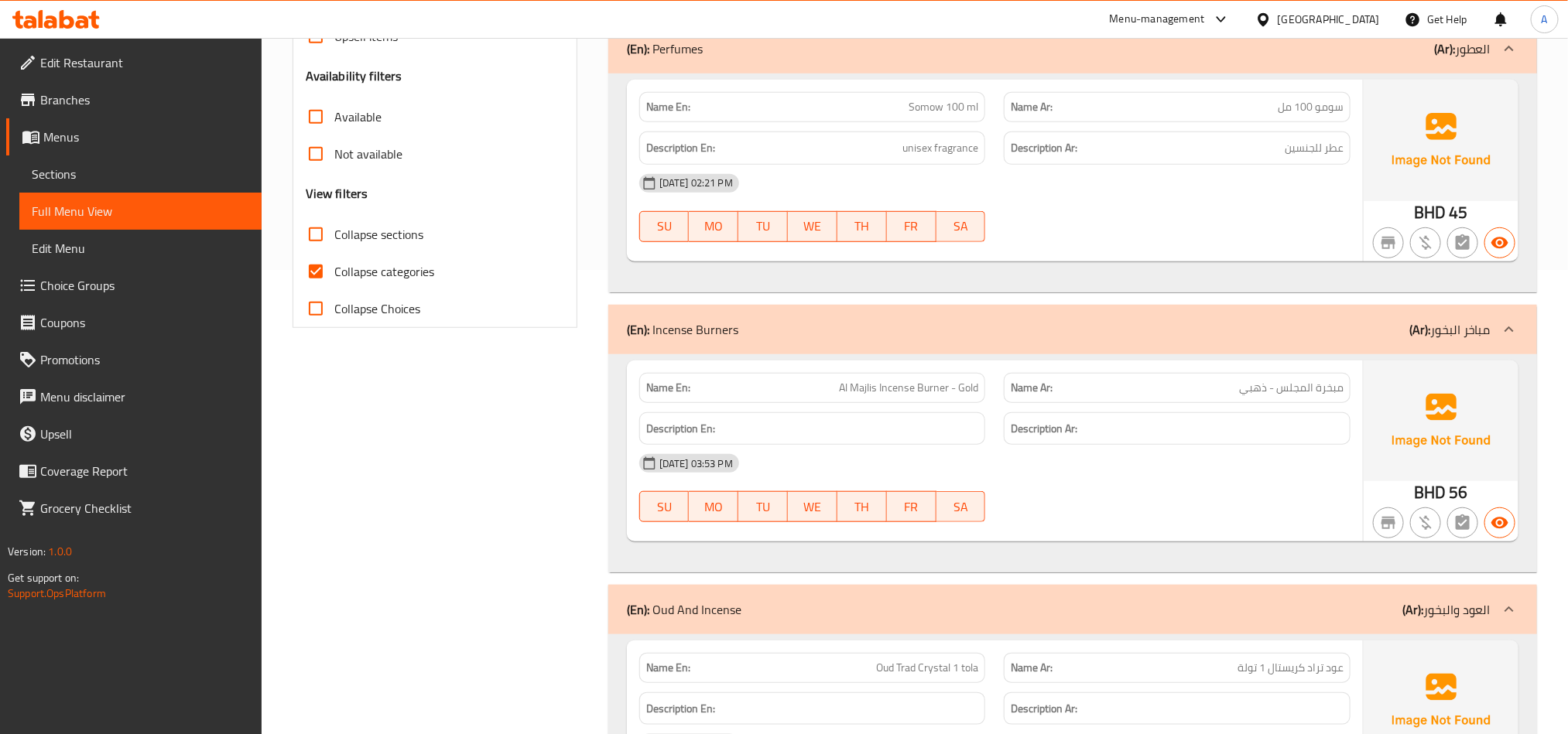
click at [398, 267] on span "Collapse categories" at bounding box center [384, 271] width 99 height 19
click at [334, 267] on input "Collapse categories" at bounding box center [316, 272] width 37 height 37
checkbox input "false"
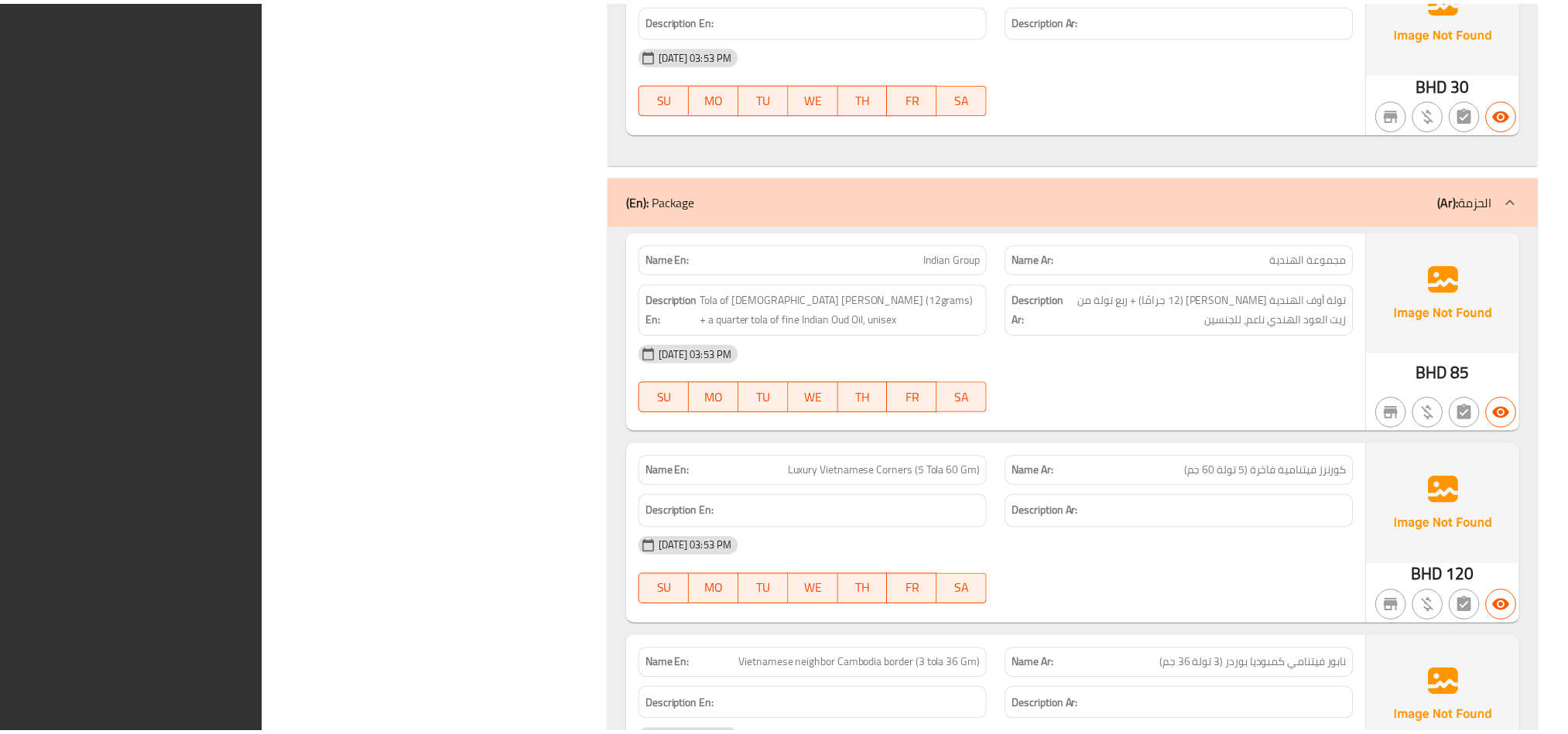
scroll to position [1889, 0]
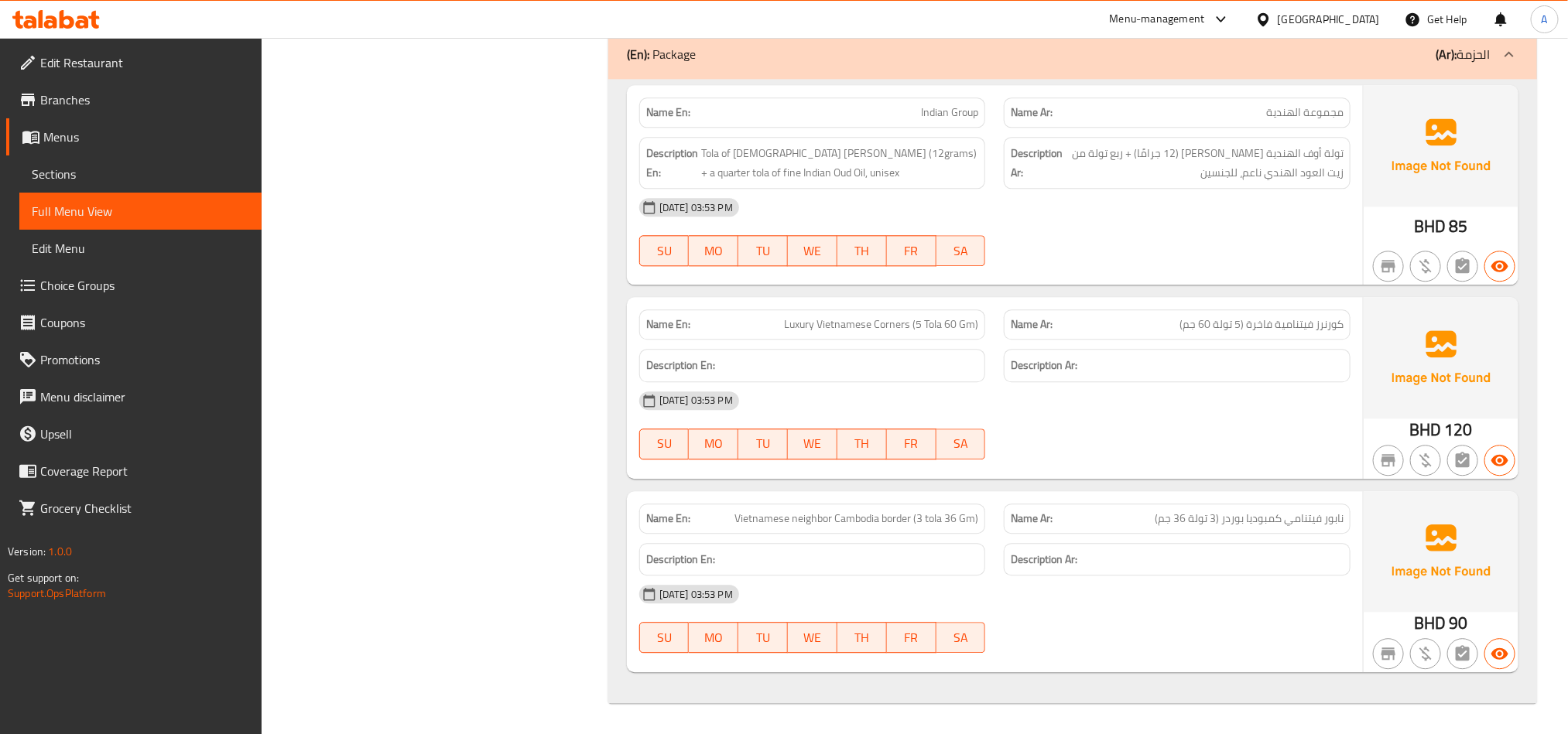
click at [98, 174] on span "Sections" at bounding box center [140, 174] width 217 height 19
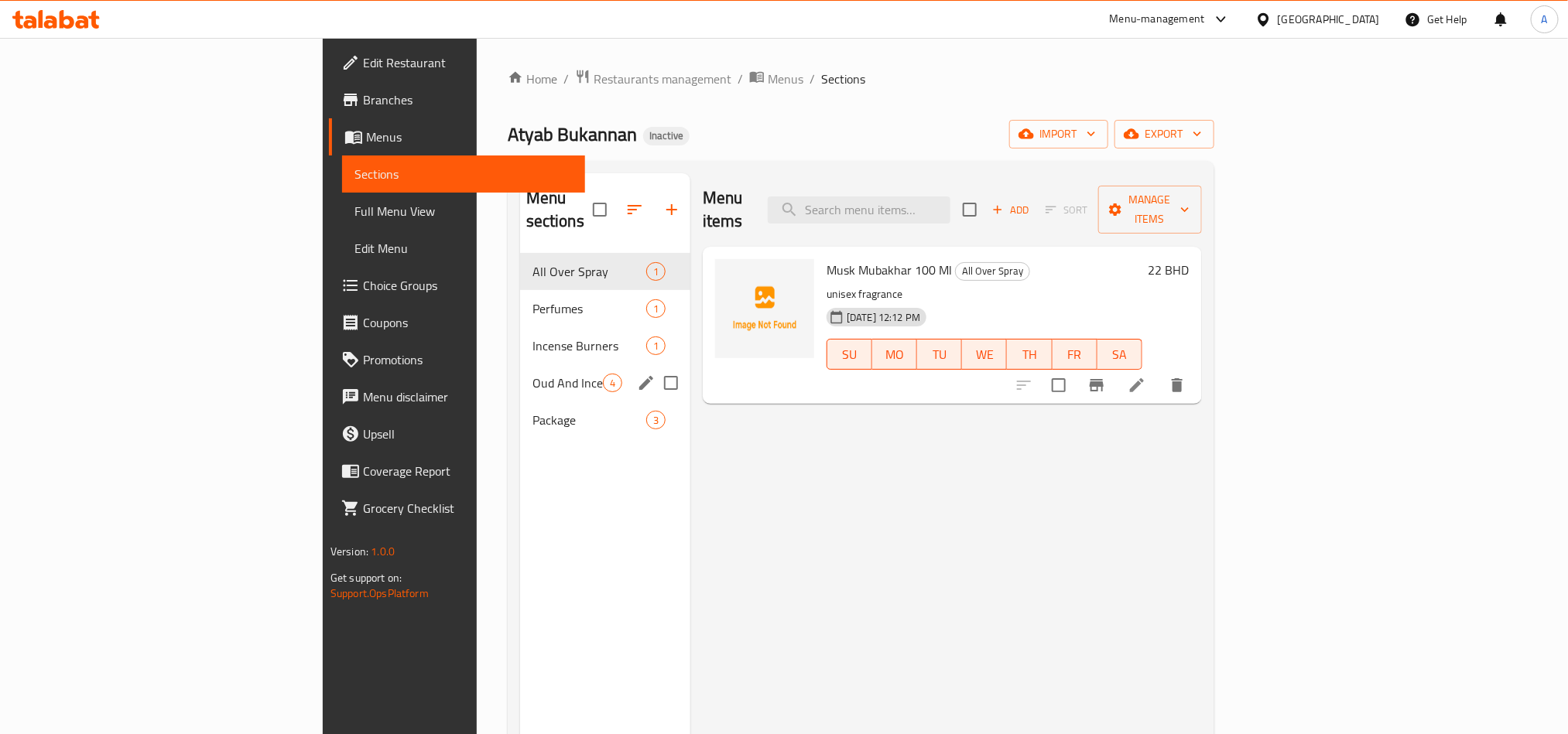
click at [532, 373] on span "Oud And Incense" at bounding box center [568, 382] width 70 height 19
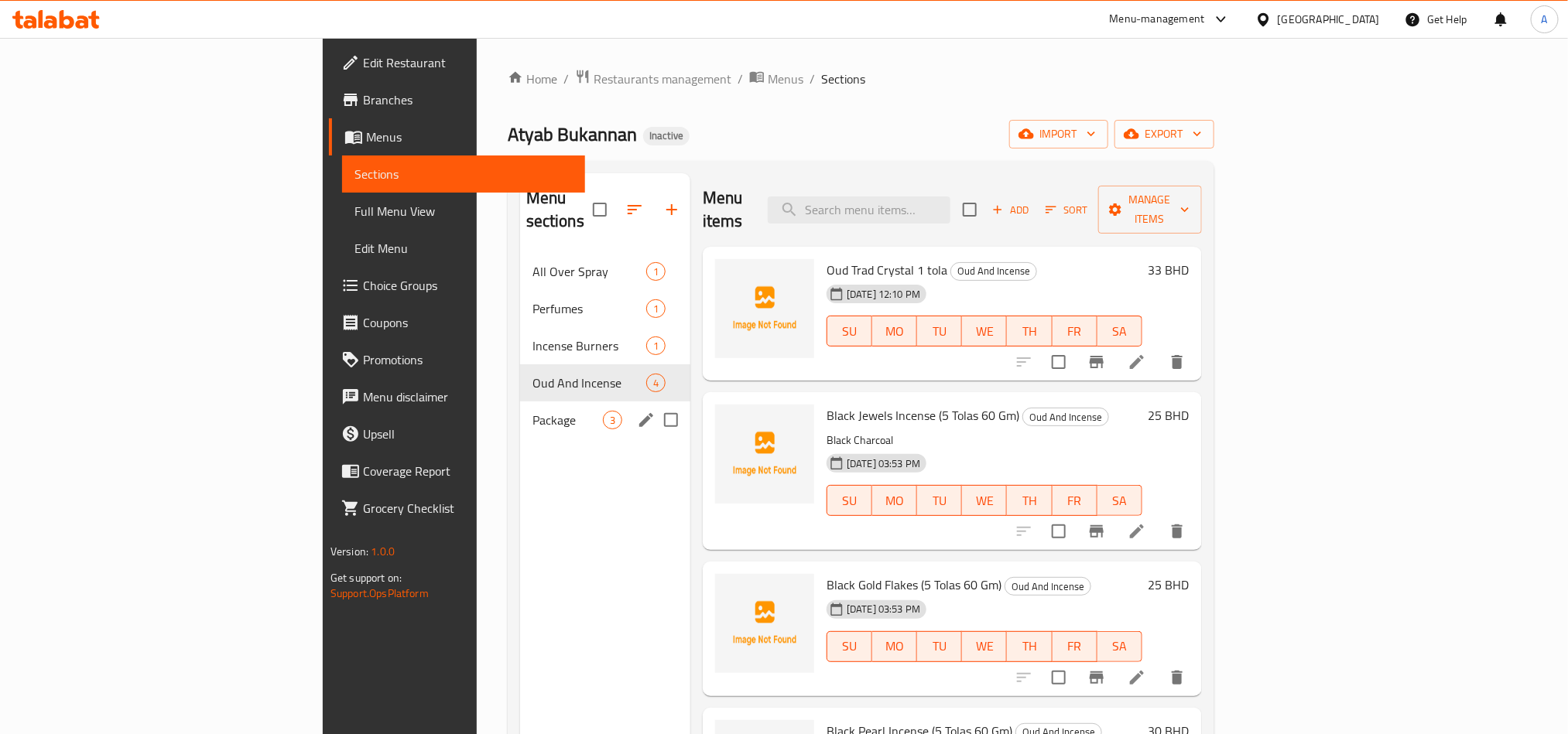
click at [520, 410] on div "Package 3" at bounding box center [605, 420] width 171 height 37
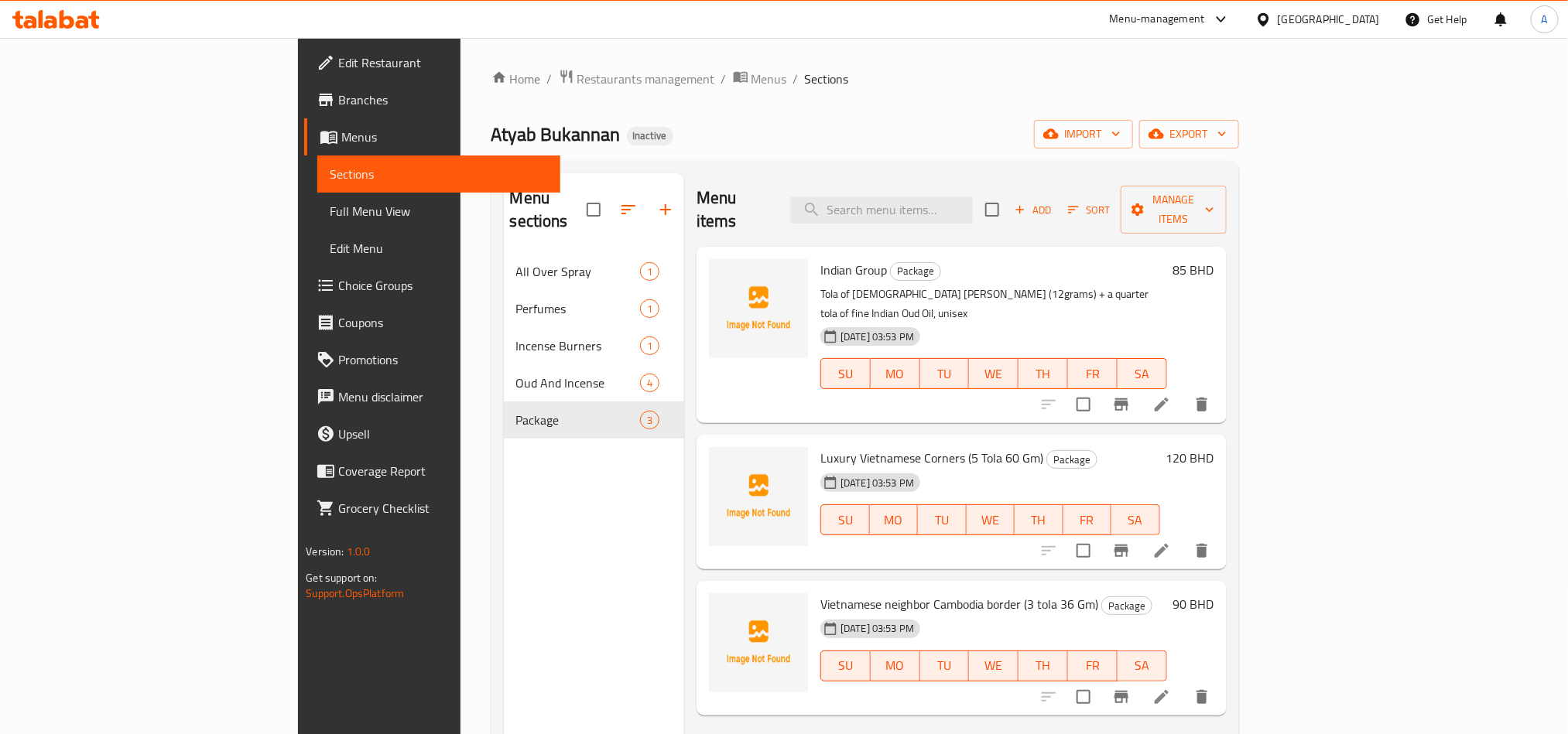
click at [1171, 396] on icon at bounding box center [1161, 405] width 19 height 19
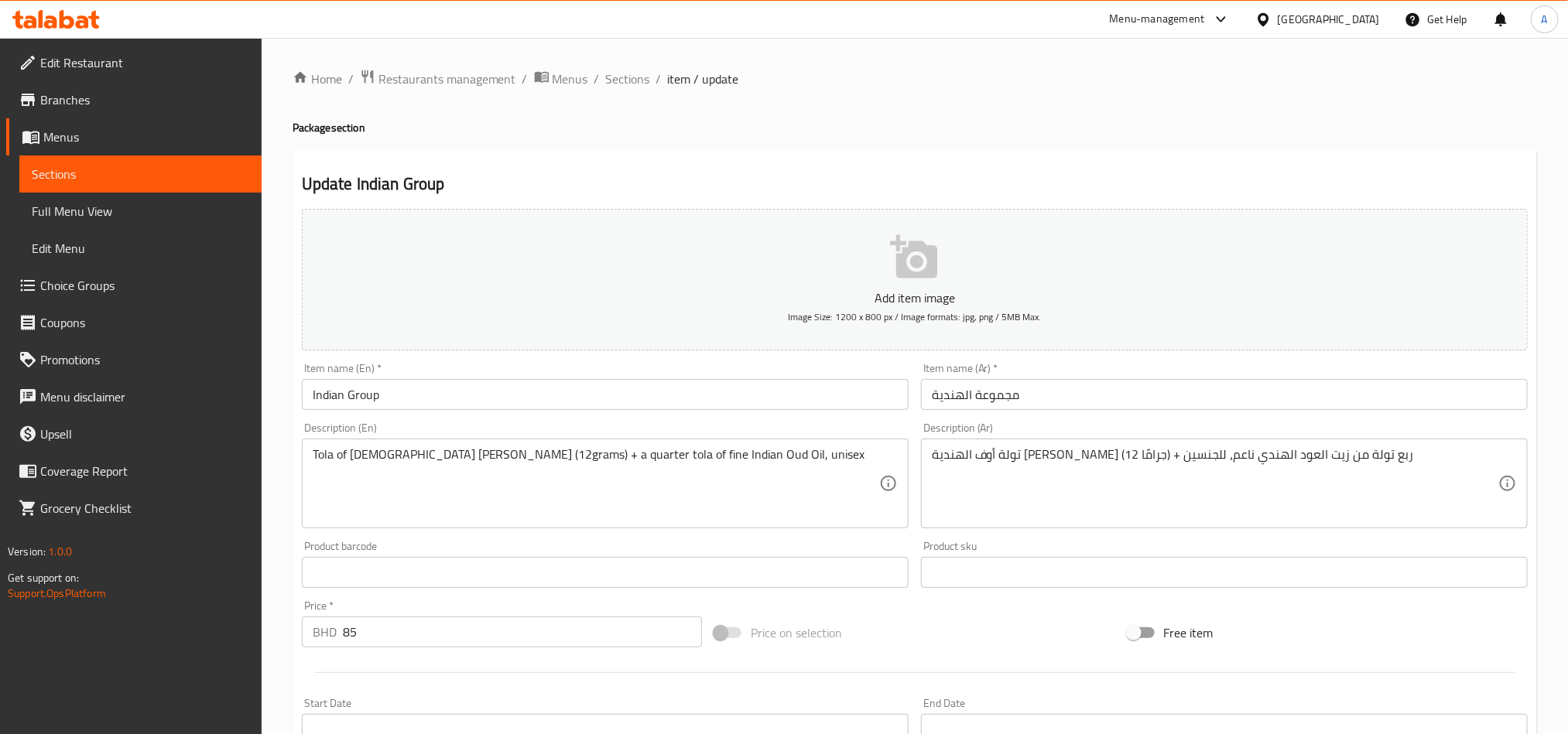
click at [995, 177] on h2 "Update Indian Group" at bounding box center [914, 184] width 1226 height 23
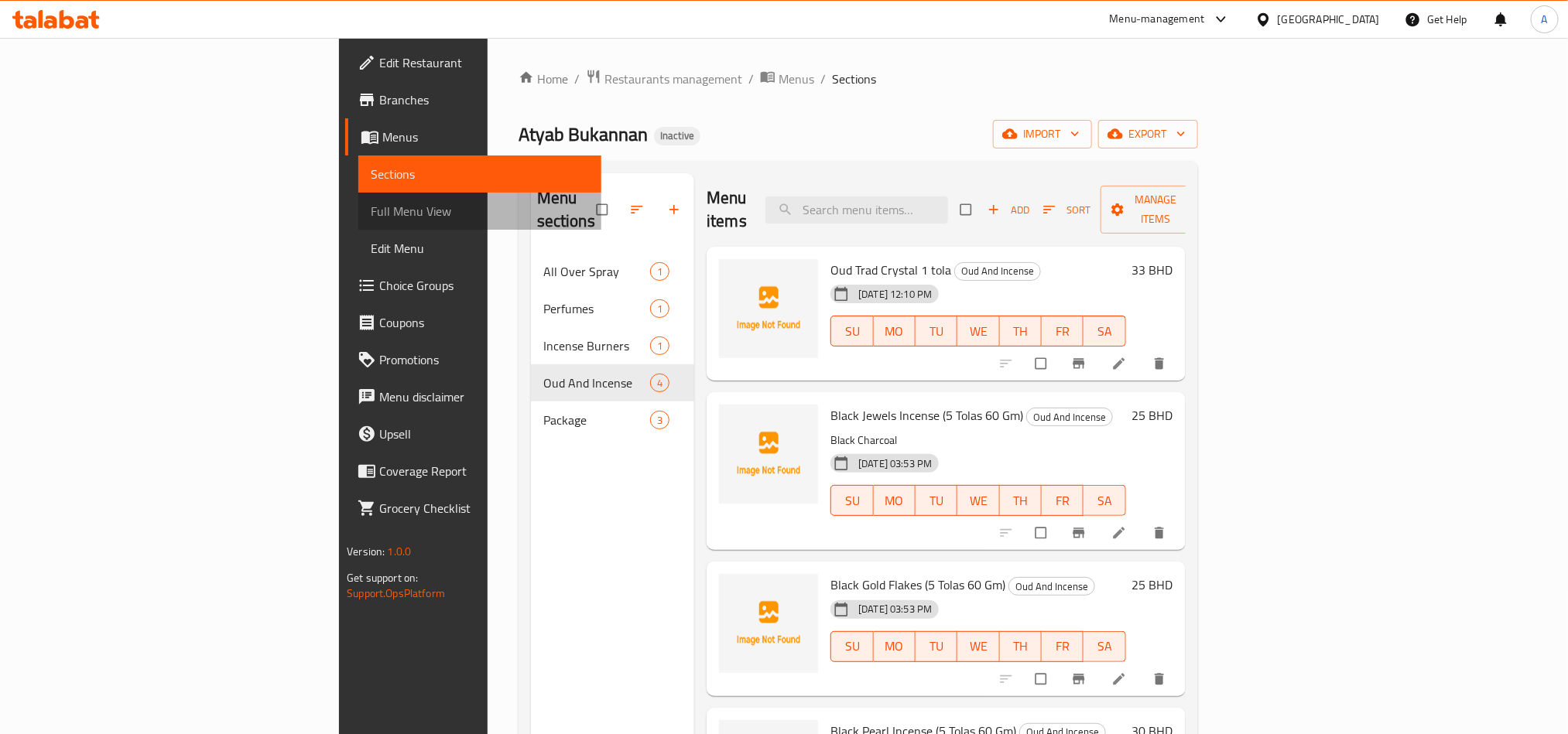
click at [371, 212] on span "Full Menu View" at bounding box center [479, 211] width 217 height 19
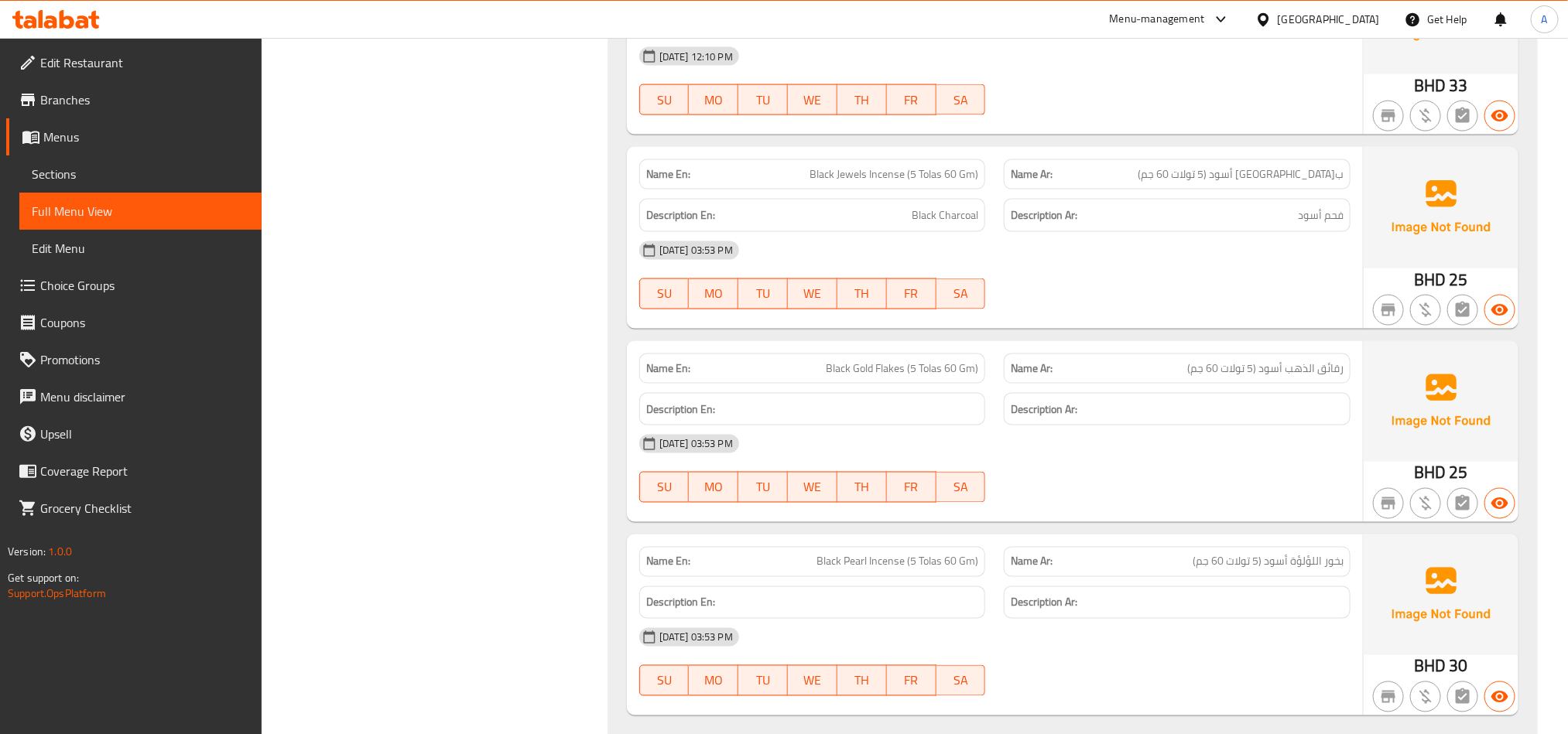
scroll to position [1160, 0]
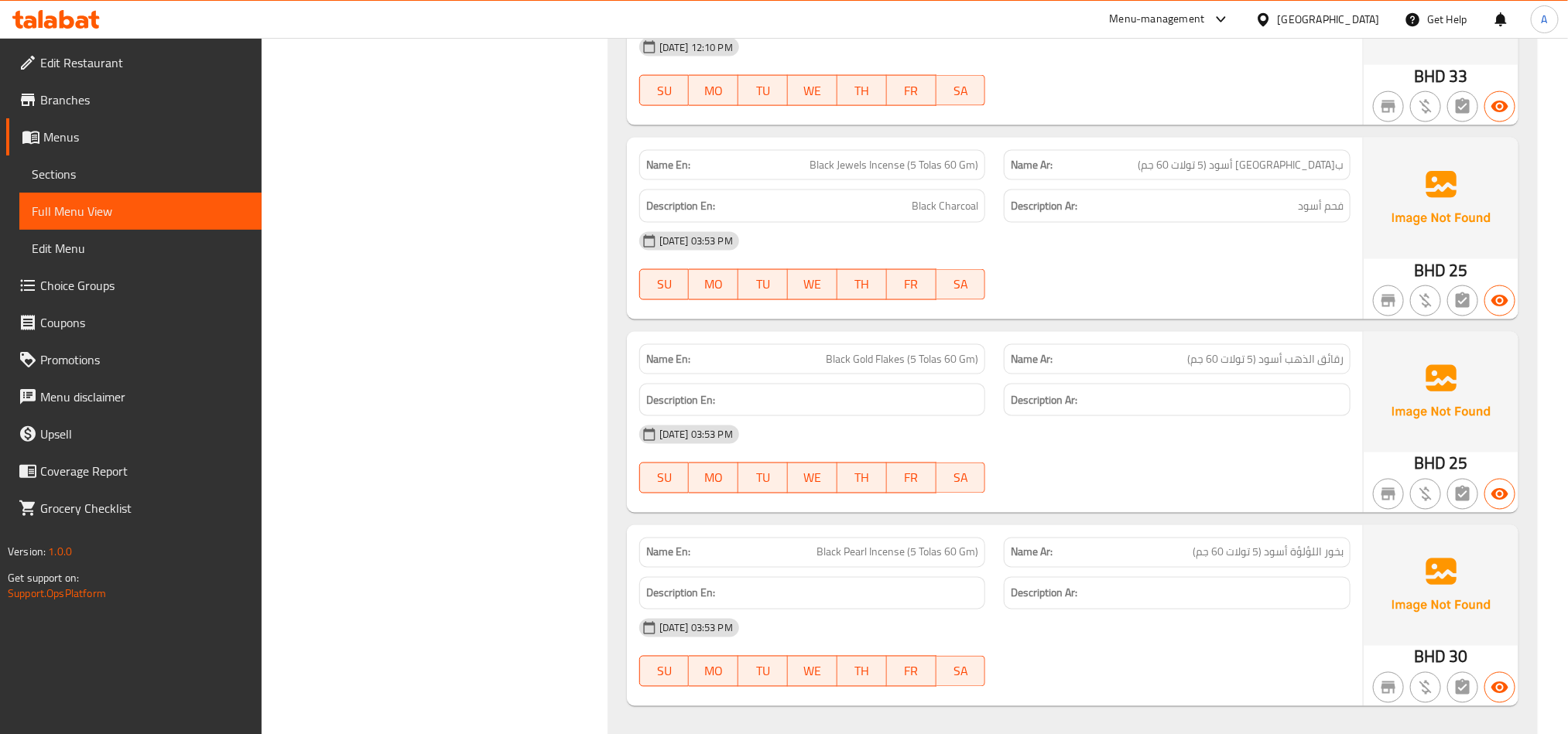
click at [917, 560] on span "Black Pearl Incense (5 Tolas 60 Gm)" at bounding box center [897, 553] width 162 height 17
copy span "Black Pearl Incense (5 Tolas 60 Gm)"
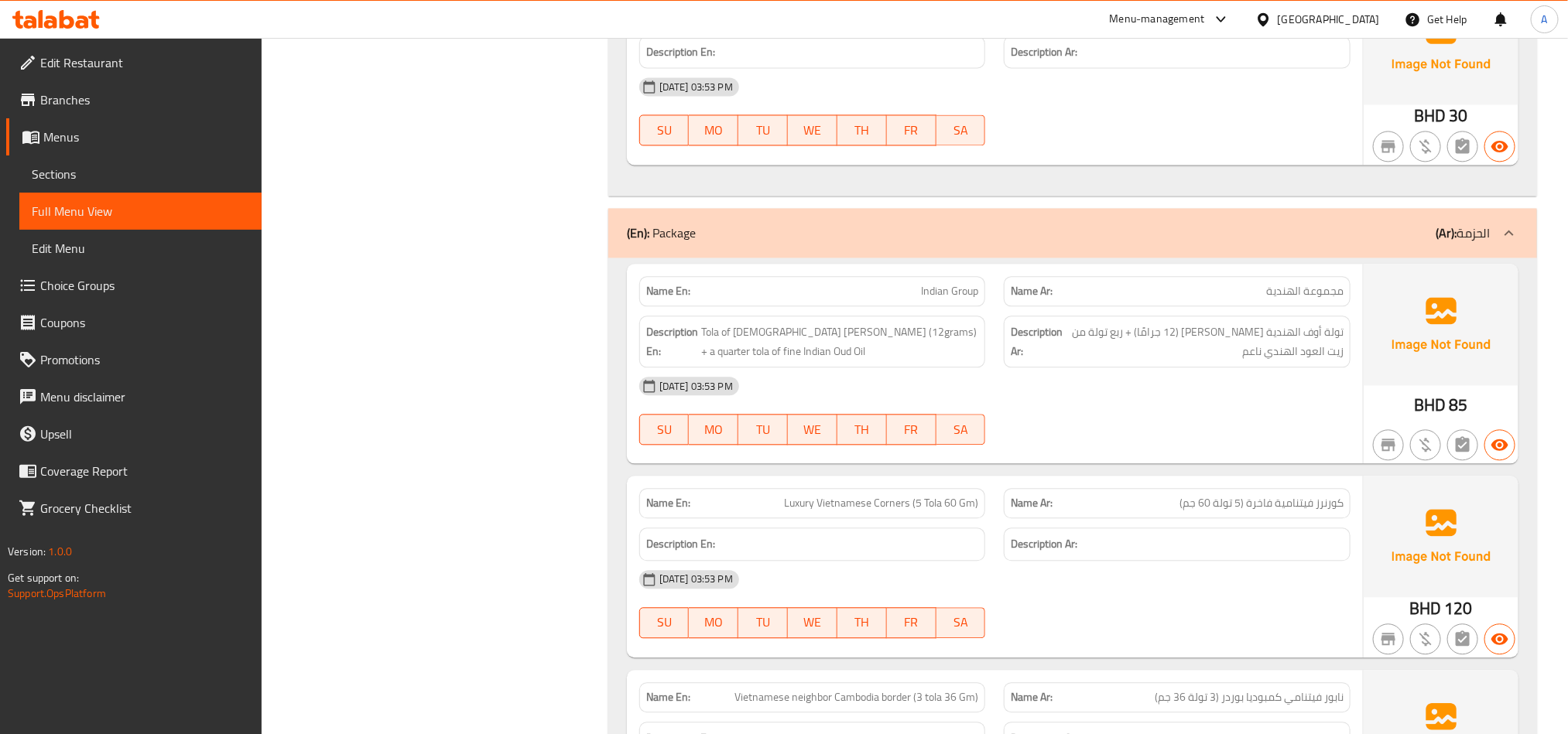
scroll to position [1741, 0]
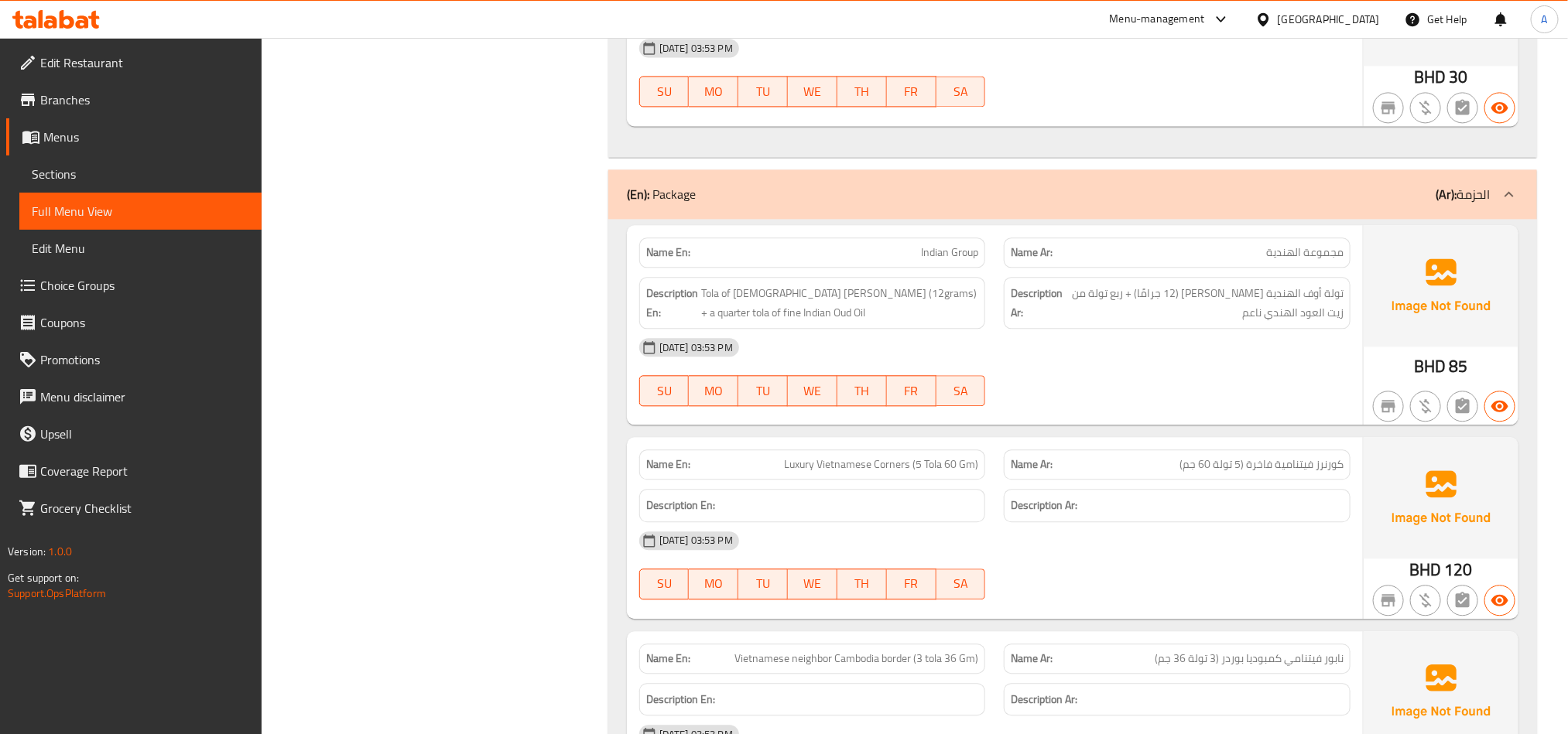
copy span "Luxury Vietnamese Corners (5 Tola 60 Gm)"
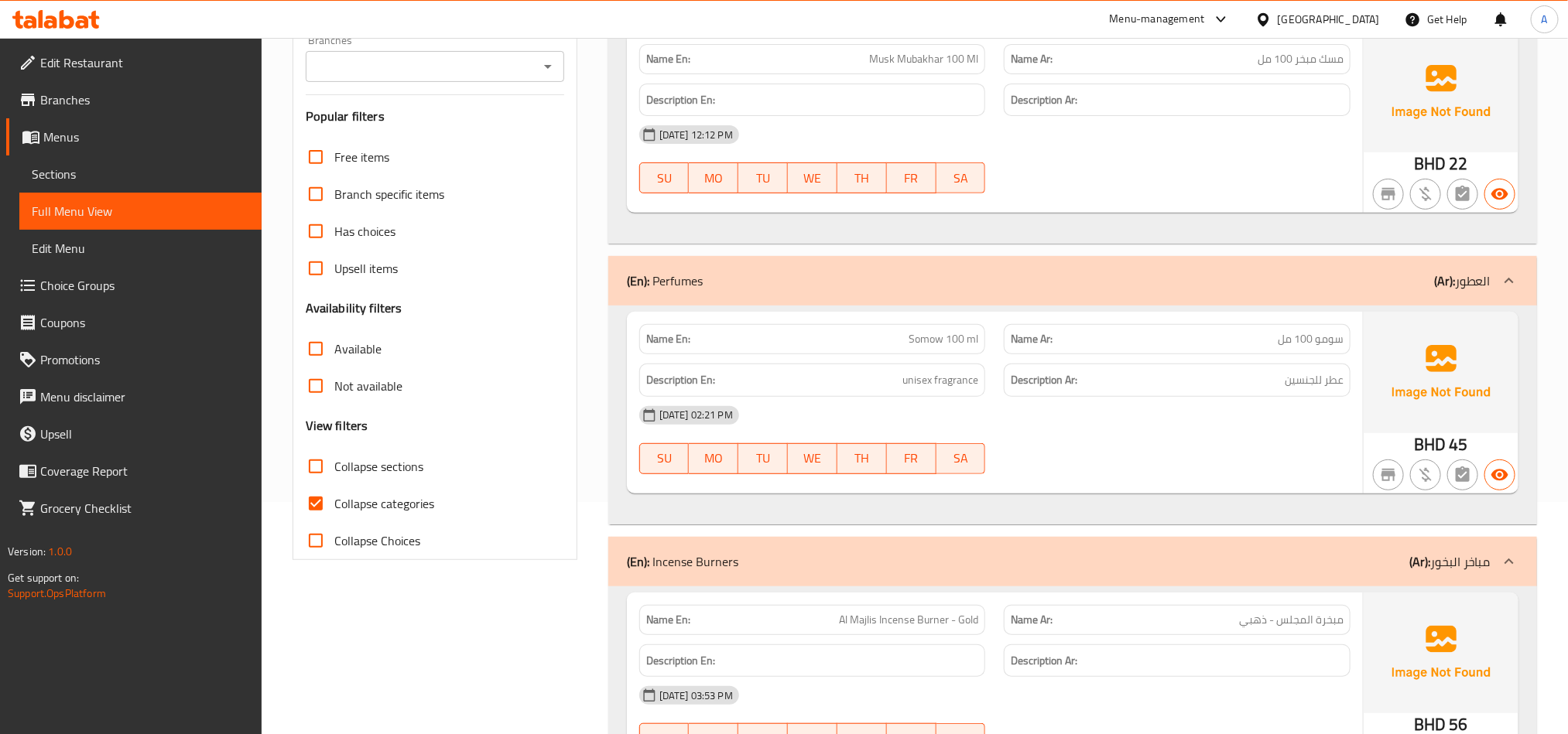
scroll to position [0, 0]
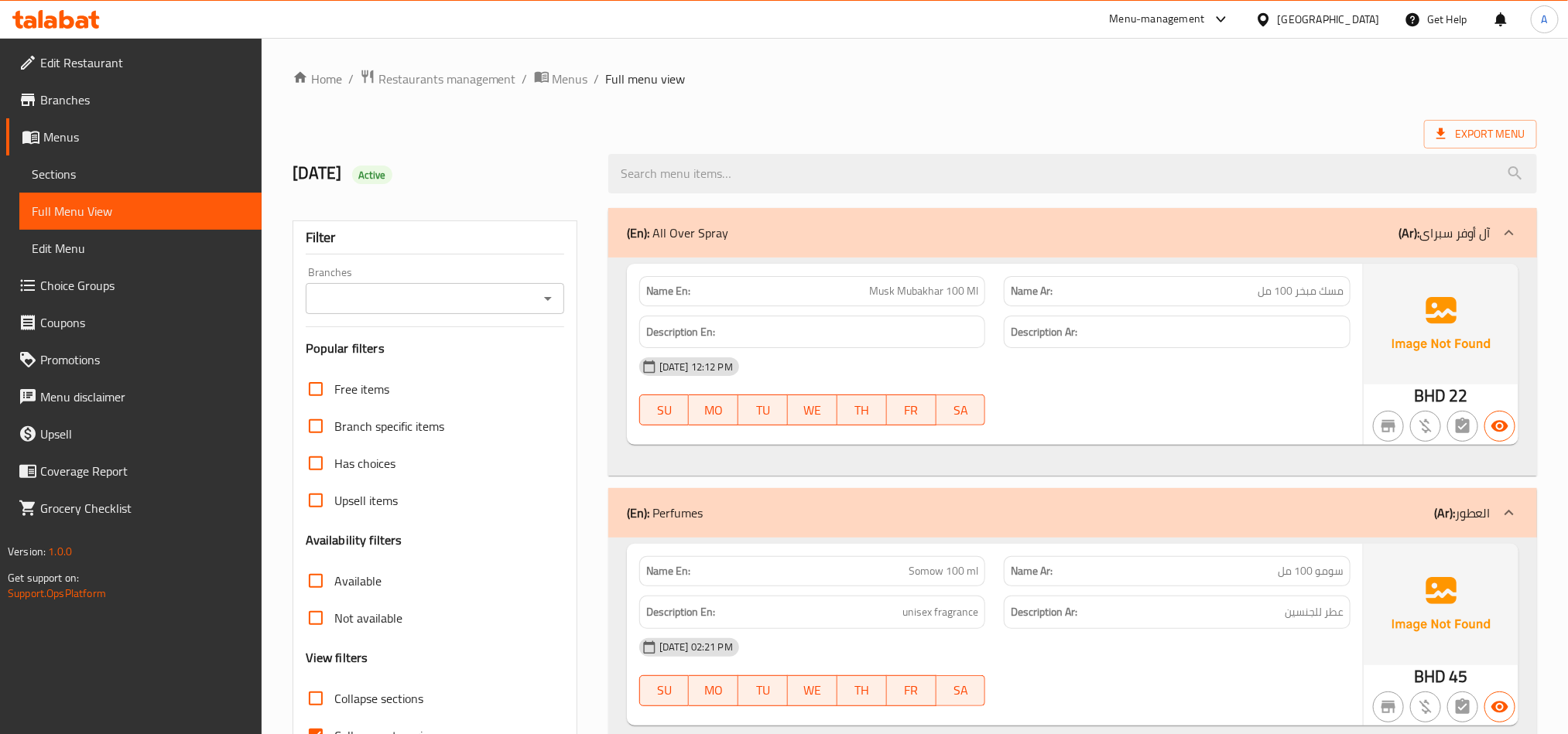
click at [929, 281] on div "Name En: Musk Mubakhar 100 Ml" at bounding box center [813, 290] width 347 height 30
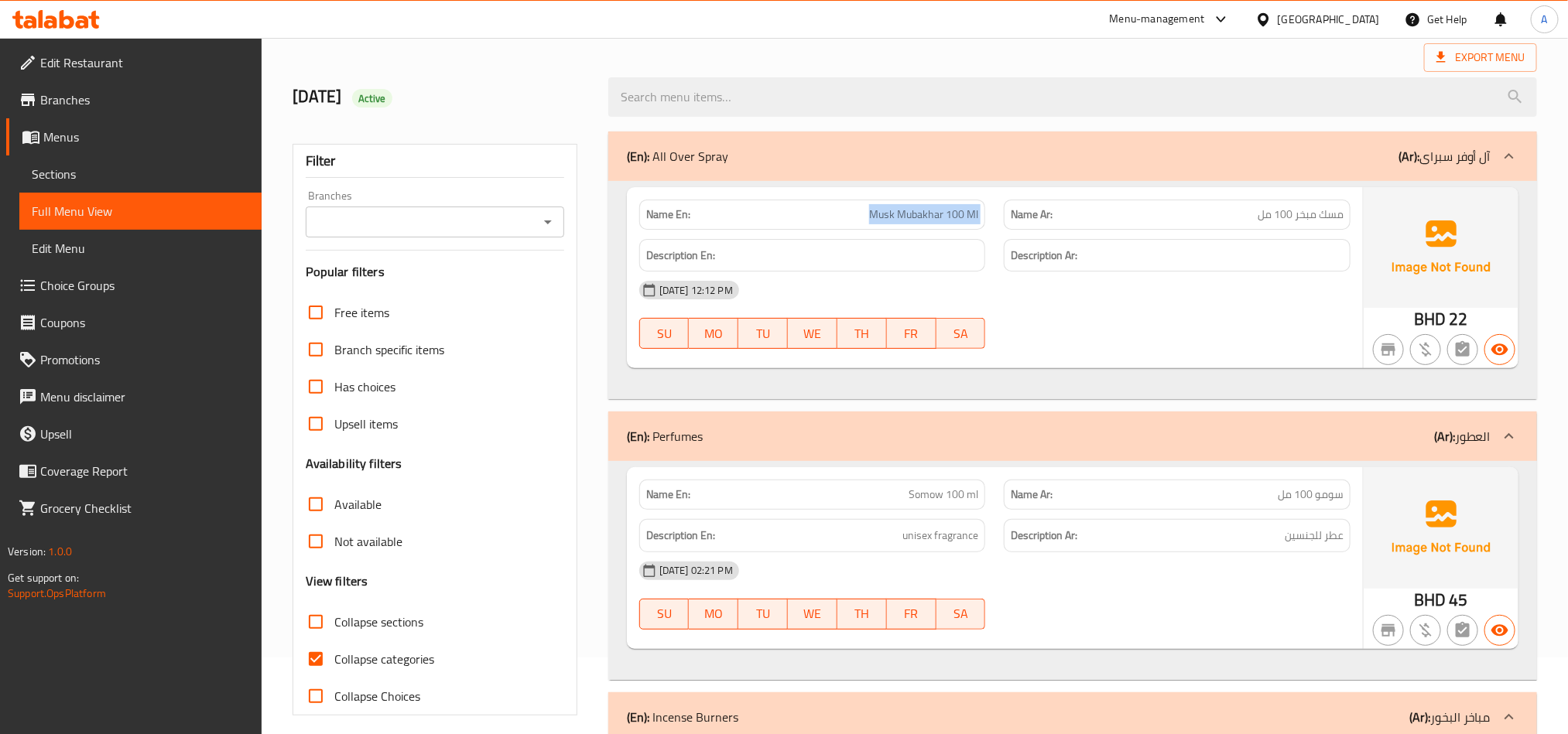
scroll to position [116, 0]
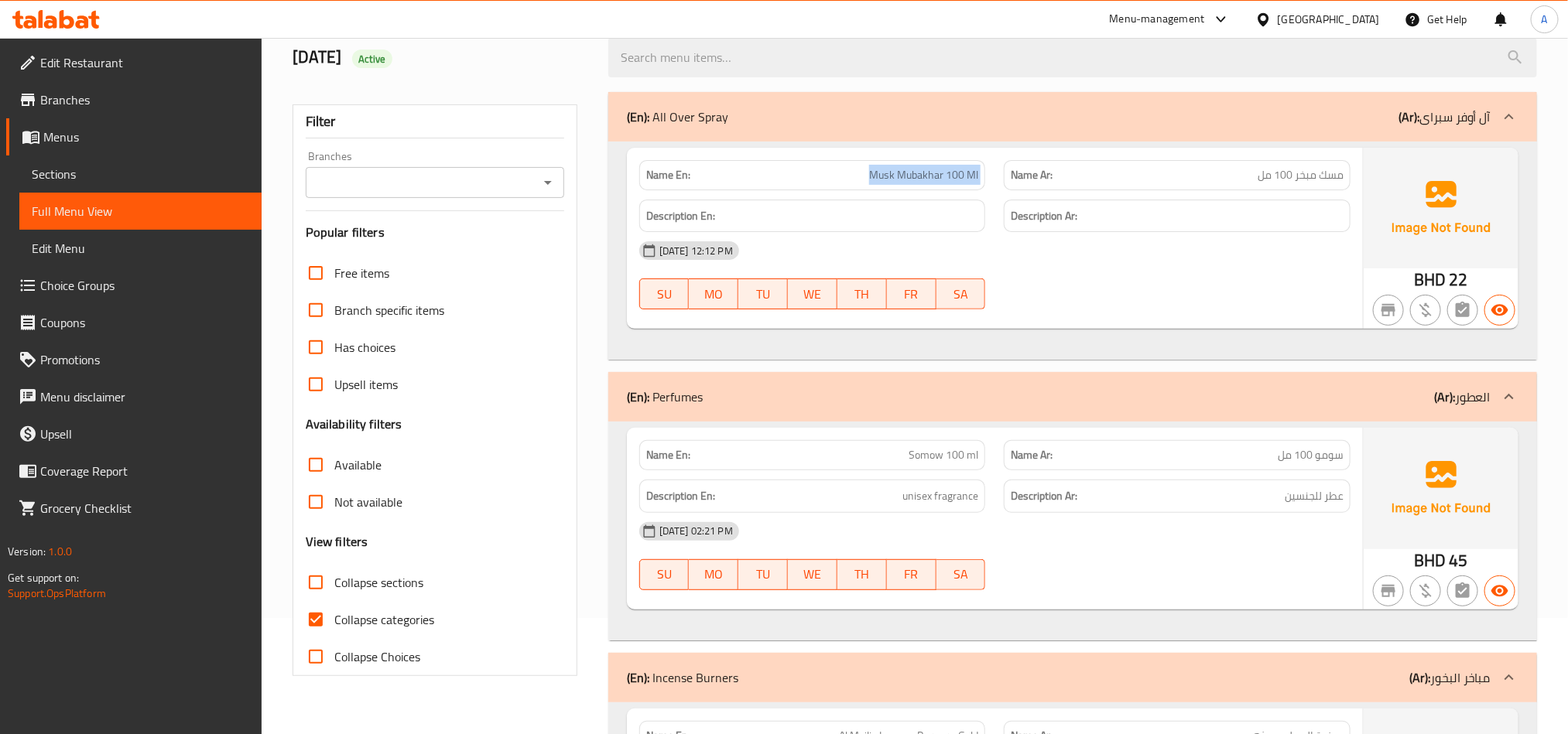
click at [924, 181] on span "Musk Mubakhar 100 Ml" at bounding box center [923, 174] width 109 height 17
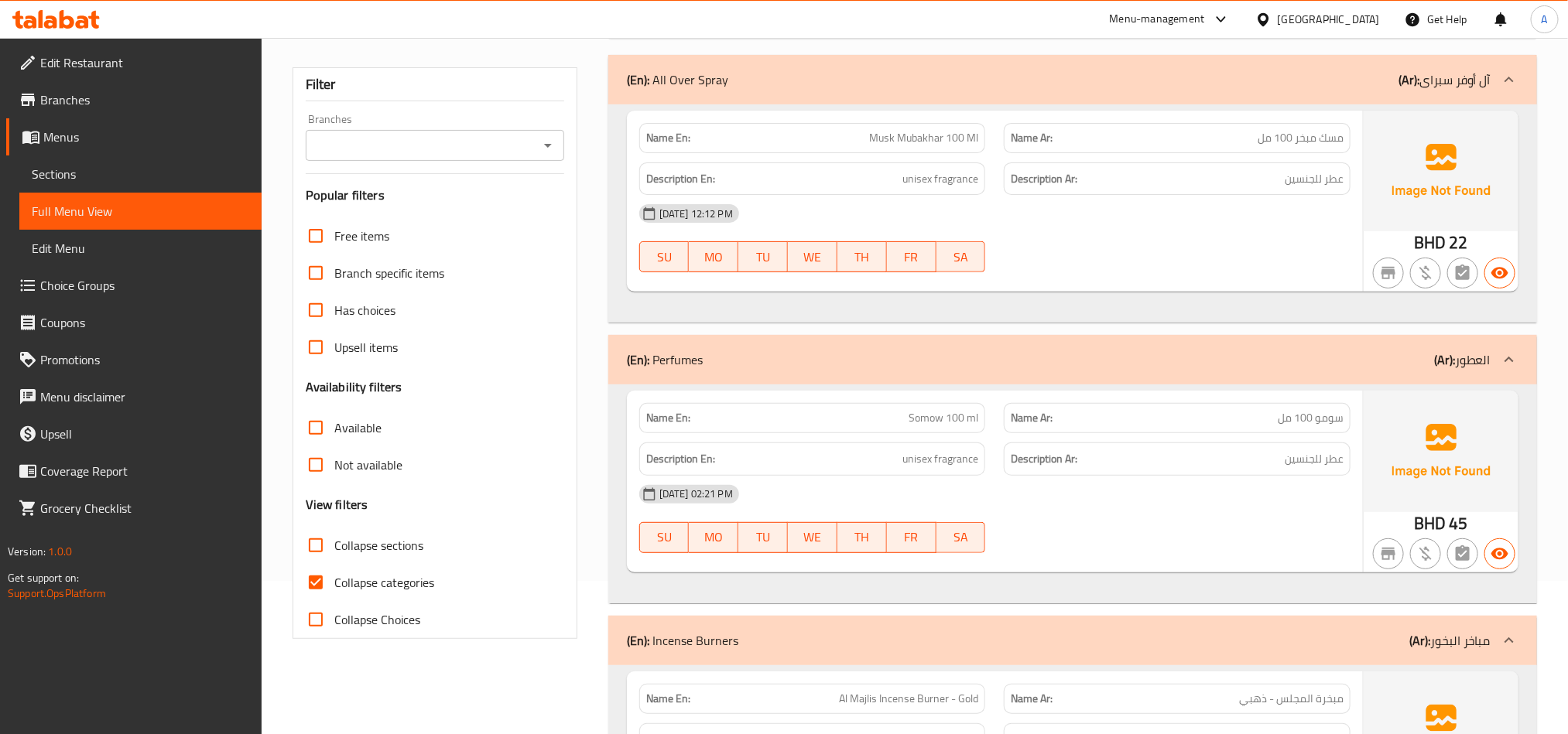
scroll to position [232, 0]
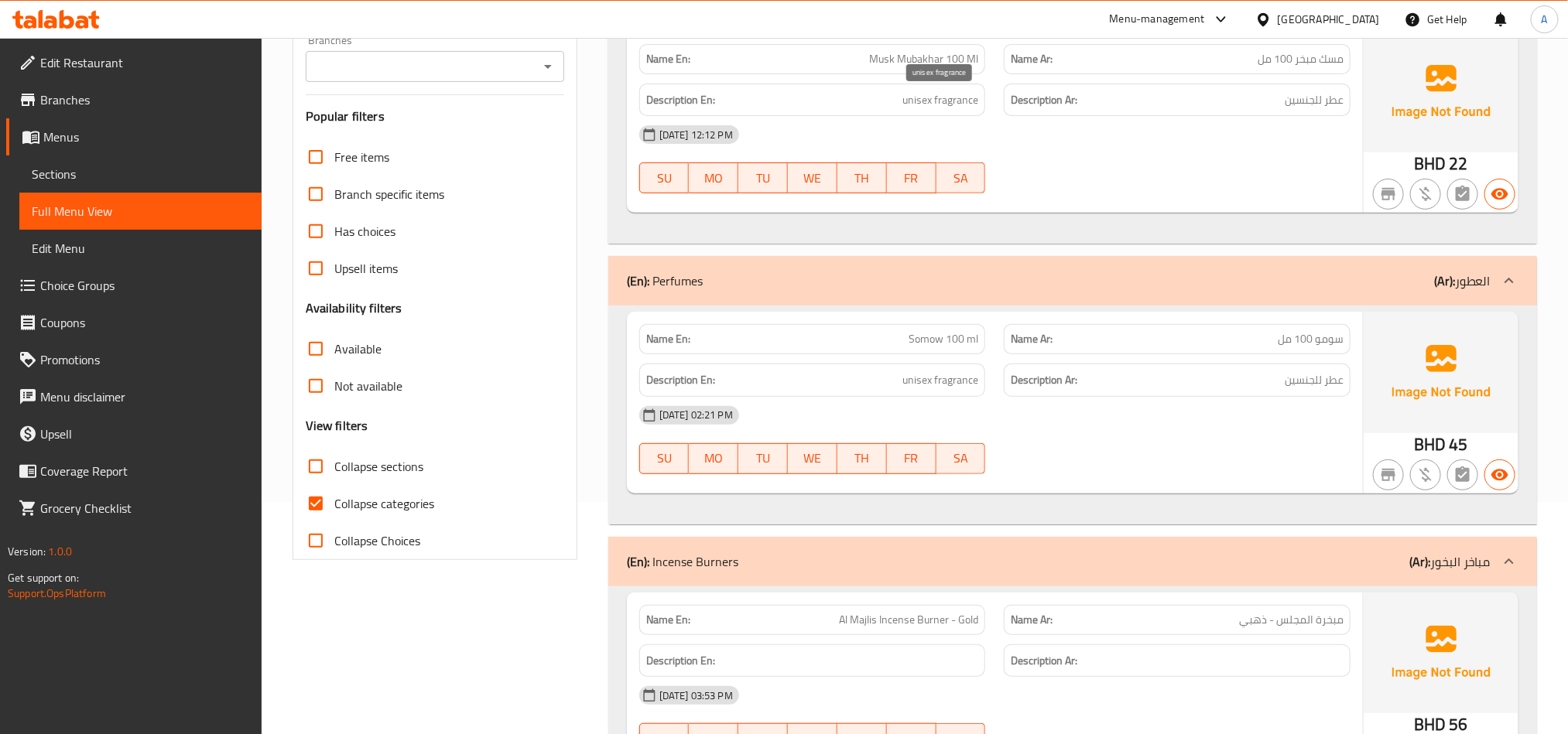
click at [955, 103] on span "unisex fragrance" at bounding box center [940, 100] width 76 height 19
copy span "unisex fragrance"
click at [1306, 107] on span "عطر للجنسين" at bounding box center [1313, 100] width 59 height 19
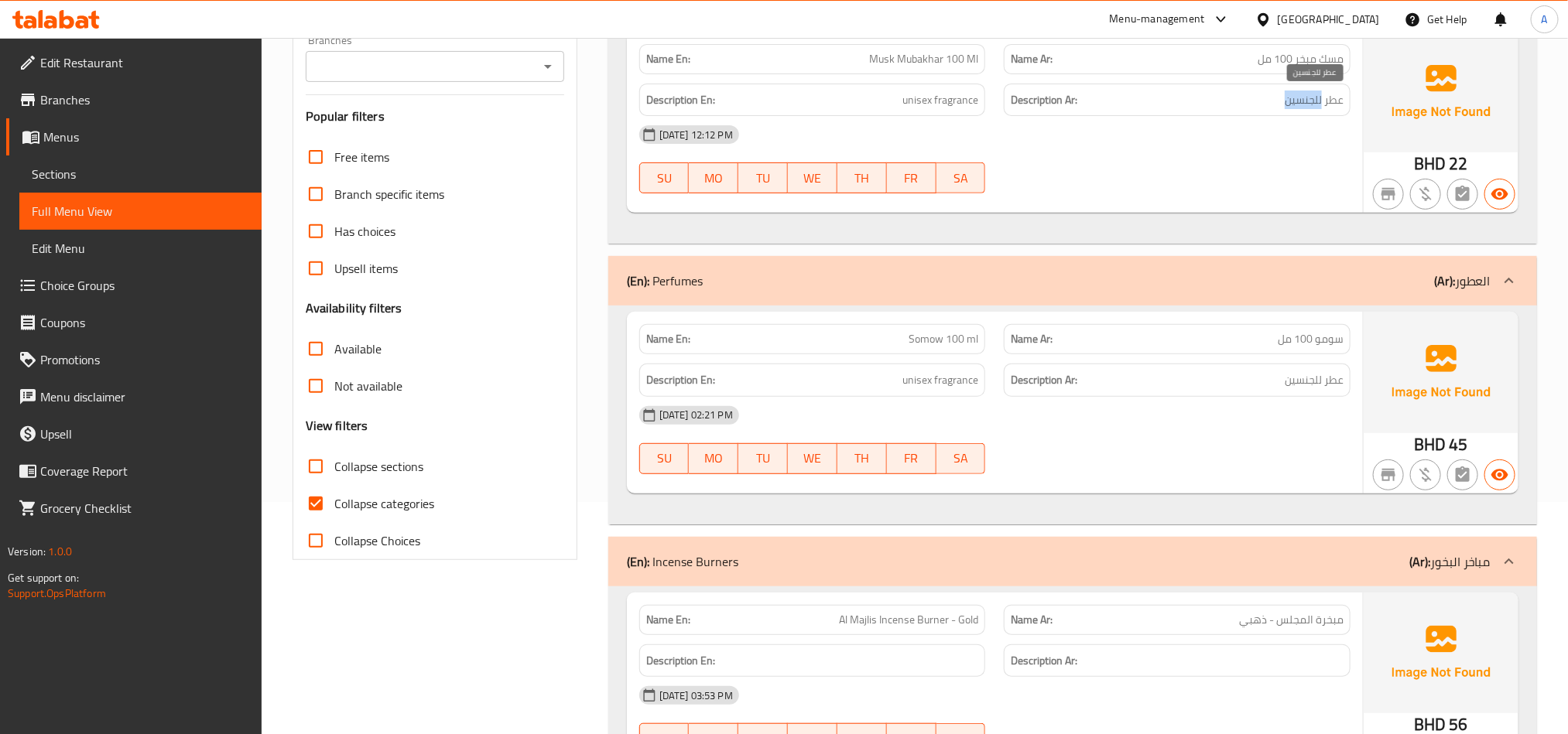
click at [1306, 107] on span "عطر للجنسين" at bounding box center [1313, 100] width 59 height 19
copy div "عطر للجنسين"
click at [917, 104] on span "unisex fragrance" at bounding box center [940, 100] width 76 height 19
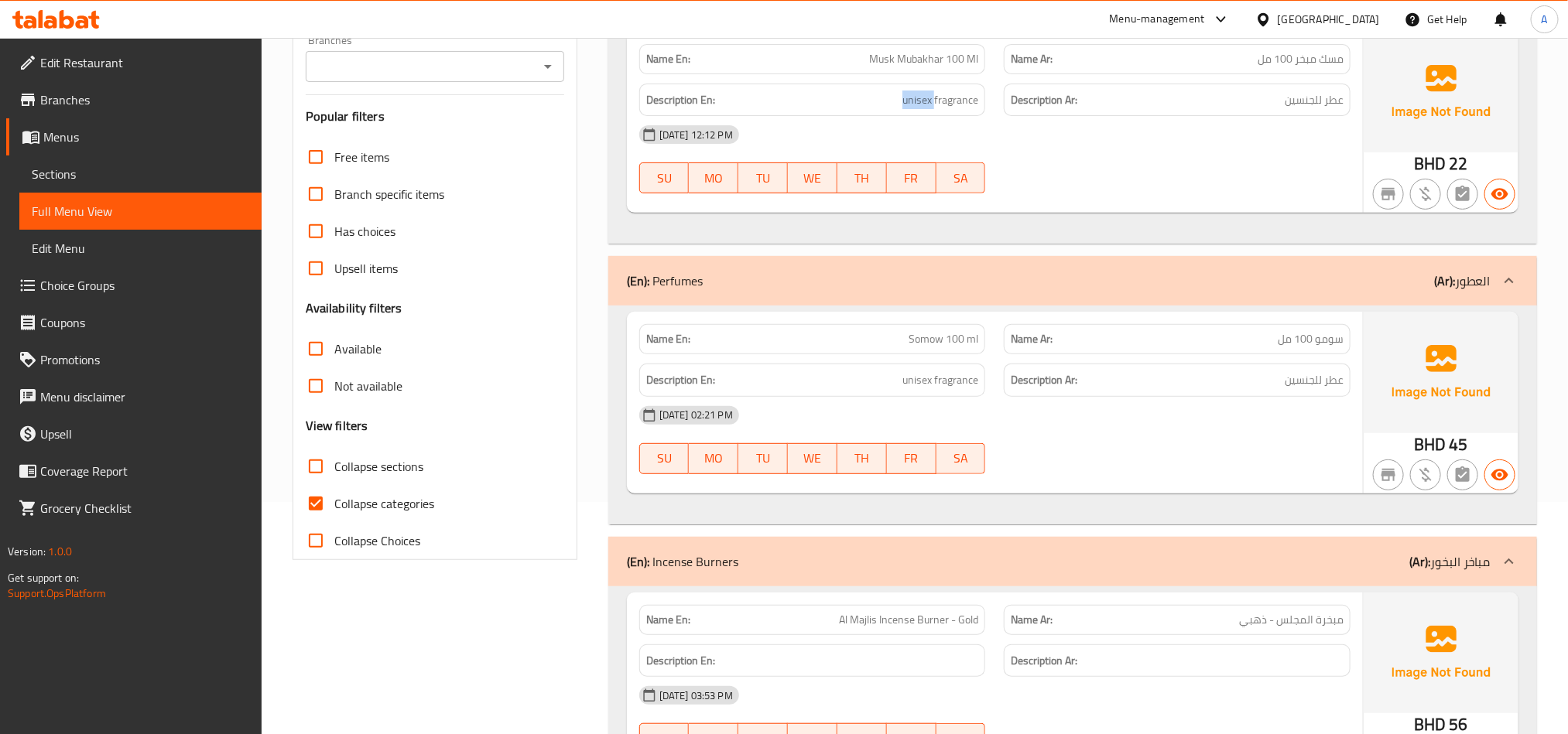
copy span "unisex"
click at [1310, 384] on span "عطر للجنسين" at bounding box center [1313, 380] width 59 height 19
copy span "للجنسين"
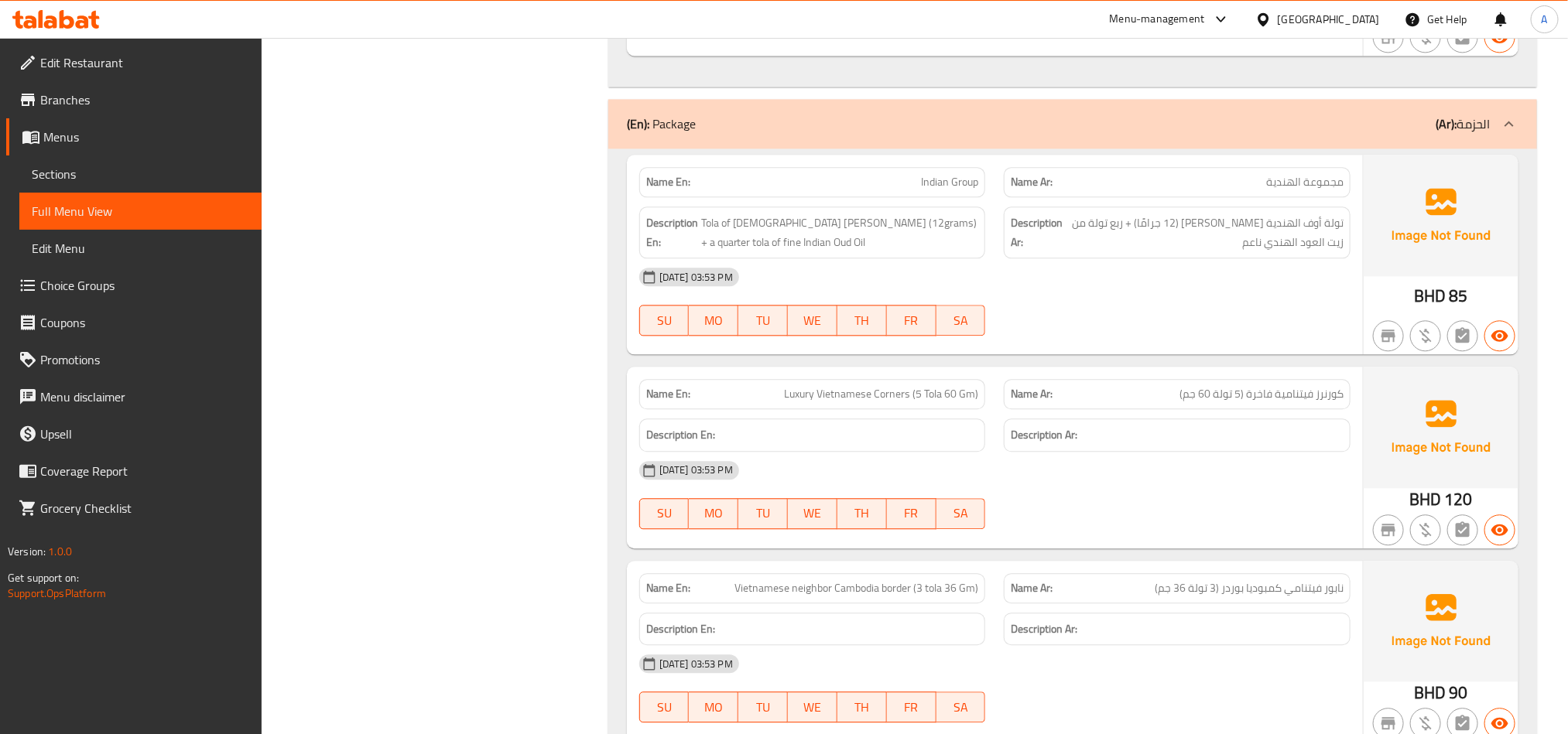
scroll to position [1889, 0]
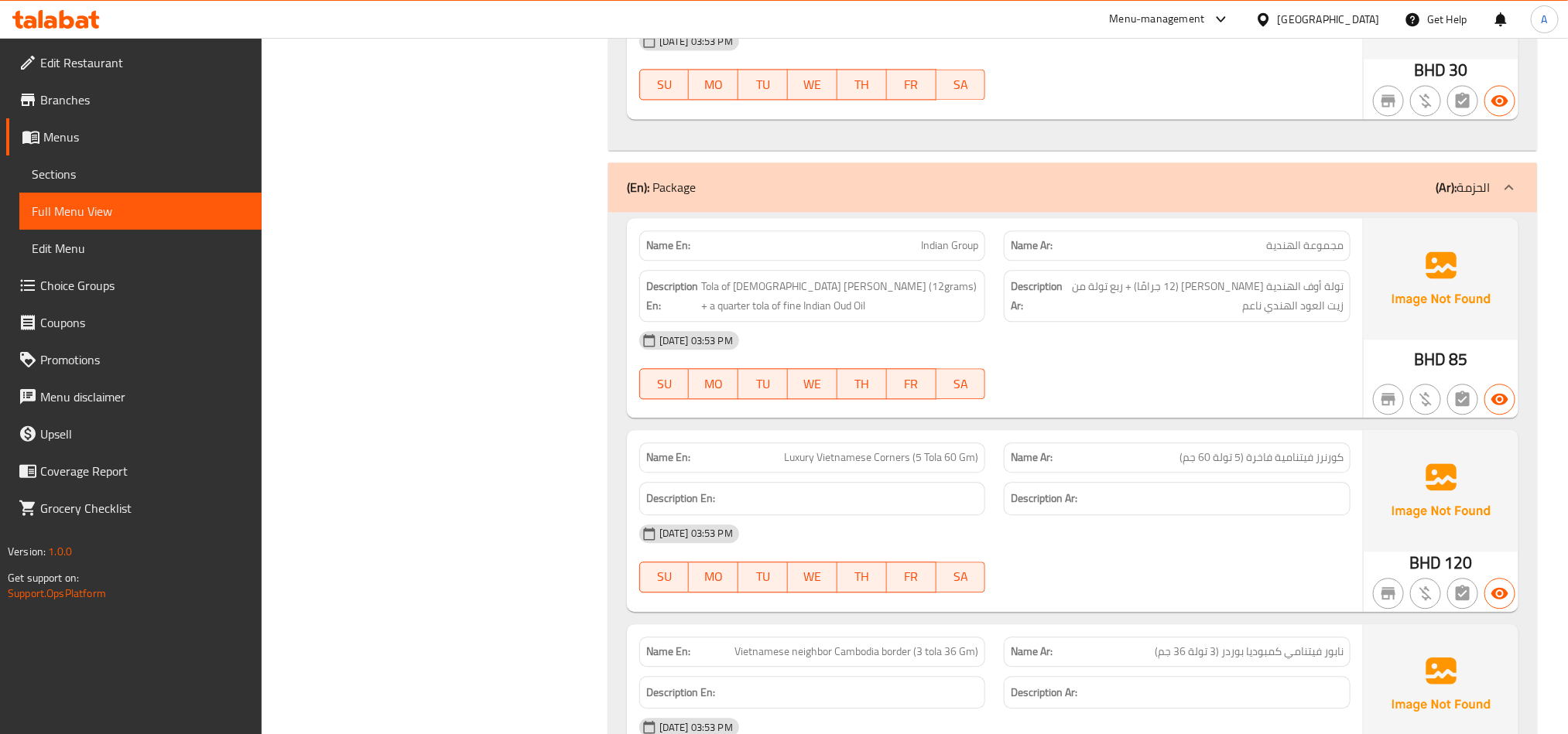
scroll to position [1541, 0]
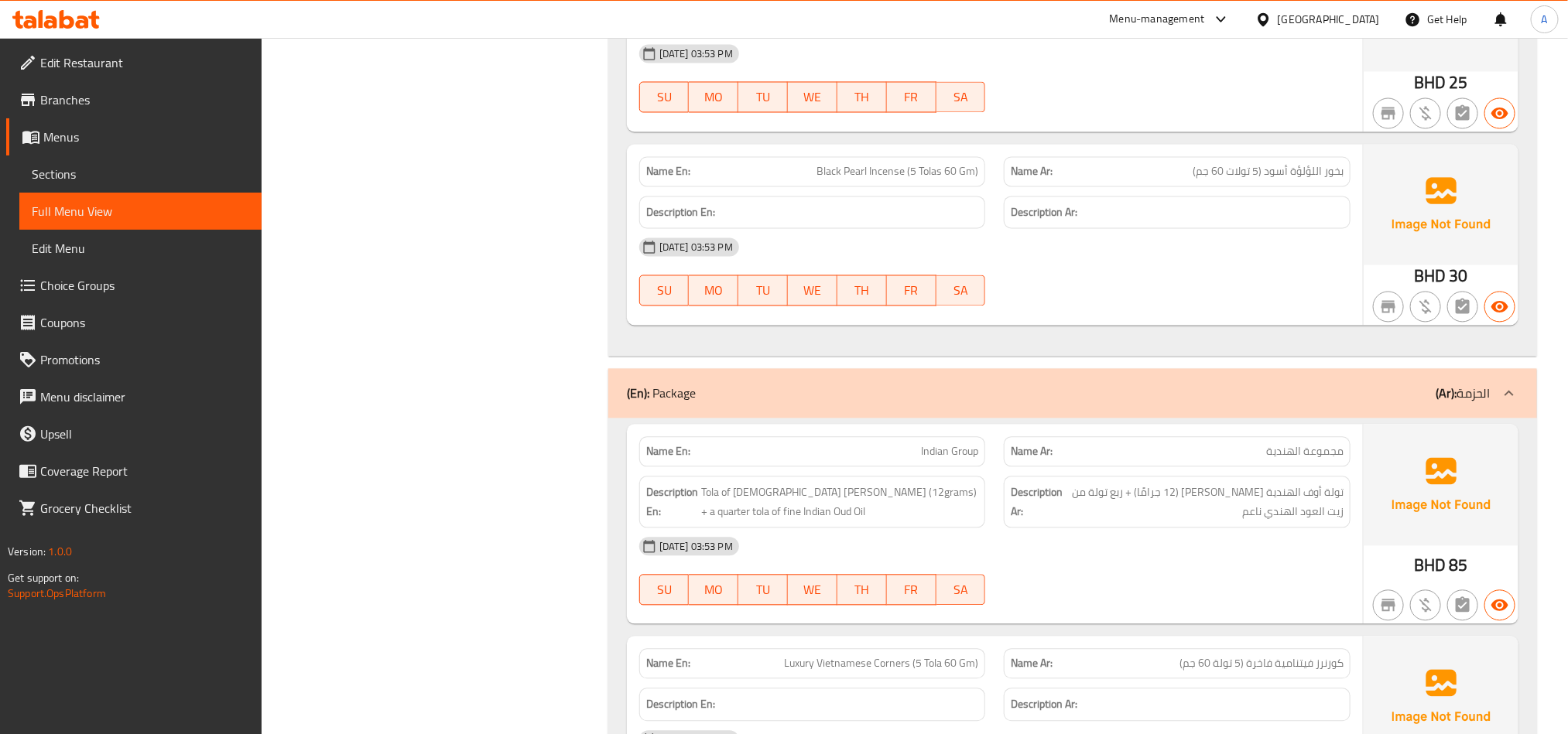
copy span "Indian Group"
